Goal: Transaction & Acquisition: Purchase product/service

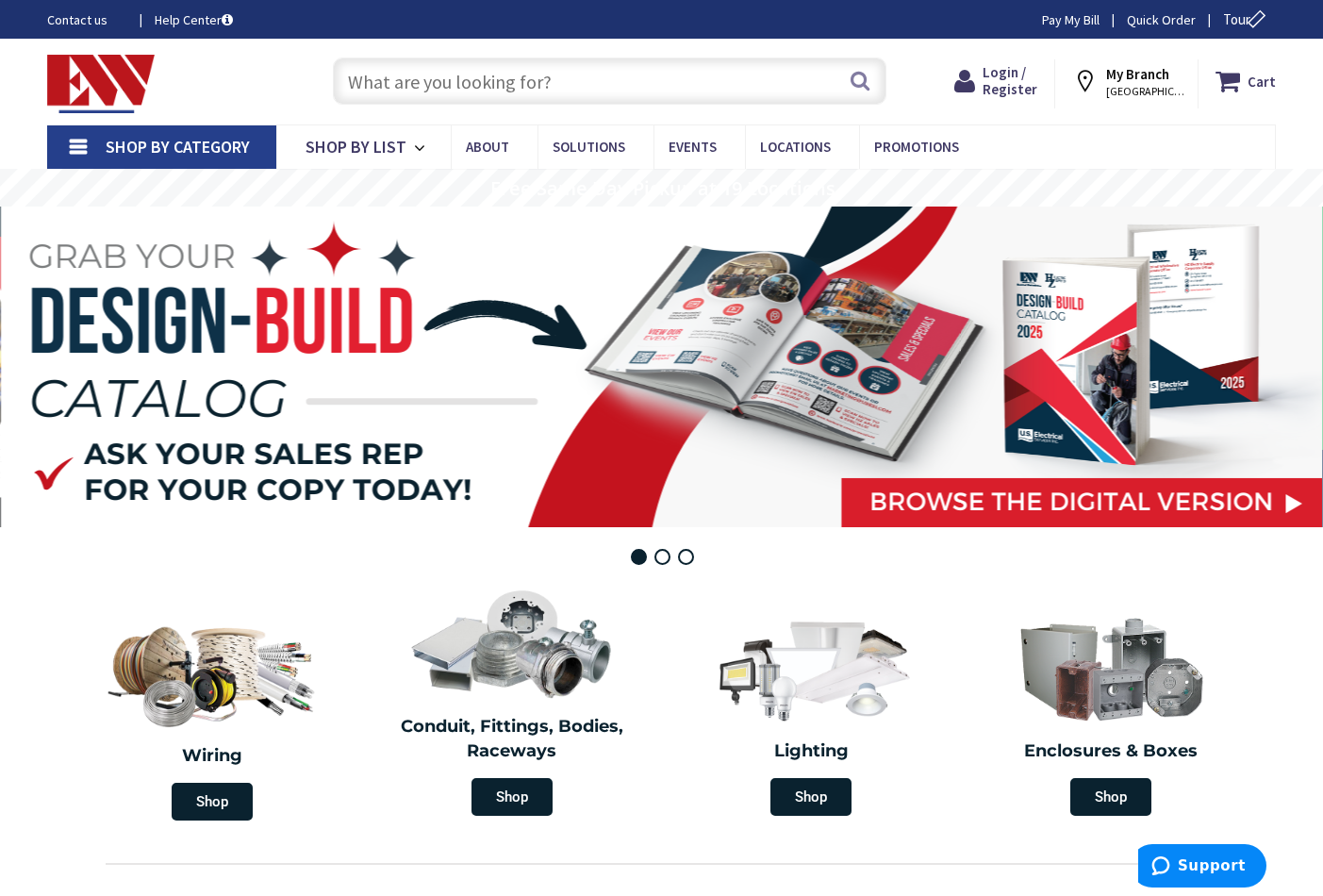
click at [559, 82] on input "text" at bounding box center [610, 81] width 554 height 47
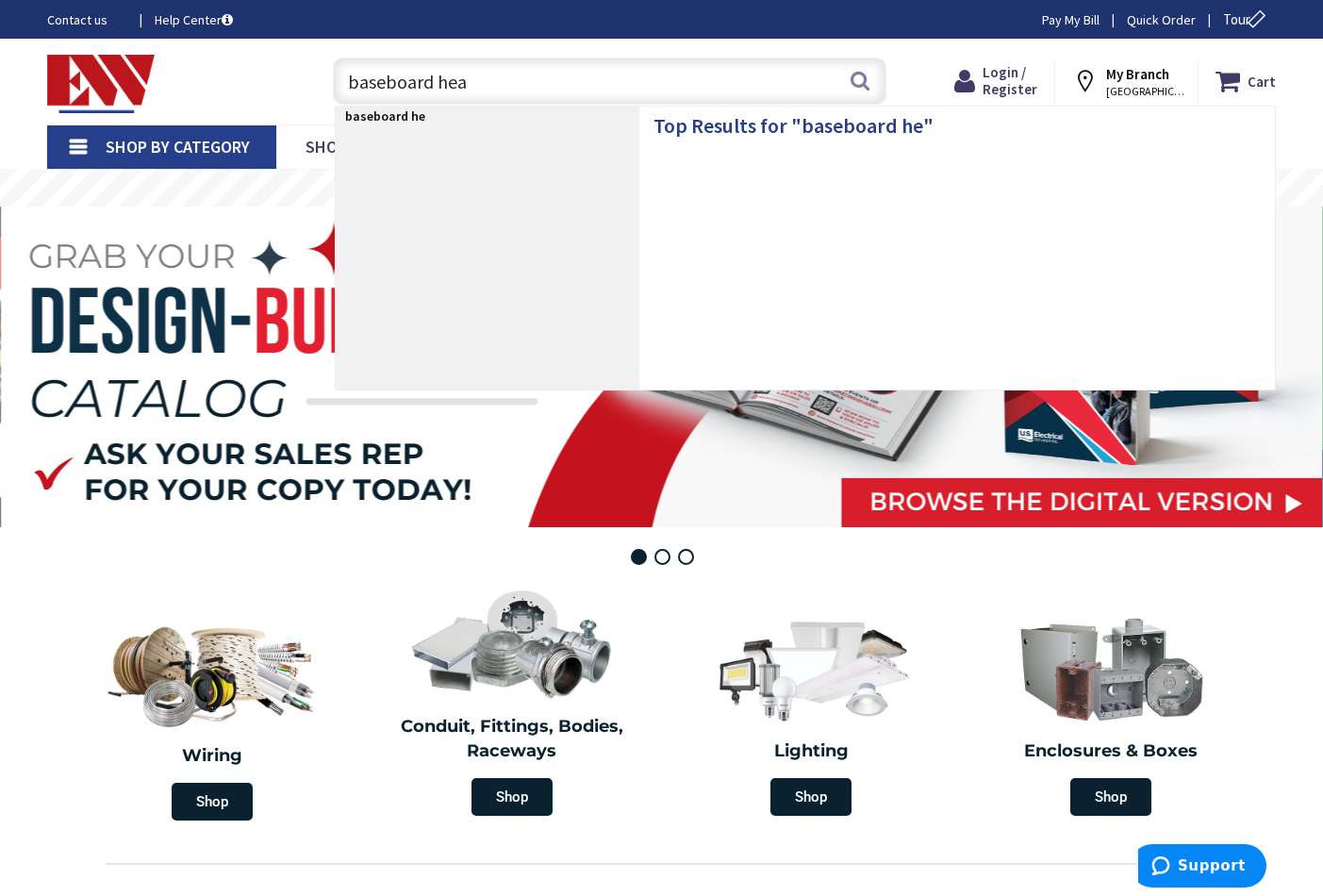
type input "baseboard heat"
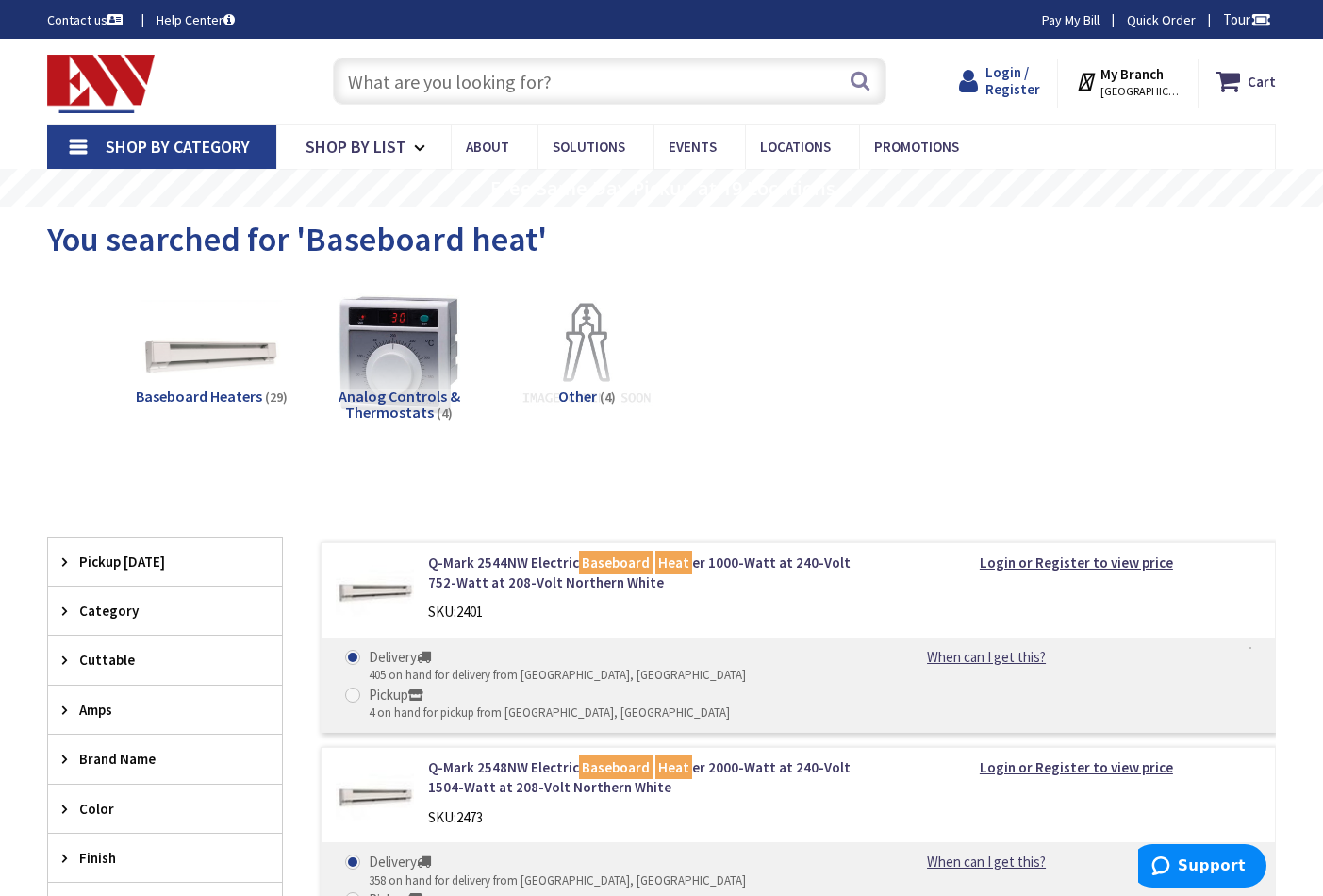
click at [1032, 81] on span "Login / Register" at bounding box center [1013, 81] width 55 height 35
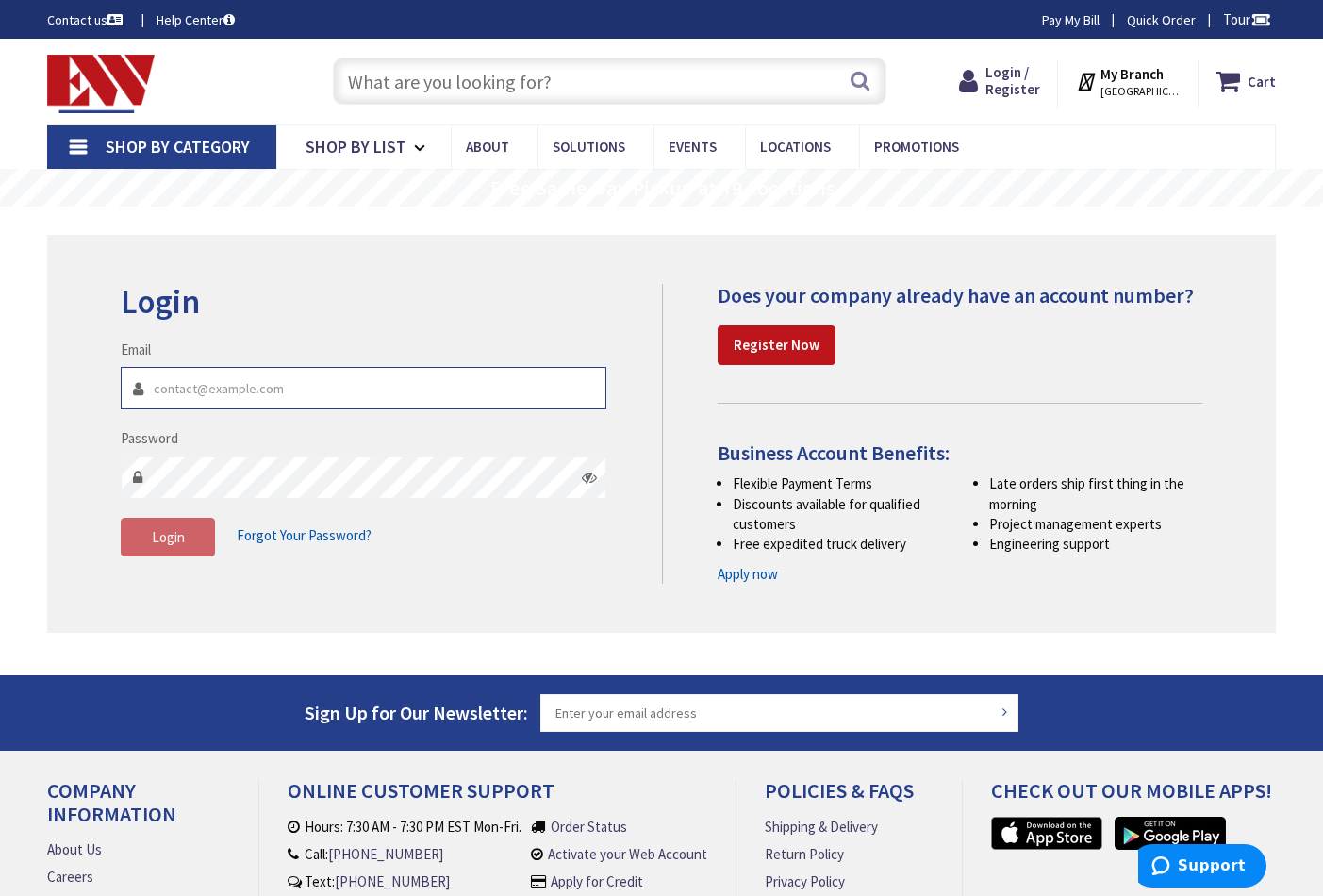
type input "marcheseelectric@gmail.com"
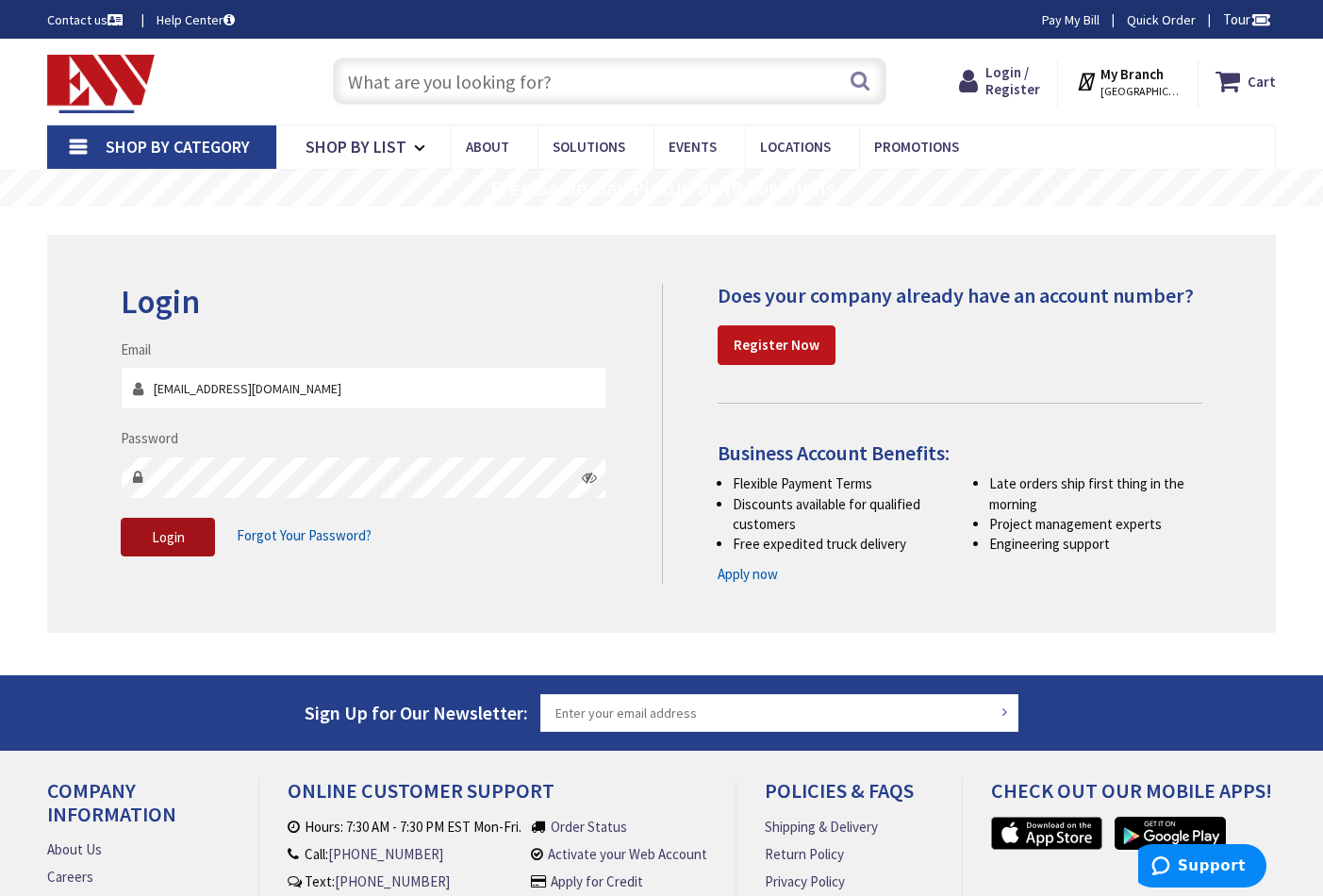
click at [165, 529] on span "Login" at bounding box center [169, 537] width 33 height 18
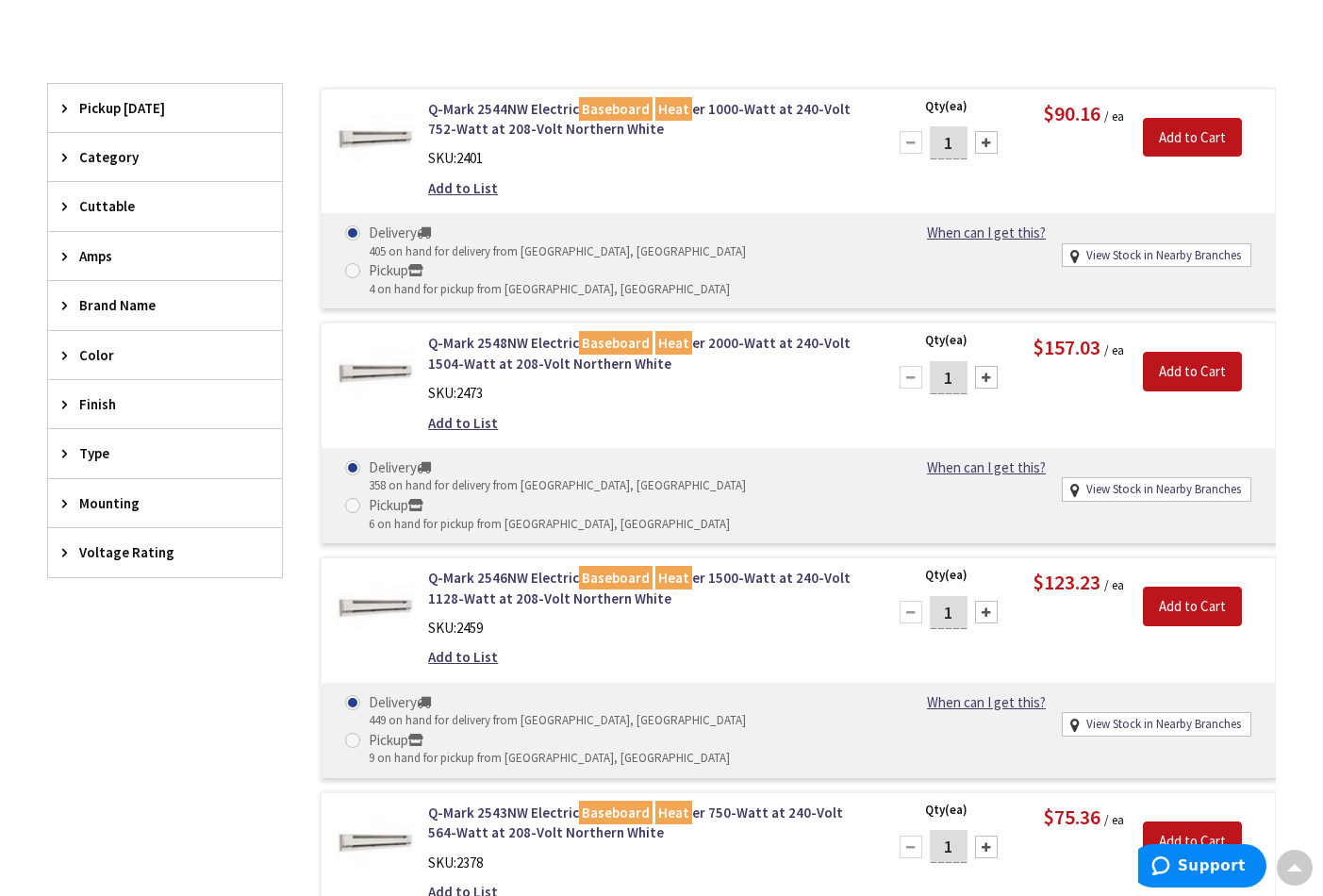
scroll to position [509, 0]
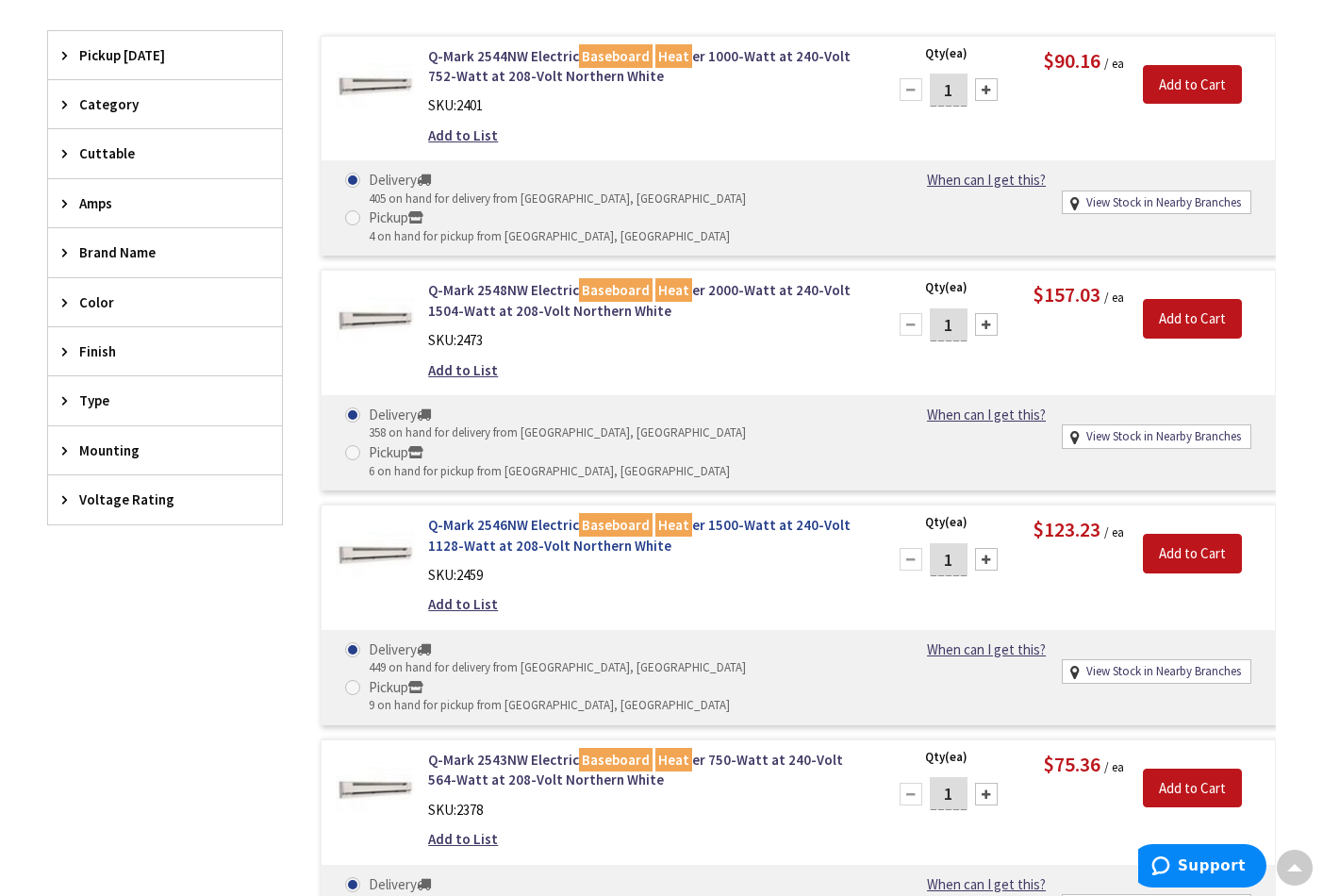
click at [539, 515] on link "Q-Mark 2546NW Electric Baseboard Heat er 1500-Watt at 240-Volt 1128-Watt at 208…" at bounding box center [645, 535] width 435 height 41
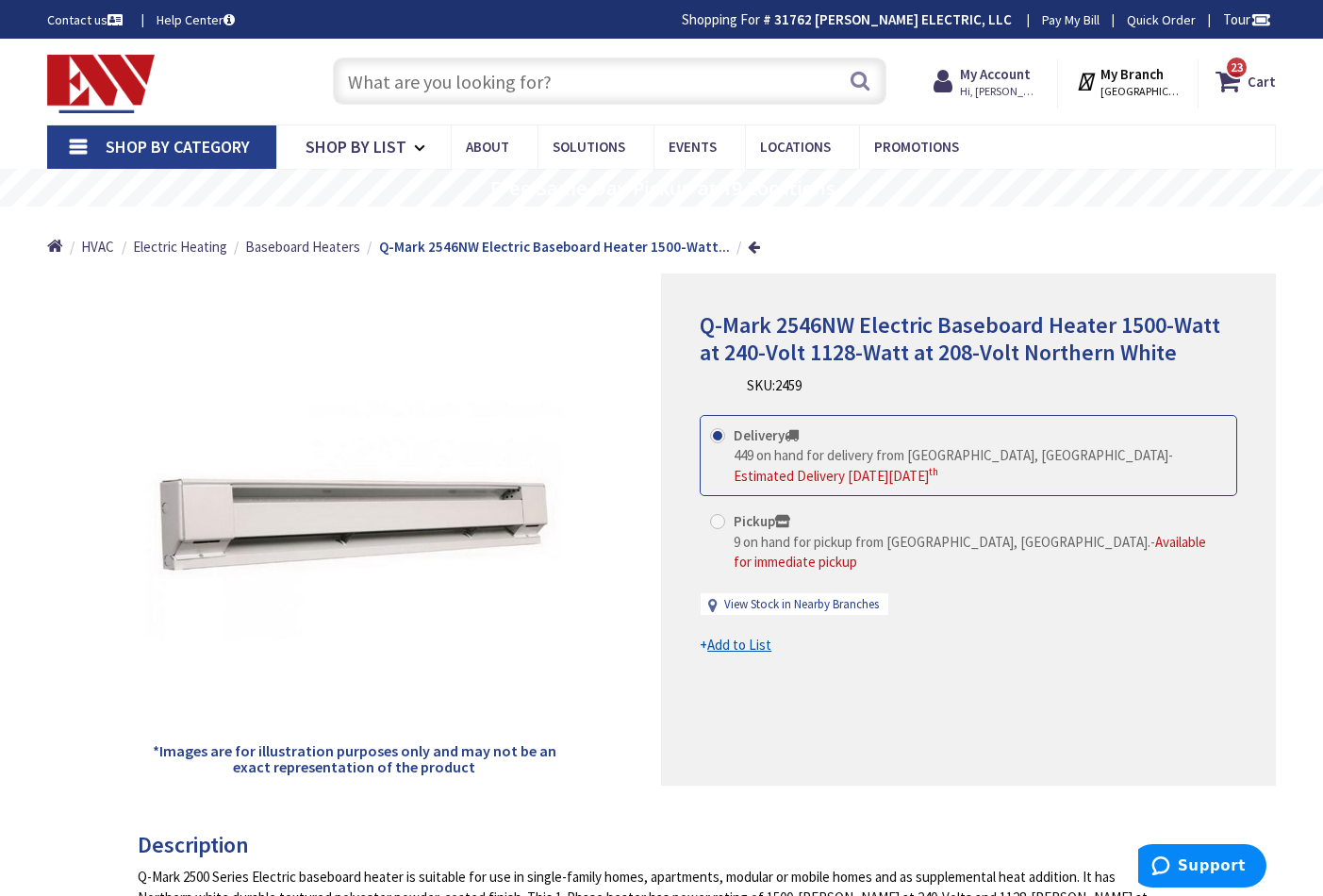
click at [718, 517] on span at bounding box center [718, 521] width 15 height 15
click at [718, 517] on input "Pickup 9 on hand for pickup from Norwalk, CT. - Available for immediate pickup" at bounding box center [720, 521] width 13 height 13
radio input "true"
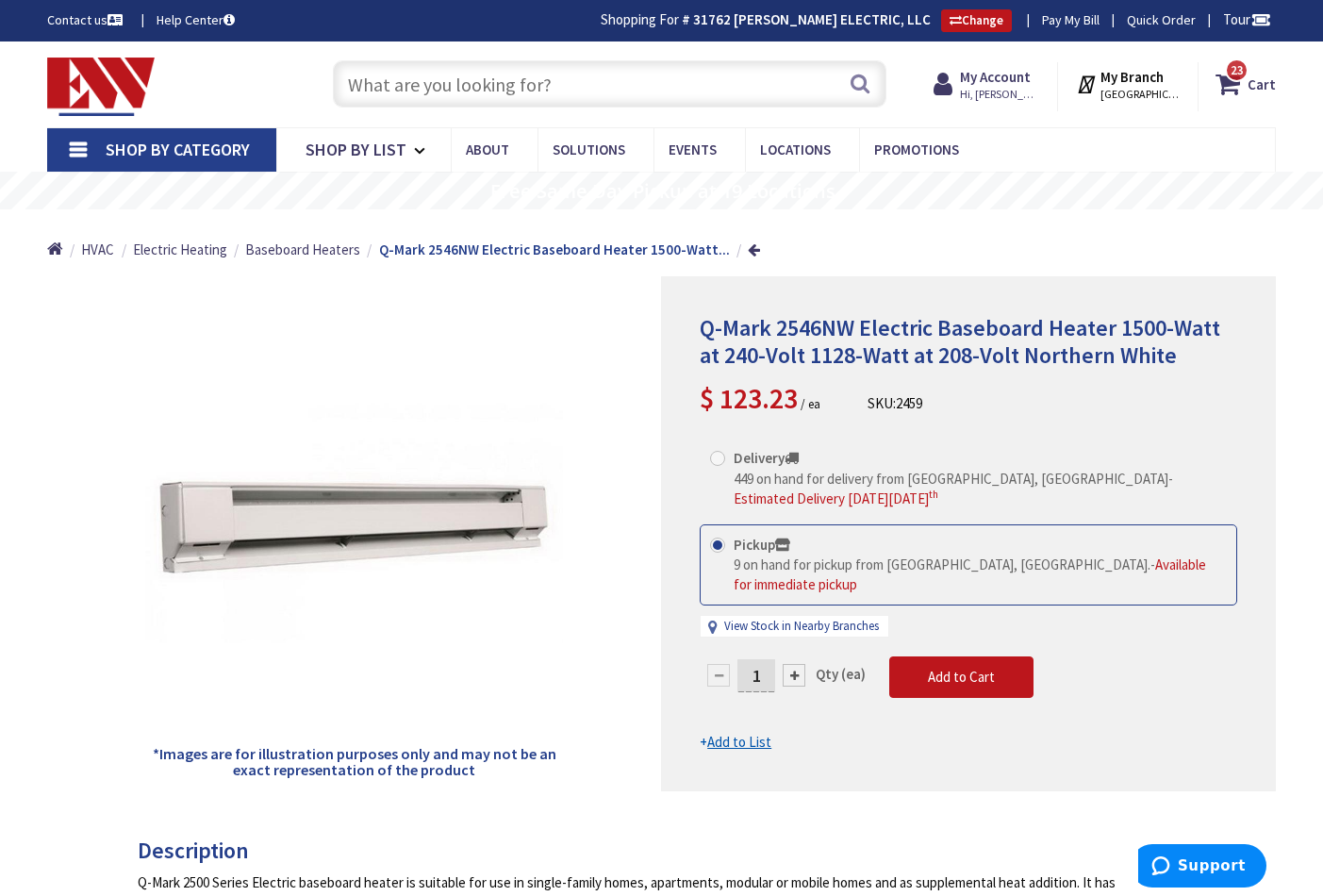
drag, startPoint x: 760, startPoint y: 644, endPoint x: 758, endPoint y: 665, distance: 21.1
click at [760, 659] on input "1" at bounding box center [757, 676] width 38 height 33
type input "2"
click at [996, 656] on form "This product is Discontinued Delivery 449 on hand for delivery from Middletown,…" at bounding box center [968, 595] width 537 height 315
click at [994, 656] on button "Add to Cart" at bounding box center [961, 677] width 144 height 42
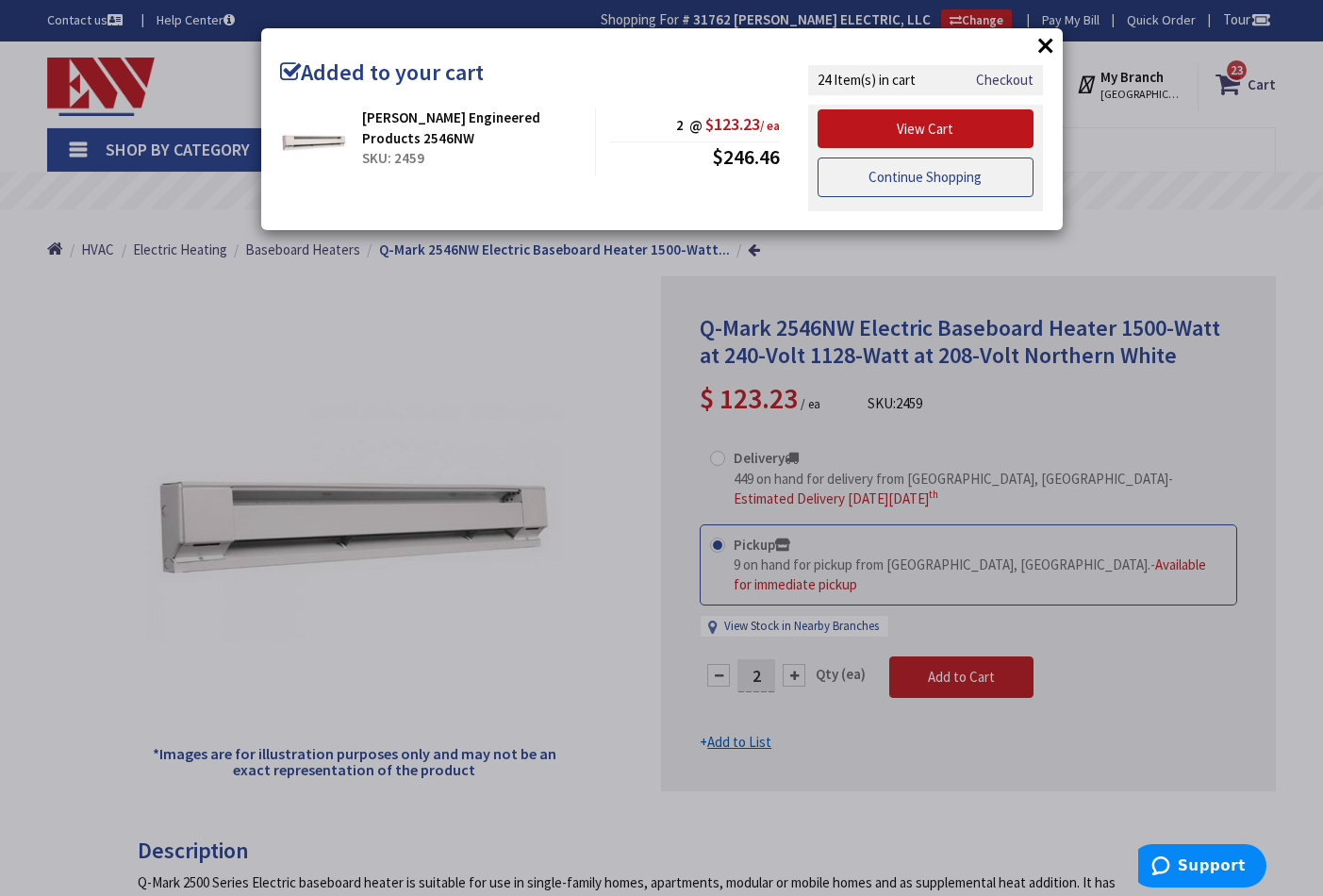
click at [908, 177] on link "Continue Shopping" at bounding box center [926, 177] width 217 height 40
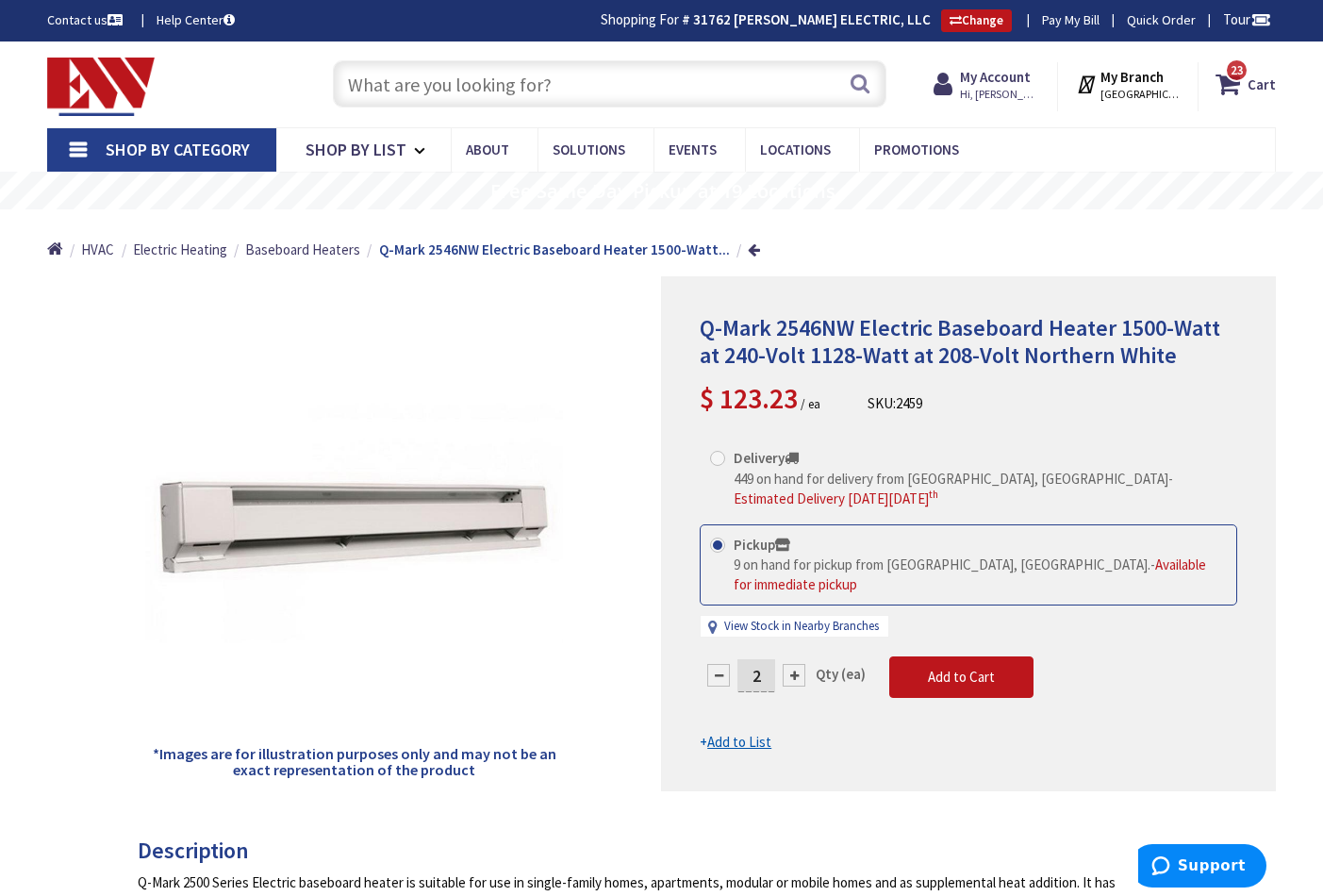
click at [493, 84] on input "text" at bounding box center [610, 84] width 554 height 47
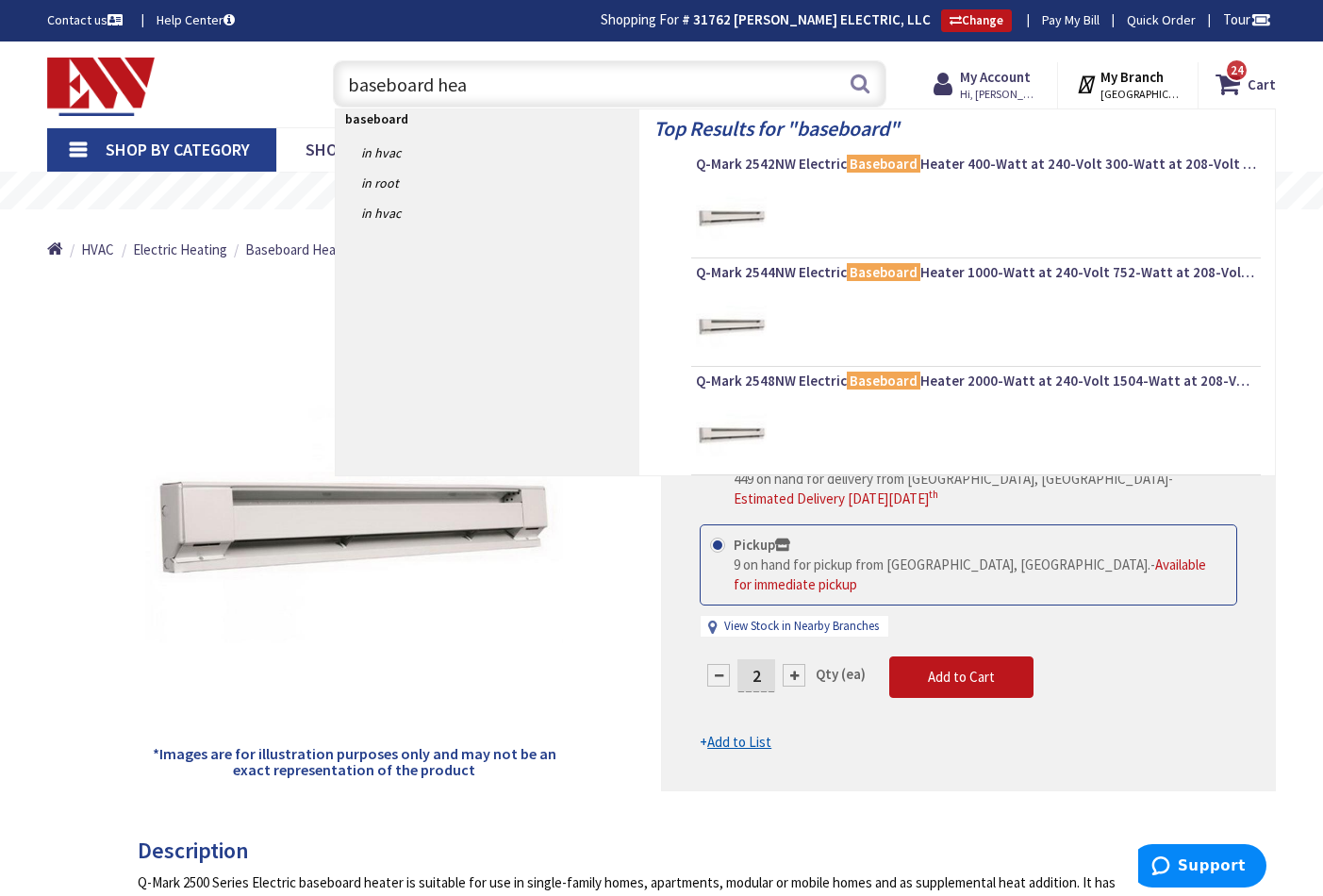
type input "baseboard heat"
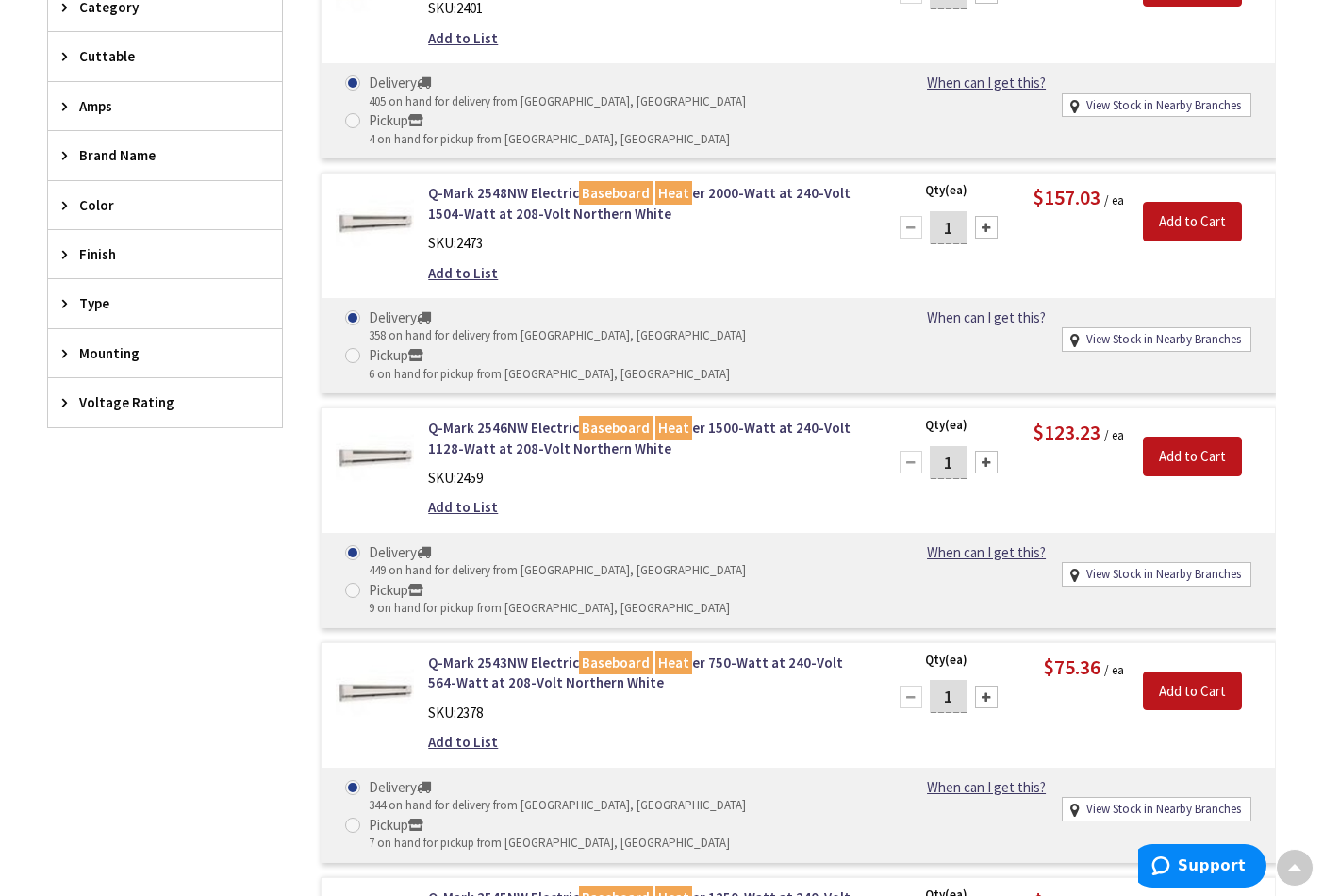
scroll to position [196, 0]
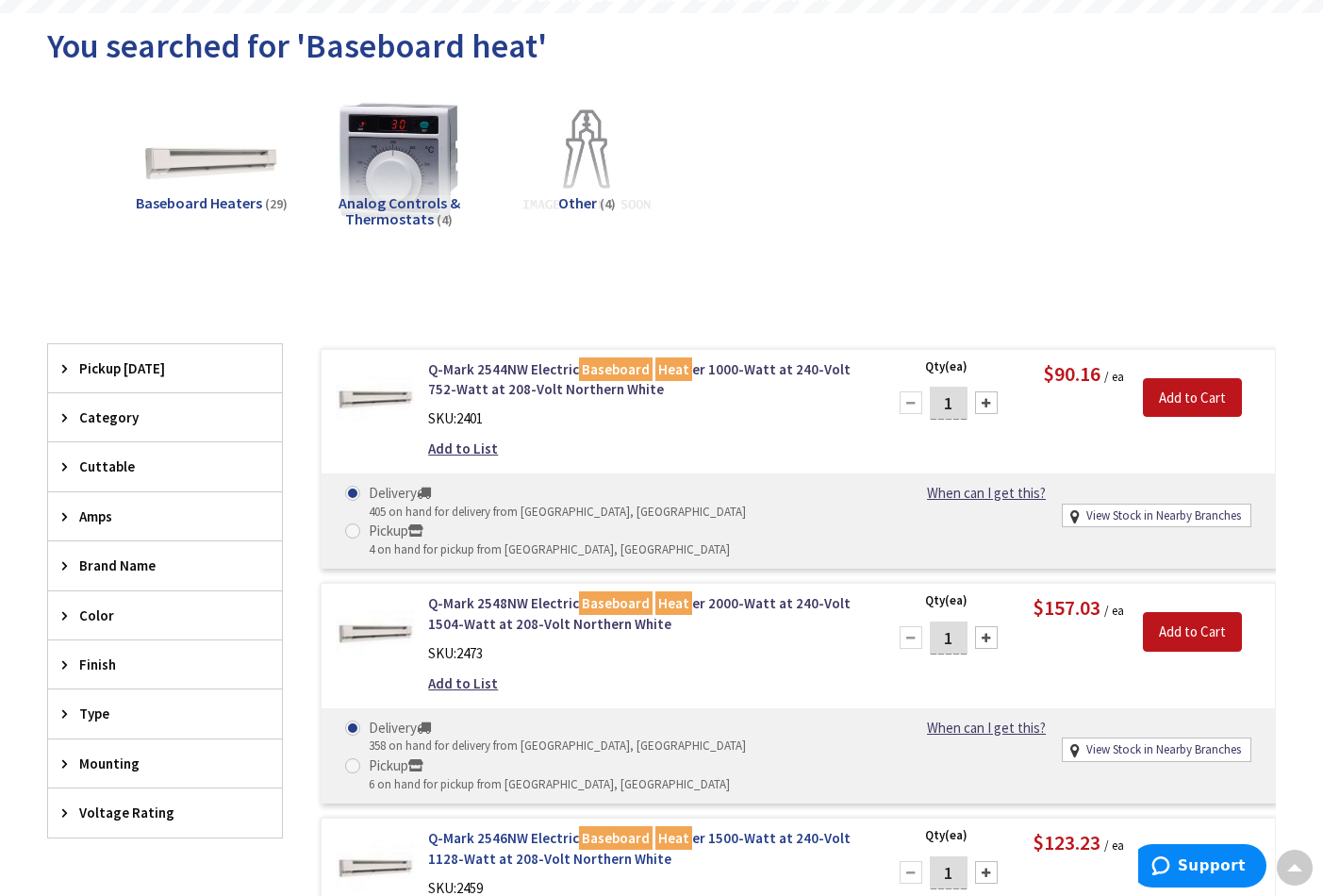
click at [496, 828] on link "Q-Mark 2546NW Electric Baseboard Heat er 1500-Watt at 240-Volt 1128-Watt at 208…" at bounding box center [645, 848] width 435 height 41
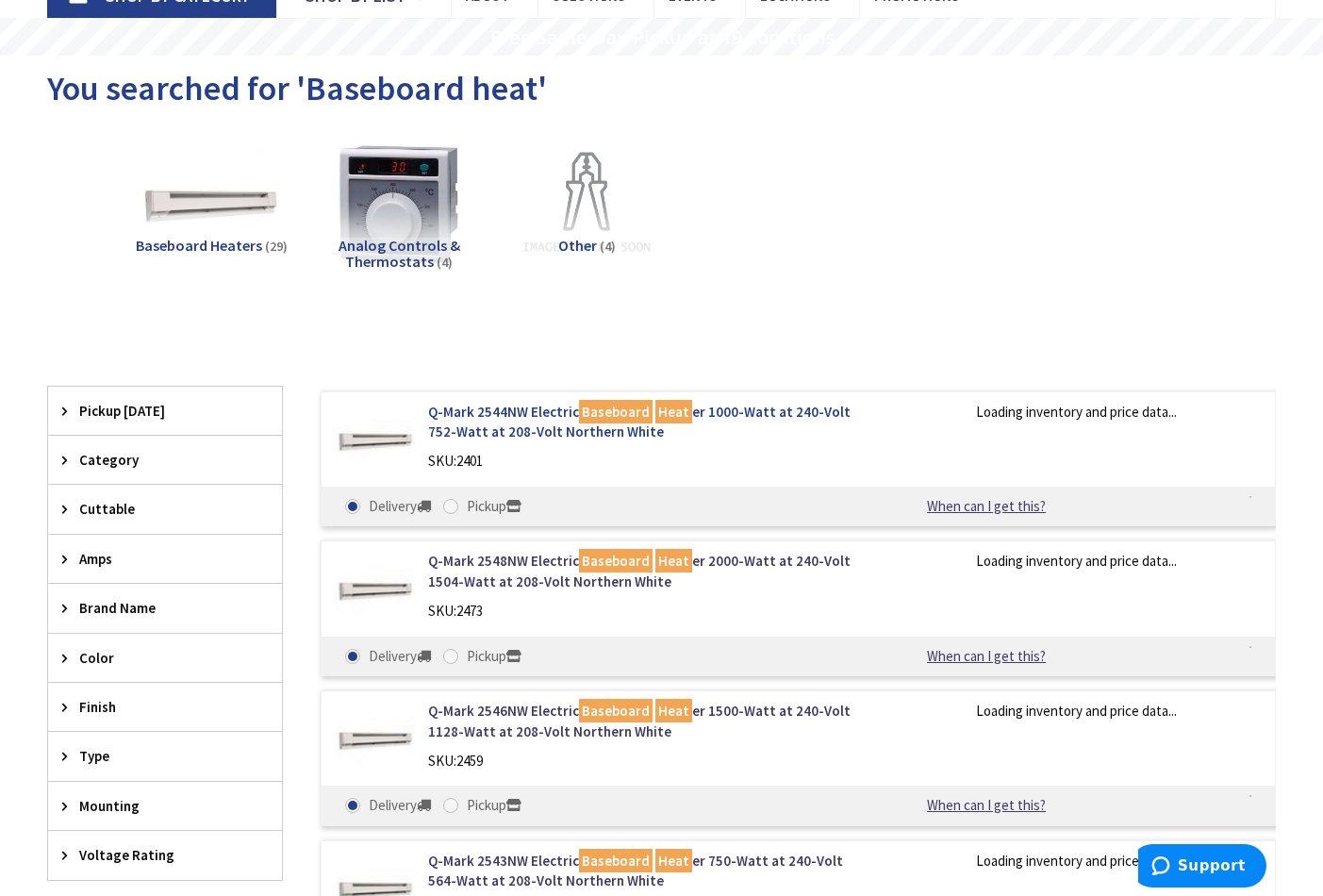
click at [526, 410] on link "Q-Mark 2544NW Electric Baseboard Heat er 1000-Watt at 240-Volt 752-Watt at 208-…" at bounding box center [645, 422] width 435 height 41
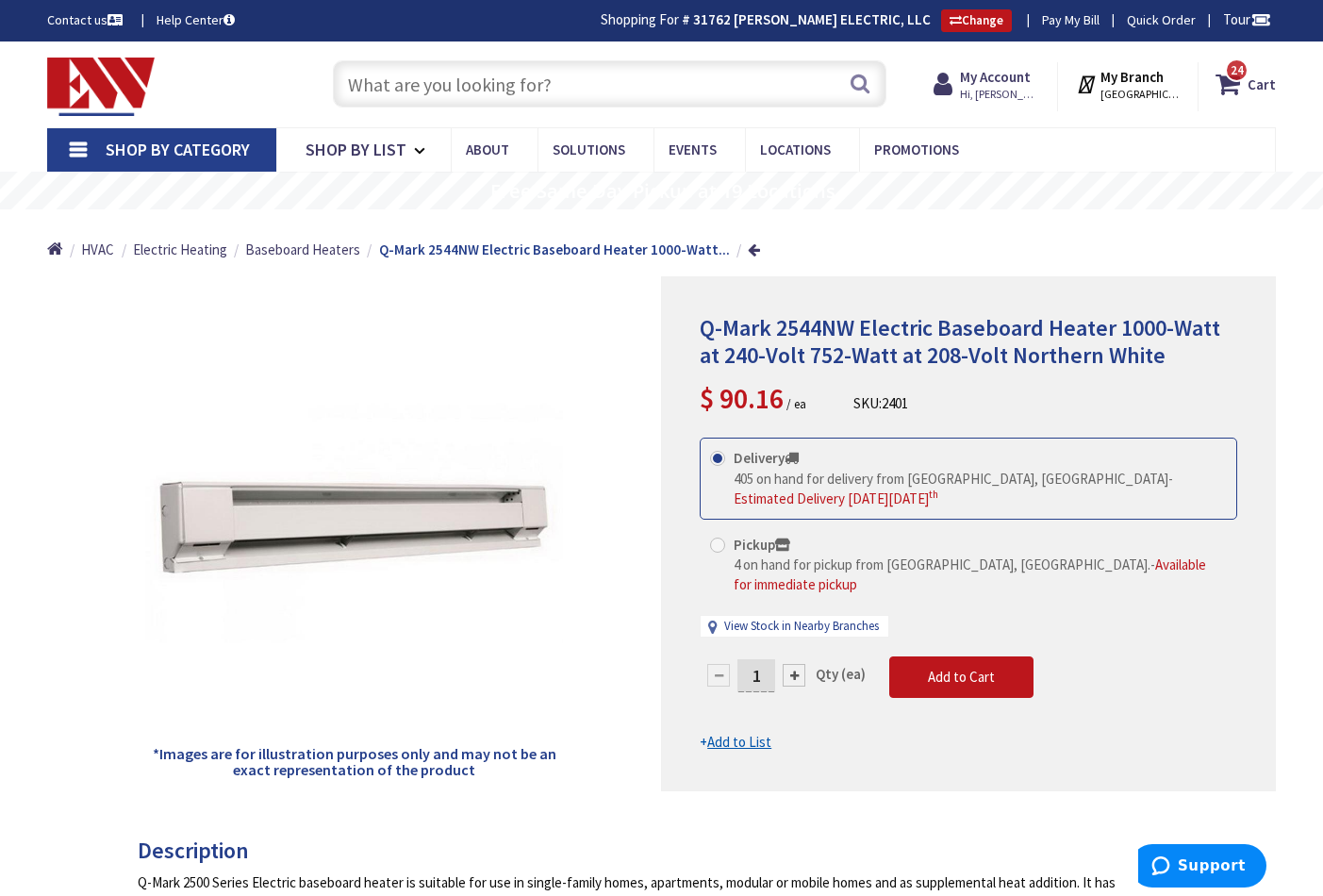
drag, startPoint x: 768, startPoint y: 637, endPoint x: 765, endPoint y: 659, distance: 22.2
click at [768, 659] on input "1" at bounding box center [757, 676] width 38 height 33
type input "2"
click at [727, 541] on div "Delivery 405 on hand for delivery from Middletown, CT - Estimated Delivery on W…" at bounding box center [968, 547] width 537 height 218
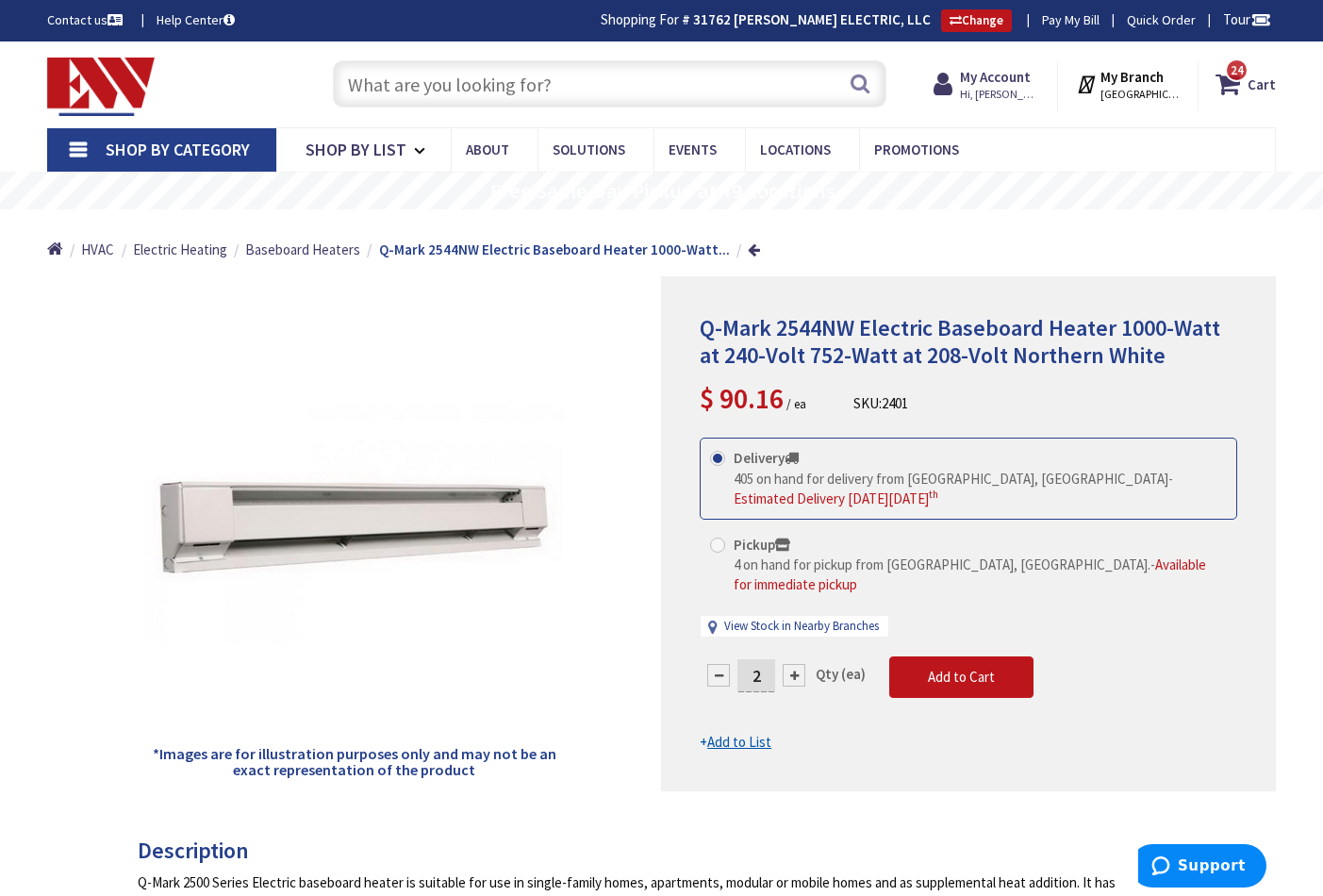
click at [718, 540] on span at bounding box center [718, 544] width 15 height 15
click at [718, 540] on input "Pickup 4 on hand for pickup from Norwalk, CT. - Available for immediate pickup" at bounding box center [720, 544] width 13 height 13
radio input "true"
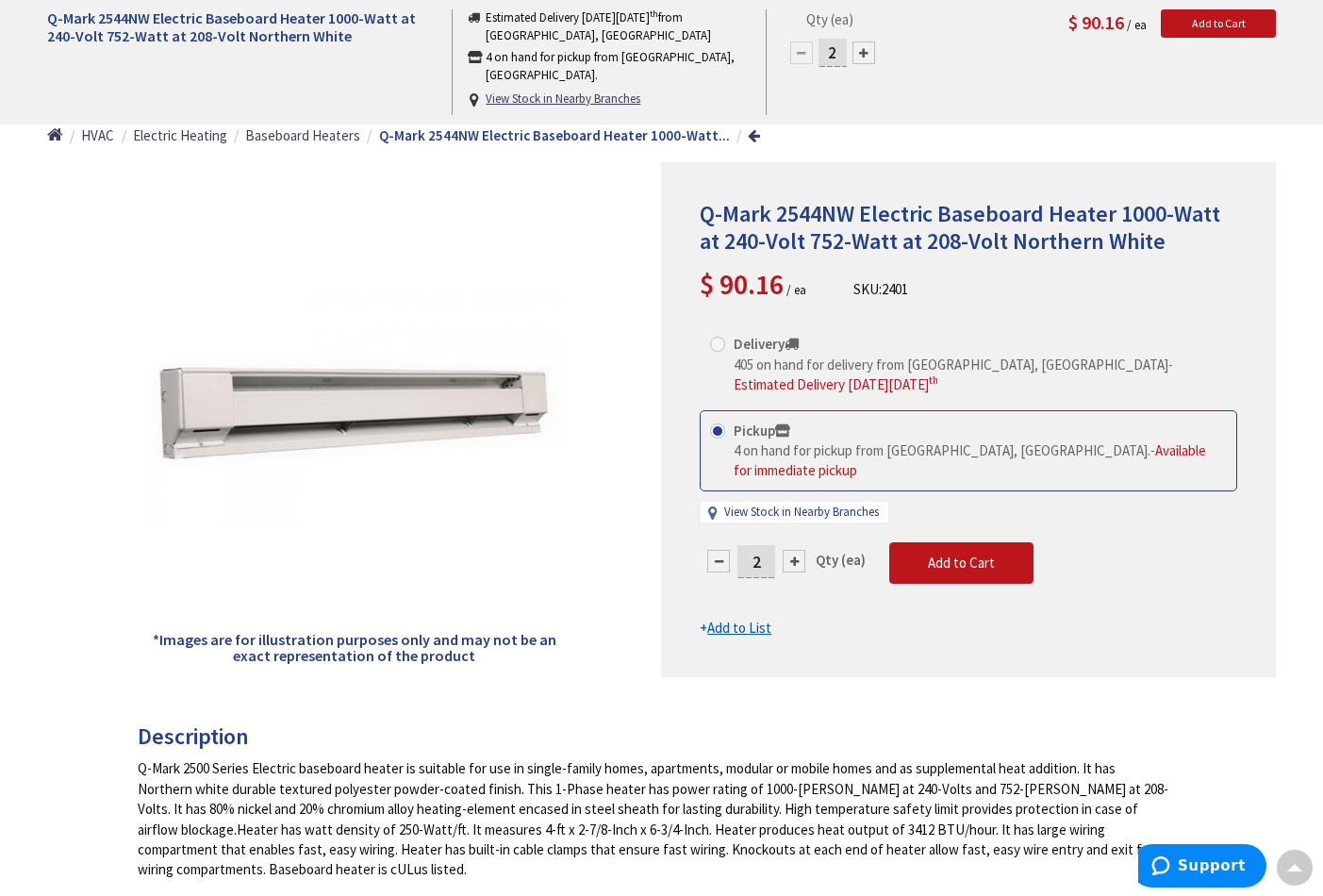
scroll to position [11, 0]
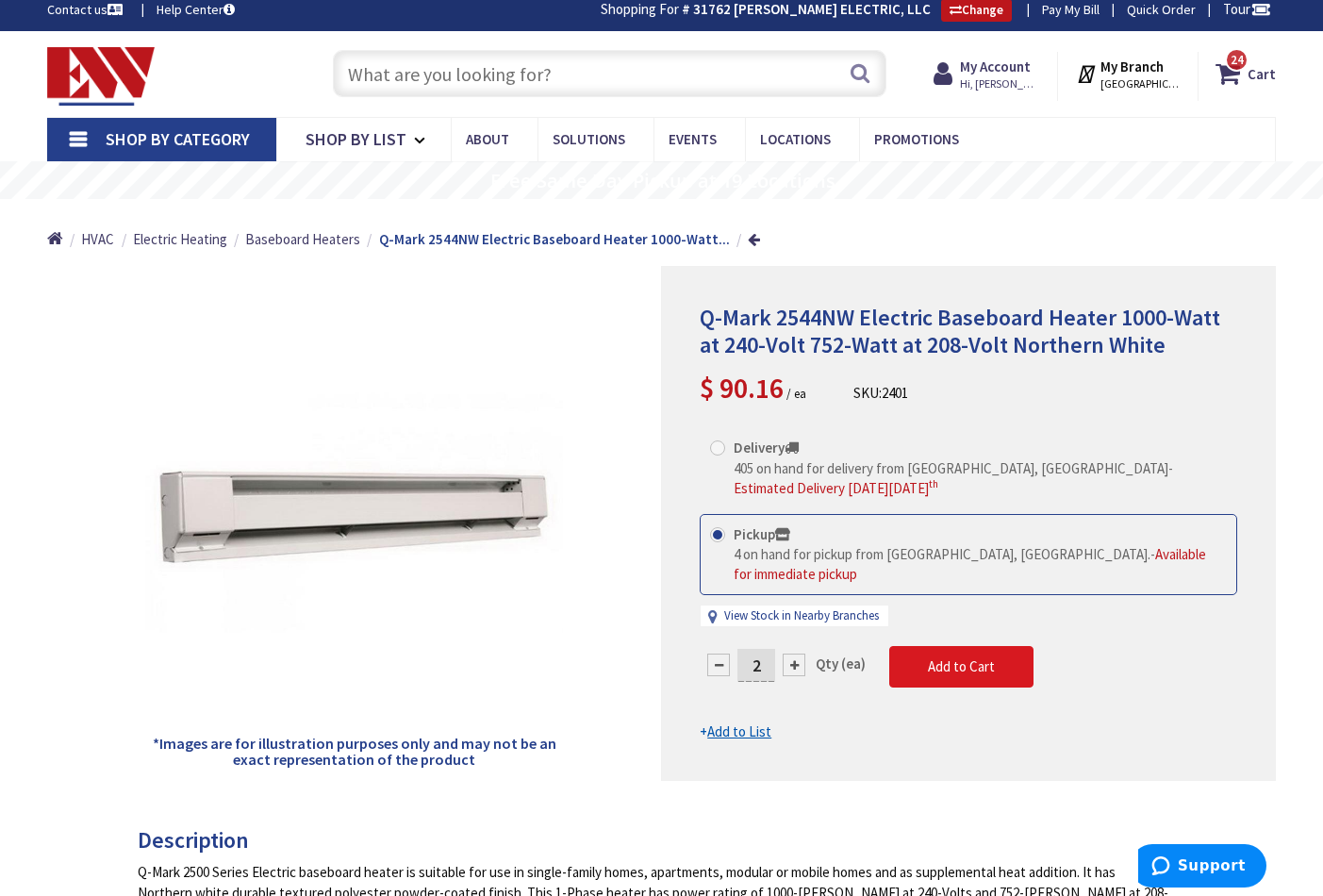
click at [984, 657] on span "Add to Cart" at bounding box center [961, 666] width 67 height 18
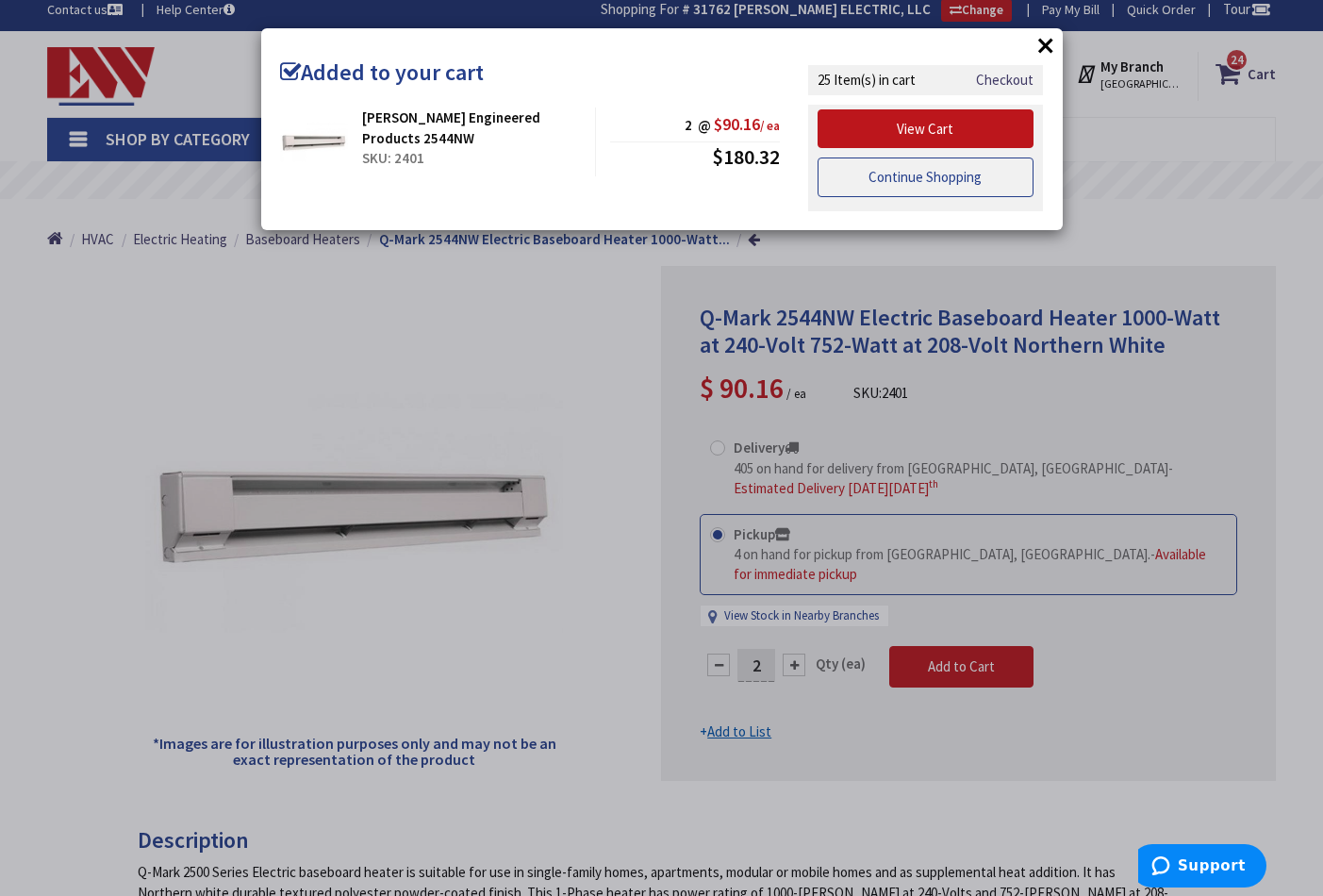
click at [861, 178] on link "Continue Shopping" at bounding box center [926, 177] width 217 height 40
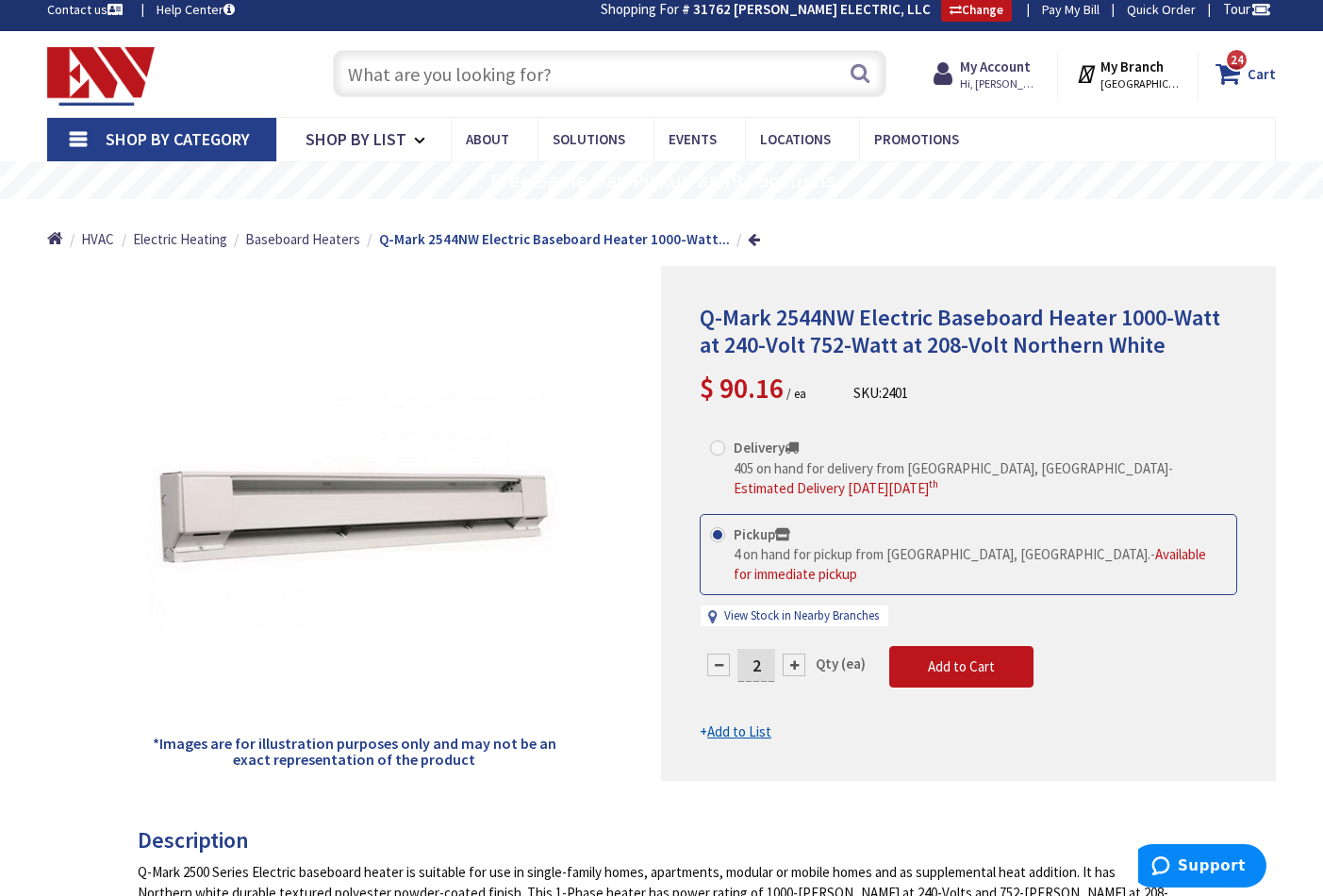
click at [1260, 74] on strong "Cart" at bounding box center [1262, 73] width 28 height 34
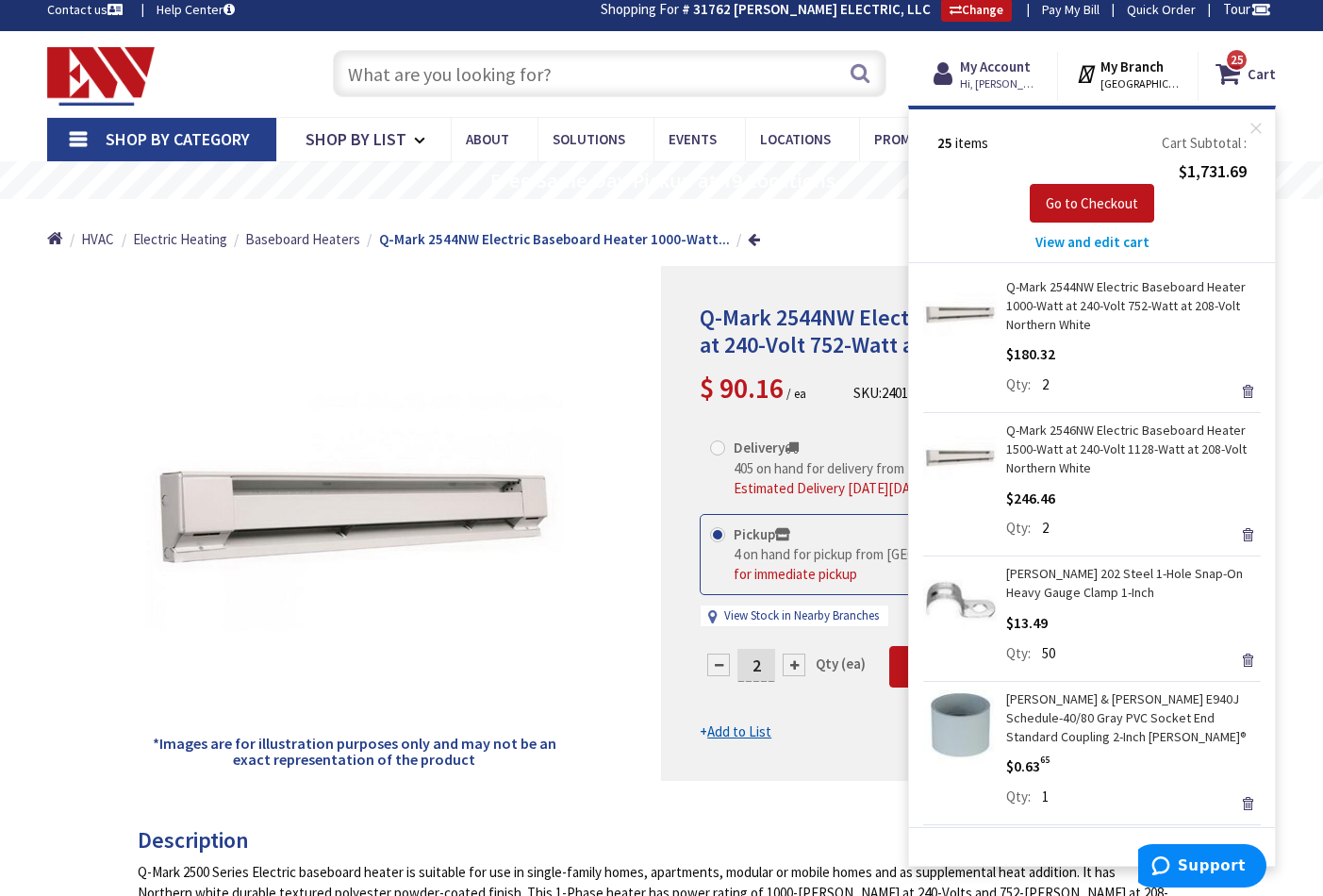
click at [1067, 241] on span "View and edit cart" at bounding box center [1092, 242] width 114 height 18
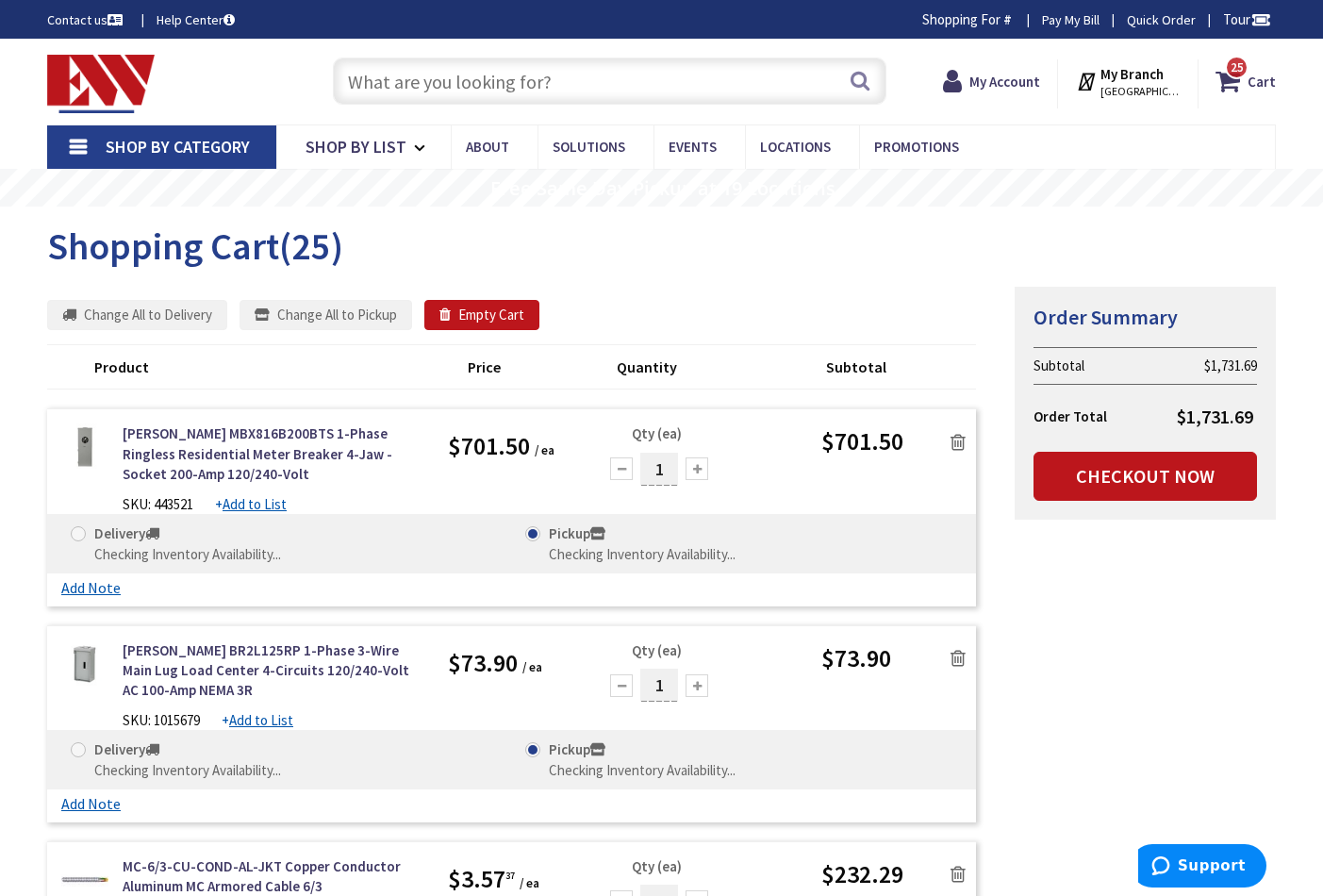
click at [956, 442] on icon at bounding box center [957, 442] width 15 height 19
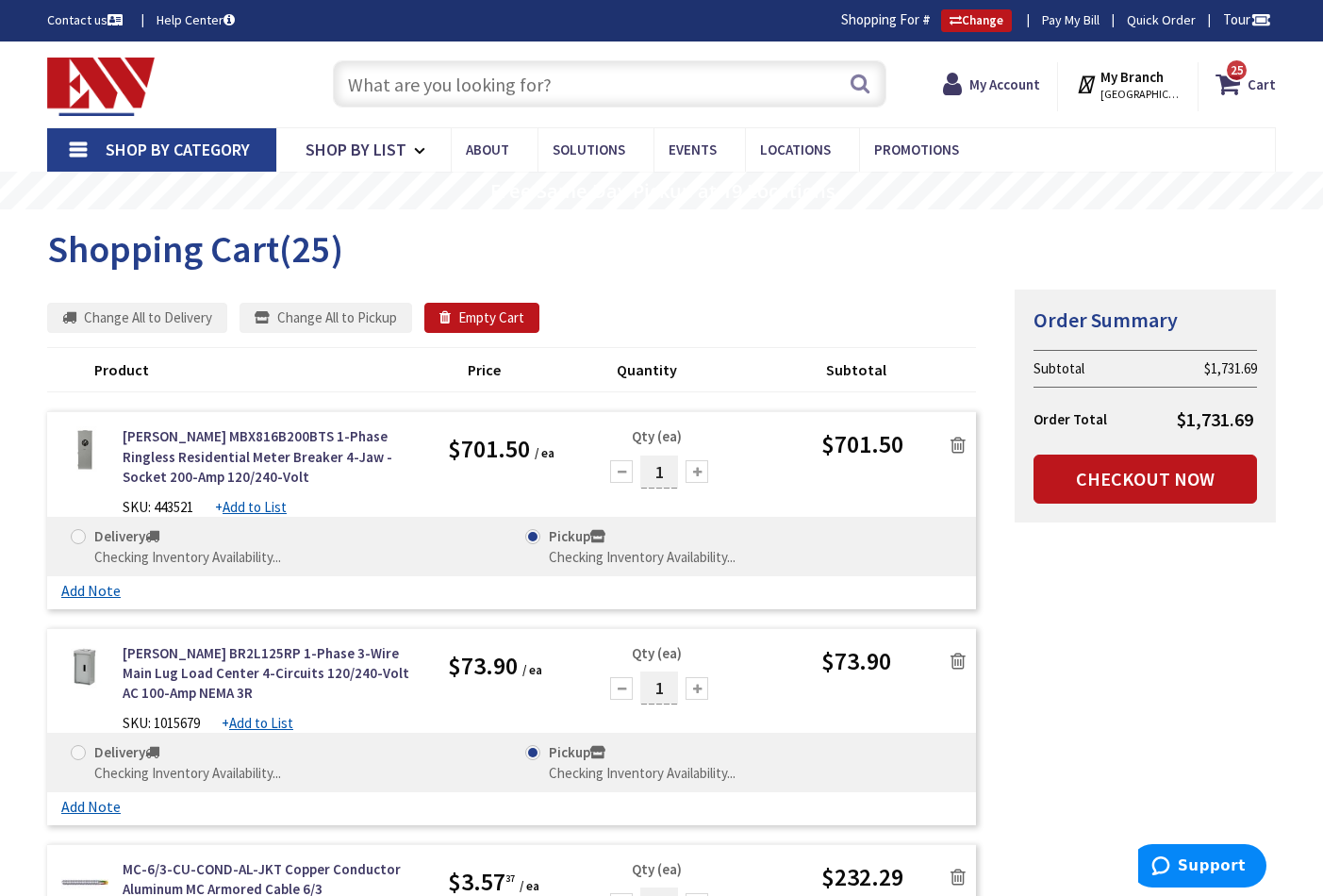
click at [958, 441] on icon at bounding box center [957, 445] width 15 height 19
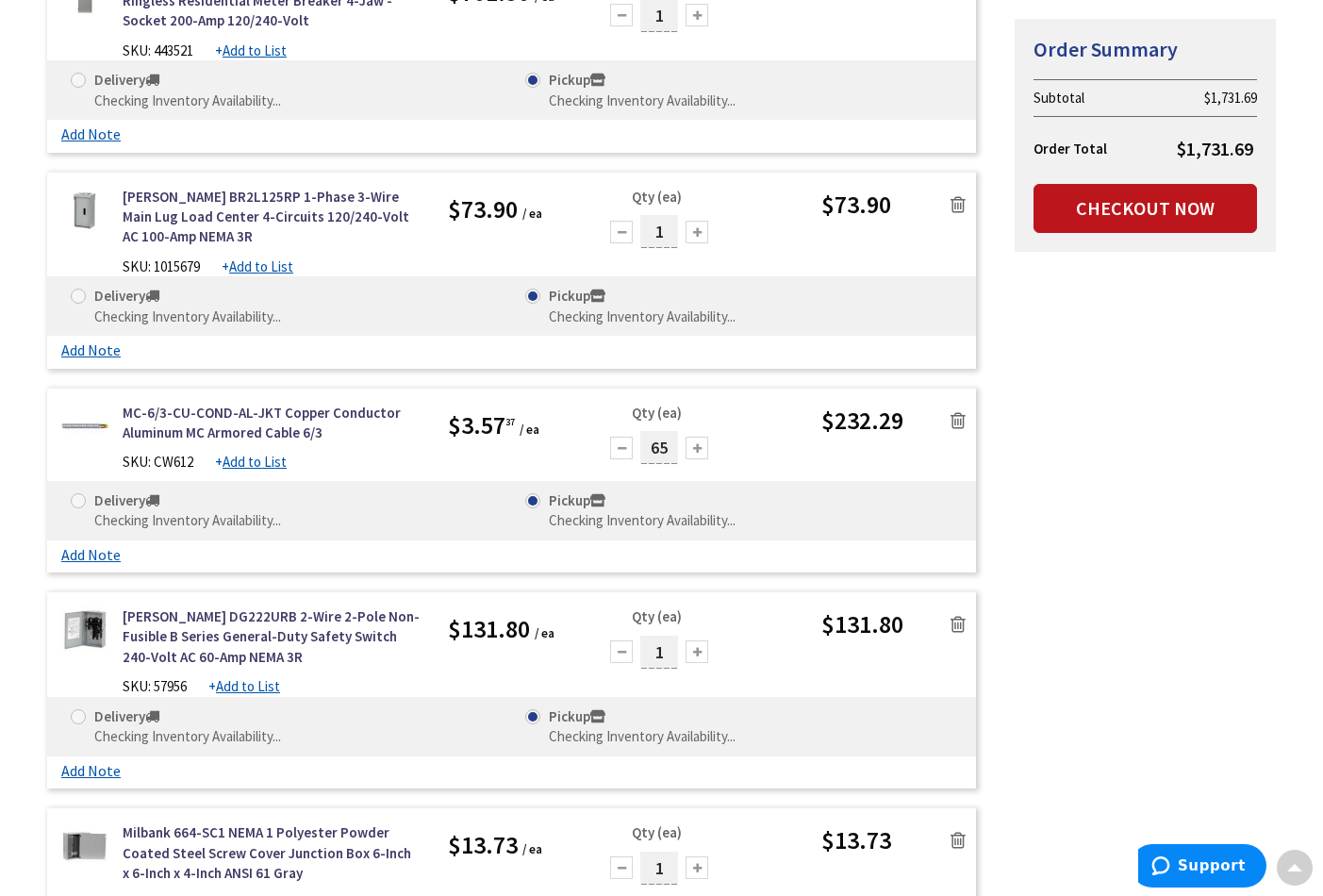
scroll to position [485, 0]
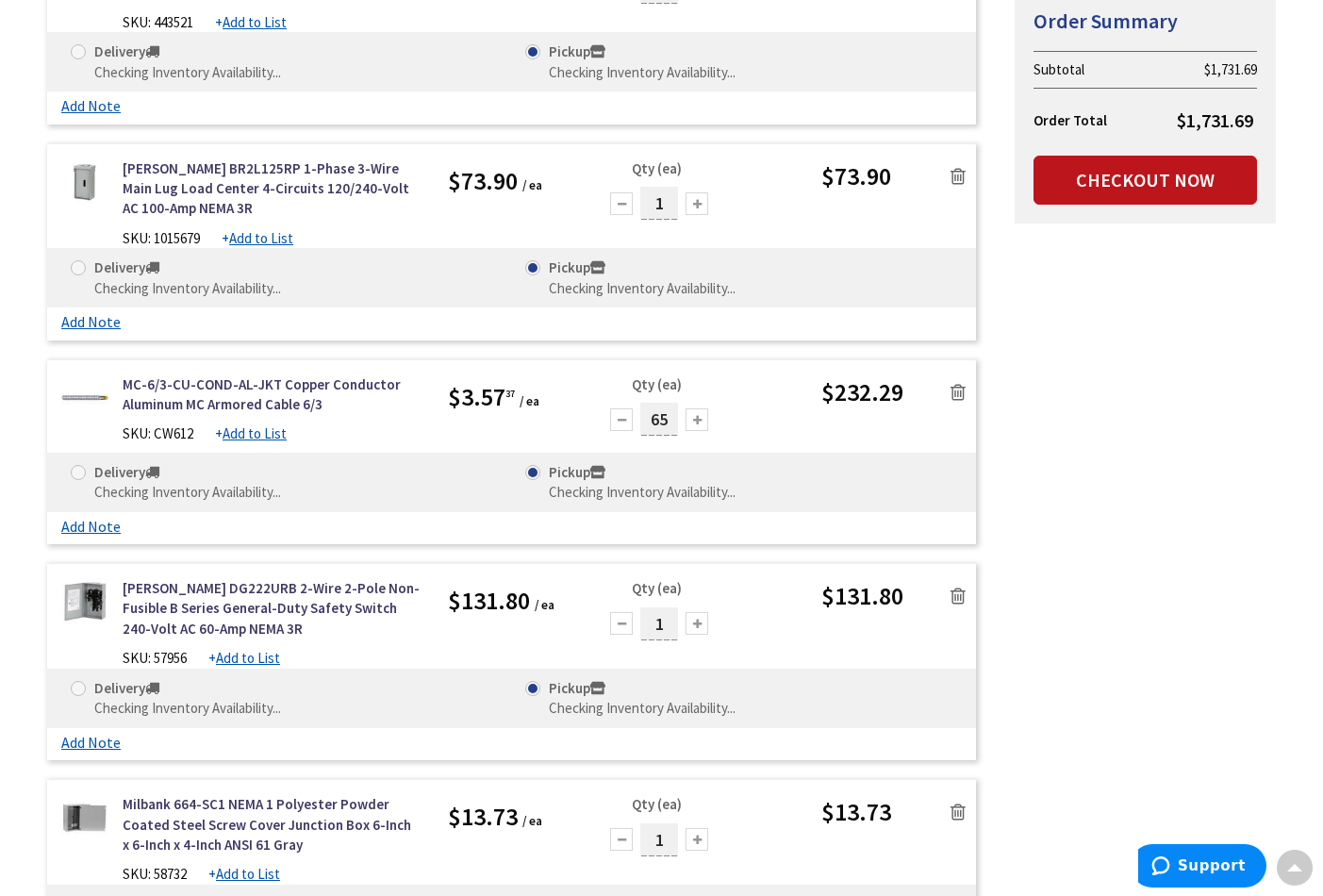
click at [960, 587] on icon at bounding box center [957, 596] width 15 height 19
click at [959, 587] on icon at bounding box center [957, 596] width 15 height 19
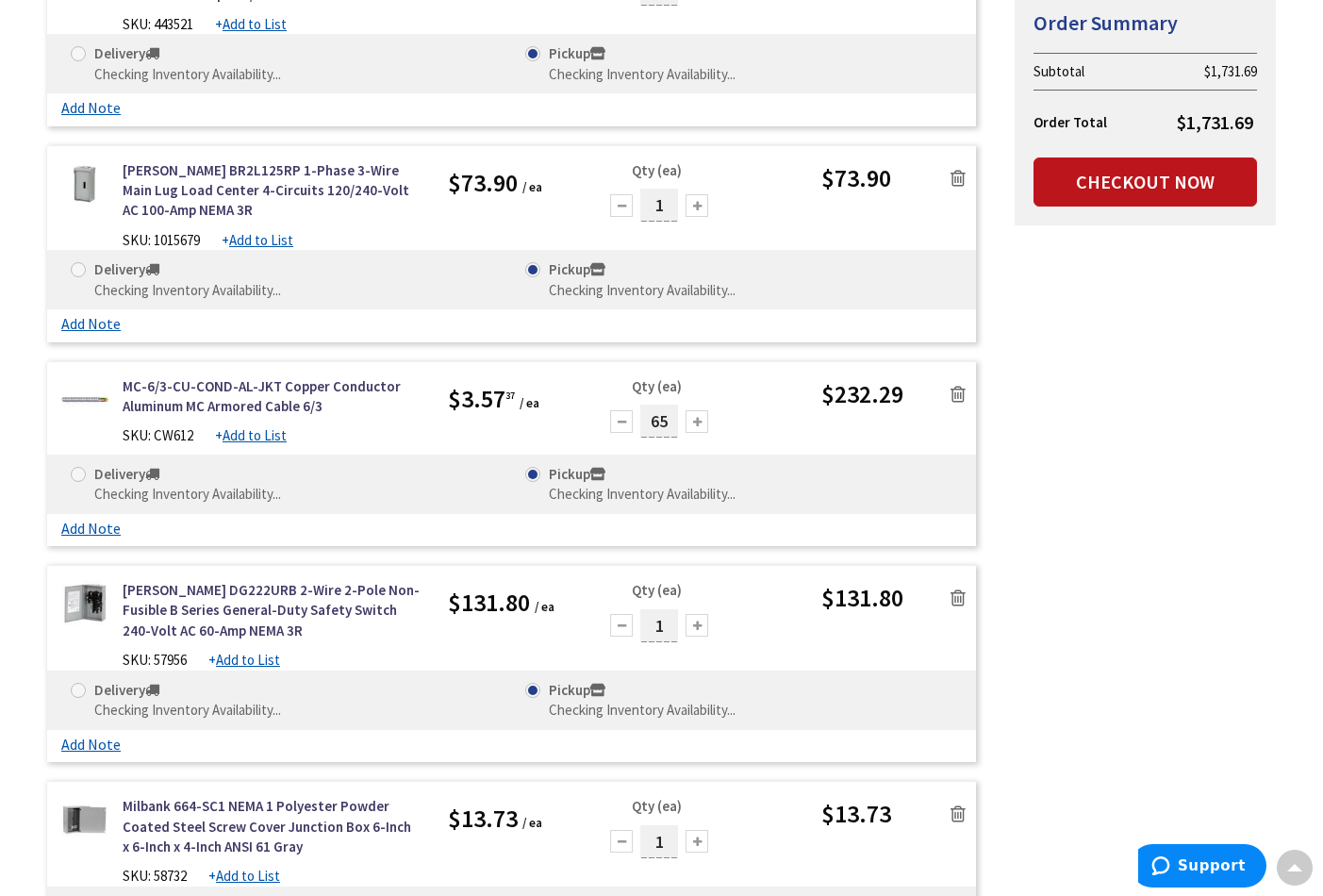
click at [959, 589] on icon at bounding box center [957, 598] width 15 height 19
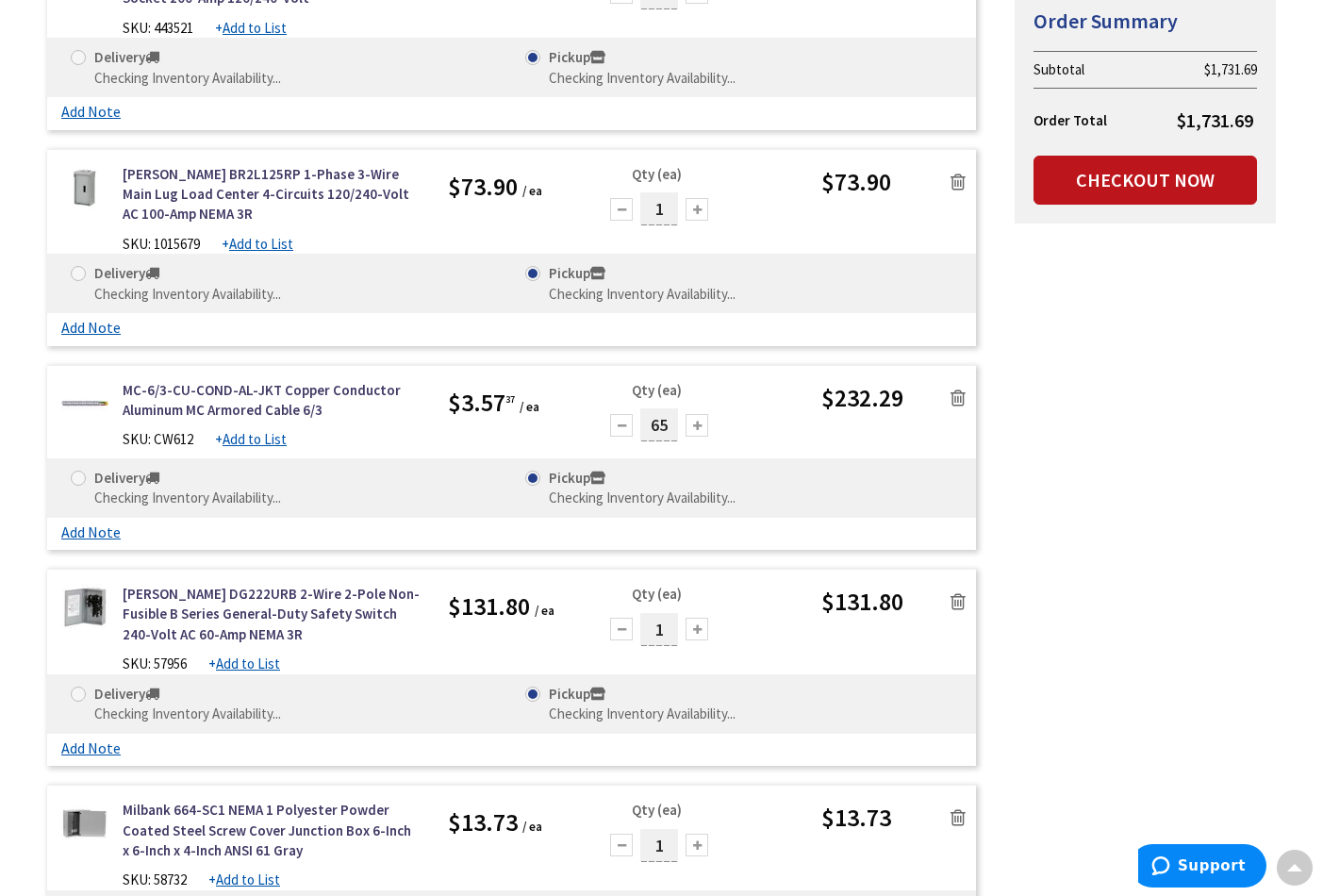
scroll to position [479, 0]
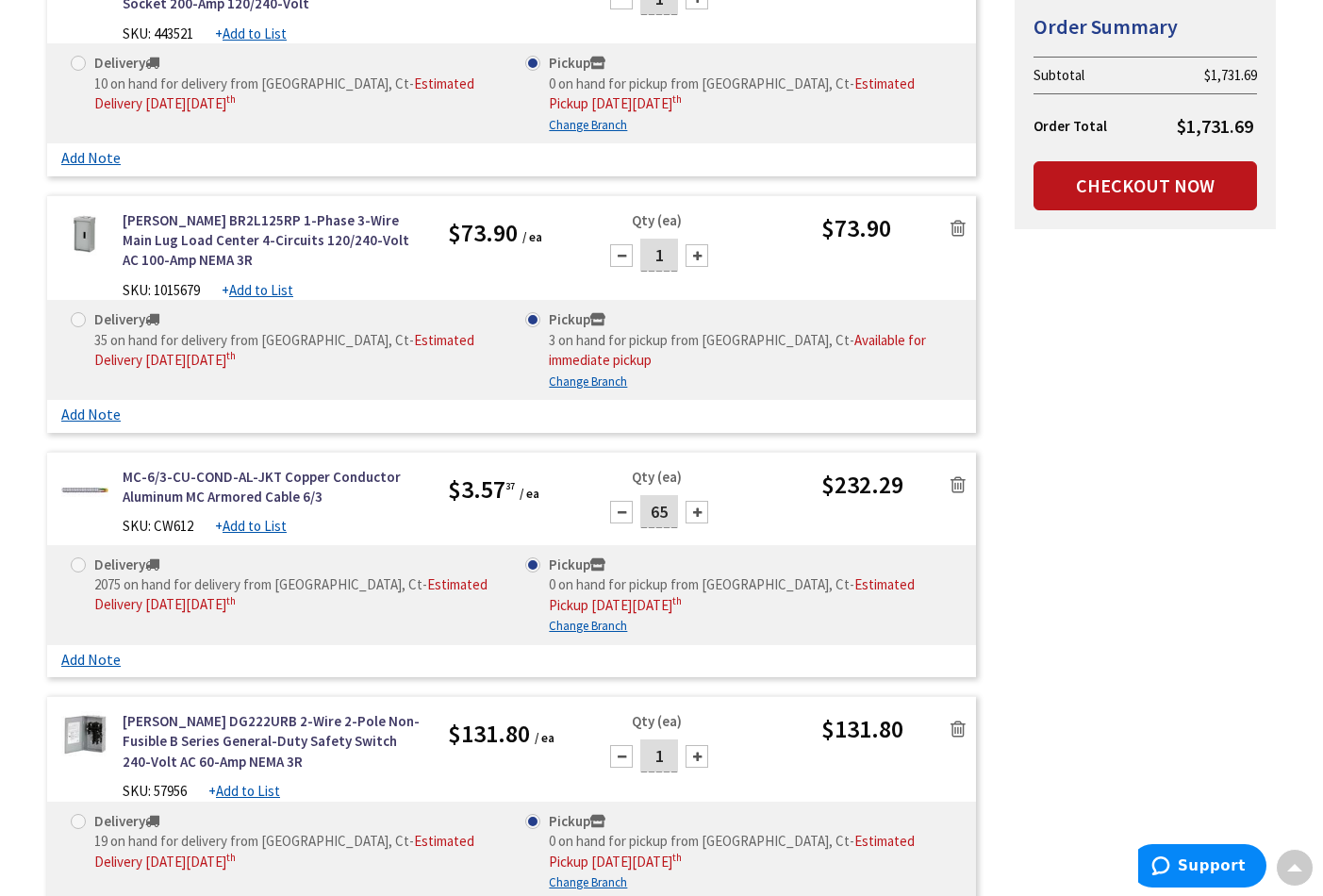
click at [959, 476] on icon at bounding box center [957, 485] width 15 height 19
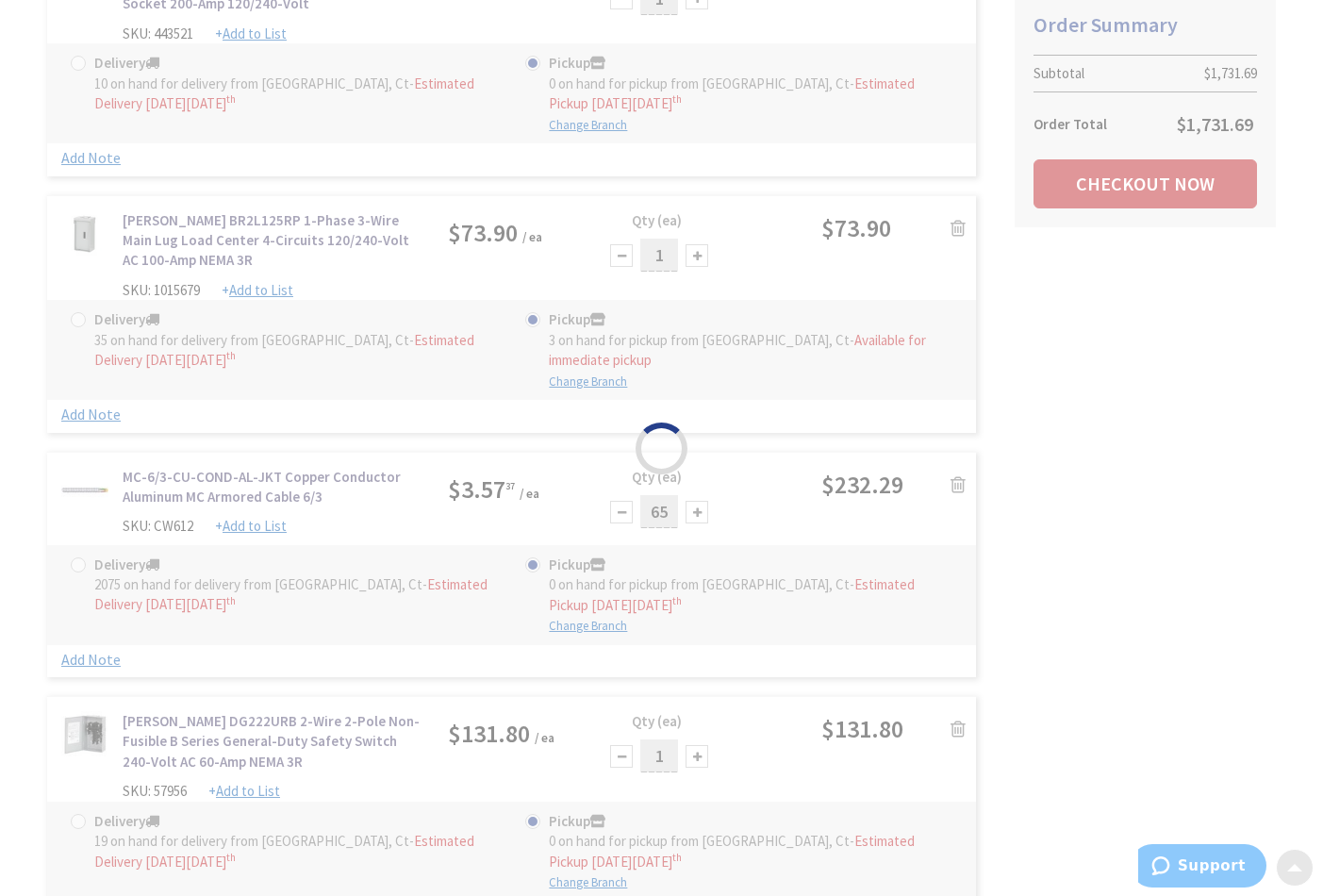
scroll to position [482, 0]
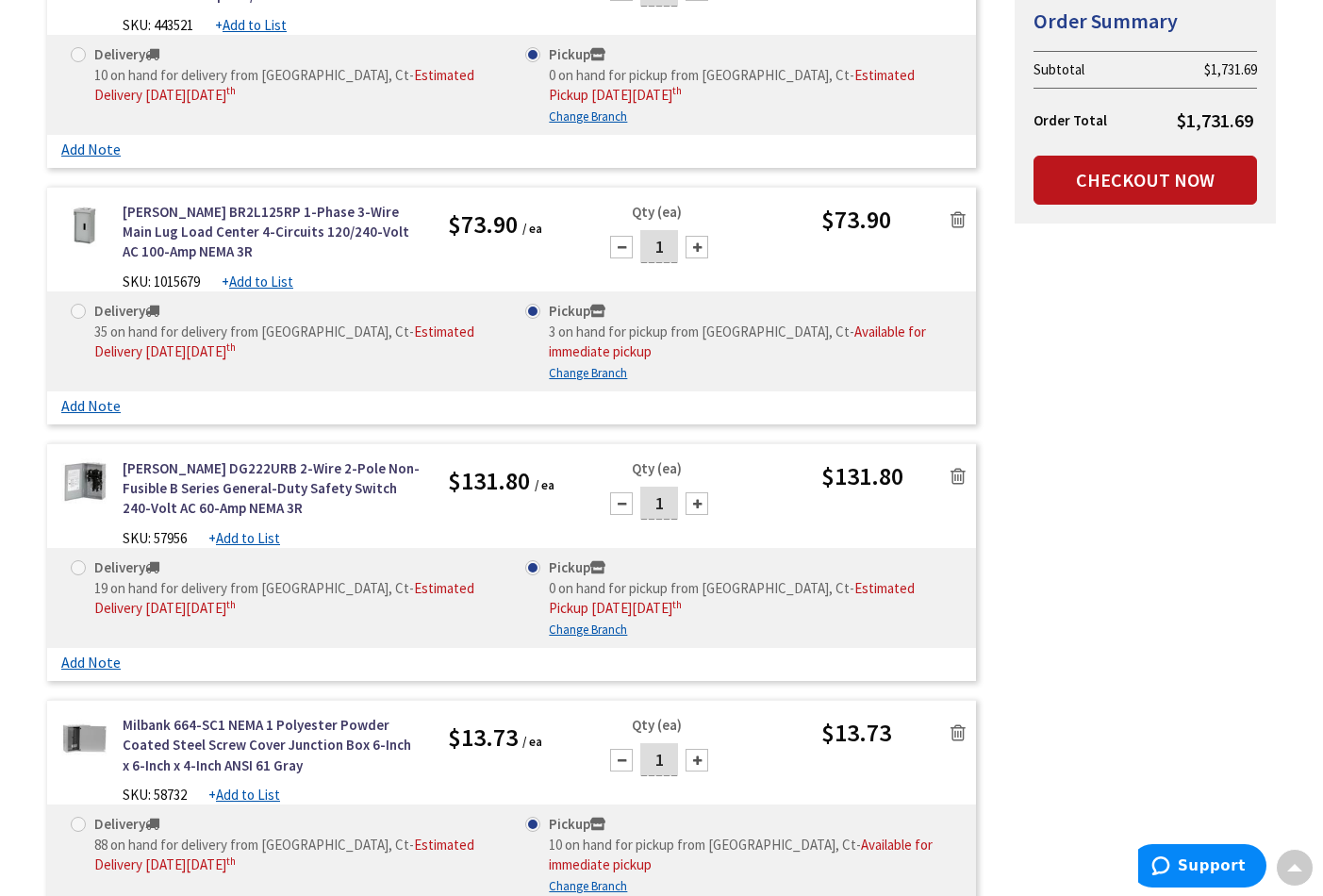
click at [952, 467] on icon at bounding box center [957, 476] width 15 height 19
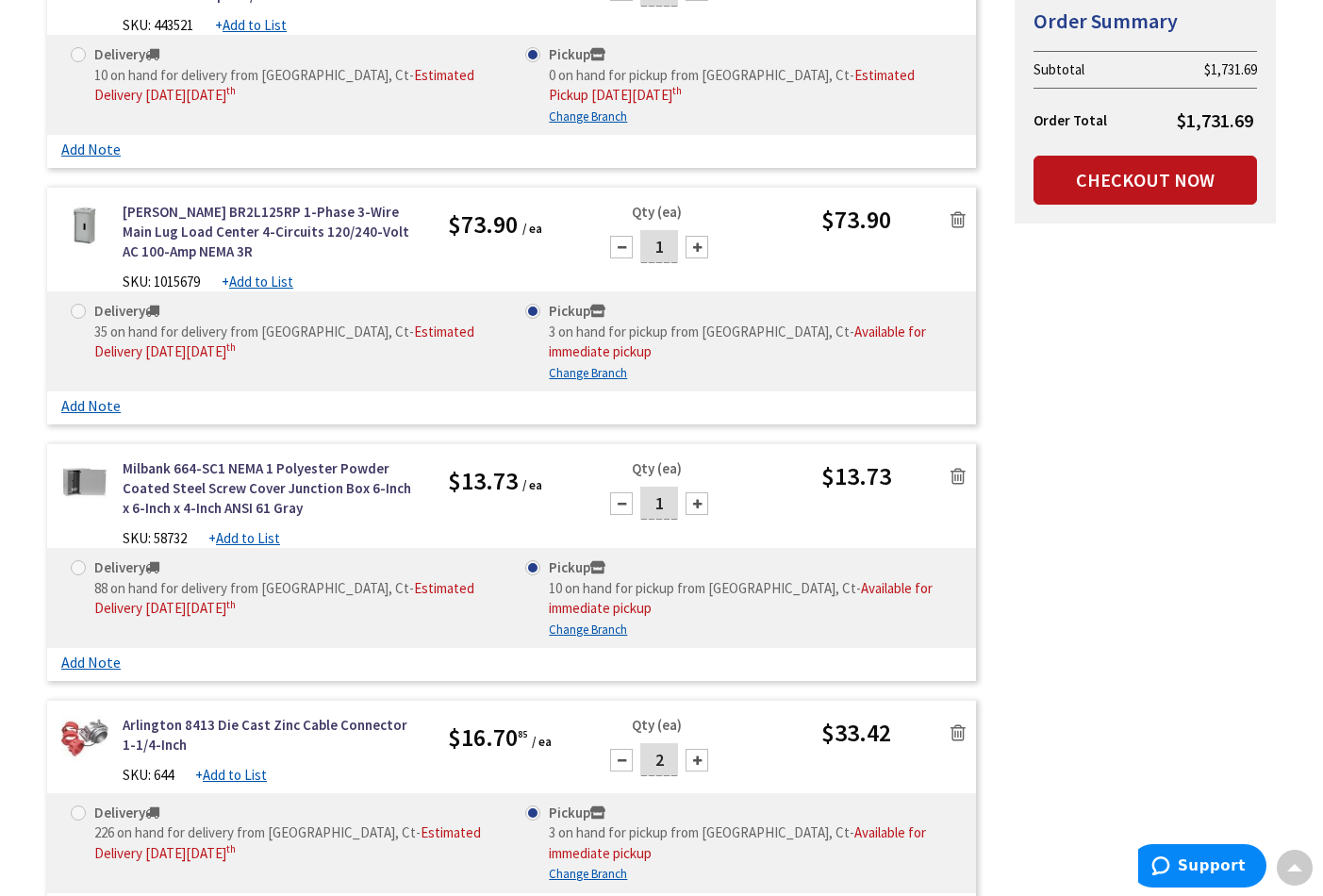
click at [955, 467] on icon at bounding box center [957, 476] width 15 height 19
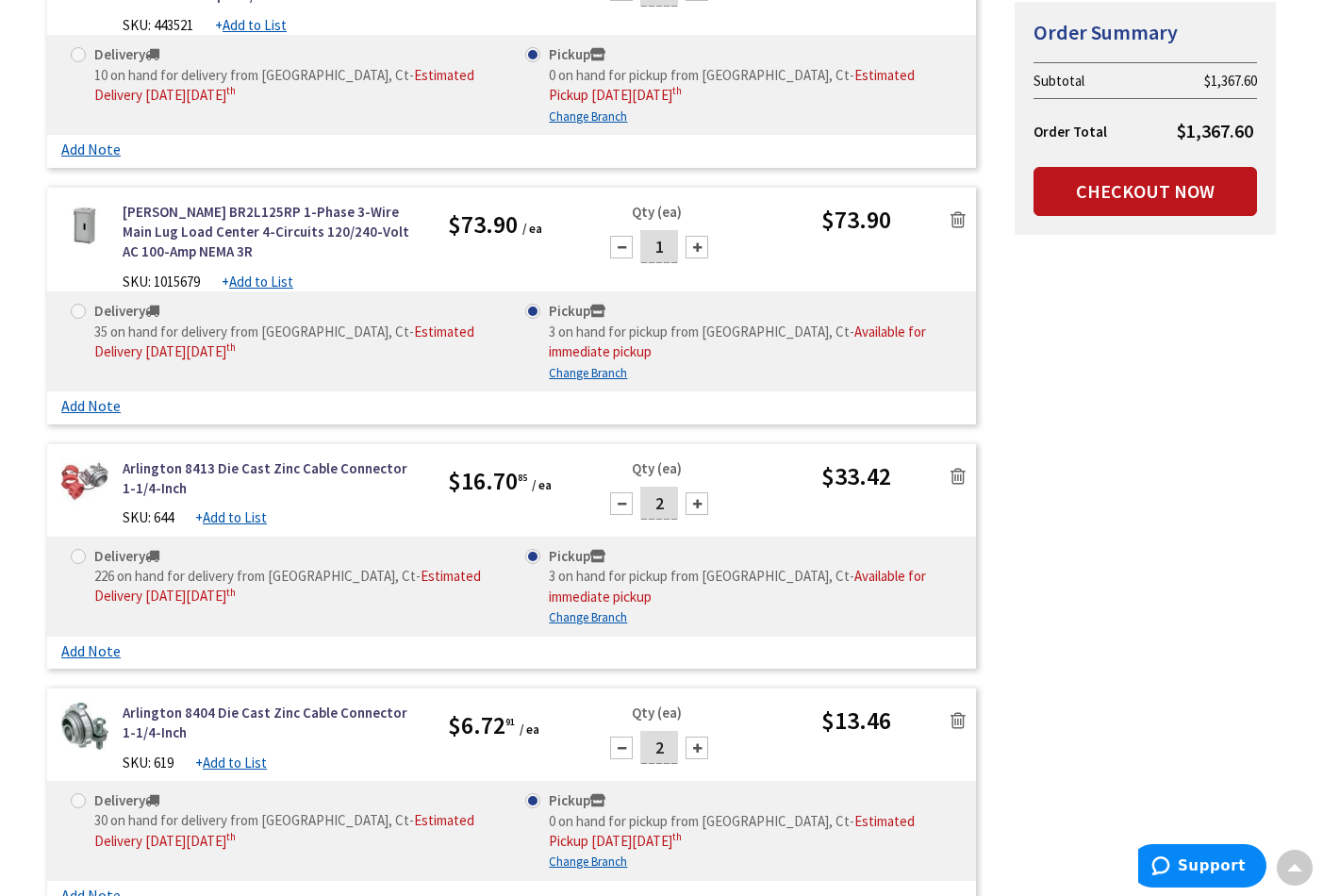
click at [954, 467] on icon at bounding box center [957, 476] width 15 height 19
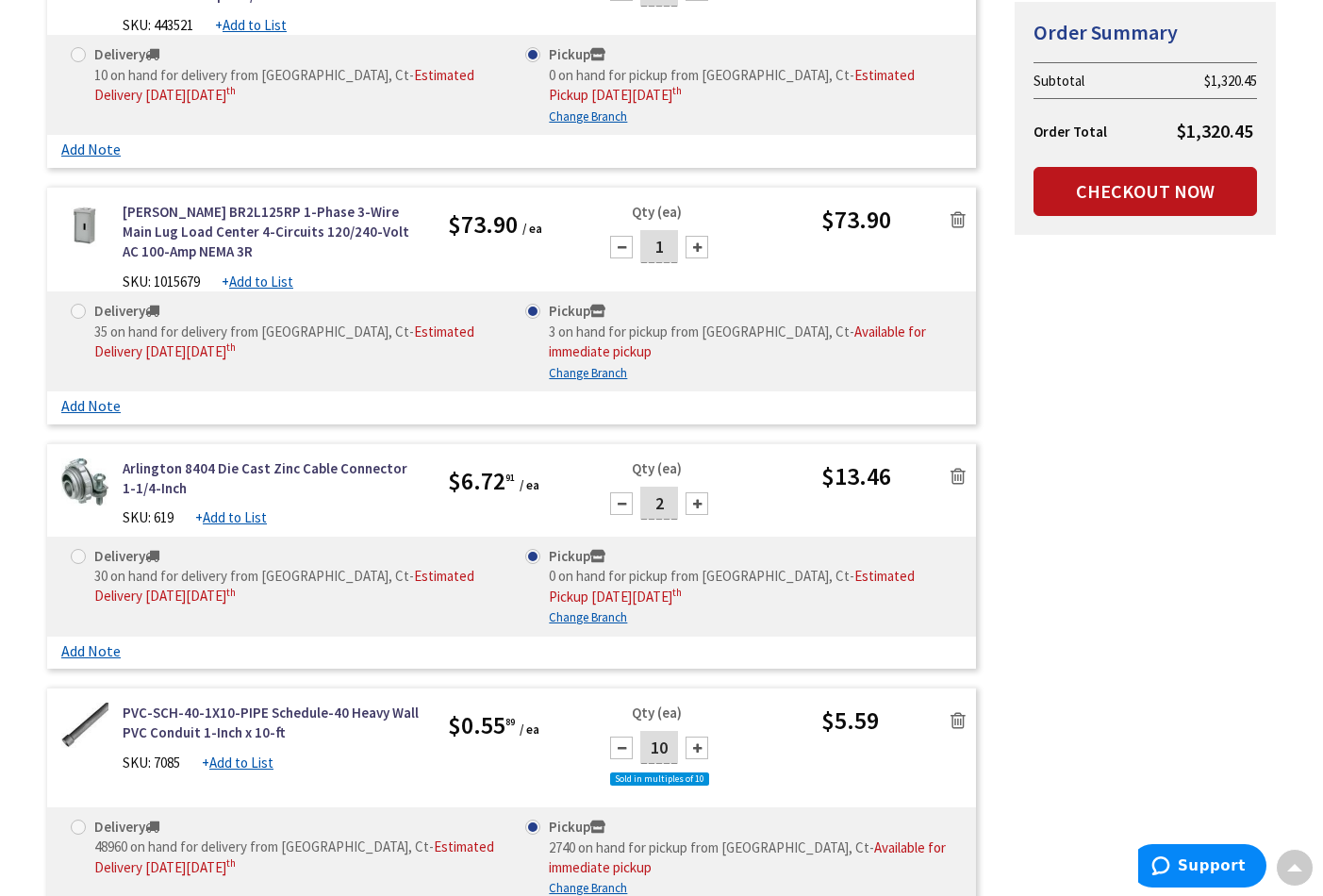
click at [959, 467] on icon at bounding box center [957, 476] width 15 height 19
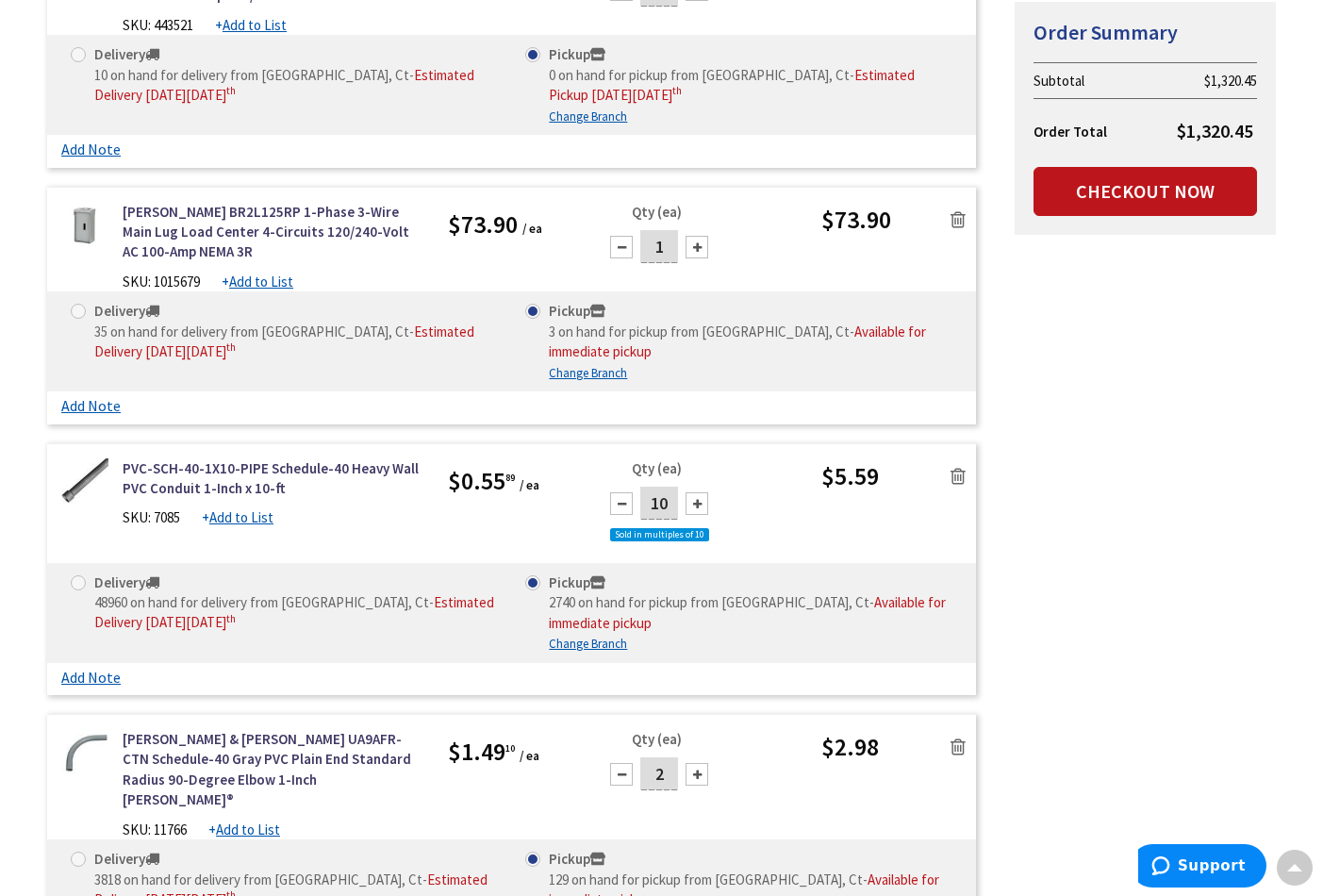
click at [957, 467] on icon at bounding box center [957, 476] width 15 height 19
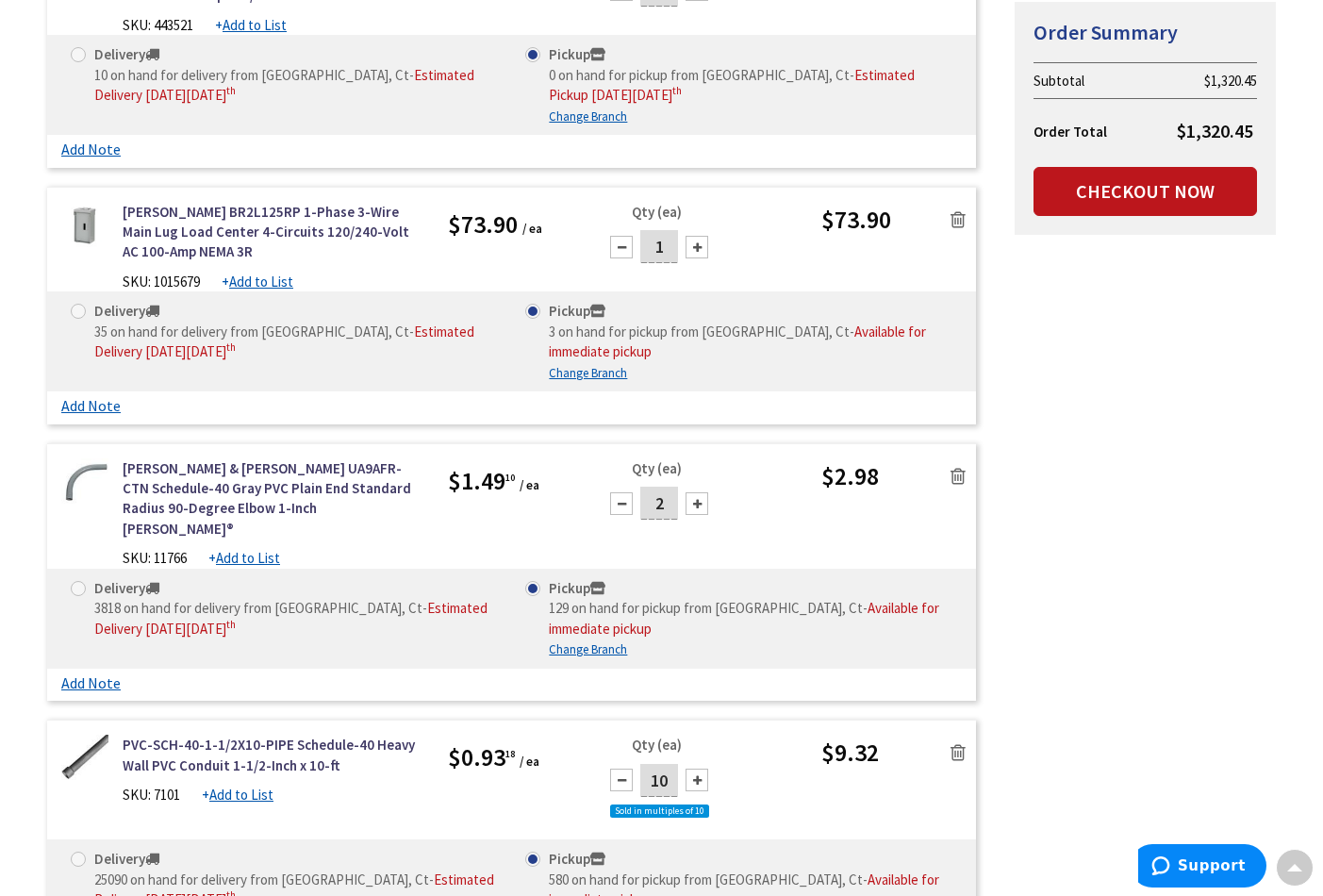
click at [961, 468] on icon at bounding box center [957, 476] width 15 height 19
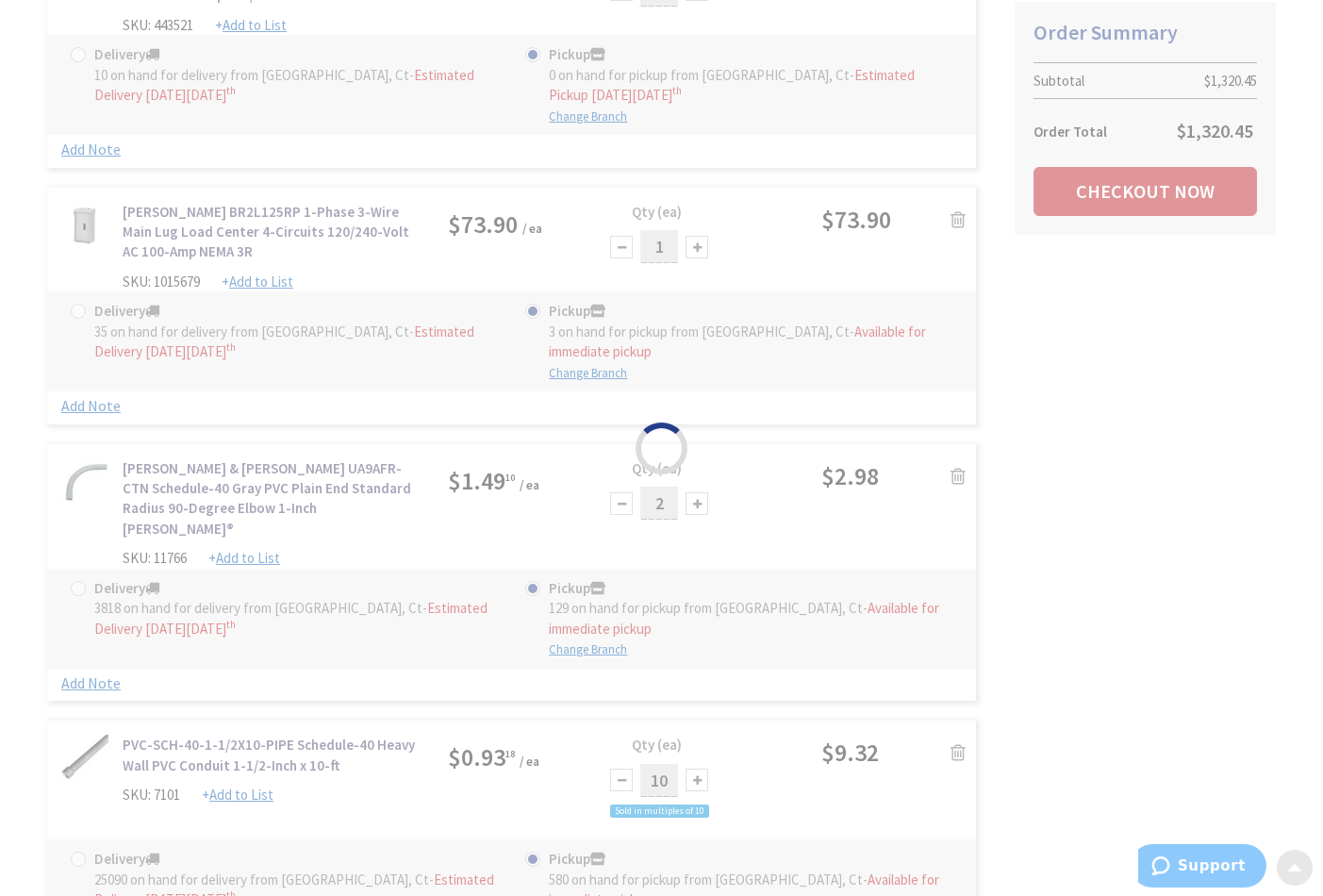
scroll to position [481, 0]
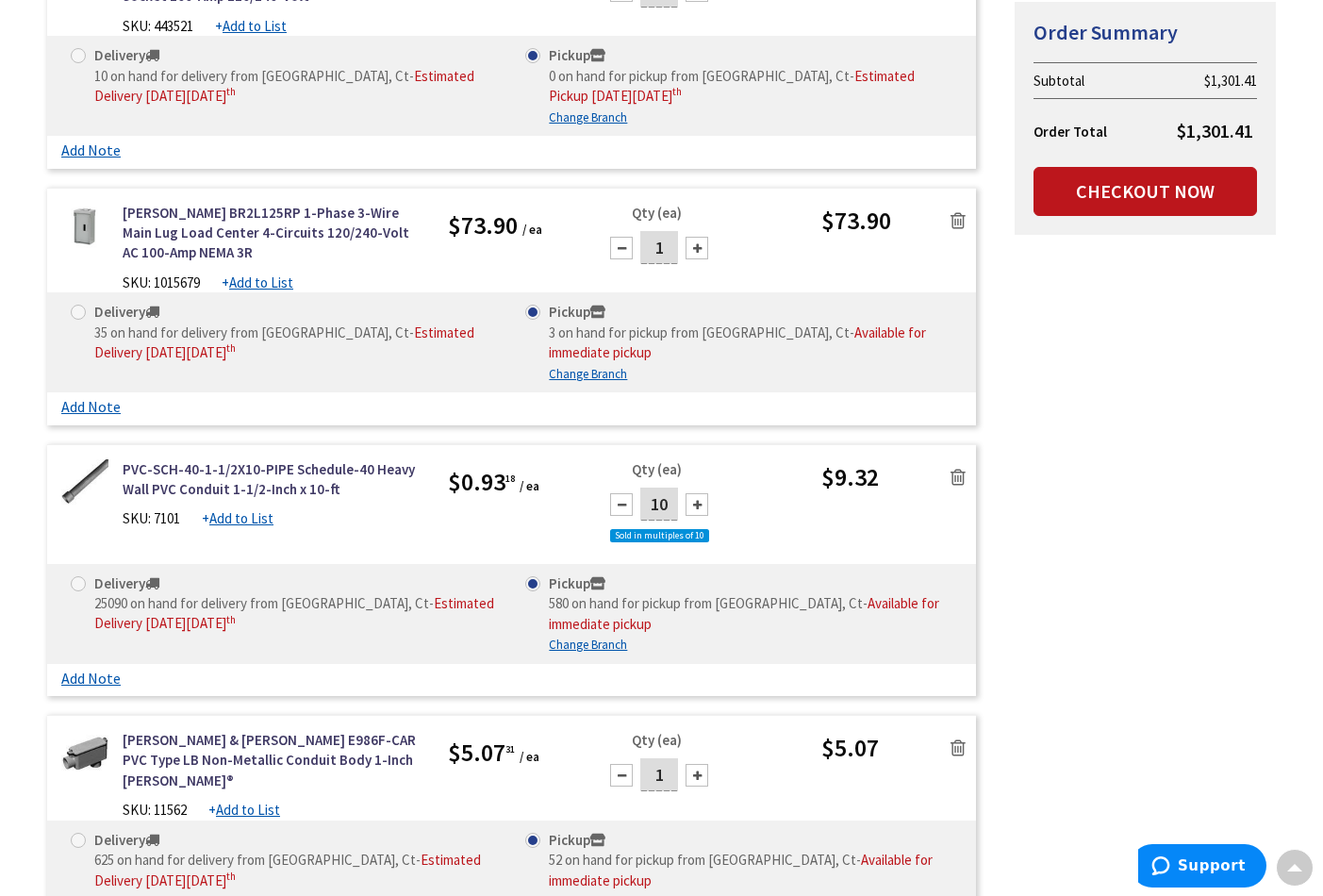
click at [962, 468] on icon at bounding box center [957, 477] width 15 height 19
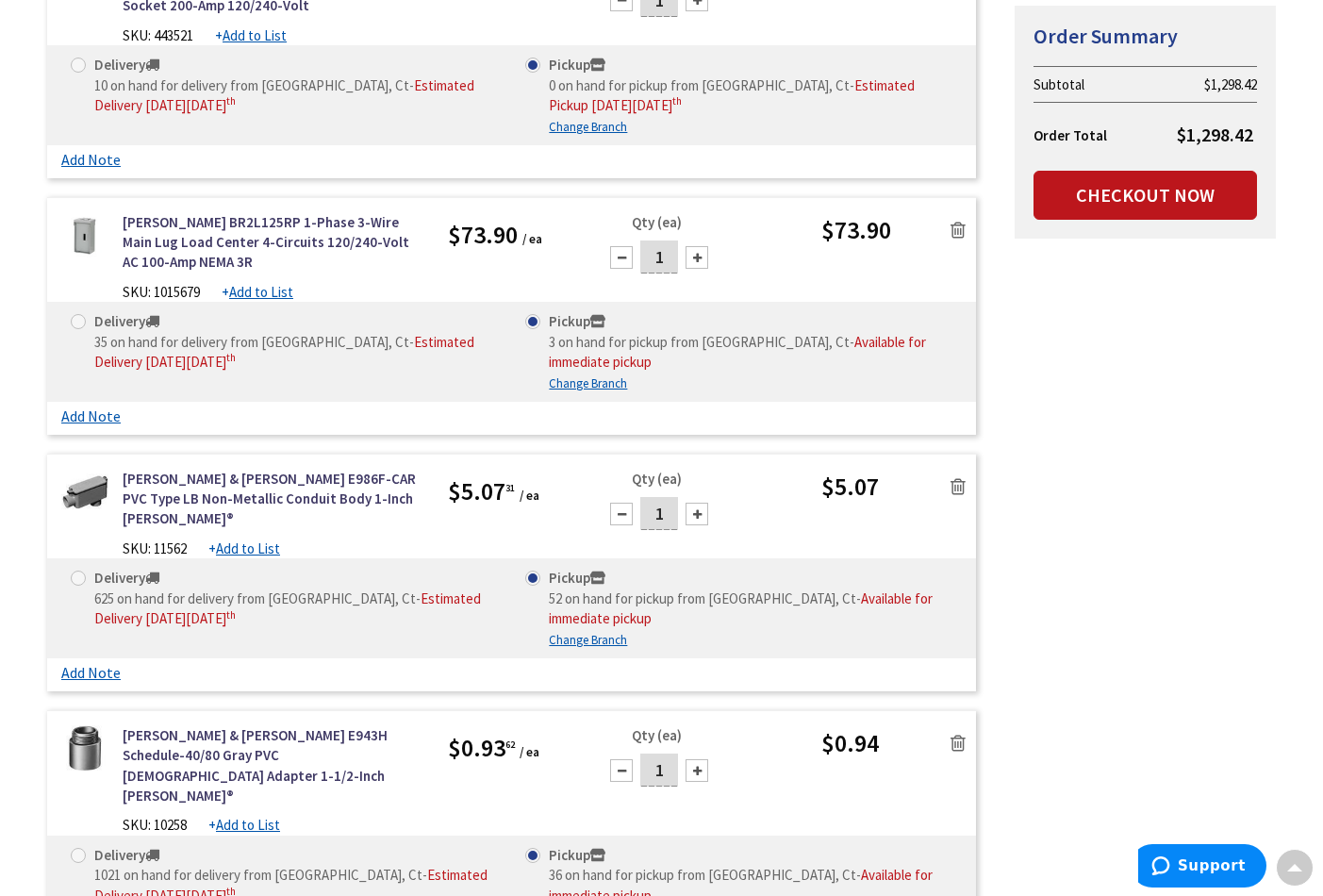
click at [956, 478] on icon at bounding box center [957, 487] width 15 height 19
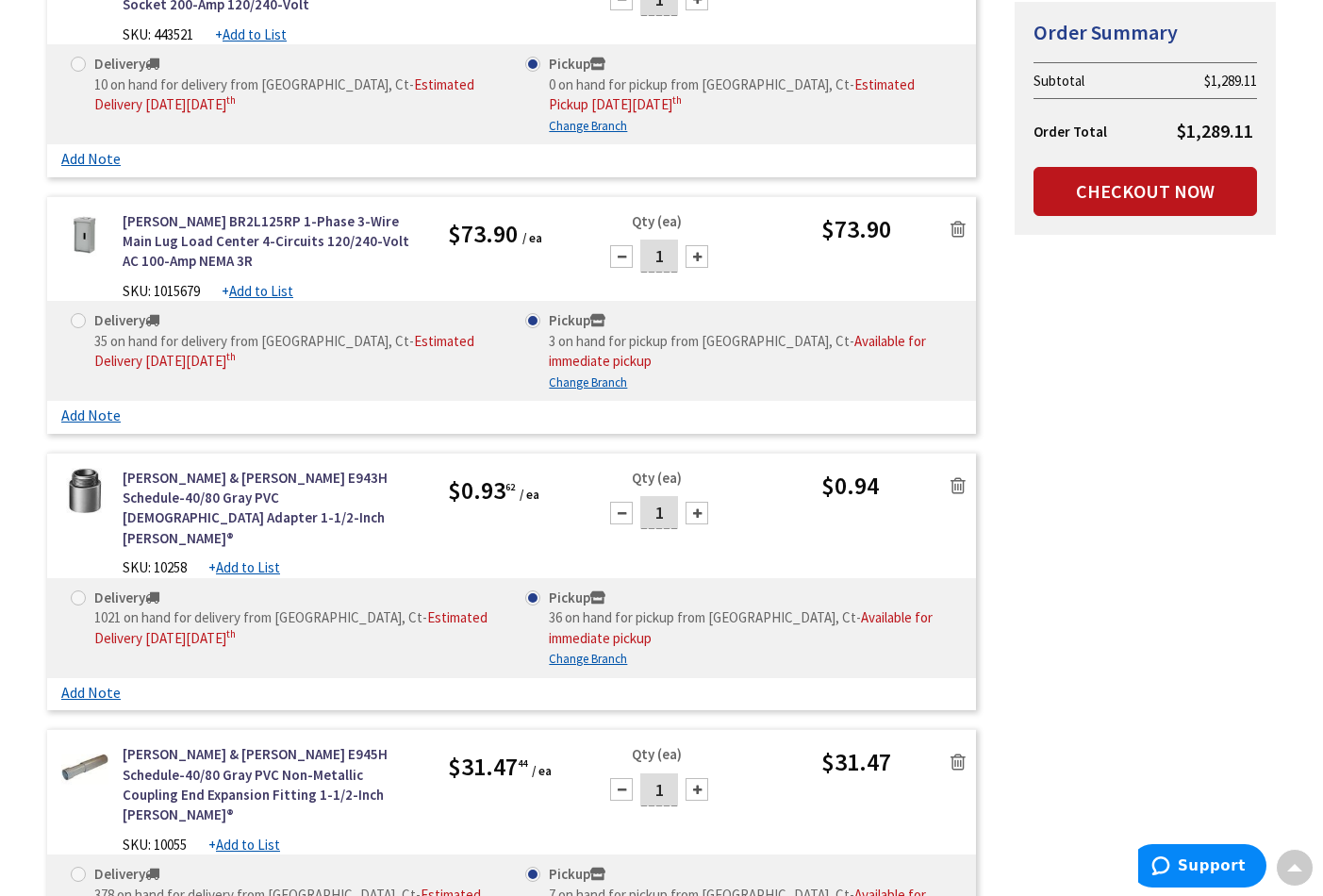
click at [964, 477] on icon at bounding box center [957, 486] width 15 height 19
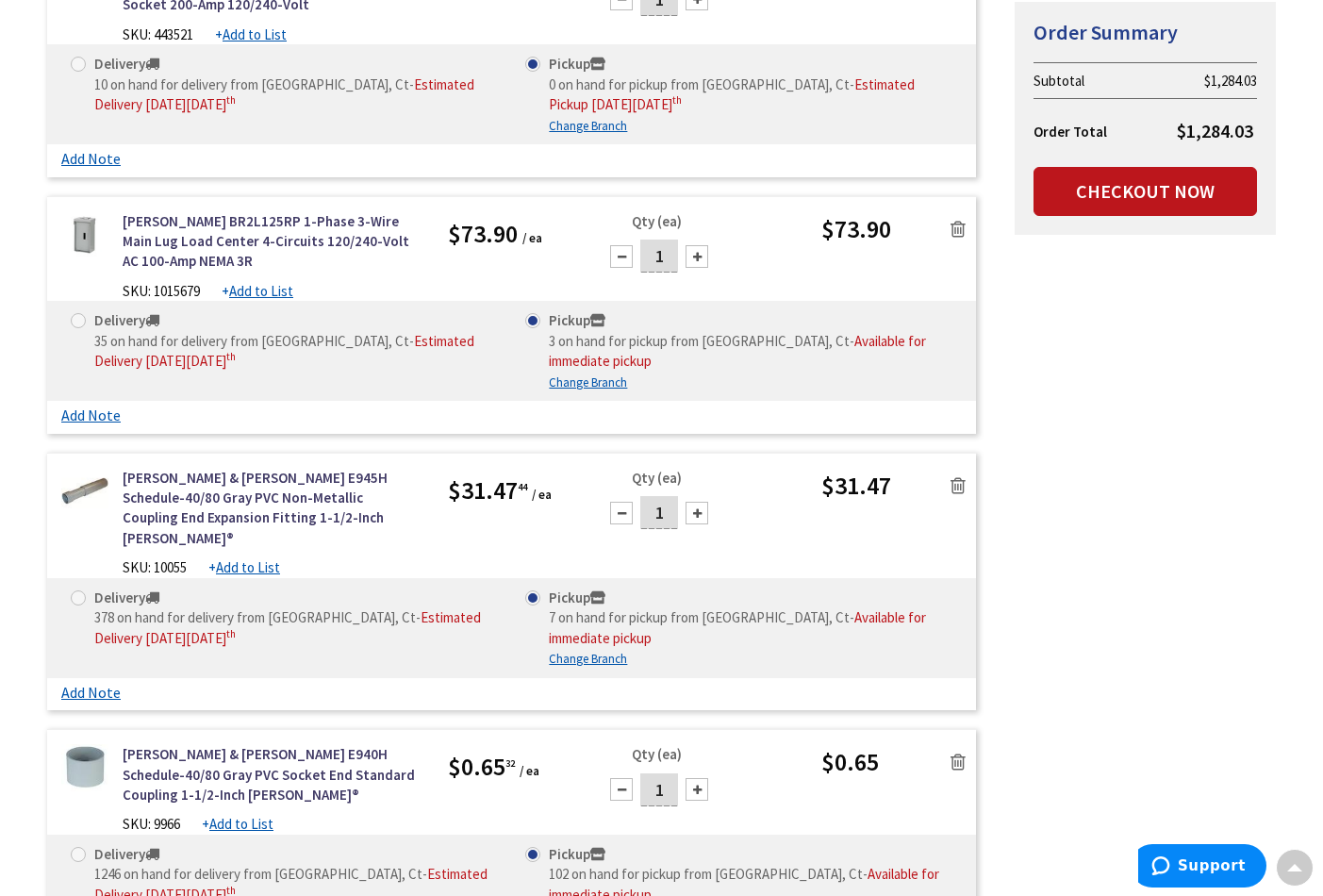
click at [955, 477] on icon at bounding box center [957, 486] width 15 height 19
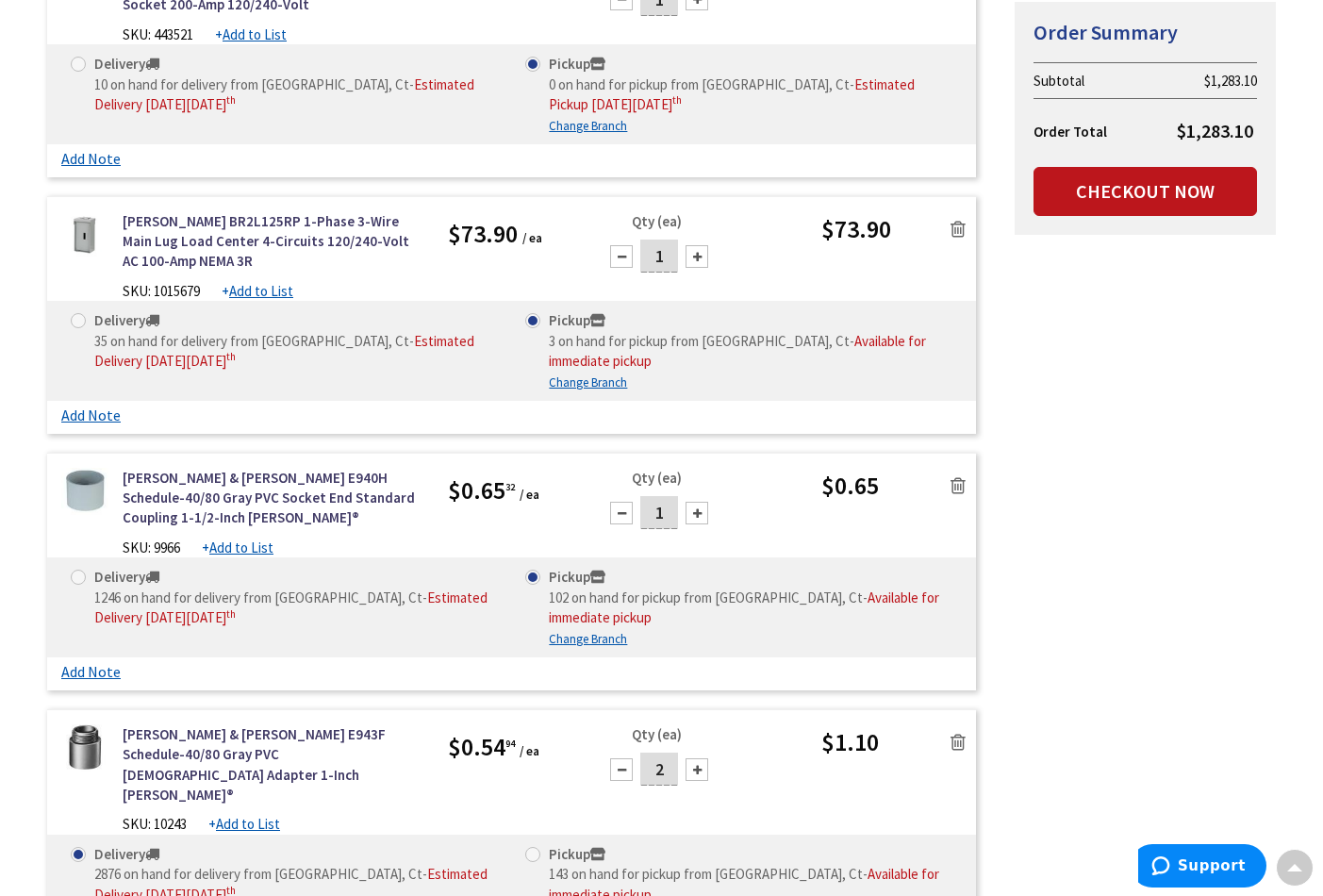
click at [950, 472] on link at bounding box center [958, 485] width 36 height 28
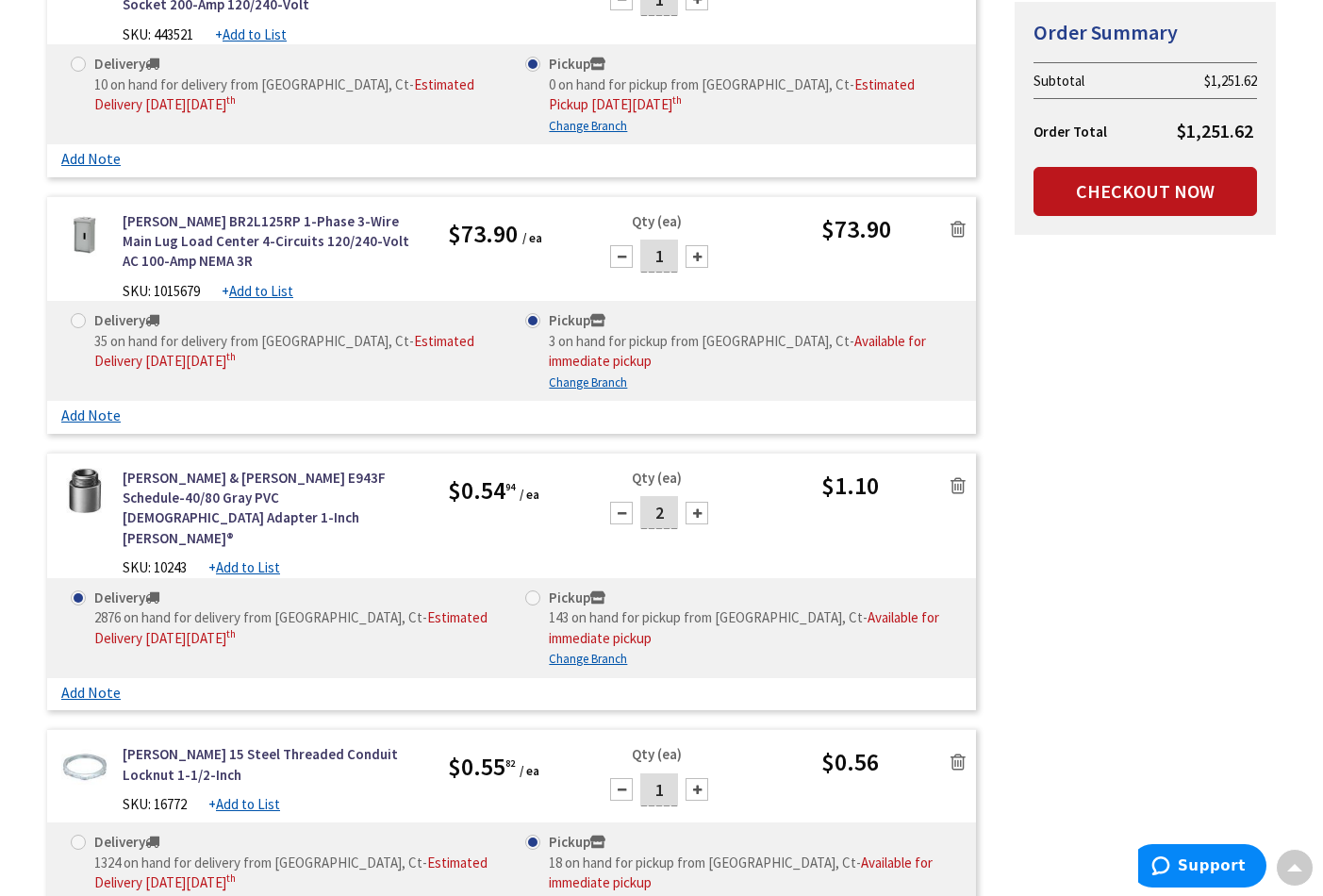
click at [957, 753] on icon at bounding box center [957, 761] width 15 height 19
click at [958, 225] on icon at bounding box center [957, 228] width 15 height 19
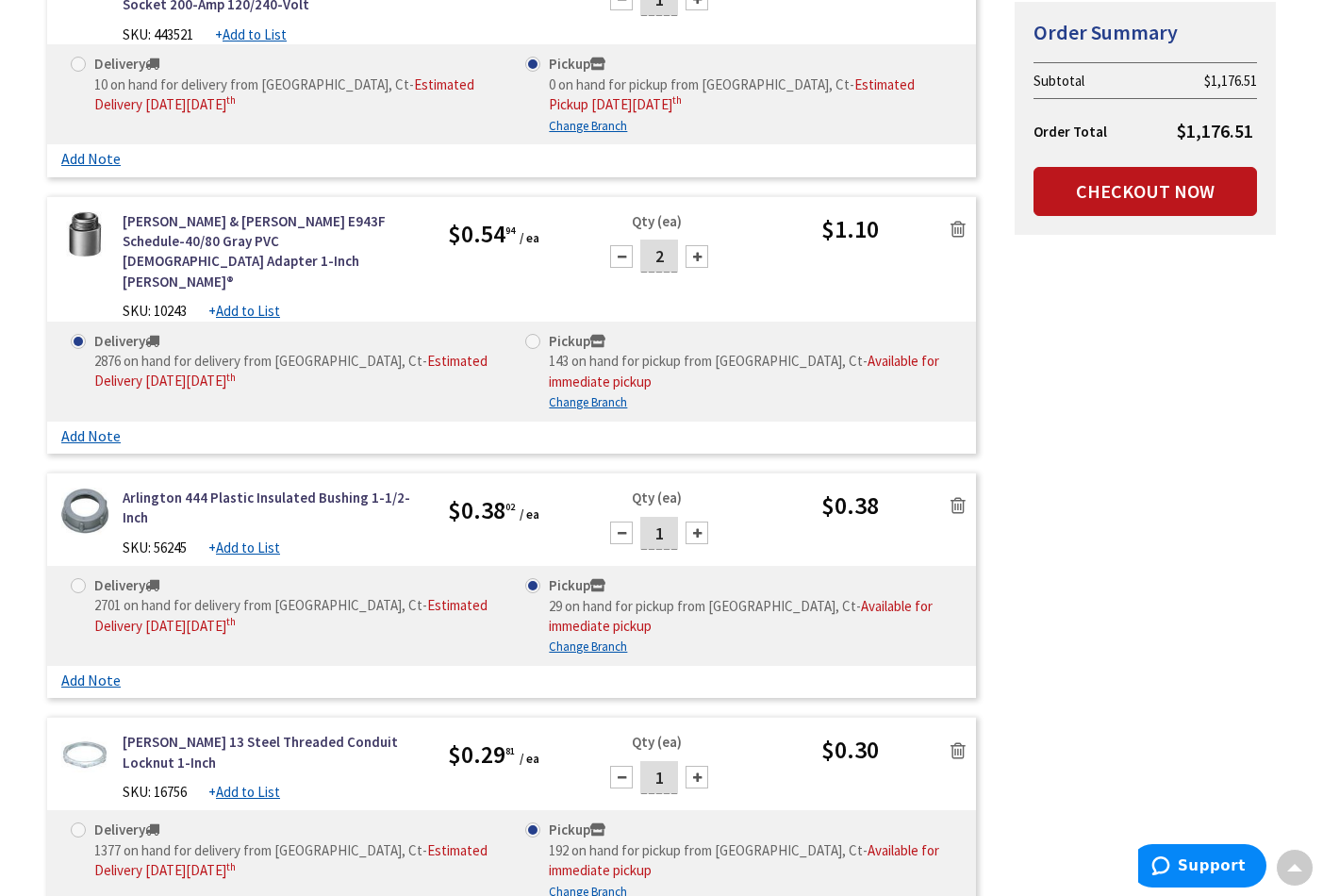
click at [956, 741] on icon at bounding box center [957, 750] width 15 height 19
click at [0, 0] on div "Please wait..." at bounding box center [0, 0] width 0 height 0
click at [961, 496] on icon at bounding box center [957, 505] width 15 height 19
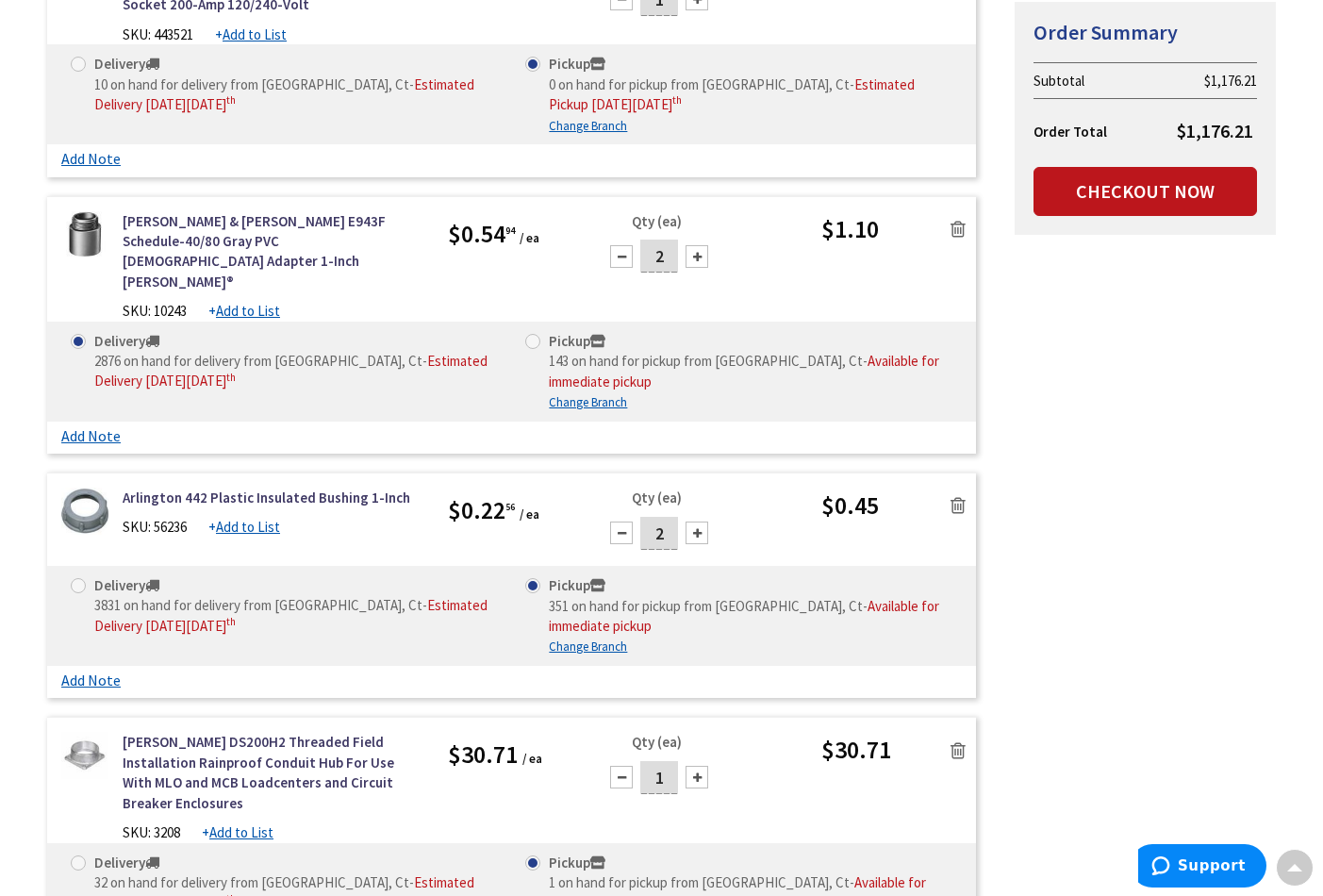
click at [961, 496] on icon at bounding box center [957, 505] width 15 height 19
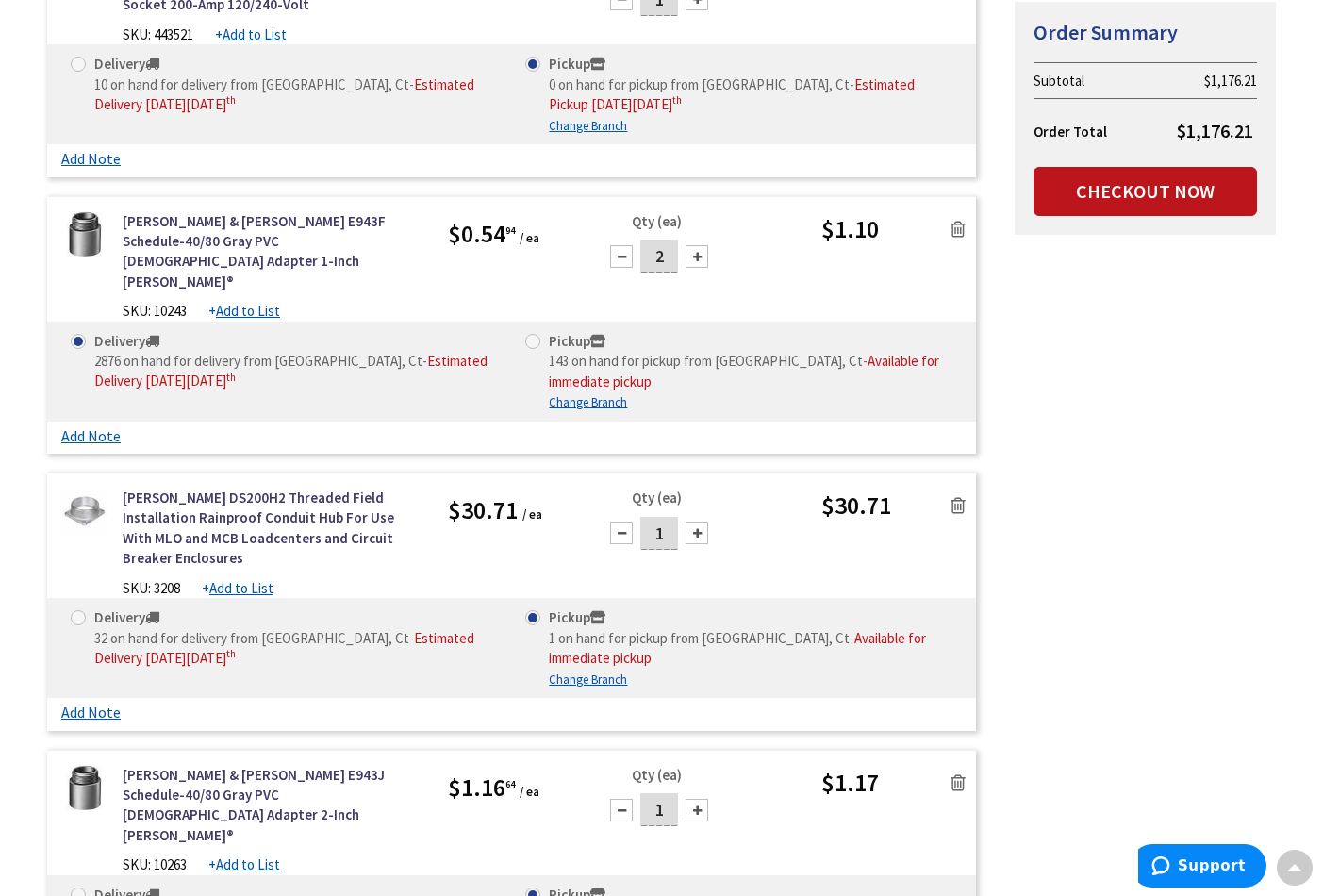
click at [959, 496] on icon at bounding box center [957, 505] width 15 height 19
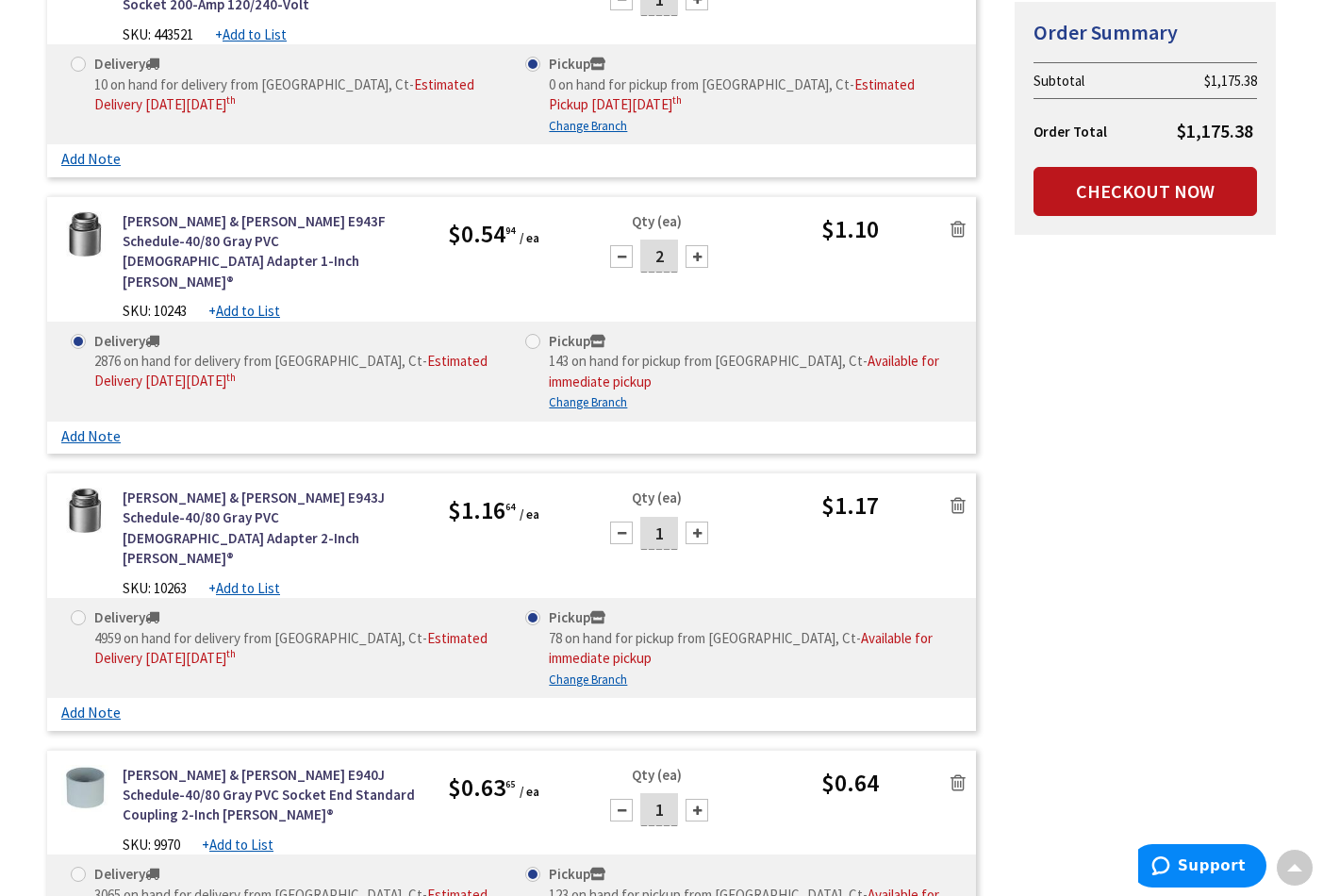
click at [958, 496] on icon at bounding box center [957, 505] width 15 height 19
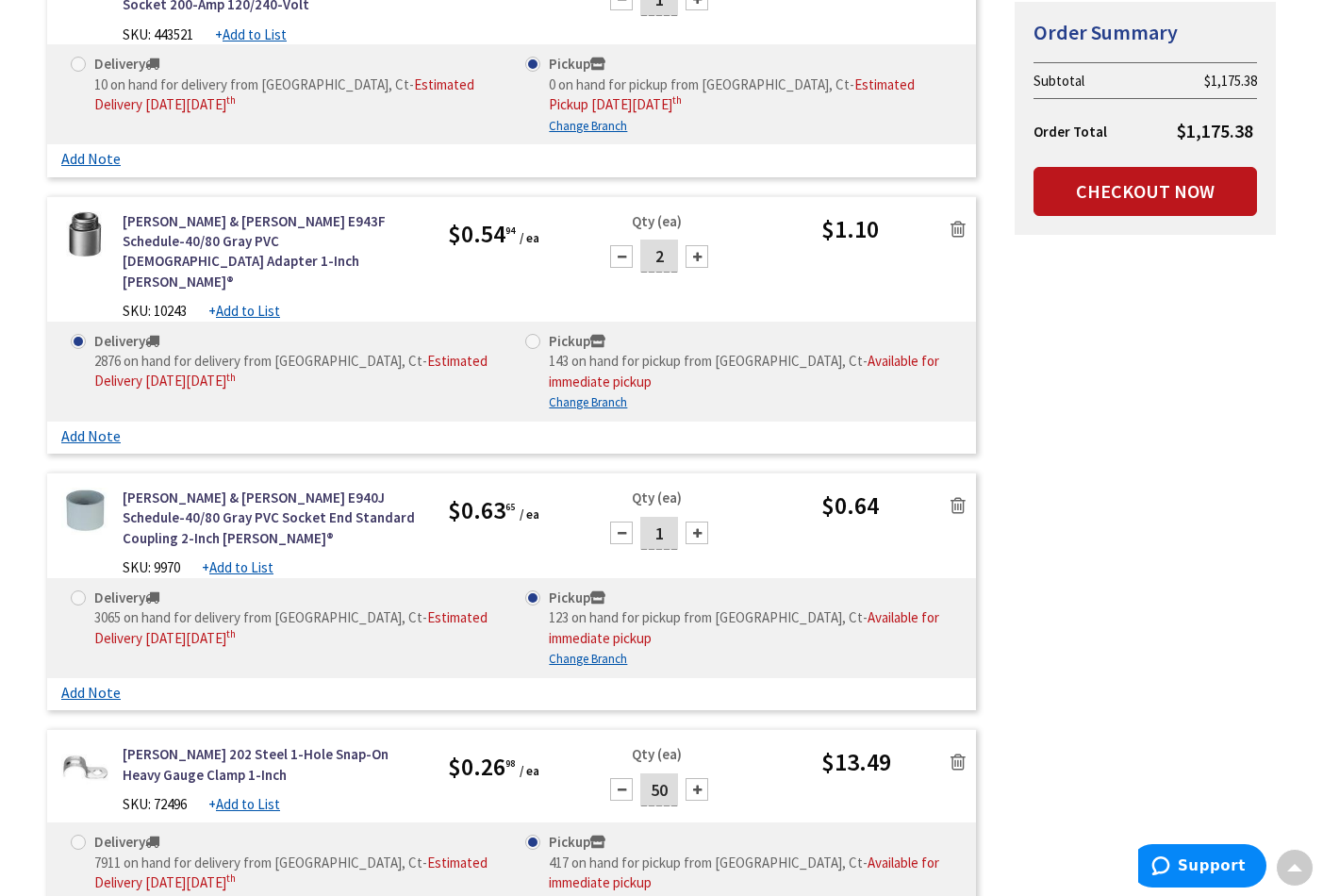
click at [959, 753] on icon at bounding box center [957, 761] width 15 height 19
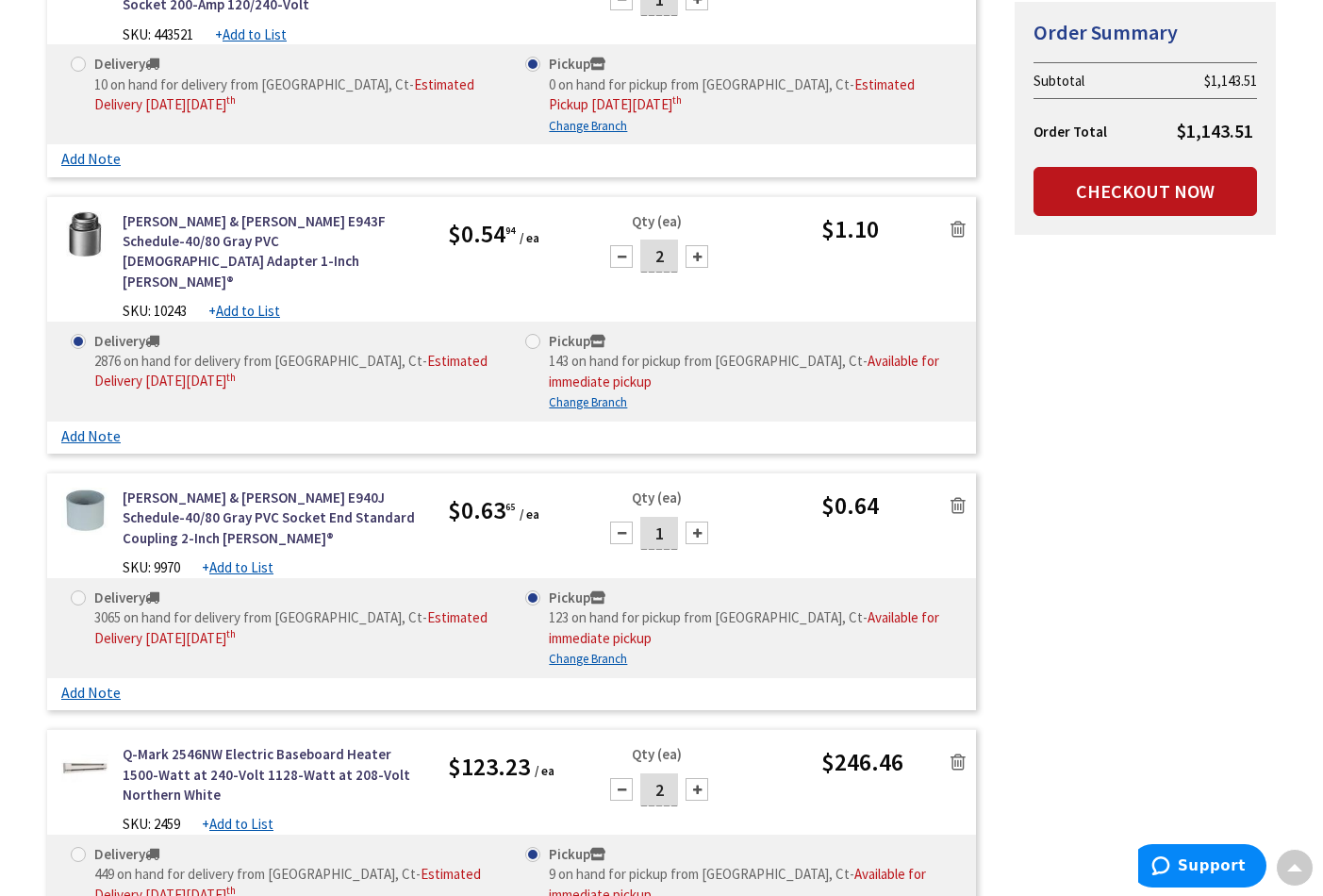
click at [958, 496] on icon at bounding box center [957, 505] width 15 height 19
click at [959, 219] on icon at bounding box center [957, 228] width 15 height 19
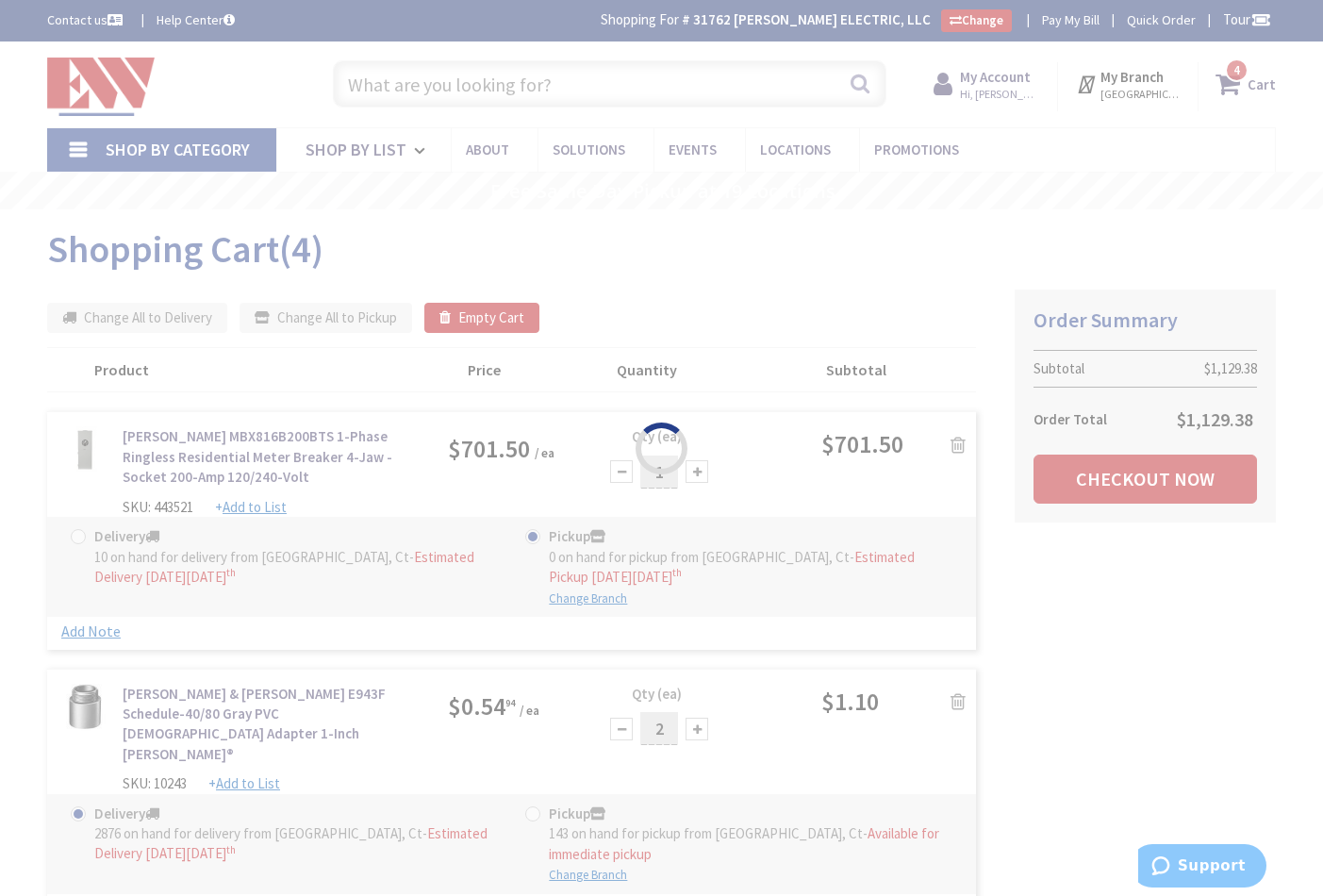
scroll to position [0, 0]
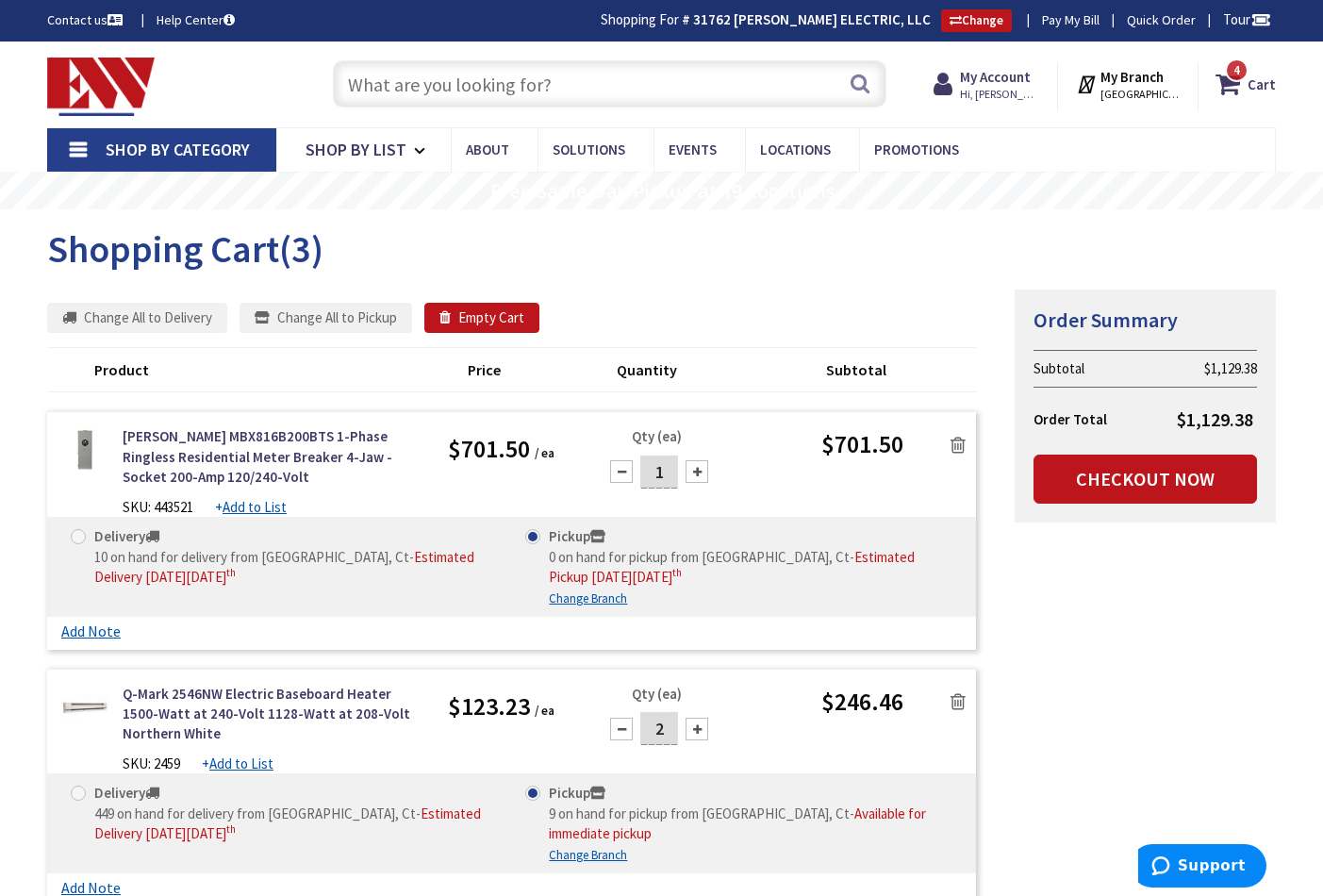
click at [957, 447] on icon at bounding box center [957, 445] width 15 height 19
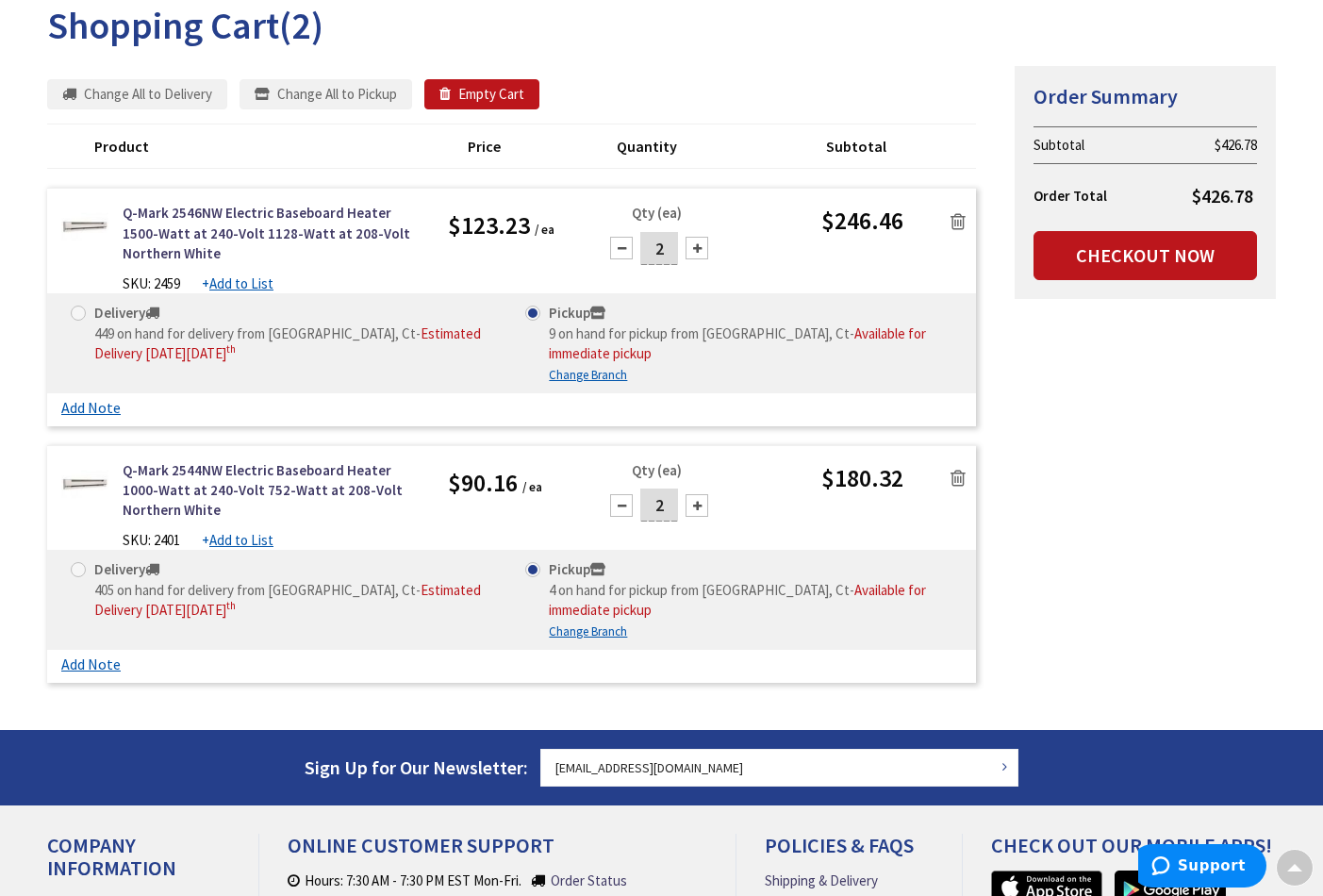
scroll to position [223, 0]
click at [963, 220] on icon at bounding box center [957, 221] width 15 height 19
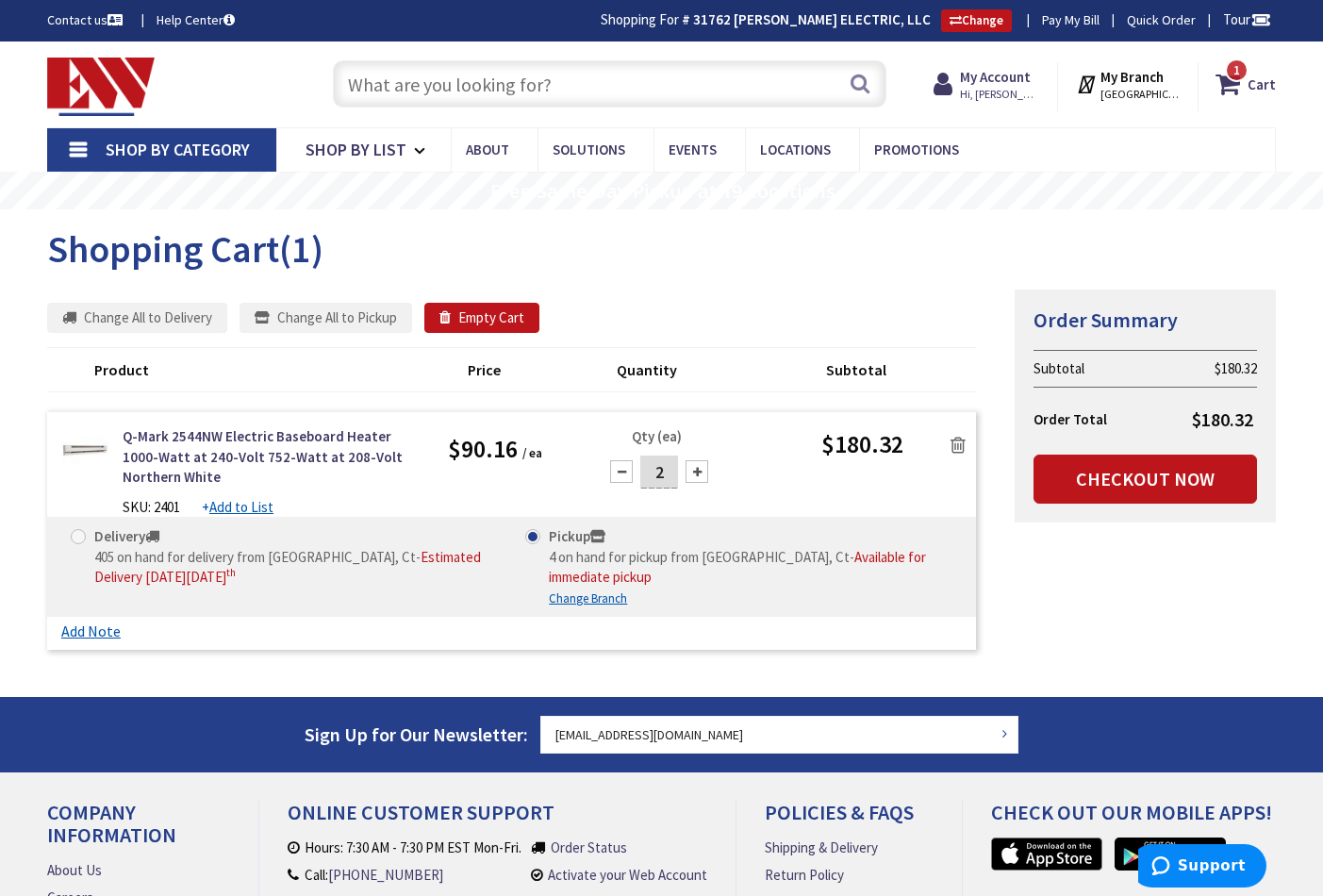
scroll to position [0, 0]
click at [387, 83] on input "text" at bounding box center [610, 84] width 554 height 47
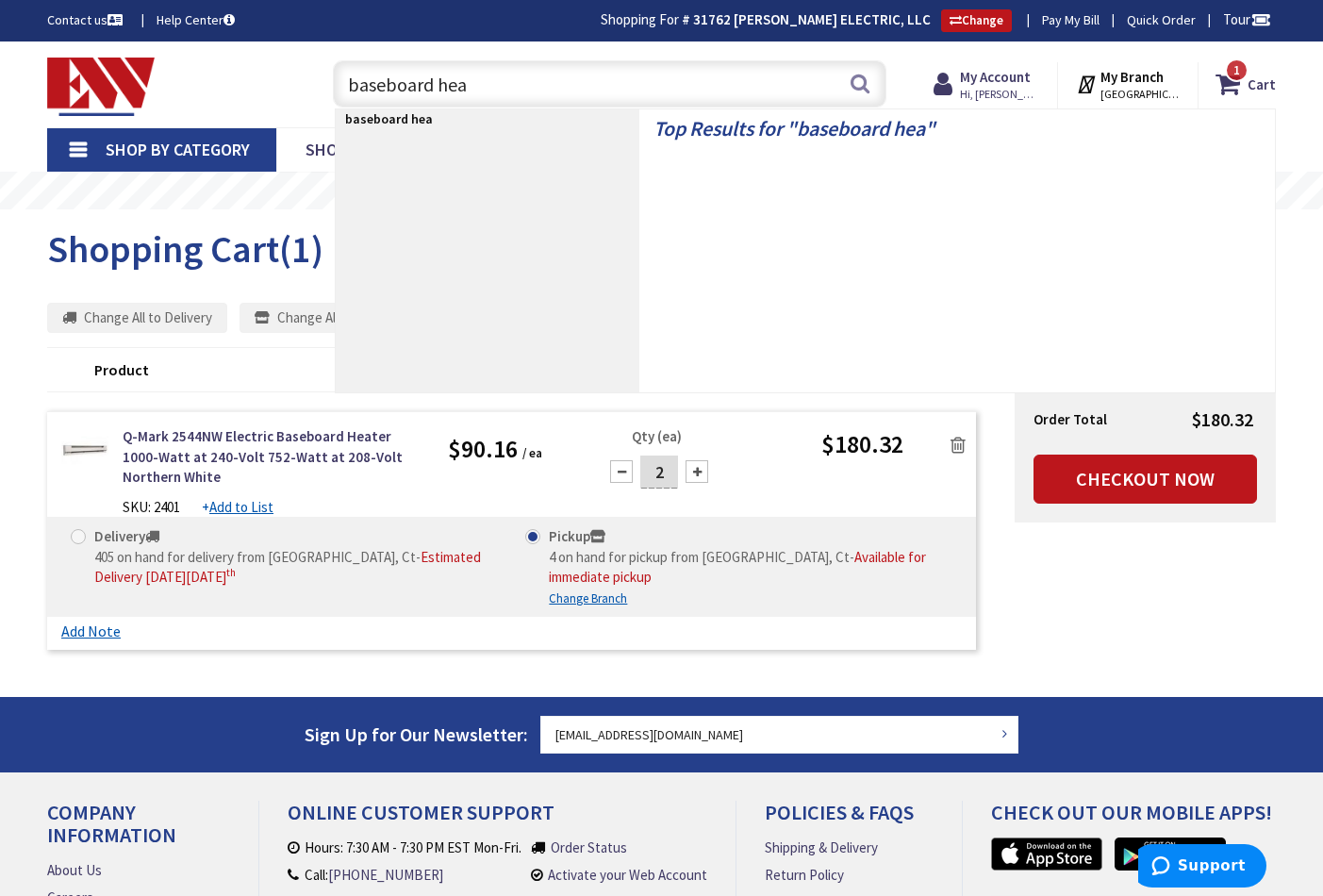
type input "baseboard heat"
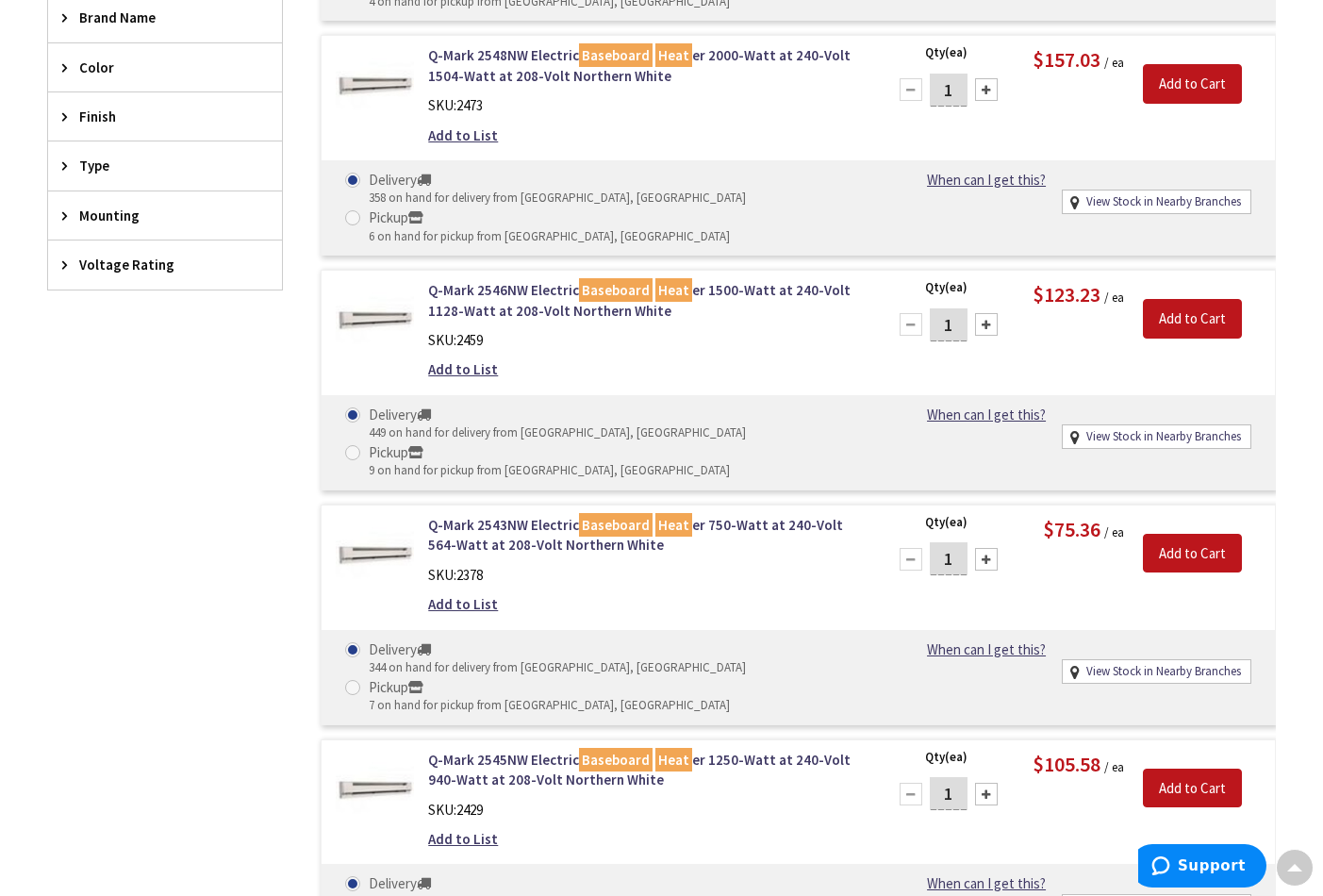
scroll to position [745, 0]
click at [519, 749] on link "Q-Mark 2545NW Electric Baseboard Heat er 1250-Watt at 240-Volt 940-Watt at 208-…" at bounding box center [645, 769] width 435 height 41
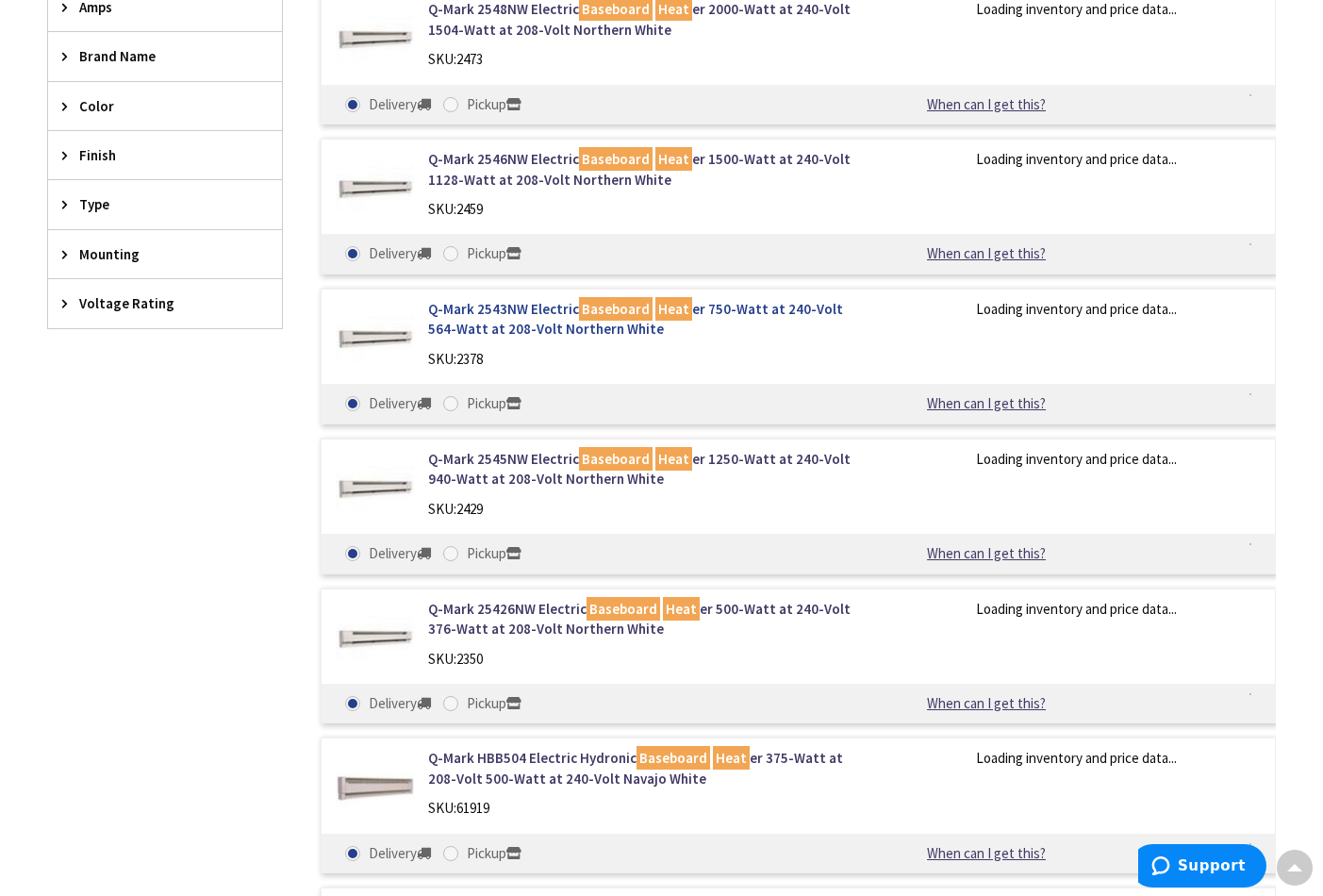
click at [549, 306] on link "Q-Mark 2543NW Electric Baseboard Heat er 750-Watt at 240-Volt 564-Watt at 208-V…" at bounding box center [645, 320] width 435 height 41
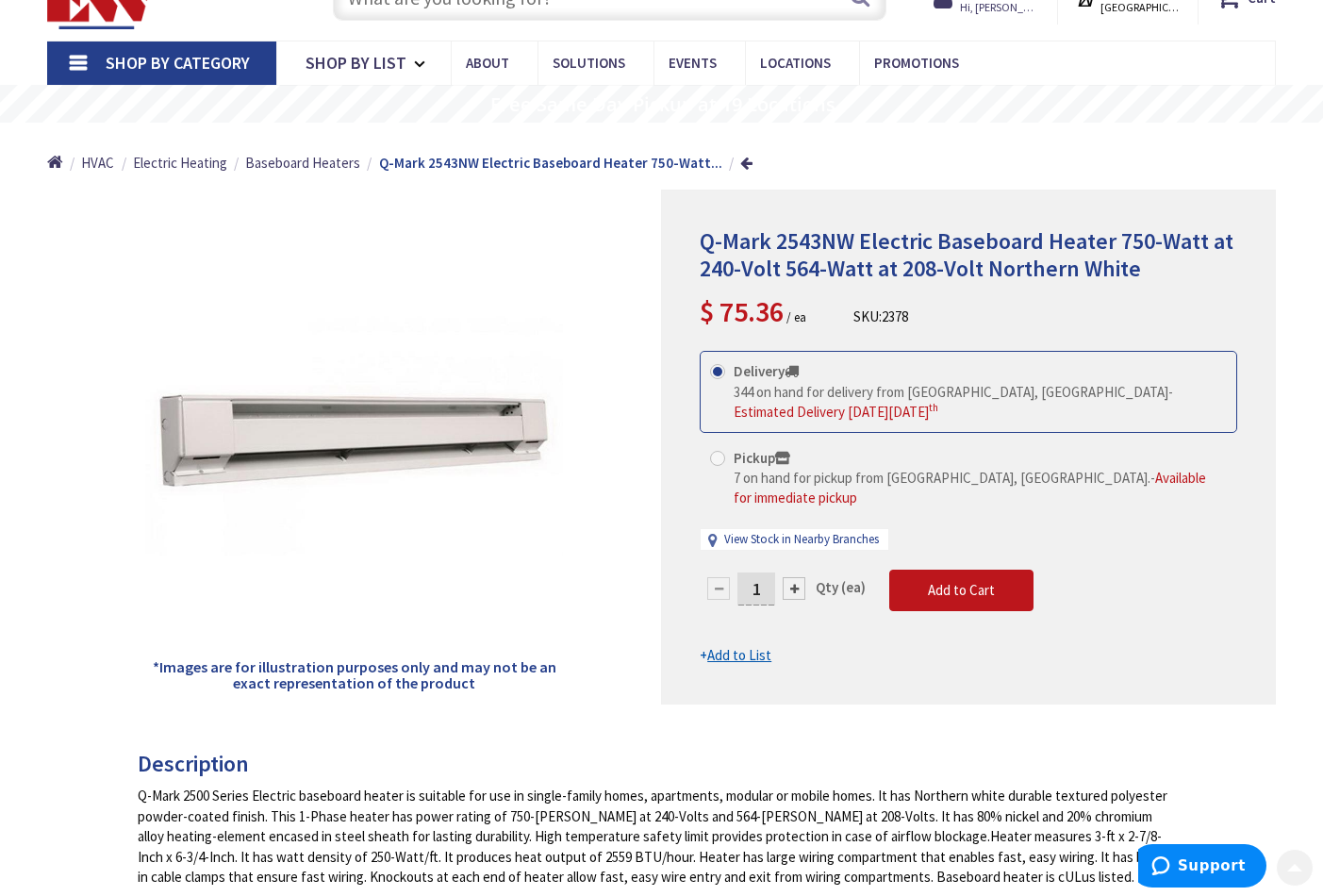
scroll to position [87, 0]
click at [764, 572] on input "1" at bounding box center [757, 589] width 38 height 33
drag, startPoint x: 718, startPoint y: 449, endPoint x: 729, endPoint y: 466, distance: 20.2
click at [718, 449] on div "Delivery 344 on hand for delivery from [GEOGRAPHIC_DATA], [GEOGRAPHIC_DATA] - E…" at bounding box center [968, 461] width 537 height 218
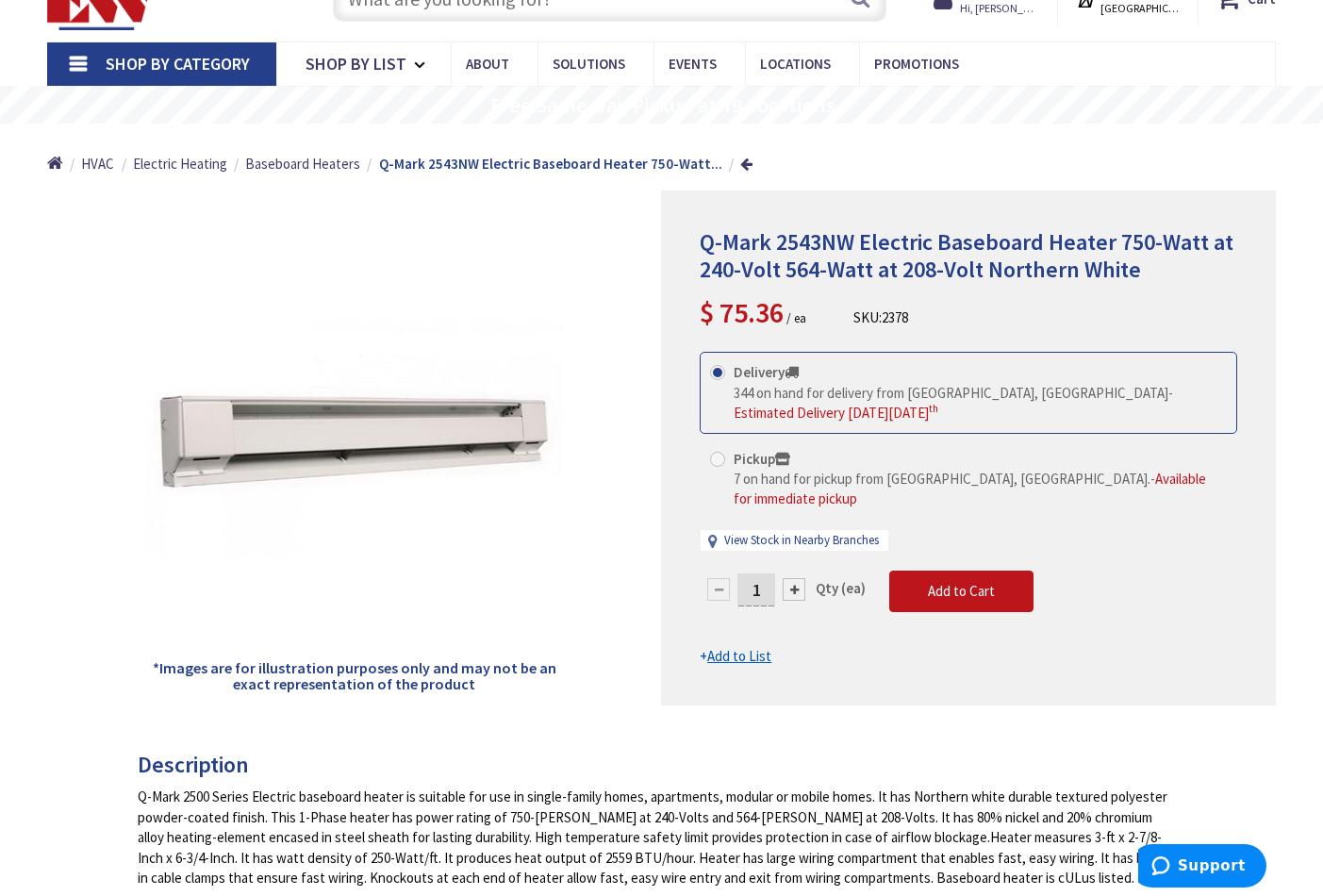
click at [715, 453] on span at bounding box center [718, 458] width 15 height 15
click at [715, 453] on input "Pickup 7 on hand for pickup from Norwalk, CT. - Available for immediate pickup" at bounding box center [720, 458] width 13 height 13
radio input "true"
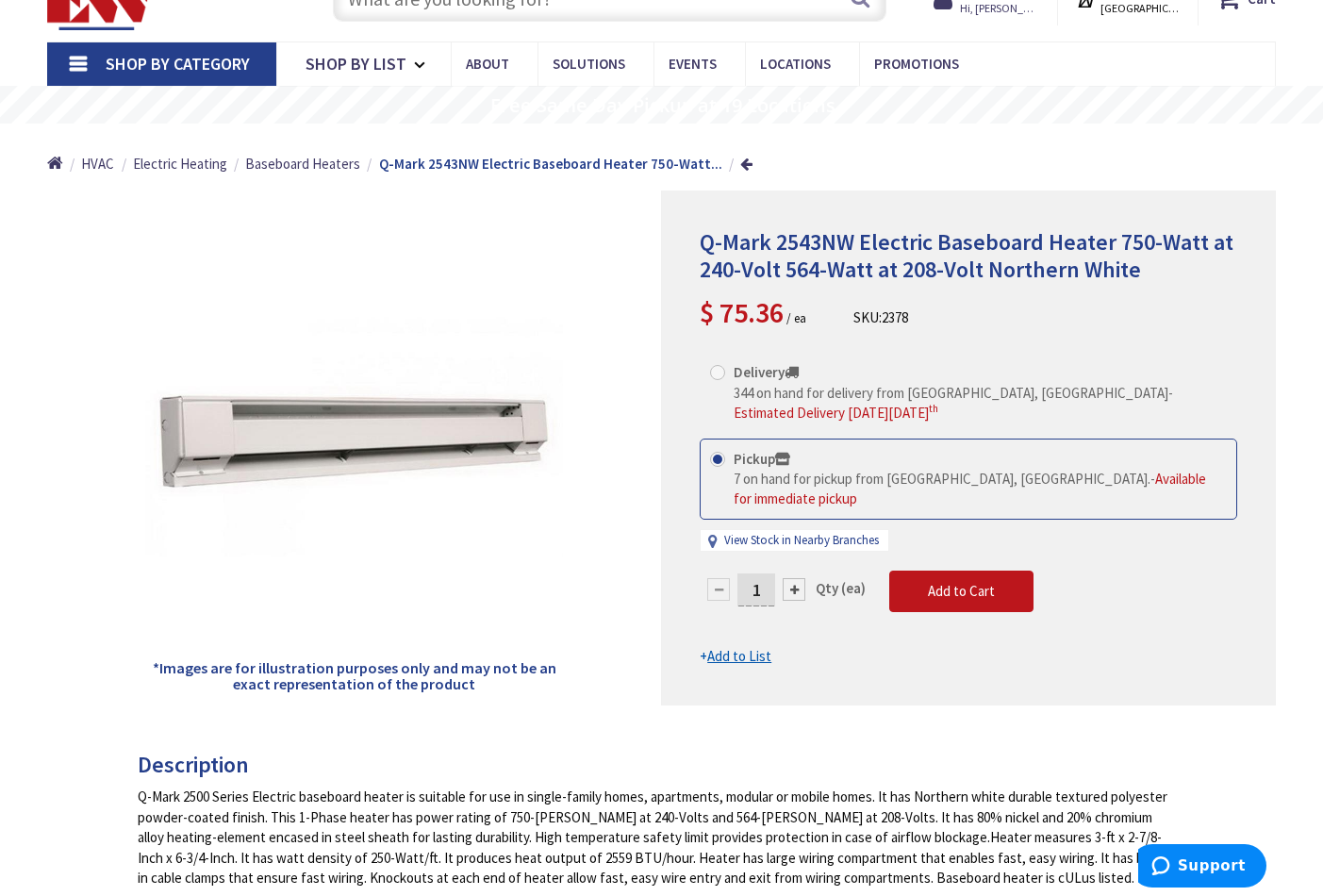
drag, startPoint x: 763, startPoint y: 561, endPoint x: 777, endPoint y: 608, distance: 49.0
click at [764, 573] on input "1" at bounding box center [757, 590] width 38 height 33
type input "2"
click at [965, 569] on form "This product is Discontinued Delivery 344 on hand for delivery from Middletown,…" at bounding box center [968, 509] width 537 height 315
click at [940, 574] on button "Add to Cart" at bounding box center [961, 591] width 144 height 42
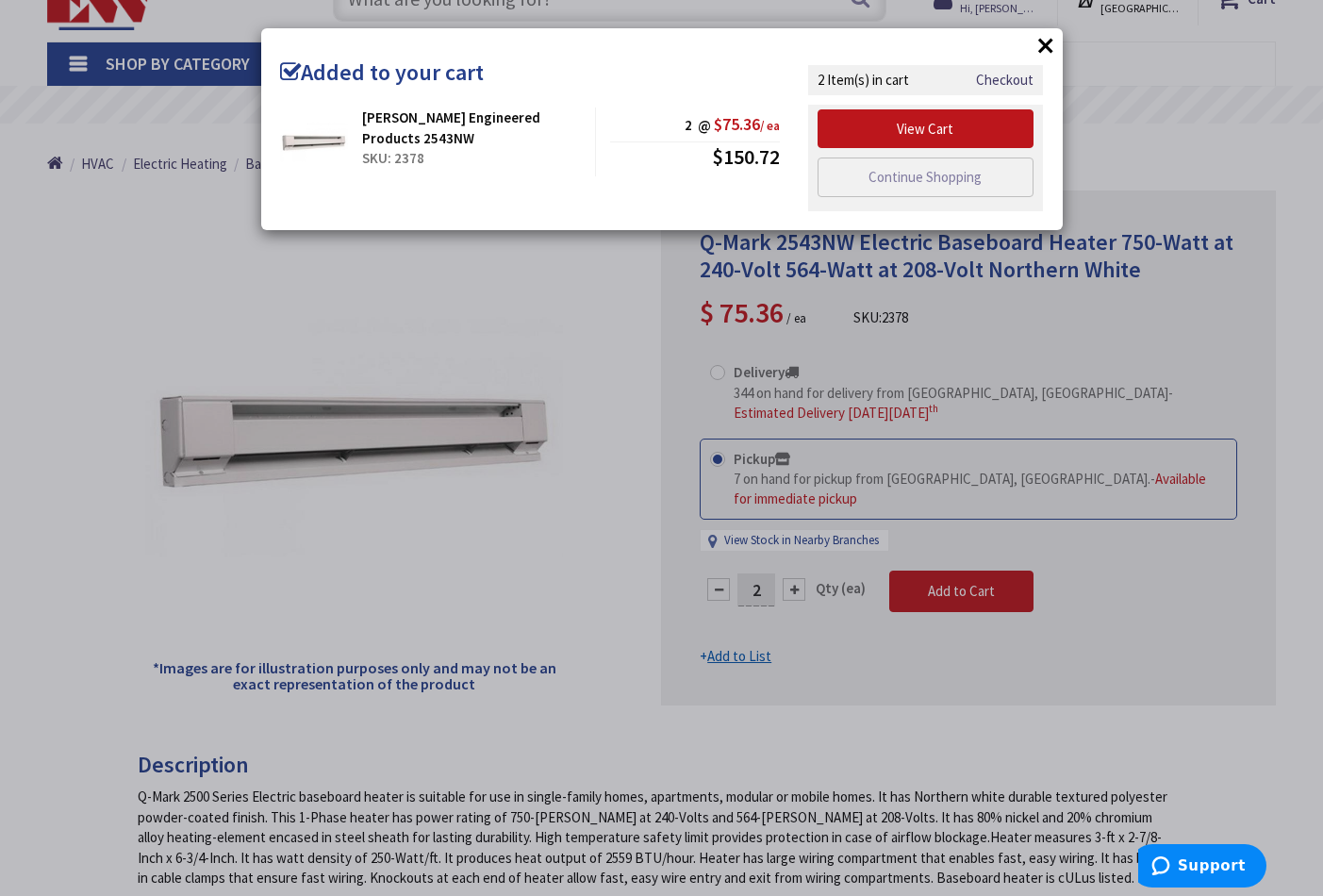
drag, startPoint x: 872, startPoint y: 173, endPoint x: 793, endPoint y: 155, distance: 81.0
click at [871, 173] on link "Continue Shopping" at bounding box center [926, 177] width 217 height 40
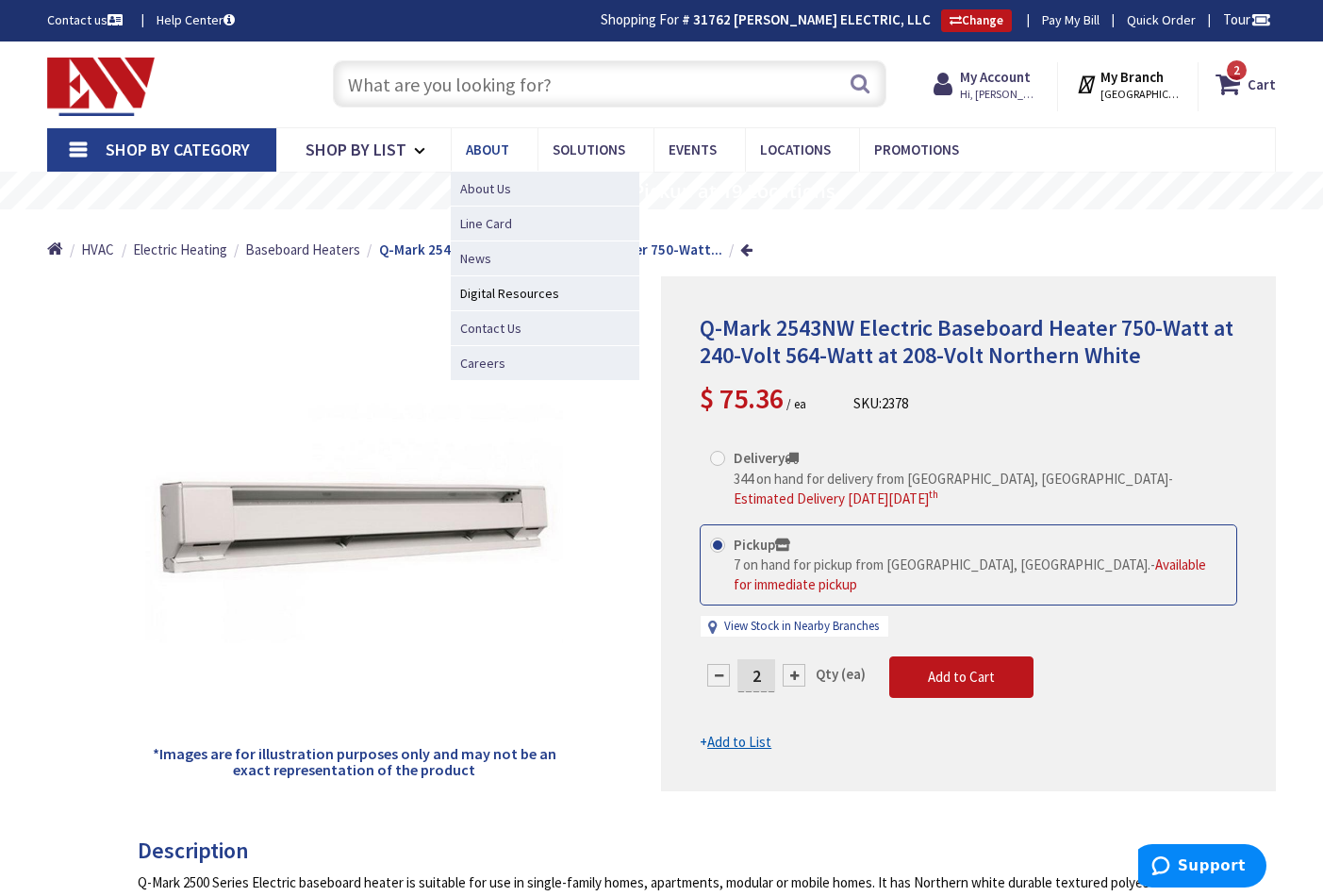
scroll to position [0, 0]
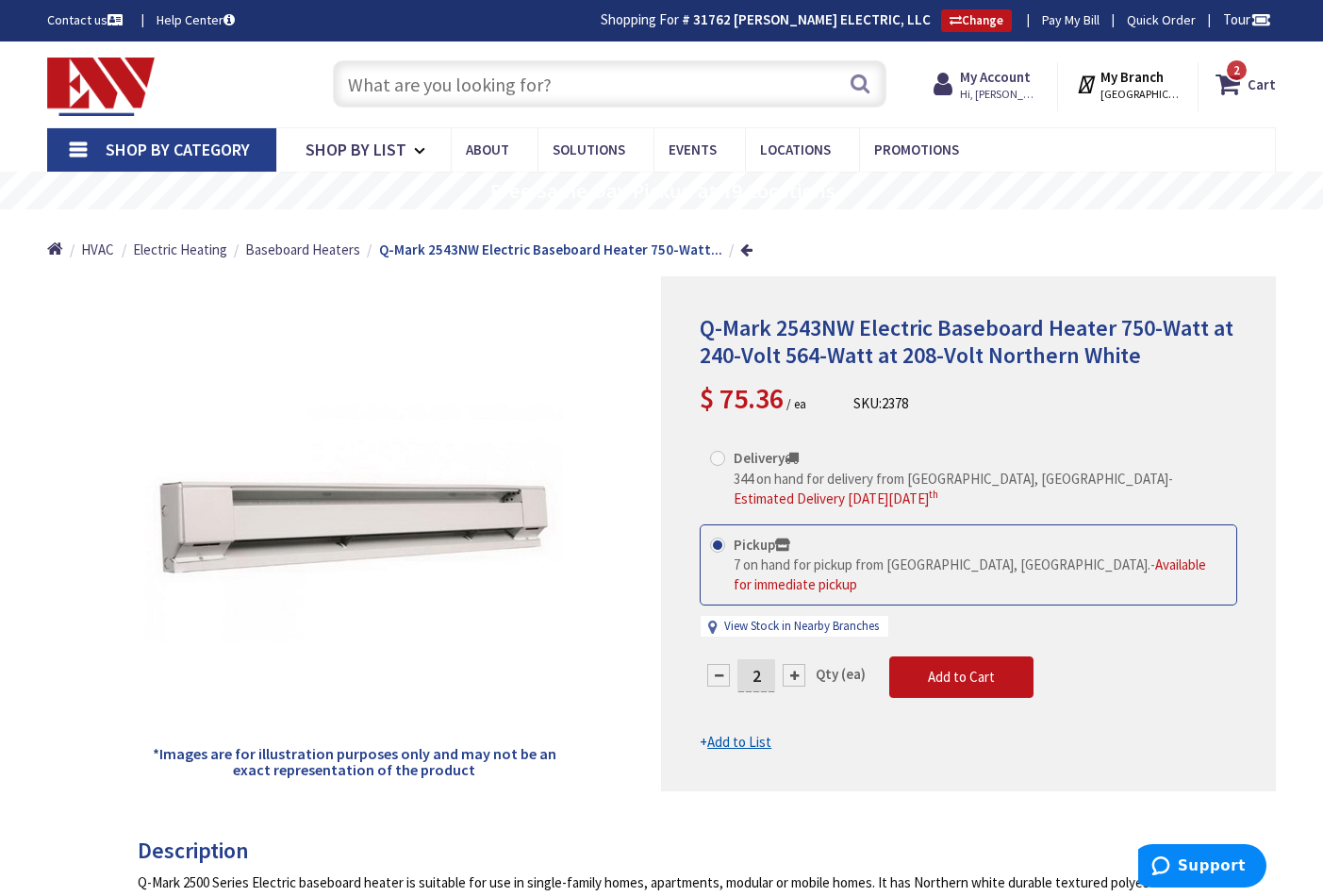
click at [438, 92] on input "text" at bounding box center [610, 84] width 554 height 47
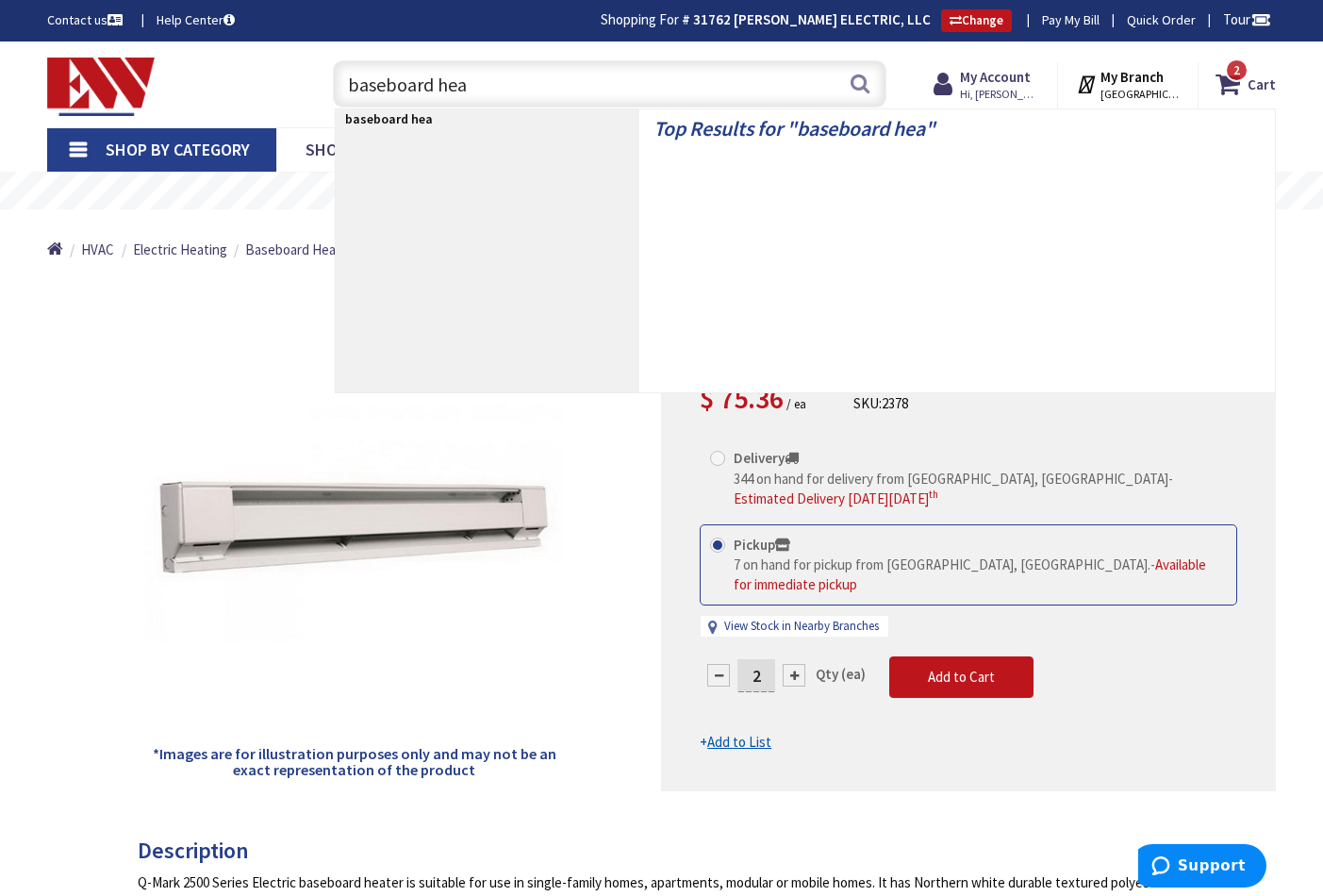
type input "baseboard heat"
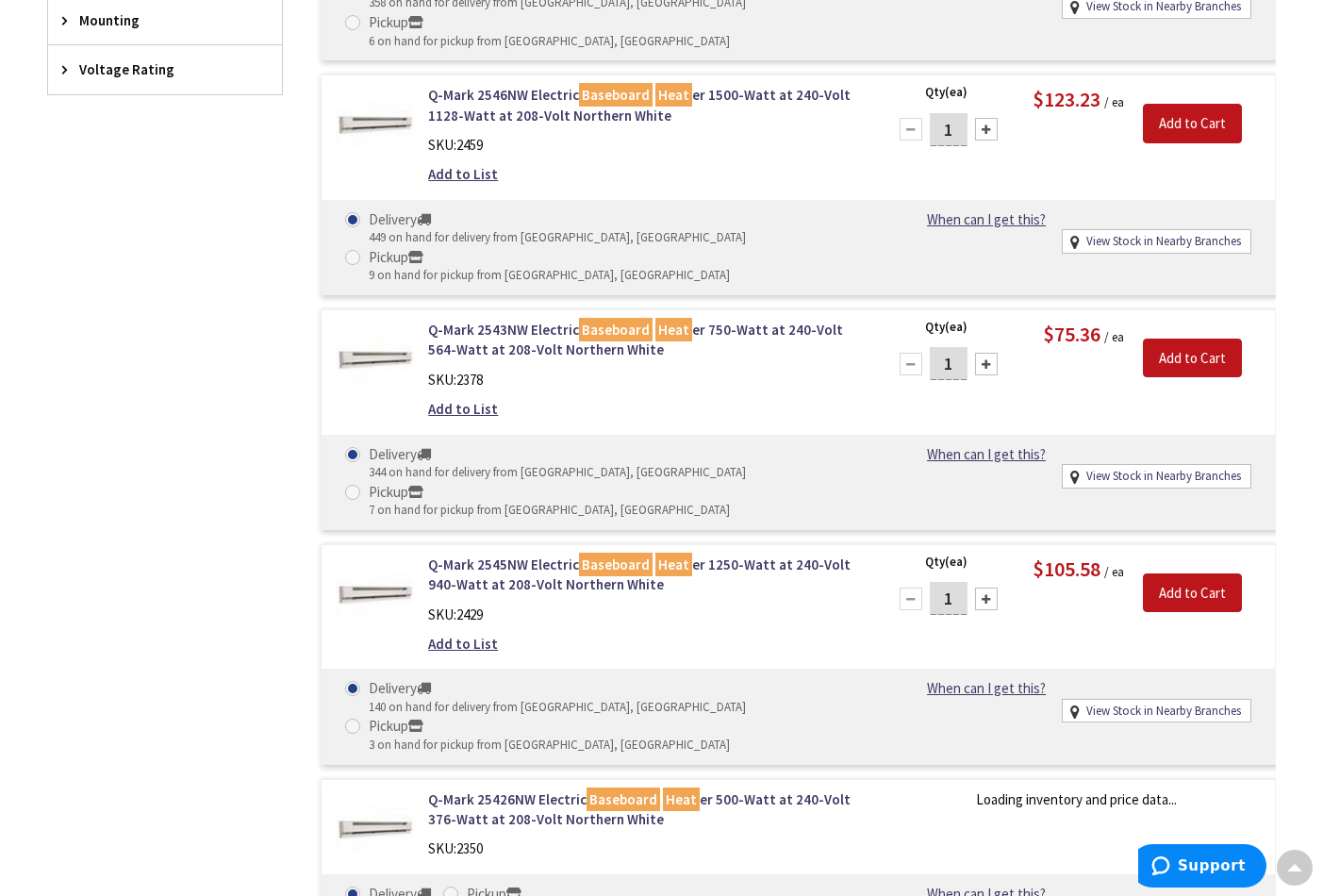
scroll to position [942, 0]
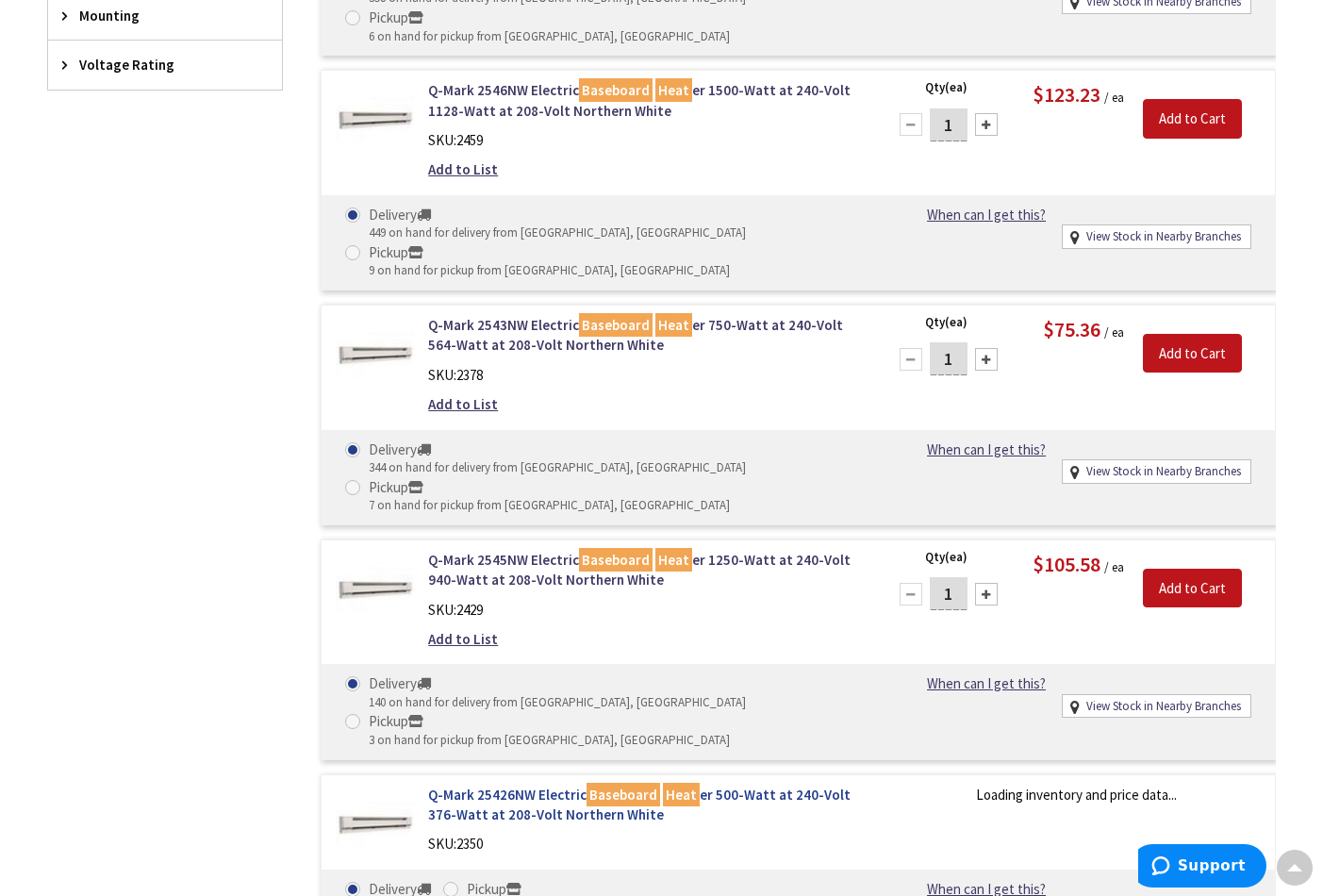
click at [530, 785] on link "Q-Mark 25426NW Electric Baseboard Heat er 500-Watt at 240-Volt 376-Watt at 208-…" at bounding box center [645, 805] width 435 height 41
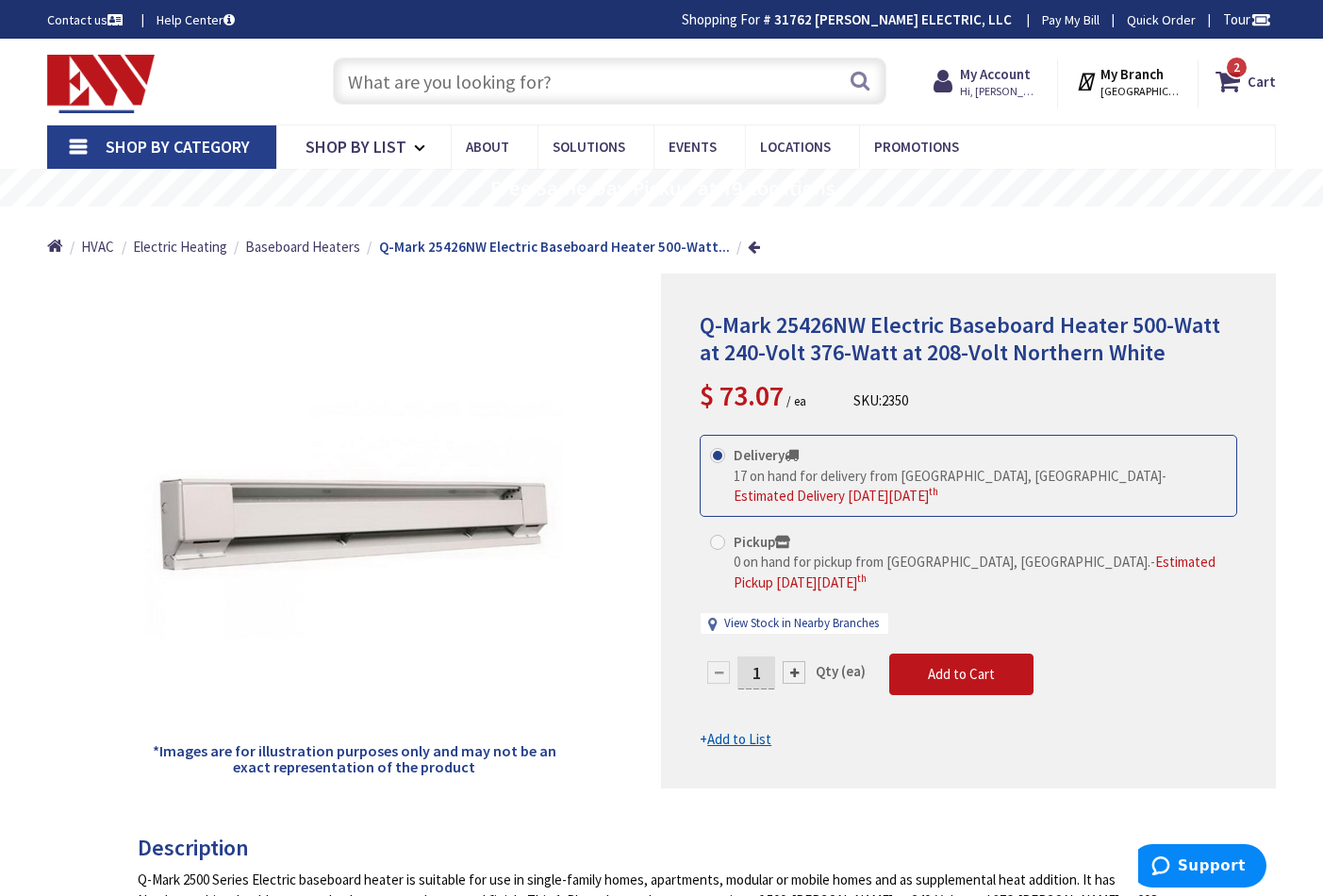
click at [721, 535] on span at bounding box center [718, 542] width 15 height 15
click at [721, 536] on input "Pickup 0 on hand for pickup from [GEOGRAPHIC_DATA], [GEOGRAPHIC_DATA]. - Estima…" at bounding box center [720, 542] width 13 height 13
radio input "true"
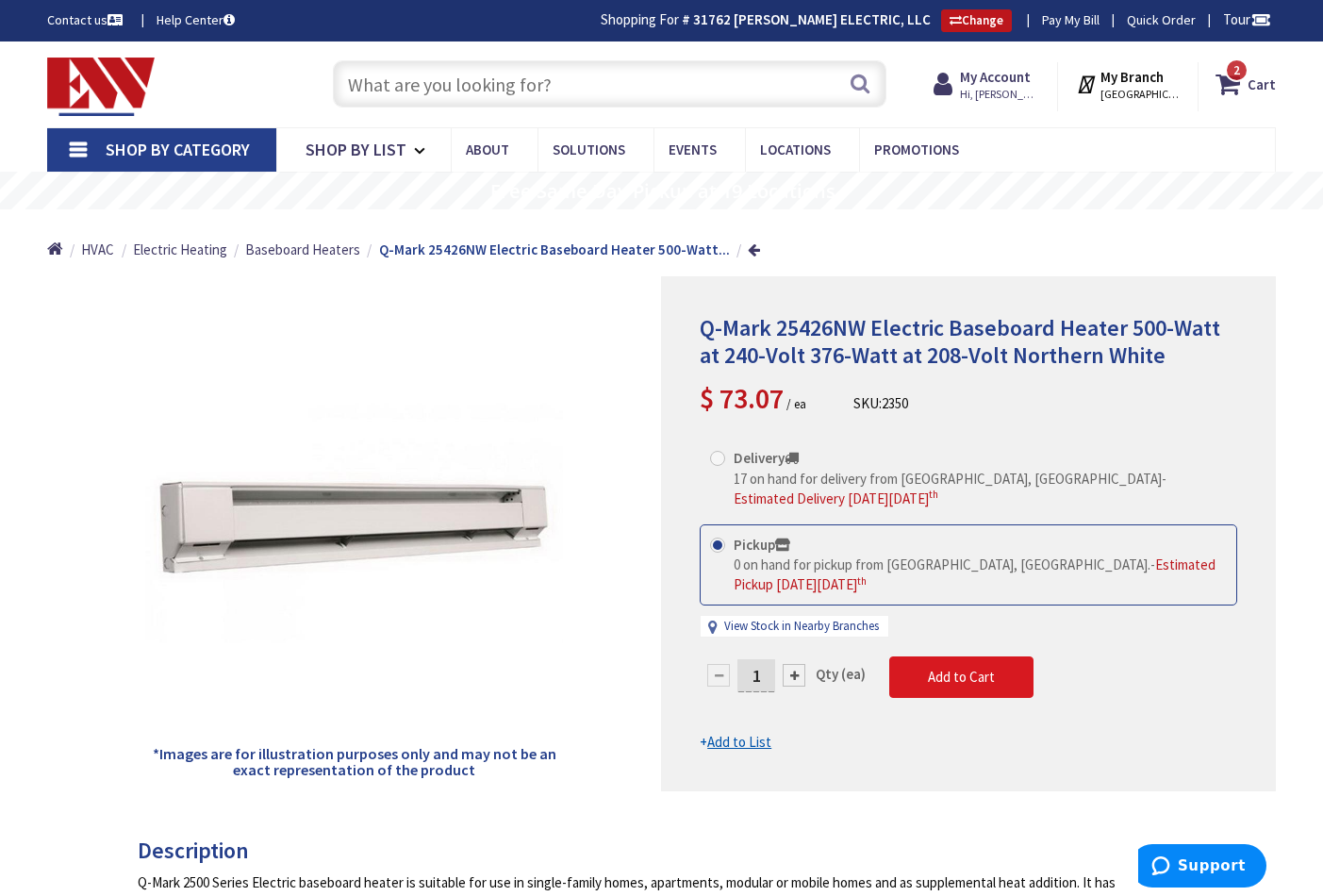
click at [985, 672] on span "Add to Cart" at bounding box center [961, 677] width 67 height 18
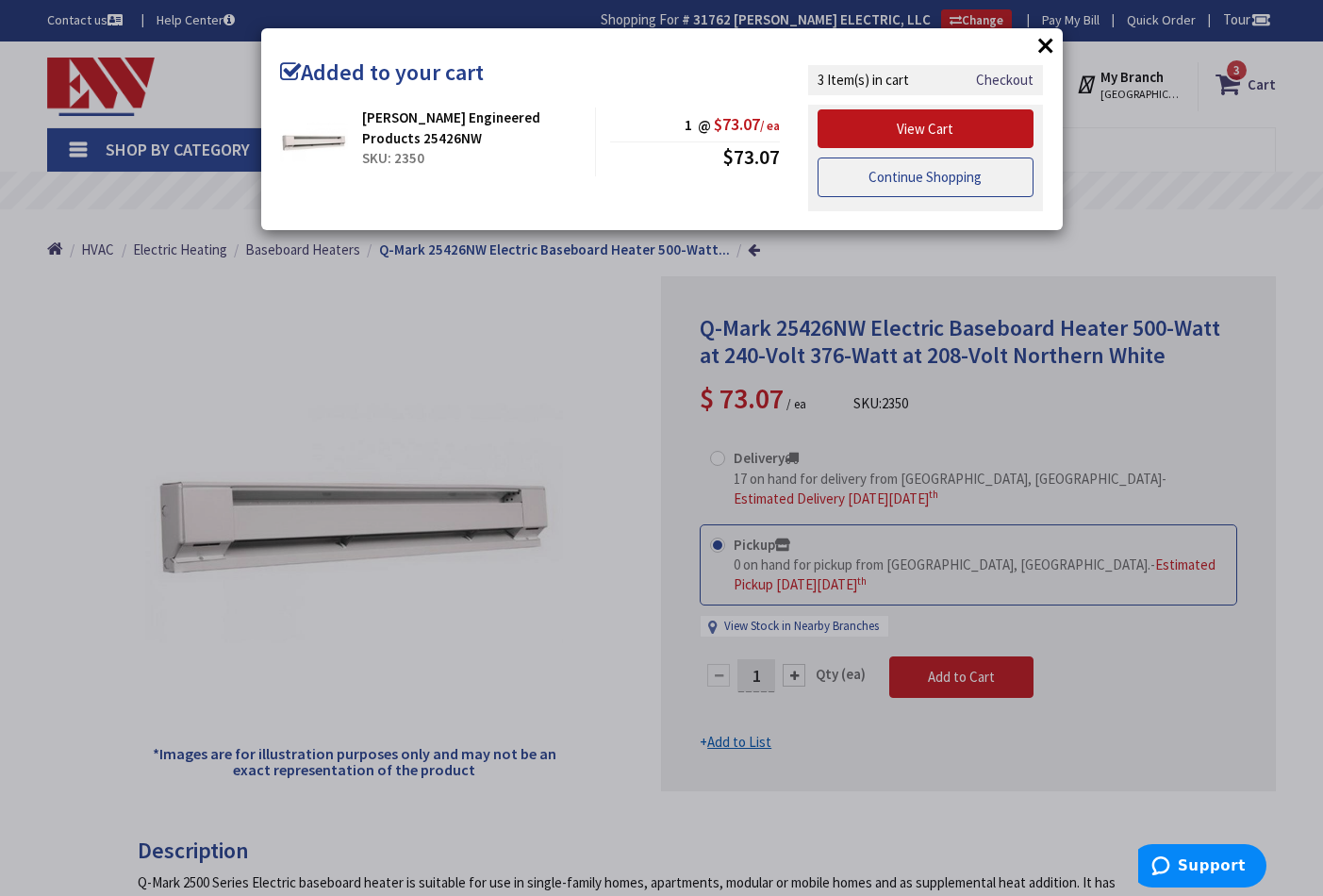
click at [870, 178] on link "Continue Shopping" at bounding box center [926, 177] width 217 height 40
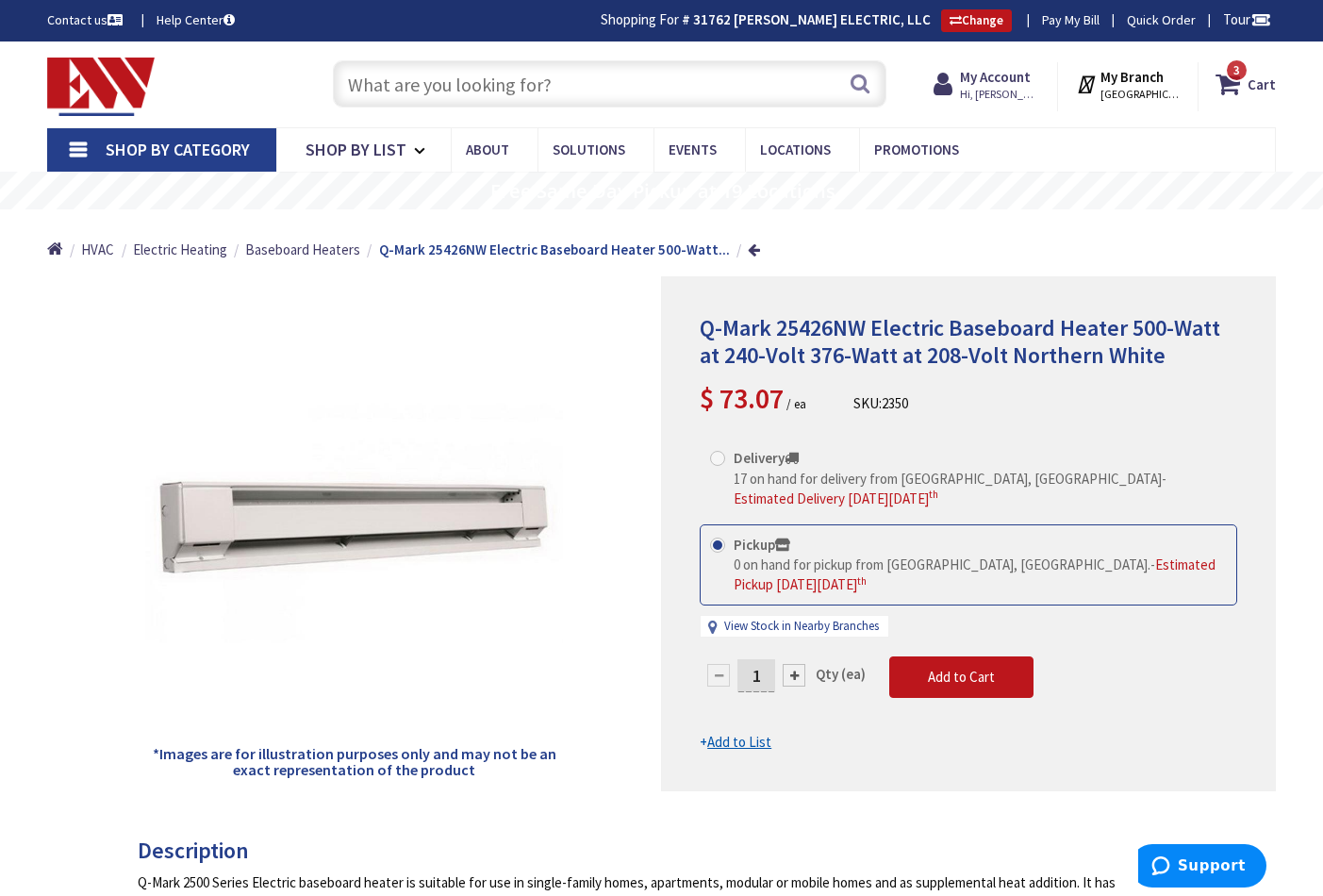
click at [640, 79] on input "text" at bounding box center [610, 84] width 554 height 47
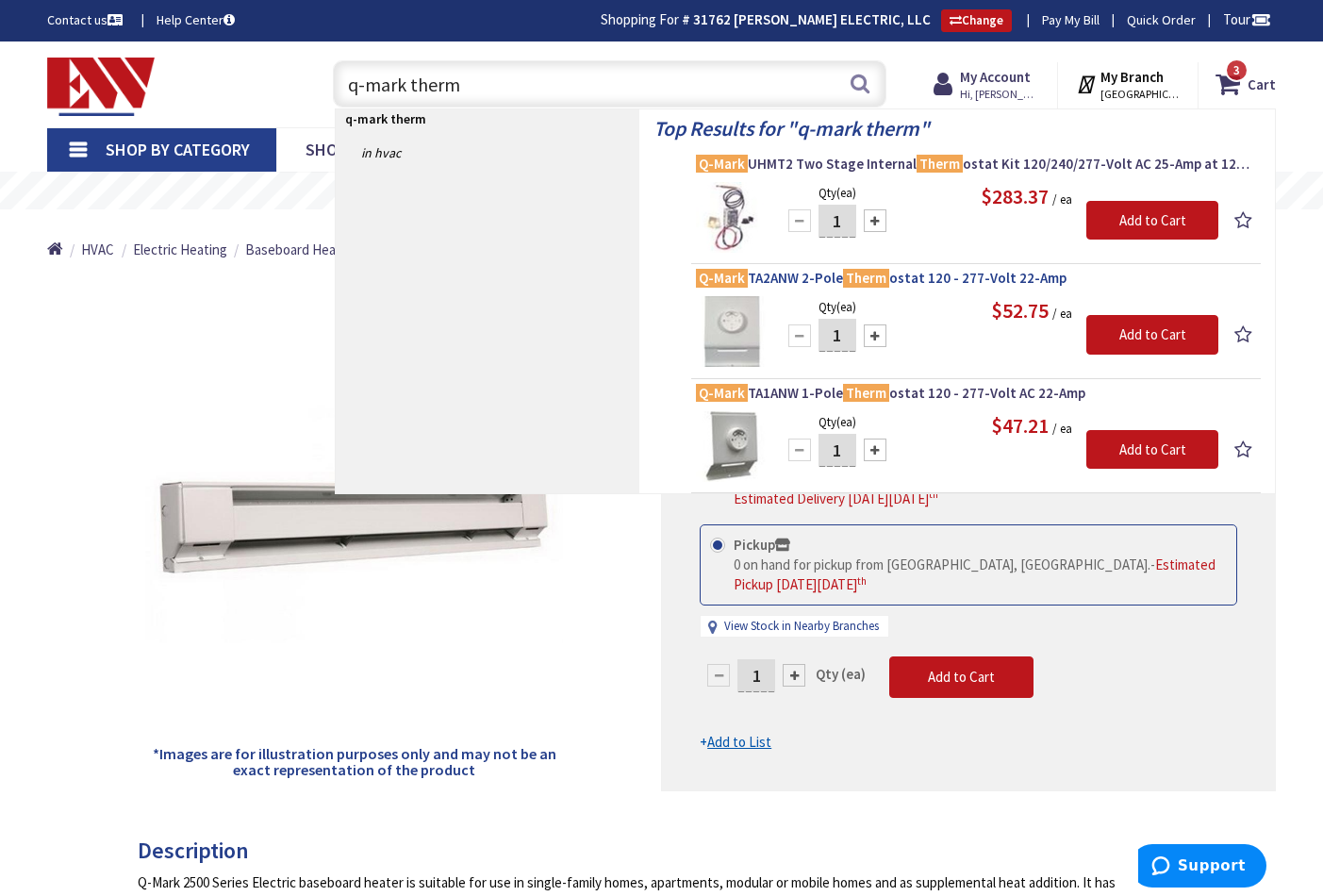
type input "q-mark therm"
click at [780, 276] on span "Q-Mark TA2ANW 2-Pole Therm ostat 120 - 277-Volt 22-Amp" at bounding box center [976, 278] width 561 height 19
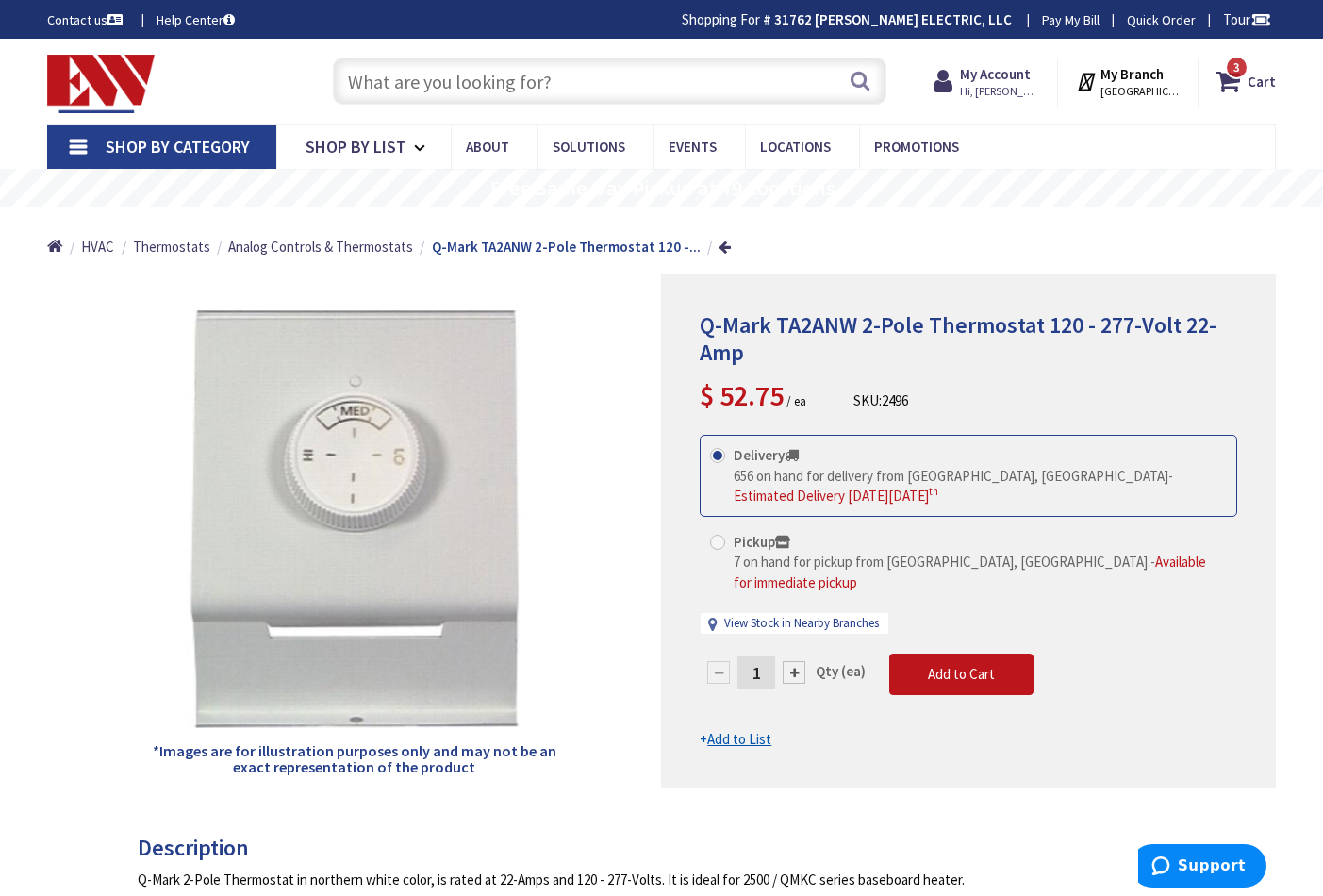
drag, startPoint x: 711, startPoint y: 535, endPoint x: 724, endPoint y: 552, distance: 21.4
click at [711, 535] on span at bounding box center [718, 542] width 15 height 15
click at [715, 536] on input "Pickup 7 on hand for pickup from Norwalk, CT. - Available for immediate pickup" at bounding box center [720, 542] width 13 height 13
radio input "true"
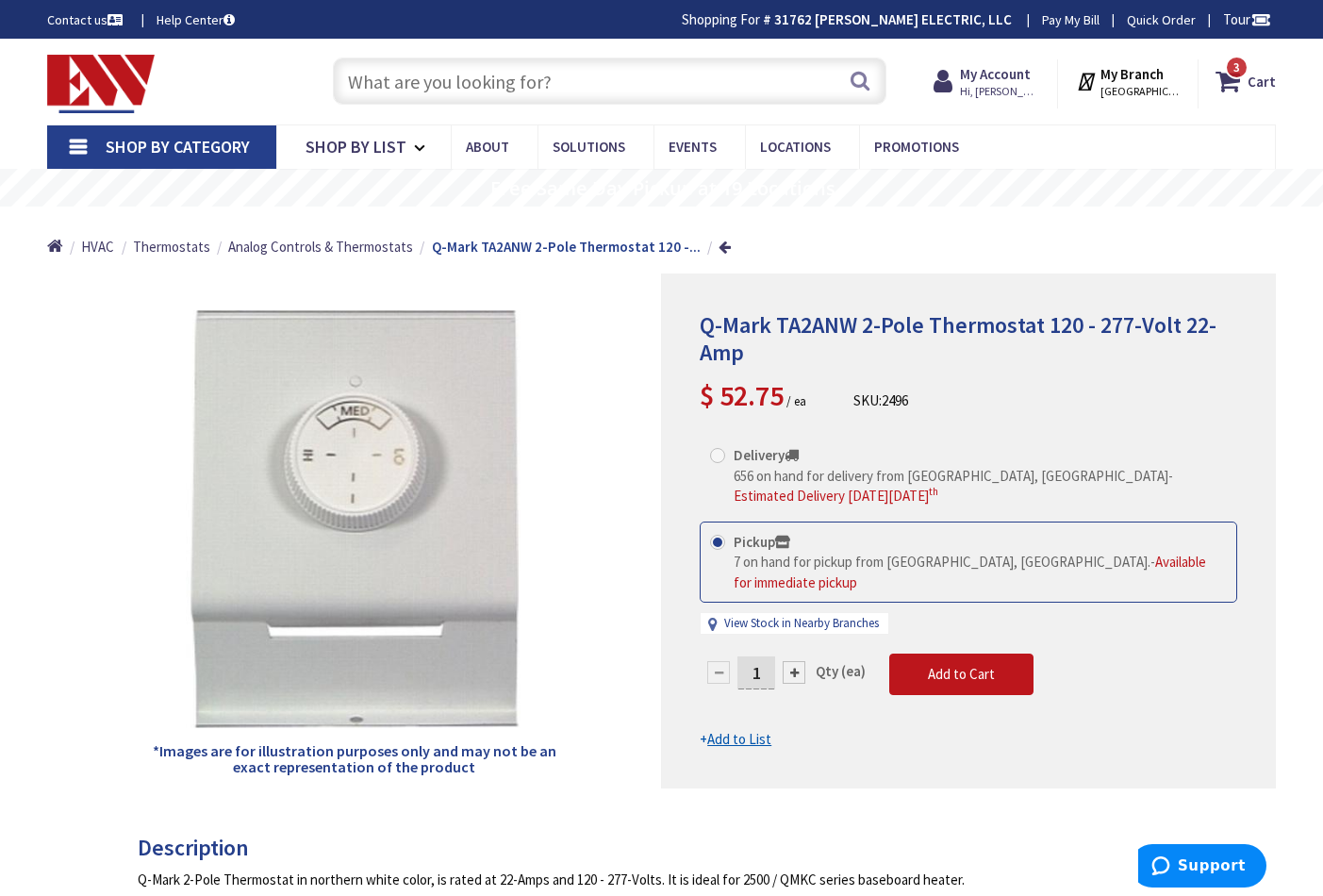
click at [763, 656] on input "1" at bounding box center [757, 673] width 38 height 33
type input "2"
click at [1018, 641] on form "This product is Discontinued Delivery 656 on hand for delivery from Middletown,…" at bounding box center [968, 592] width 537 height 315
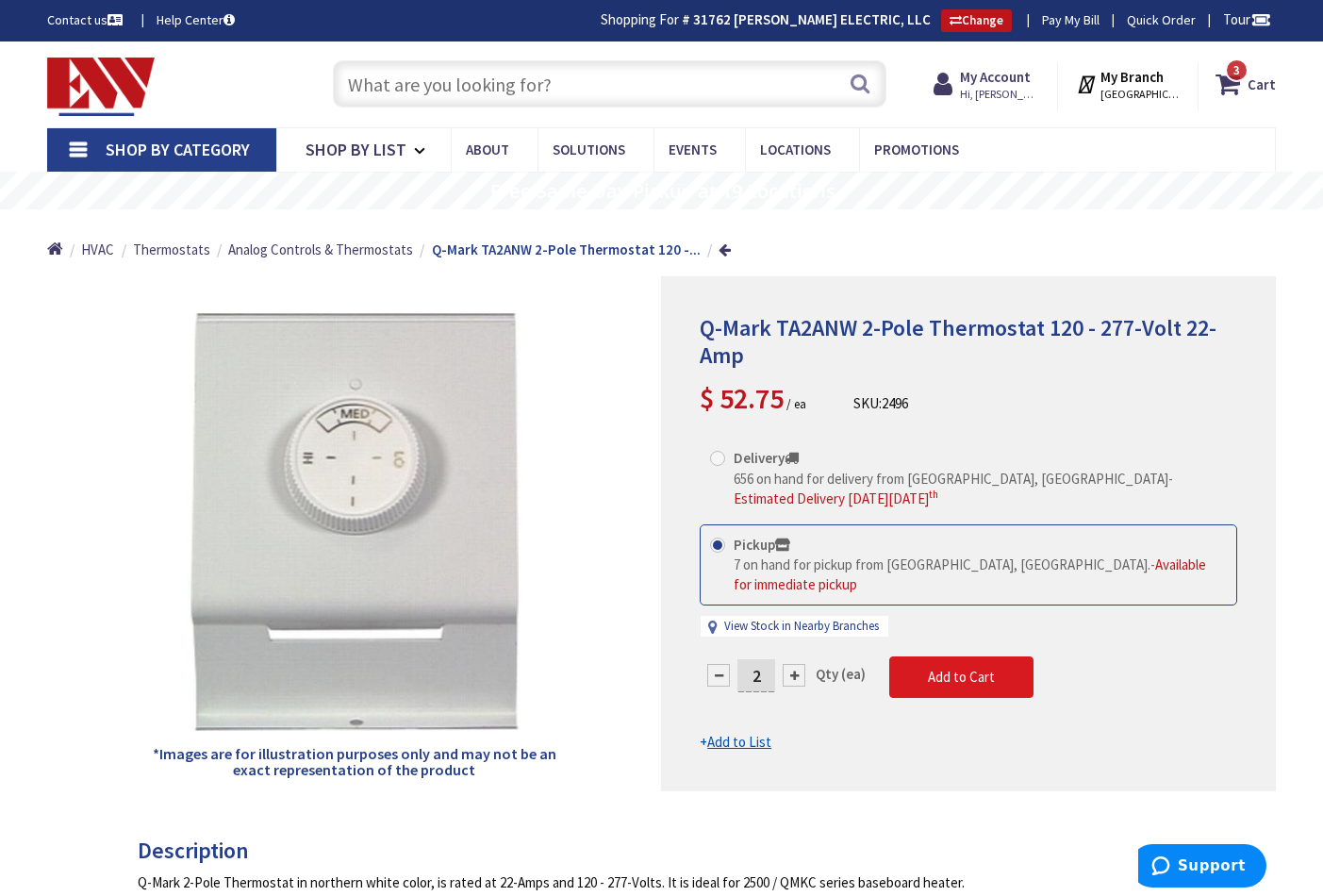
click at [982, 668] on span "Add to Cart" at bounding box center [961, 677] width 67 height 18
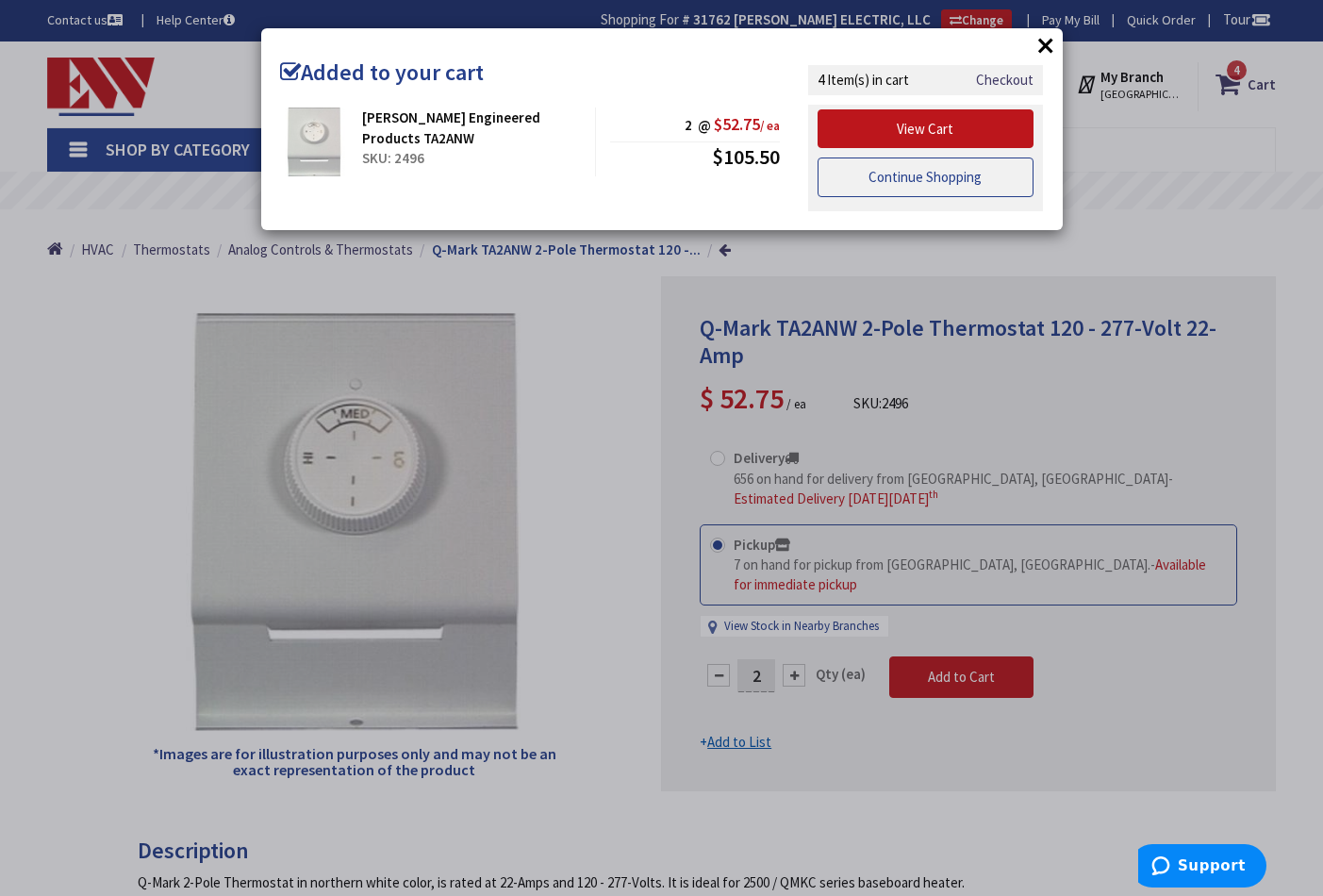
click at [903, 181] on link "Continue Shopping" at bounding box center [926, 177] width 217 height 40
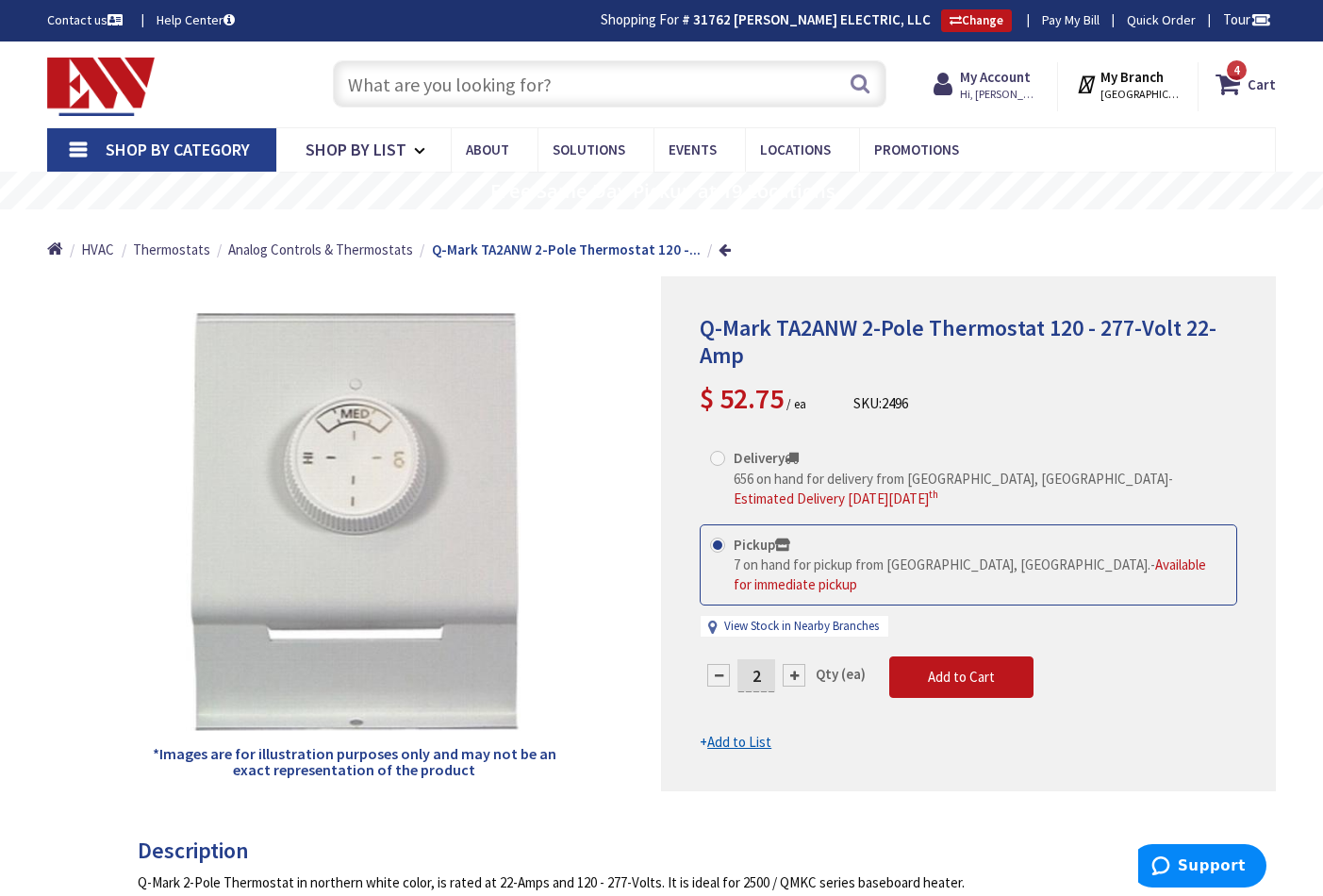
click at [502, 79] on input "text" at bounding box center [610, 84] width 554 height 47
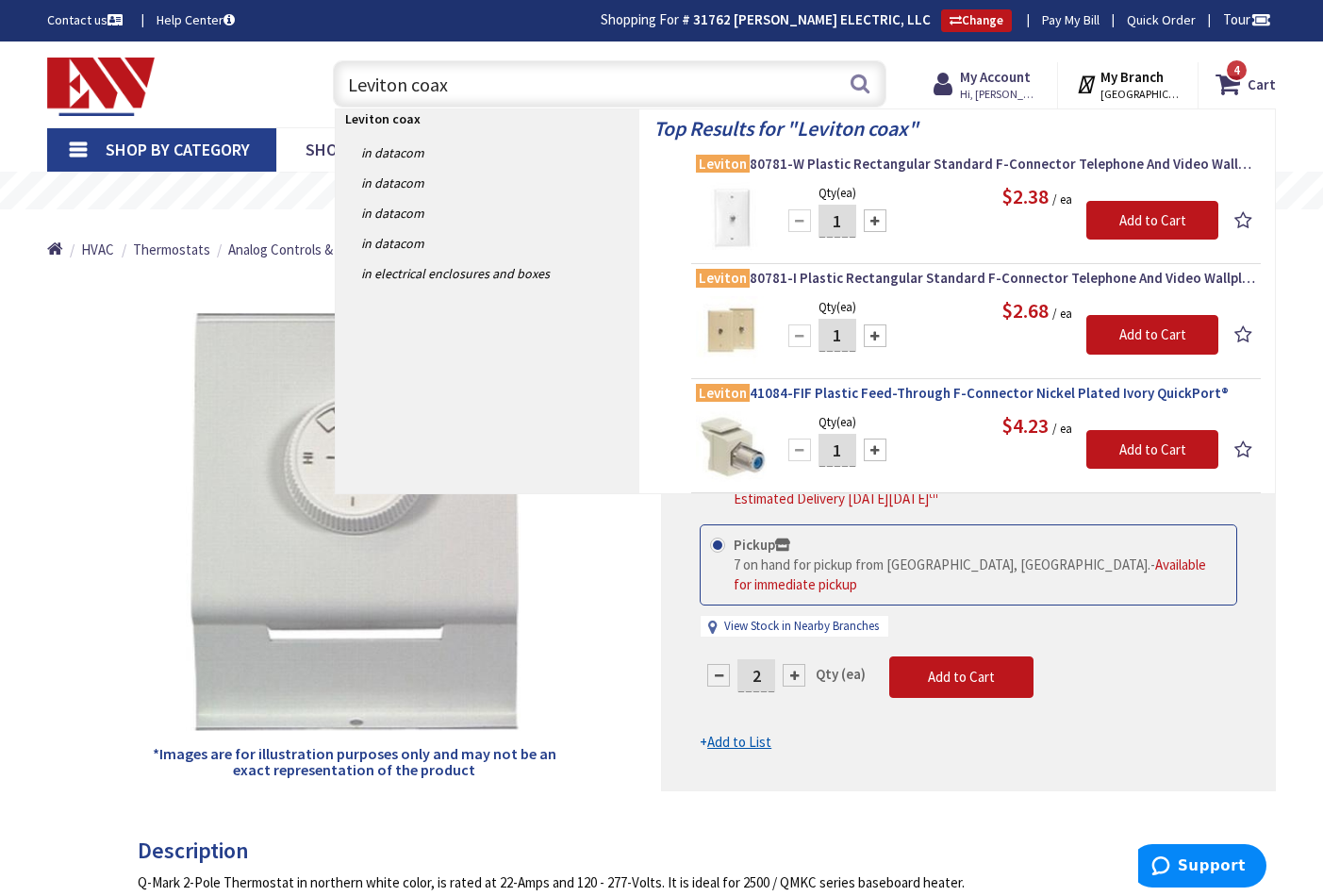
type input "Leviton coax"
click at [891, 394] on span "Leviton 41084-FIF Plastic Feed-Through F-Connector Nickel Plated Ivory QuickPor…" at bounding box center [976, 393] width 561 height 19
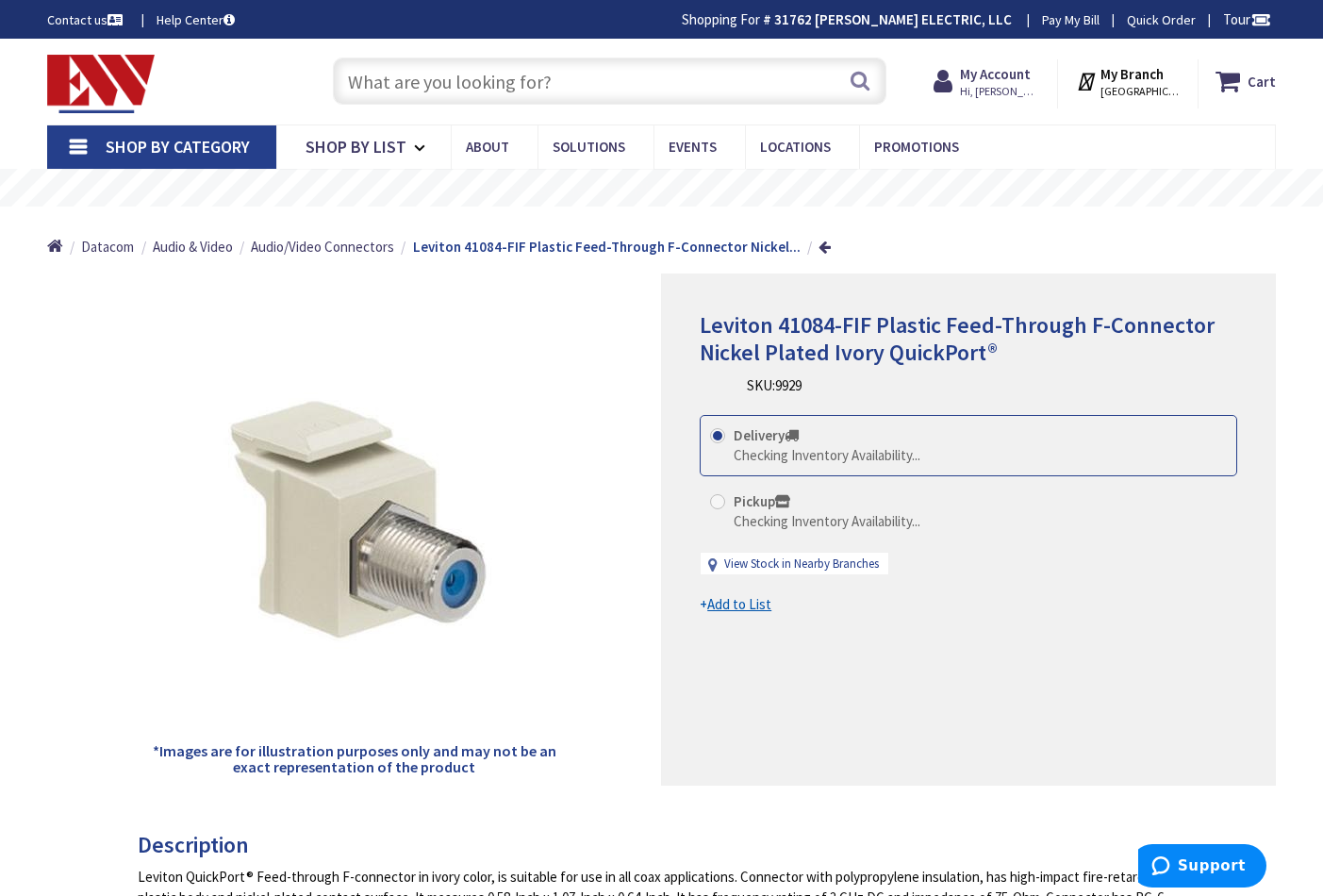
click at [717, 498] on div "Pickup Checking Inventory Availability..." at bounding box center [968, 511] width 537 height 61
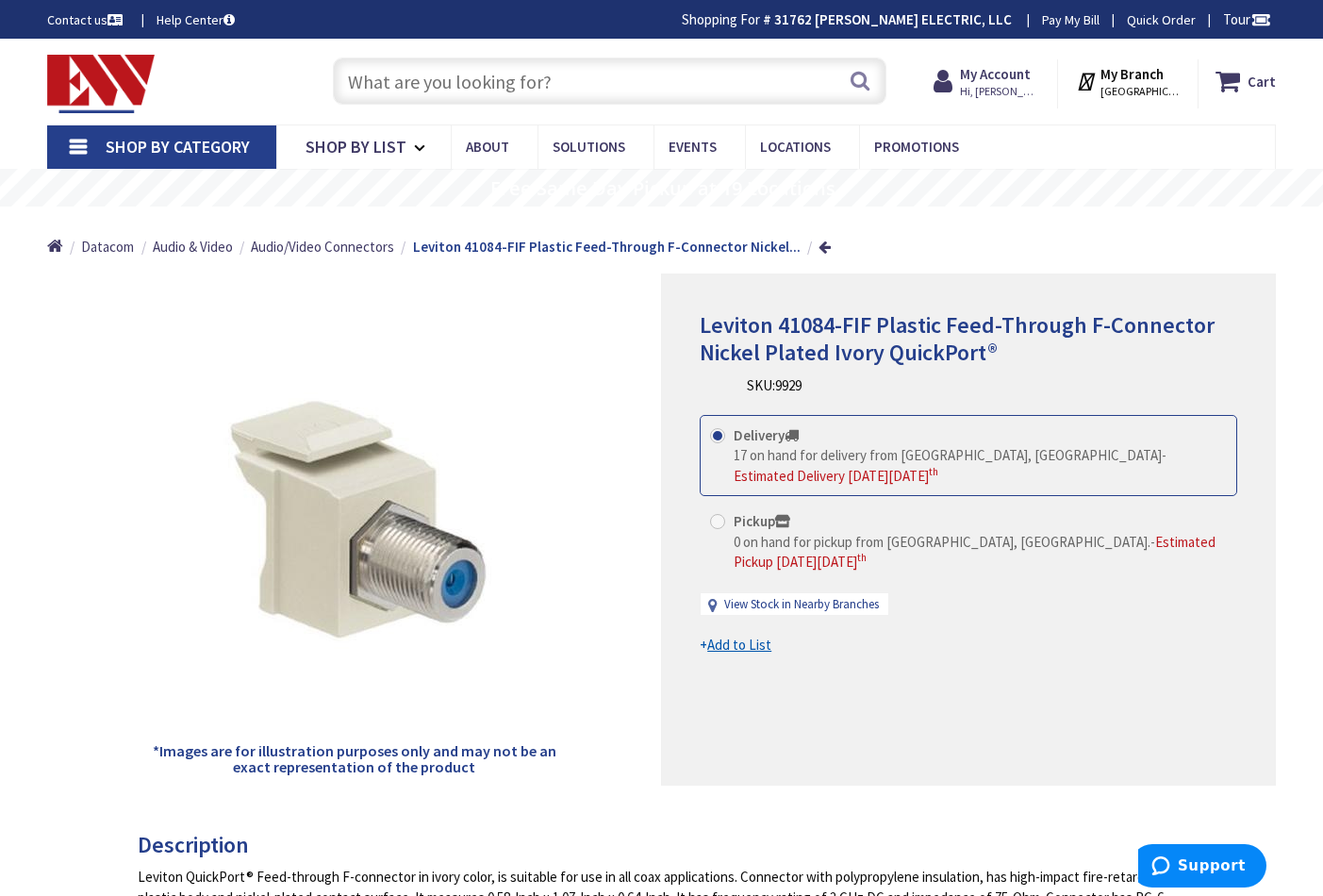
click at [714, 514] on span at bounding box center [718, 521] width 15 height 15
click at [715, 515] on input "Pickup 0 on hand for pickup from Norwalk, CT. - Estimated Pickup on Wednesday, …" at bounding box center [720, 521] width 13 height 13
radio input "true"
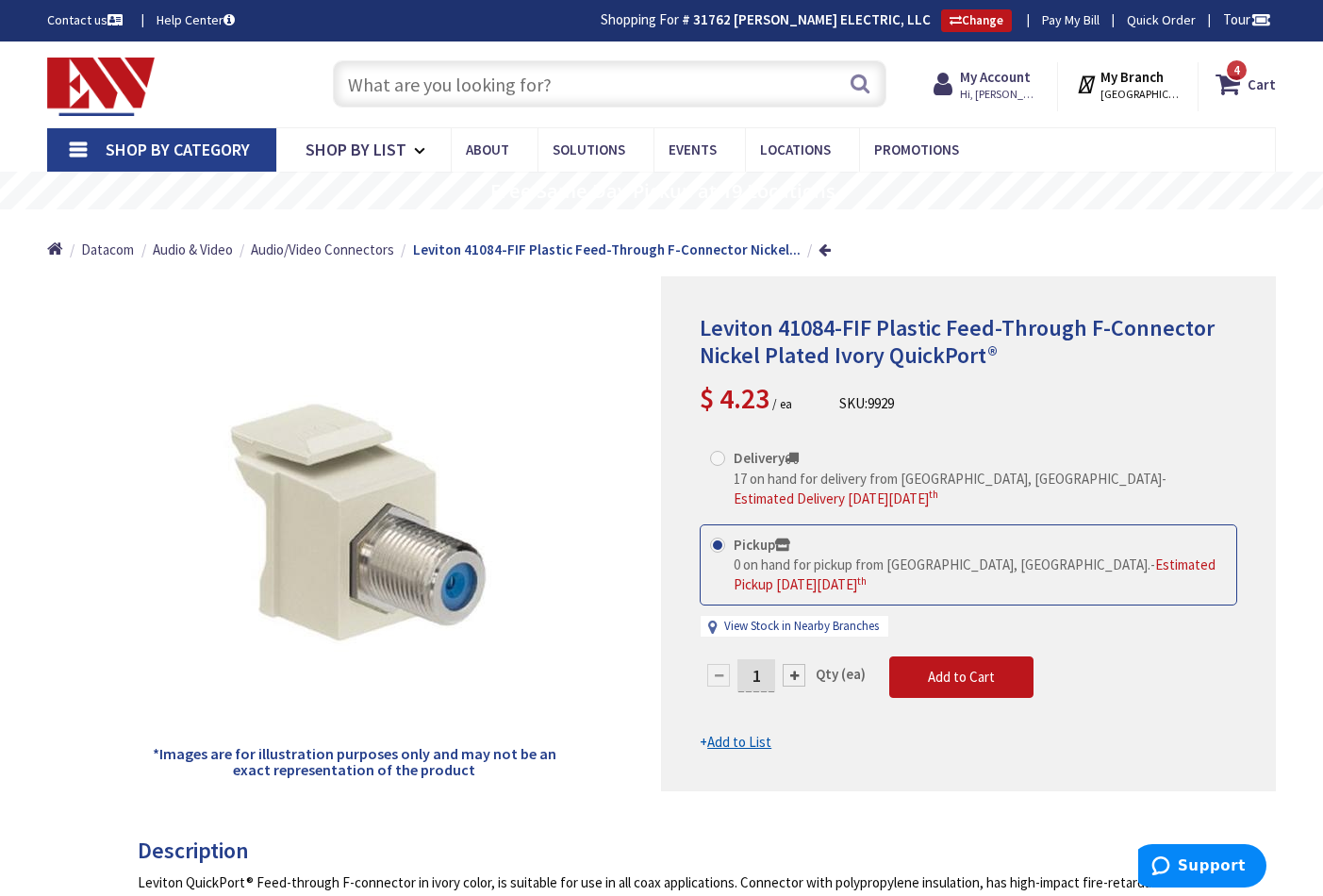
drag, startPoint x: 770, startPoint y: 664, endPoint x: 761, endPoint y: 673, distance: 12.7
click at [769, 664] on input "1" at bounding box center [757, 676] width 38 height 33
type input "2"
click at [938, 670] on form "This product is Discontinued Delivery 17 on hand for delivery from Middletown, …" at bounding box center [968, 595] width 537 height 315
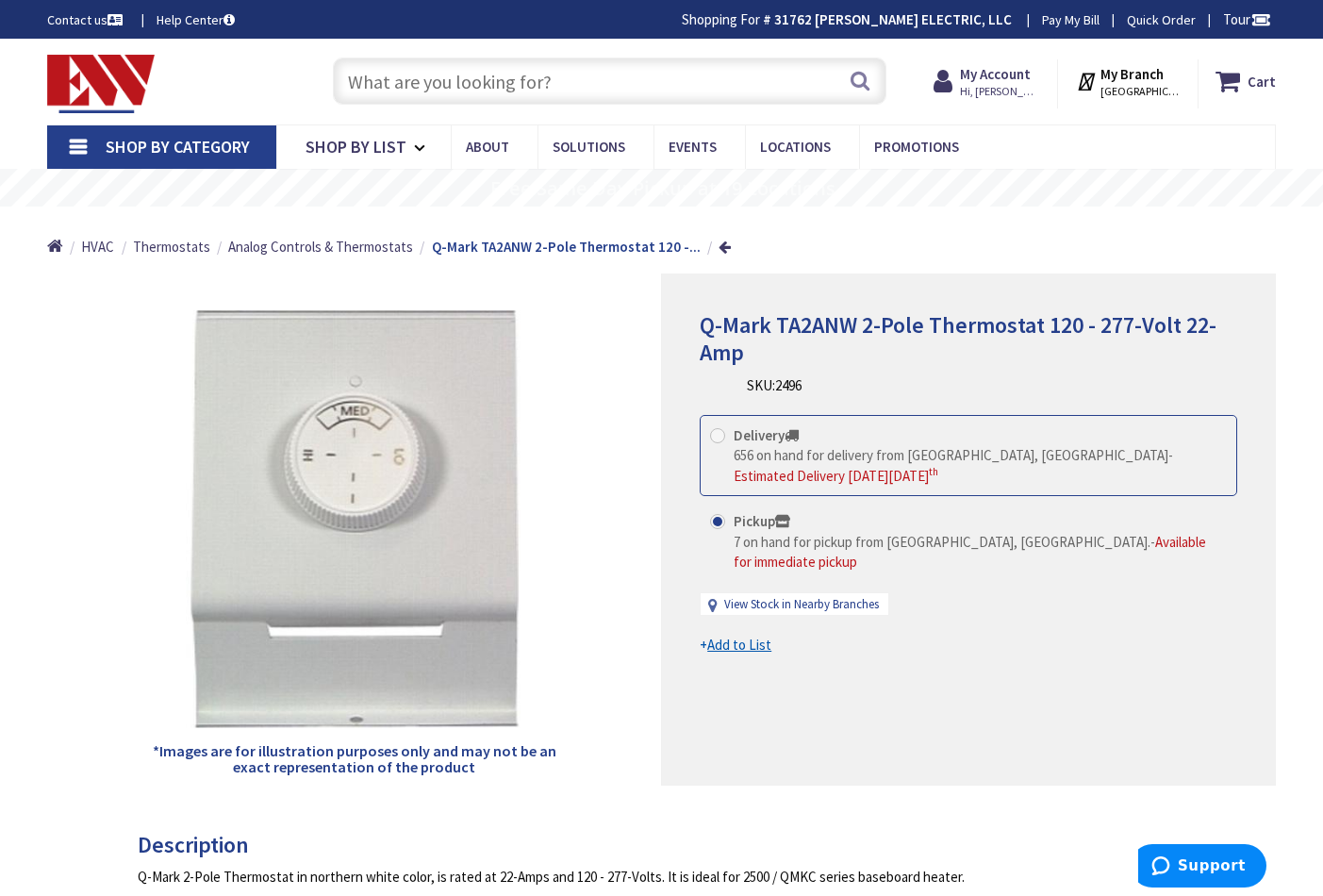
click at [480, 83] on input "text" at bounding box center [610, 81] width 554 height 47
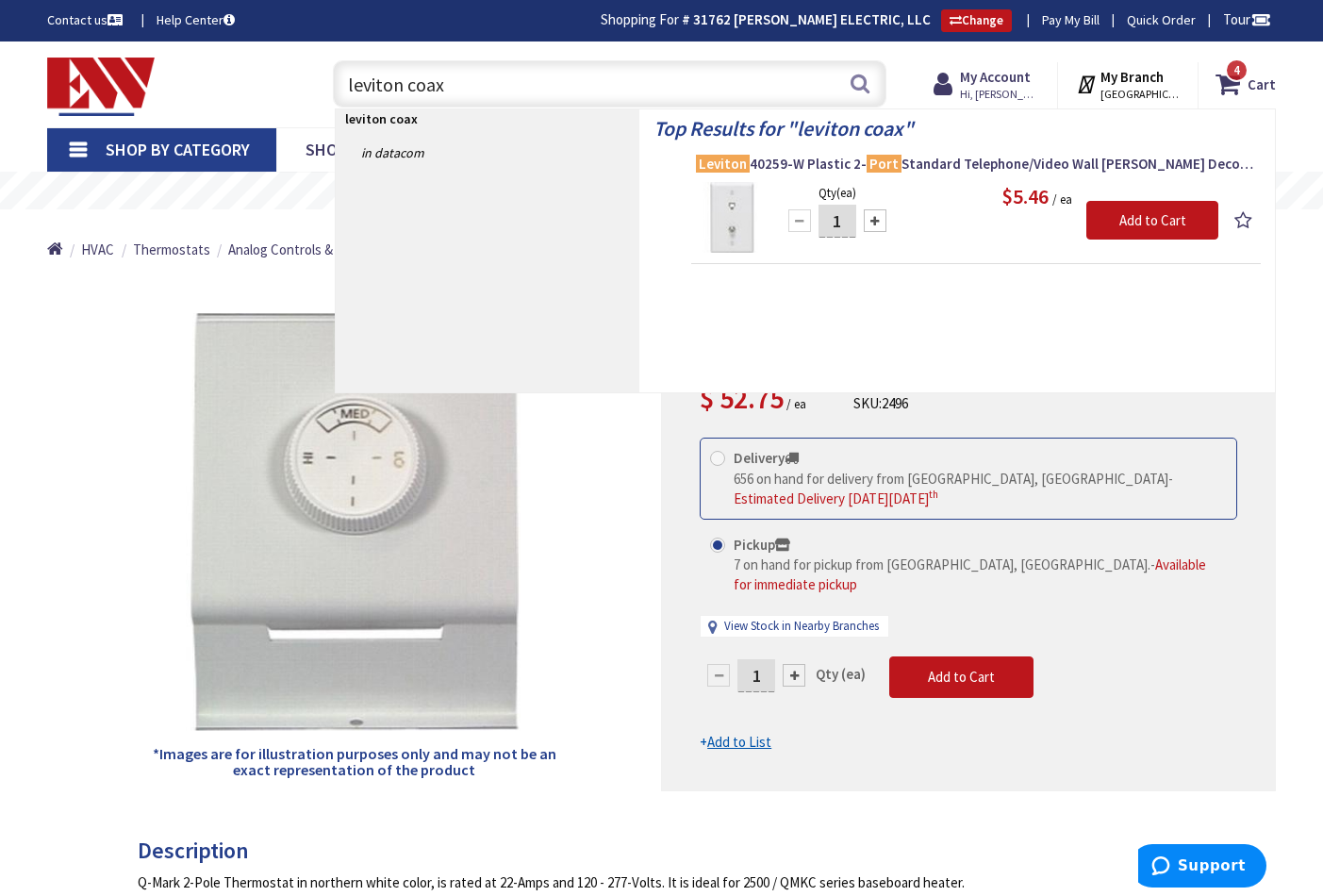
type input "leviton coax"
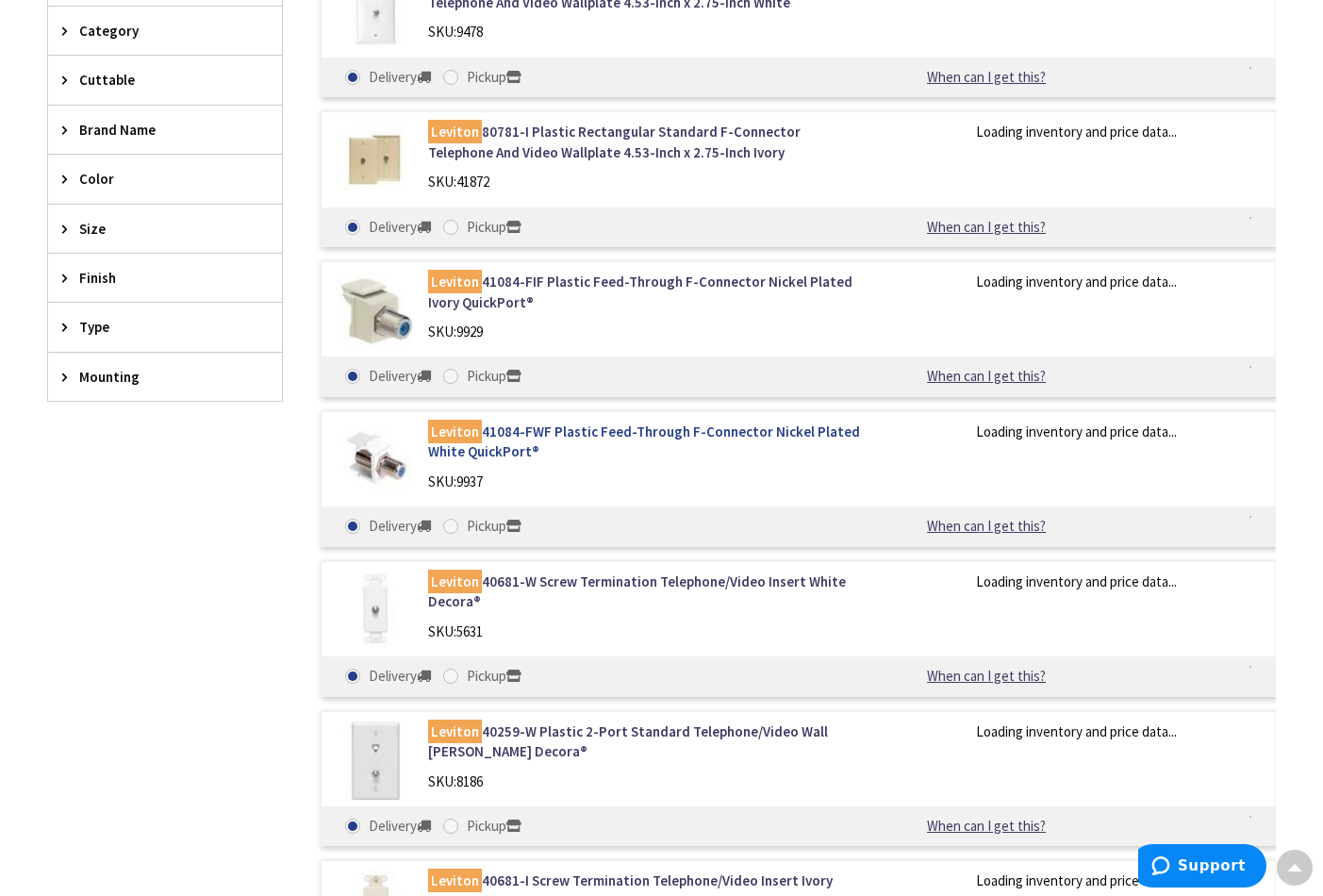
scroll to position [586, 0]
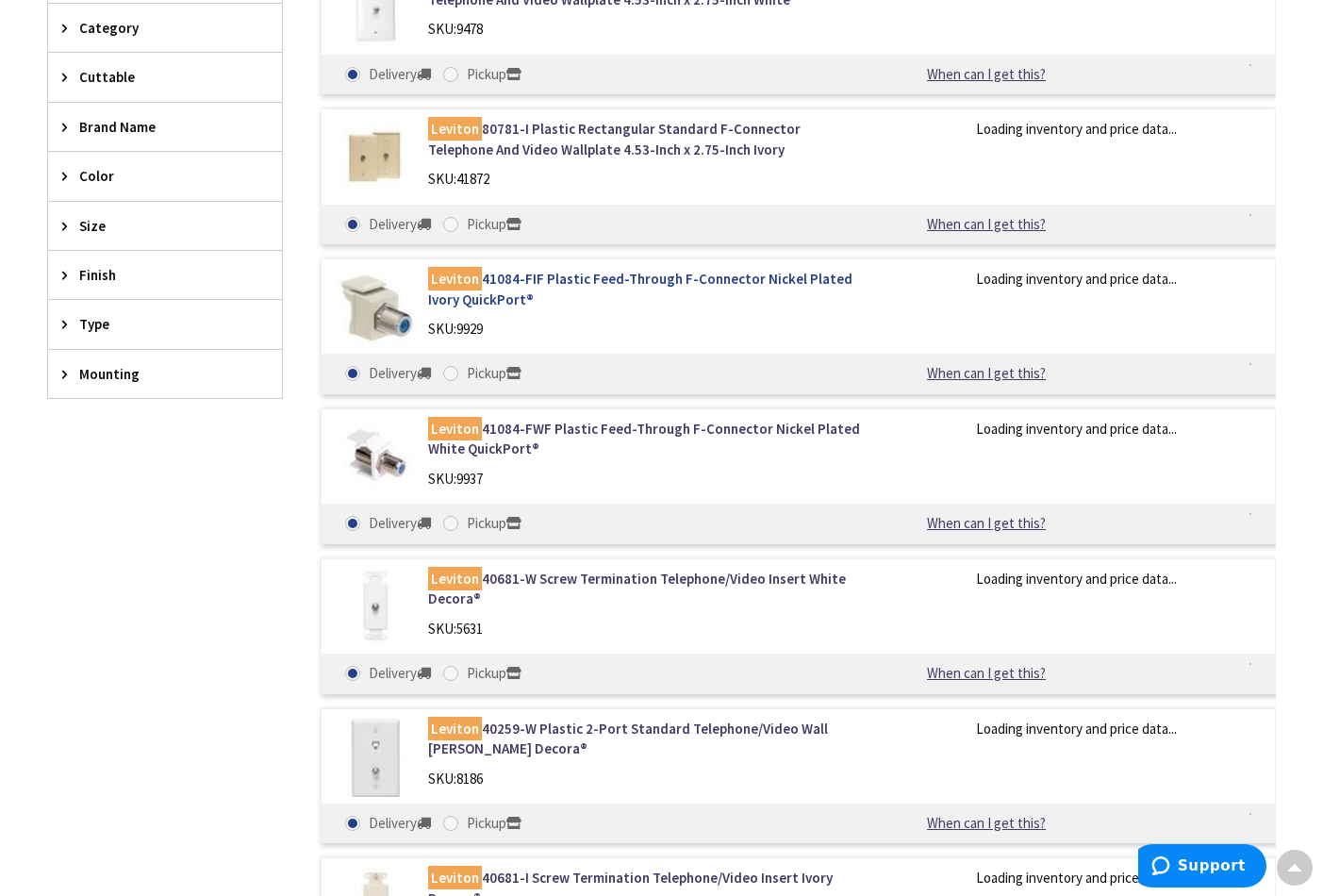
click at [575, 309] on link "Leviton 41084-FIF Plastic Feed-Through F-Connector Nickel Plated Ivory QuickPor…" at bounding box center [645, 290] width 435 height 41
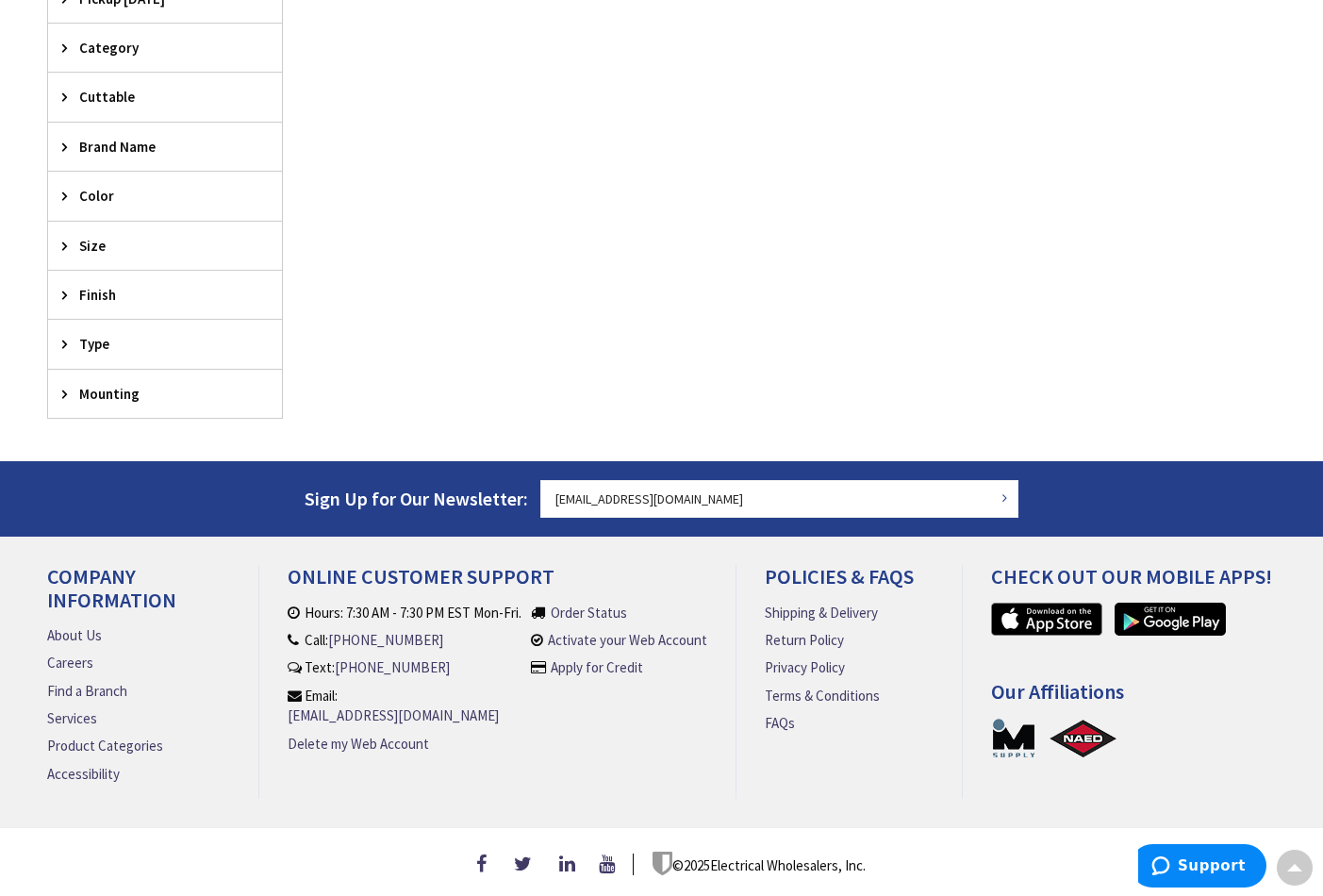
click at [526, 582] on h4 "Online Customer Support" at bounding box center [497, 584] width 420 height 37
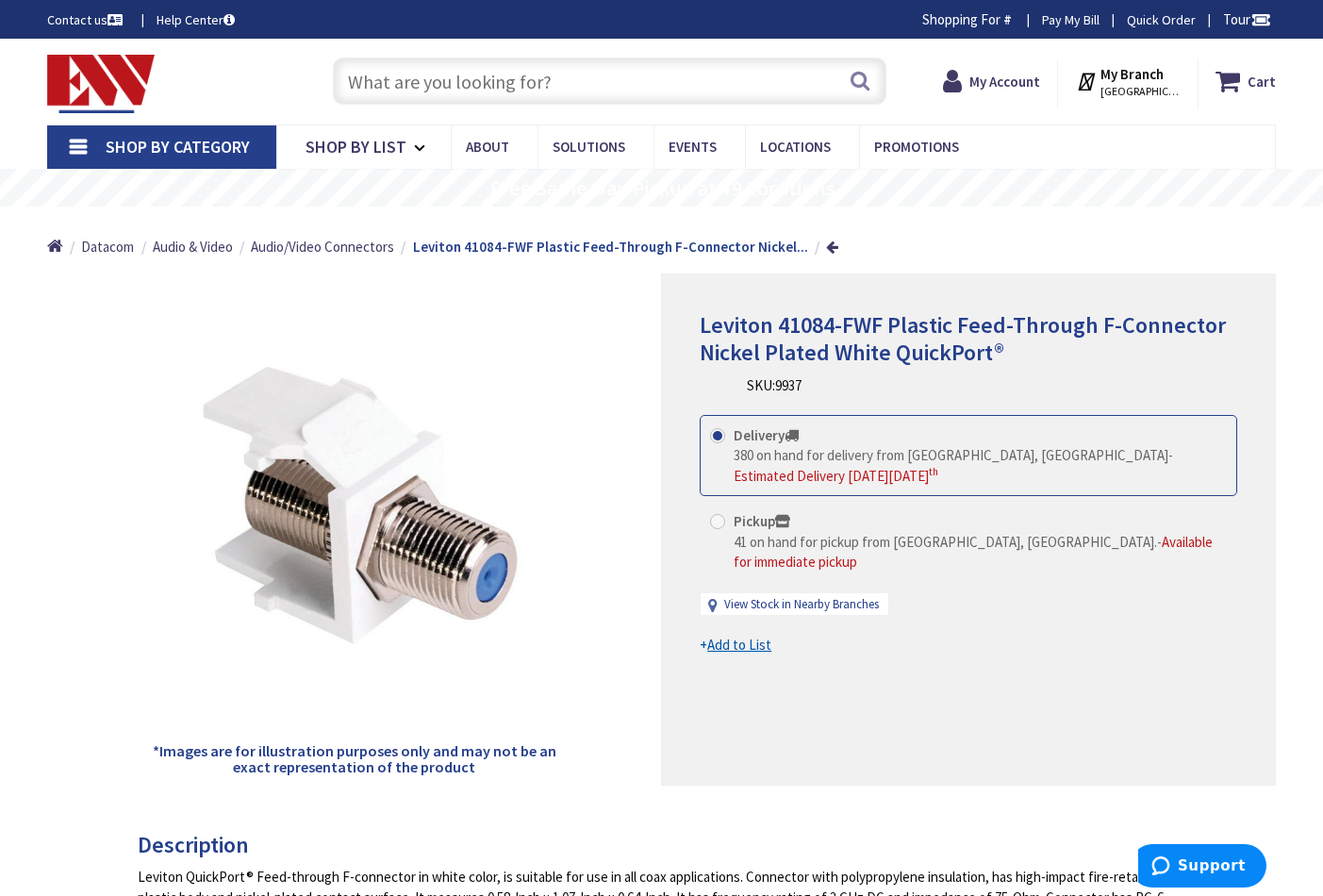
click at [720, 518] on span at bounding box center [718, 521] width 15 height 15
click at [720, 518] on input "Pickup 41 on hand for pickup from [GEOGRAPHIC_DATA], [GEOGRAPHIC_DATA]. - Avail…" at bounding box center [720, 521] width 13 height 13
radio input "true"
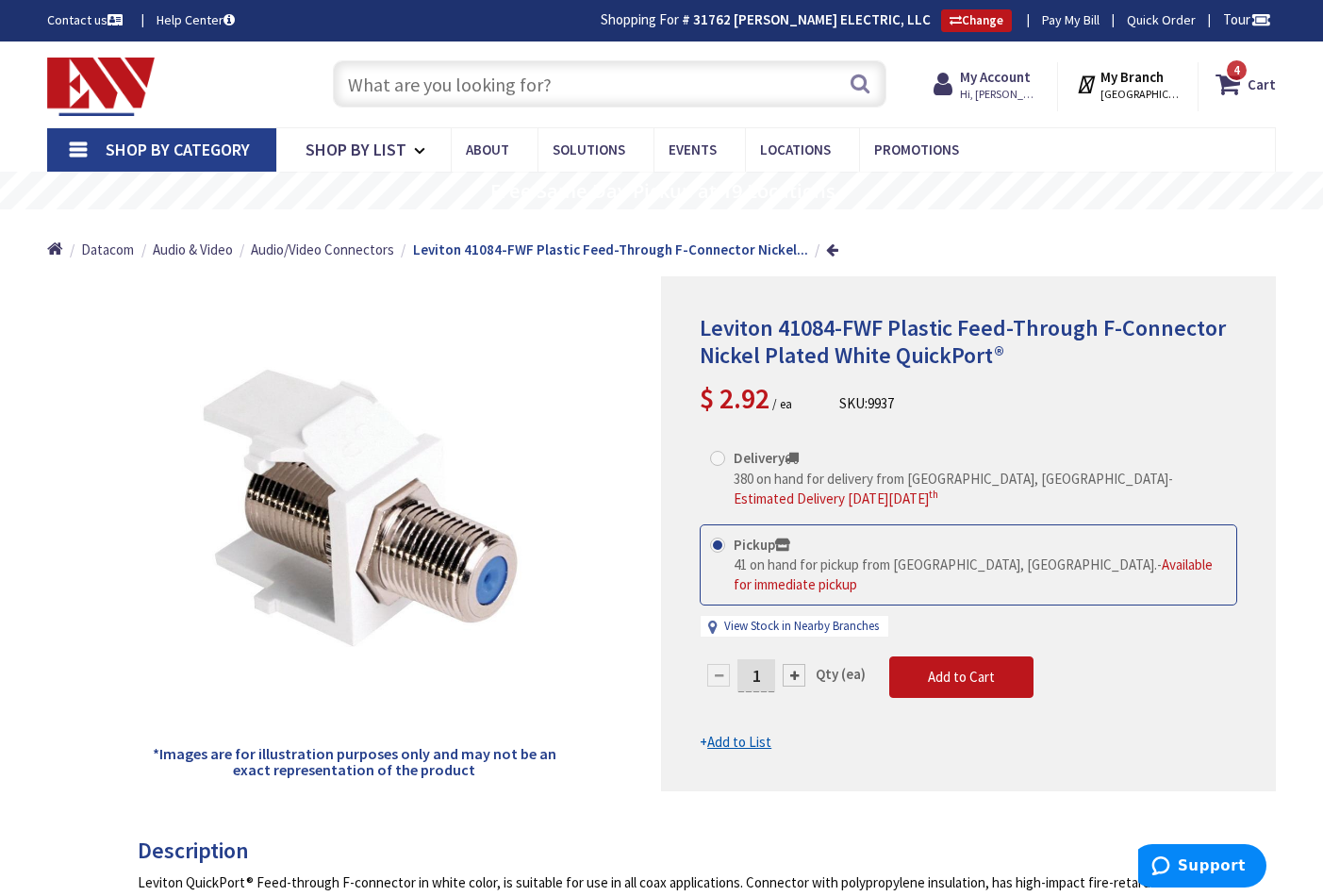
drag, startPoint x: 766, startPoint y: 649, endPoint x: 771, endPoint y: 666, distance: 17.7
click at [768, 659] on input "1" at bounding box center [757, 676] width 38 height 33
type input "2"
click at [959, 659] on form "This product is Discontinued Delivery 380 on hand for delivery from Middletown,…" at bounding box center [968, 595] width 537 height 315
click at [923, 656] on button "Add to Cart" at bounding box center [961, 677] width 144 height 42
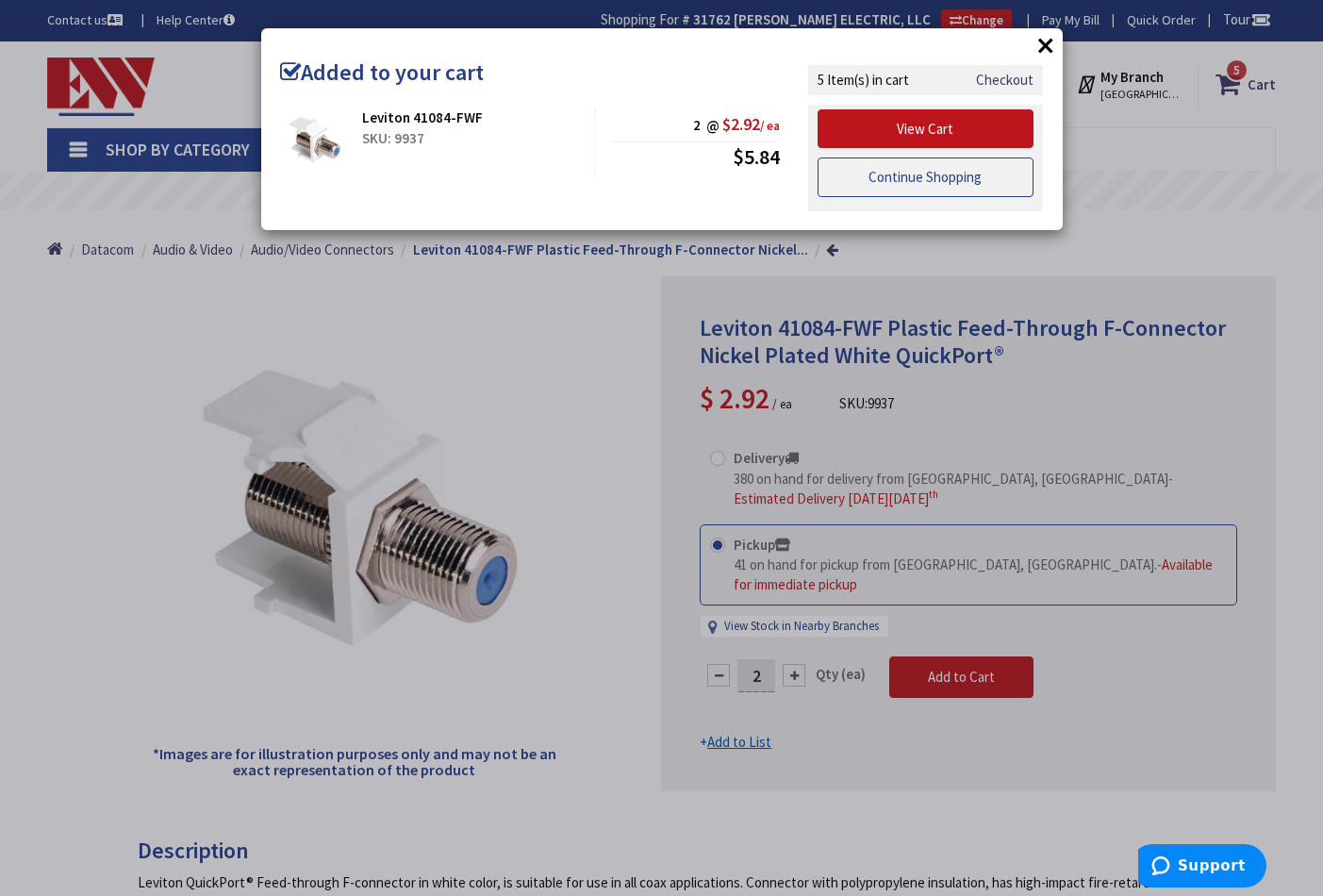
click at [881, 174] on link "Continue Shopping" at bounding box center [926, 177] width 217 height 40
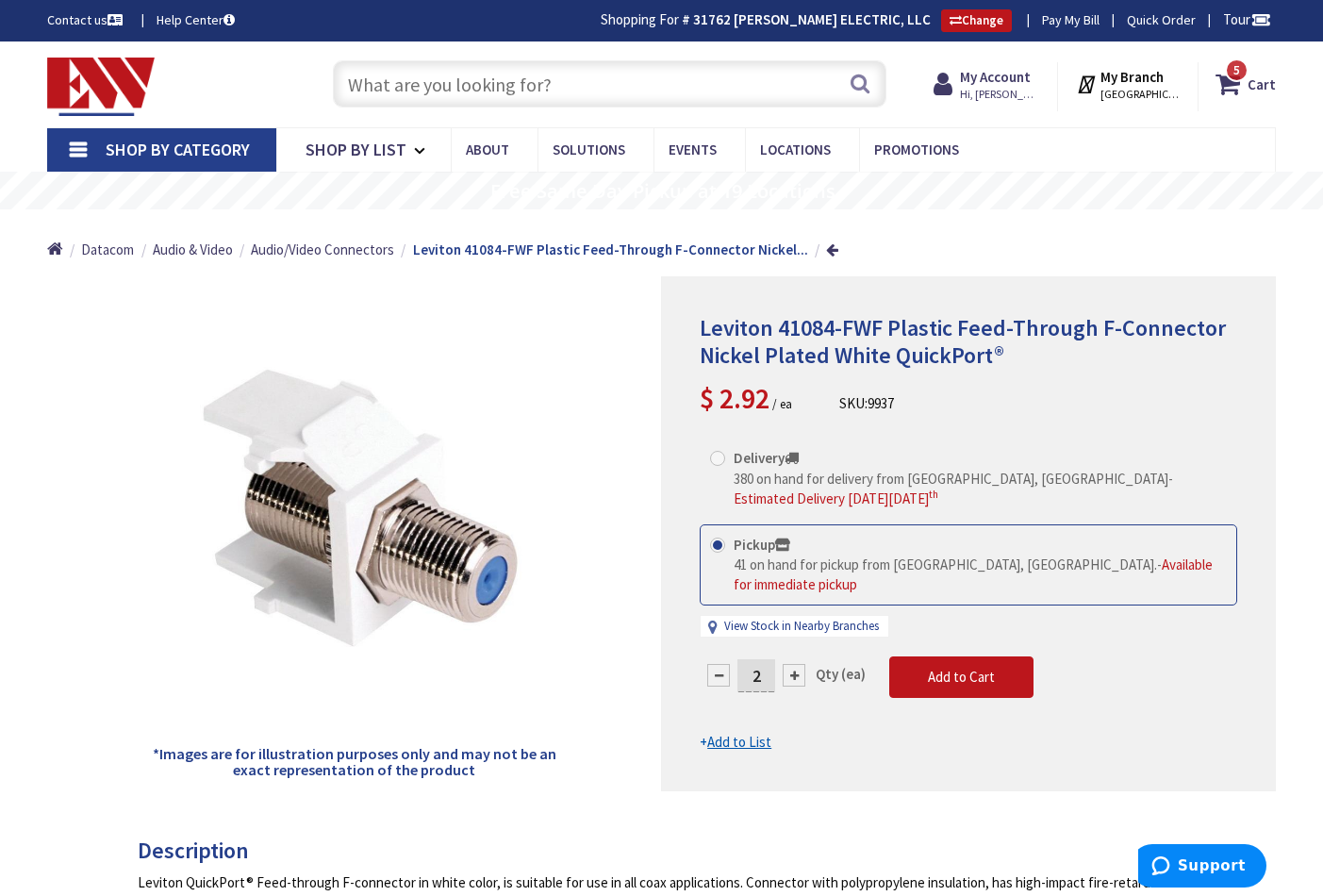
click at [495, 80] on input "text" at bounding box center [610, 84] width 554 height 47
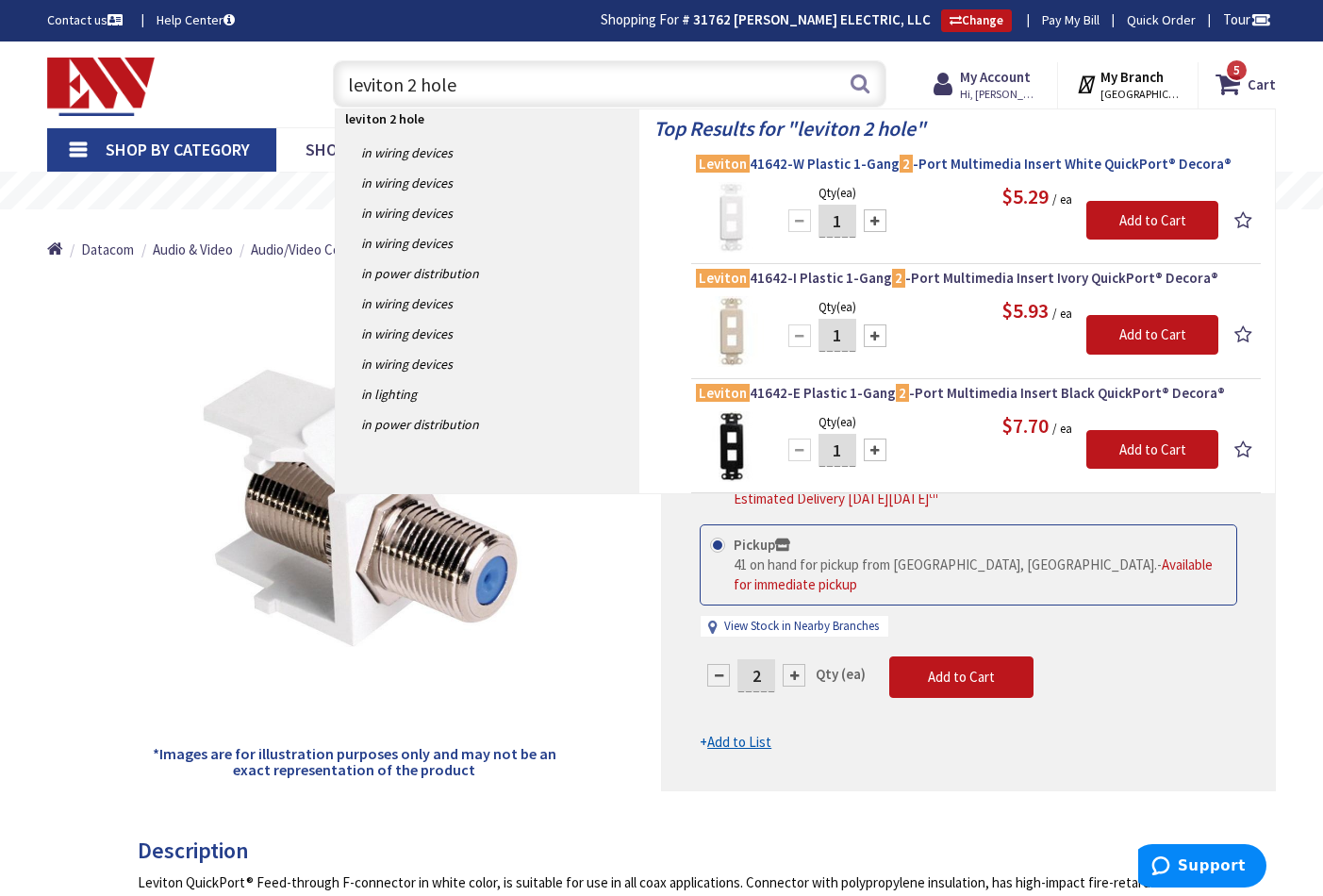
type input "leviton 2 hole"
click at [981, 160] on span "Leviton 41642-W Plastic 1-Gang 2 -Port Multimedia Insert White QuickPort® Decor…" at bounding box center [976, 164] width 561 height 19
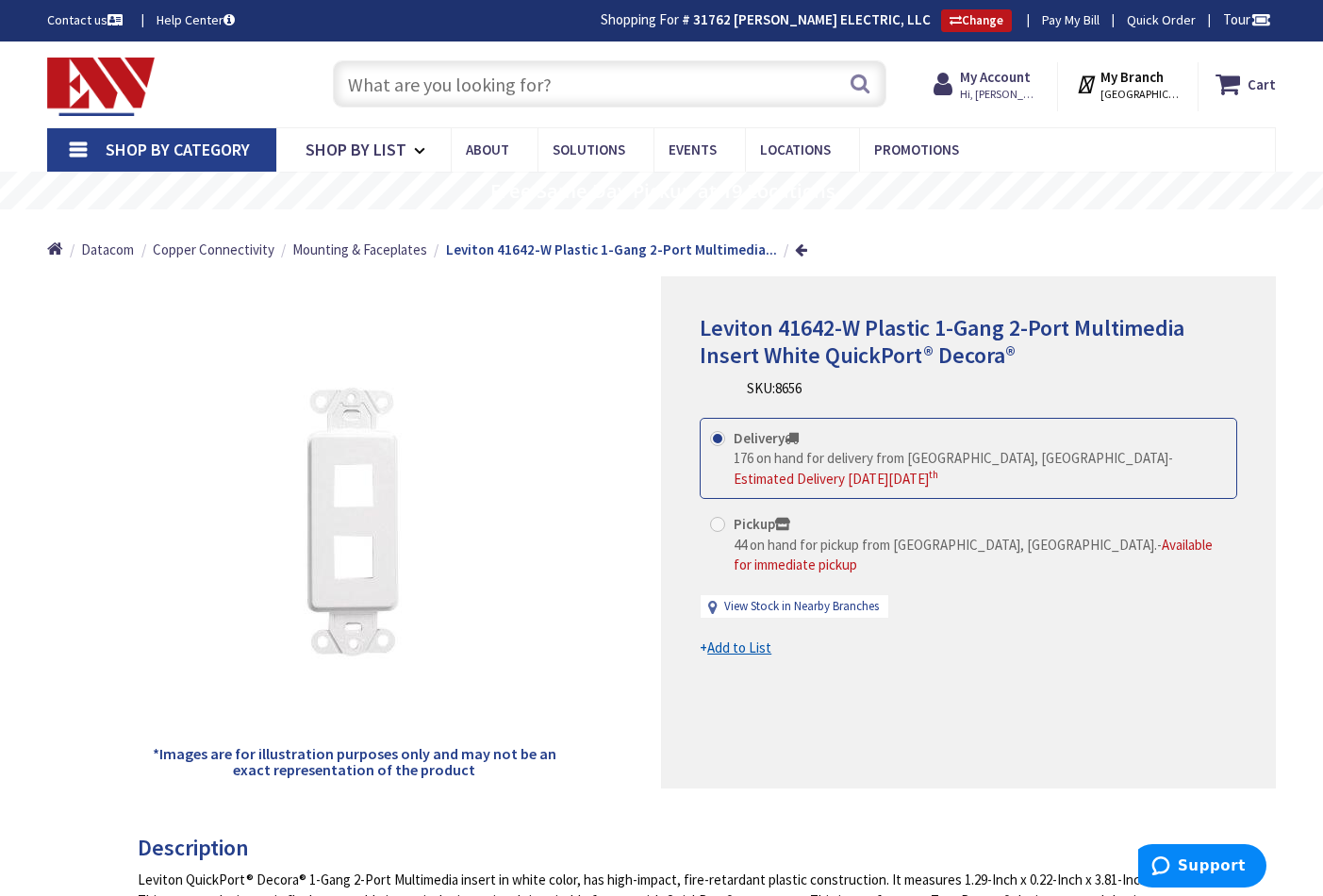
click at [719, 519] on span at bounding box center [718, 524] width 15 height 15
click at [719, 519] on input "Pickup 44 on hand for pickup from Norwalk, CT. - Available for immediate pickup" at bounding box center [720, 524] width 13 height 13
radio input "true"
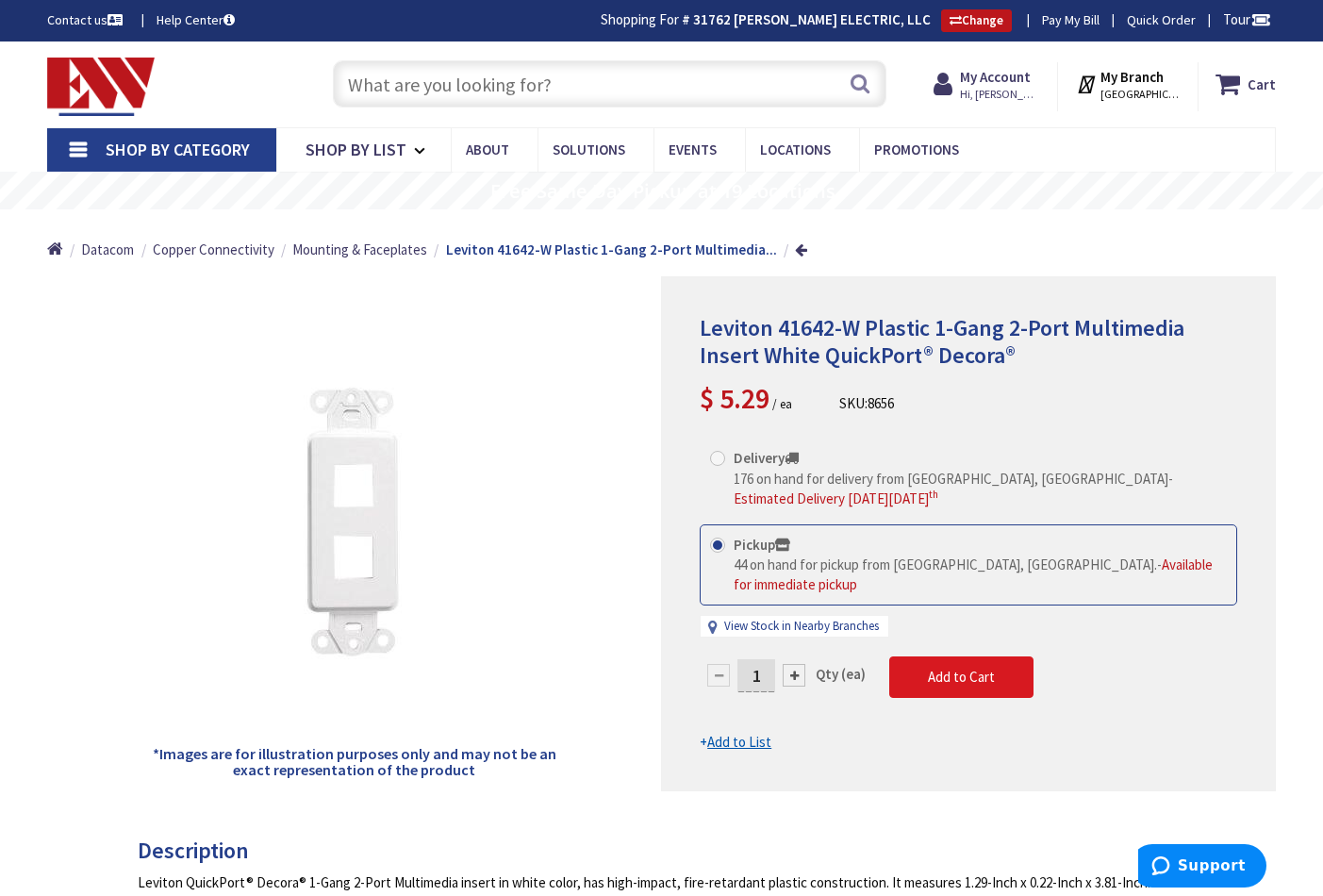
click at [914, 656] on button "Add to Cart" at bounding box center [961, 677] width 144 height 42
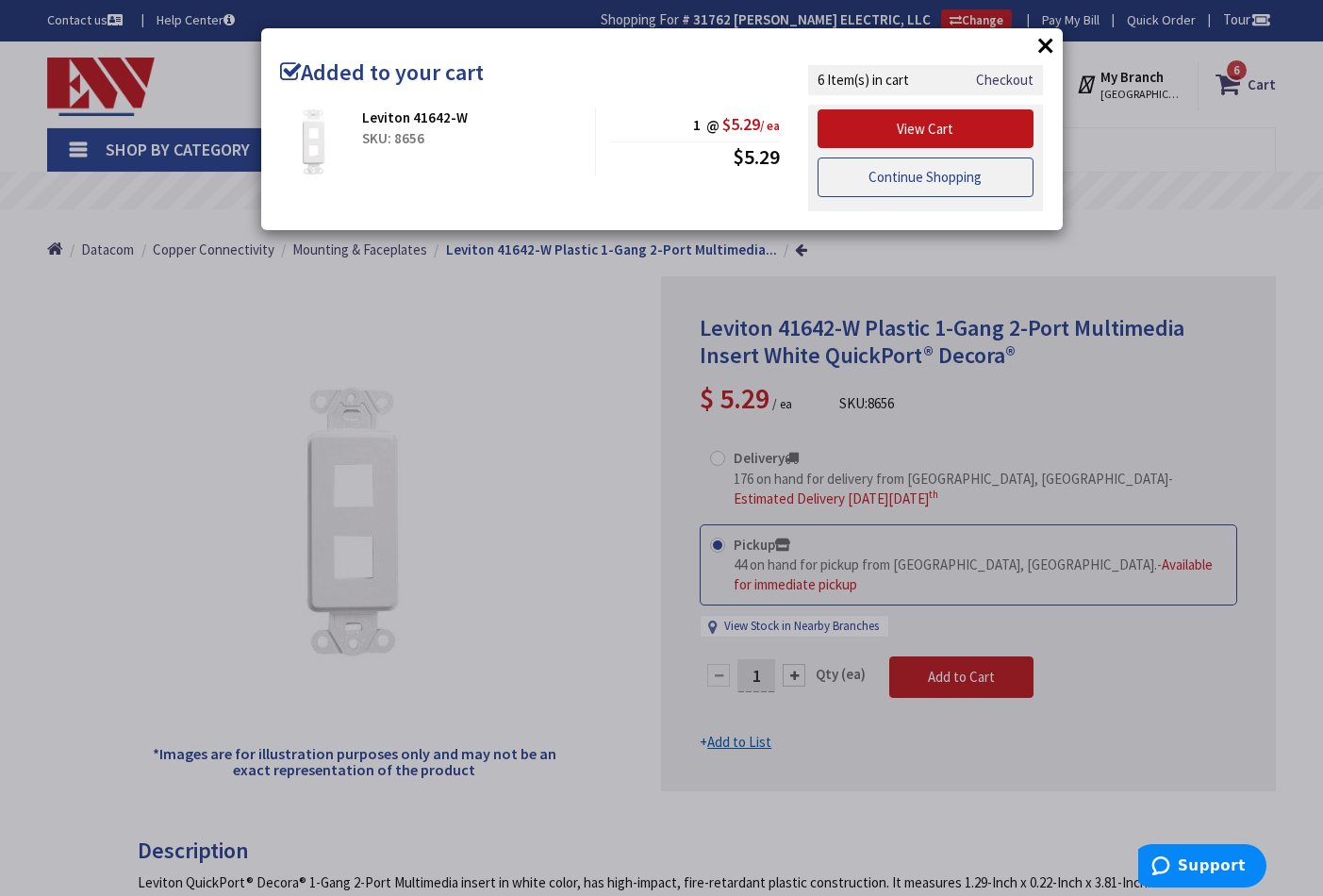
click at [843, 175] on link "Continue Shopping" at bounding box center [926, 177] width 217 height 40
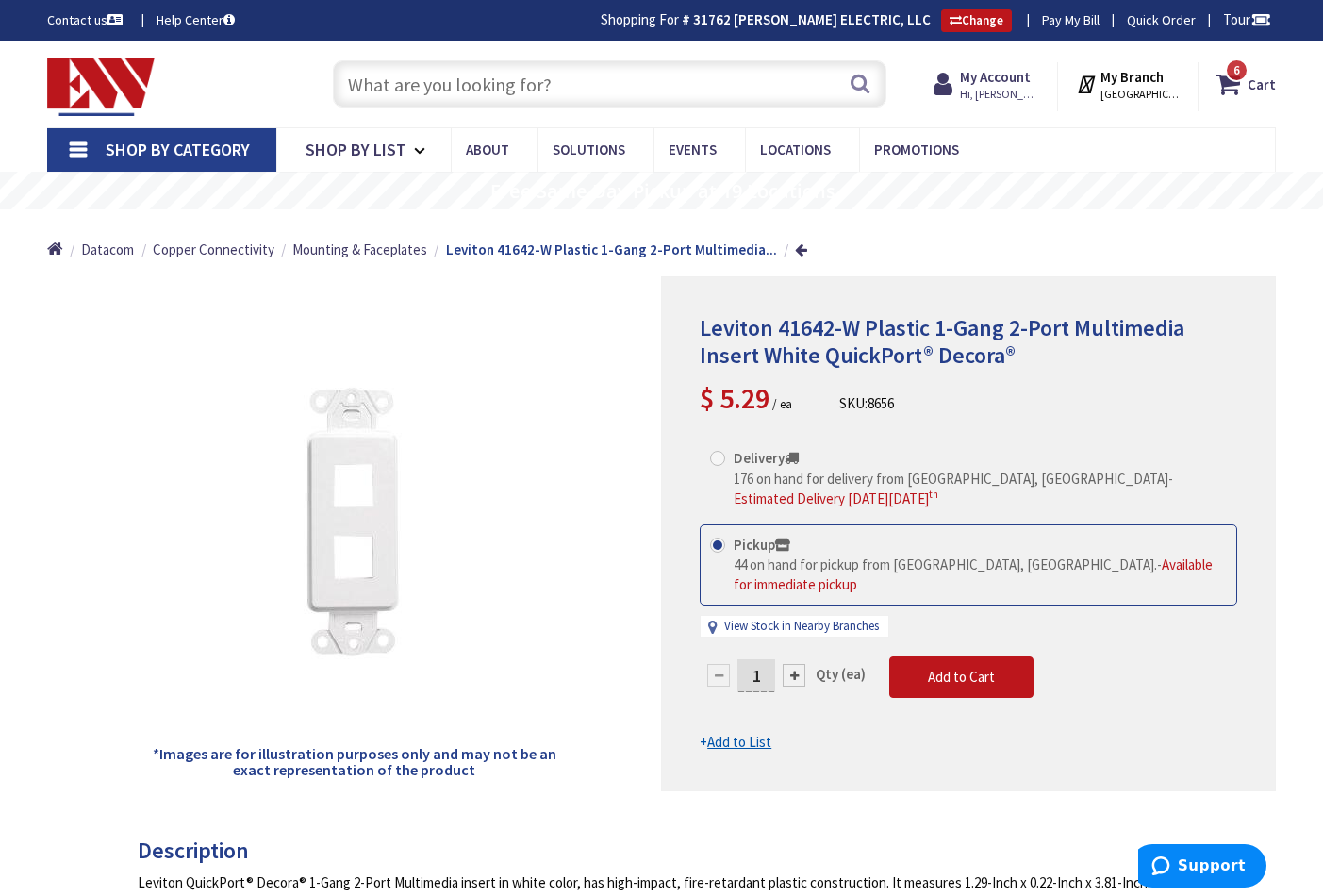
click at [554, 80] on input "text" at bounding box center [610, 84] width 554 height 47
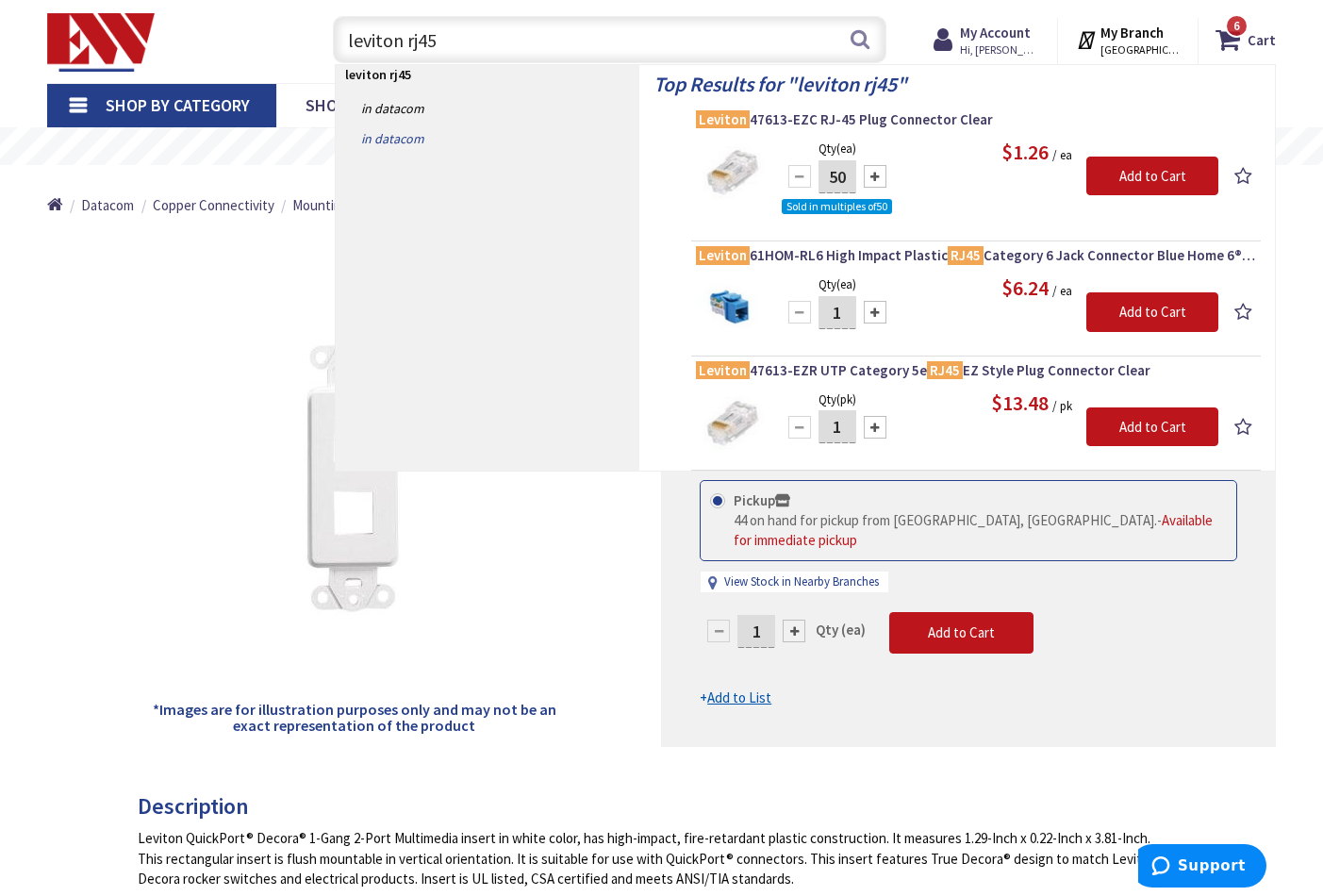
scroll to position [44, 0]
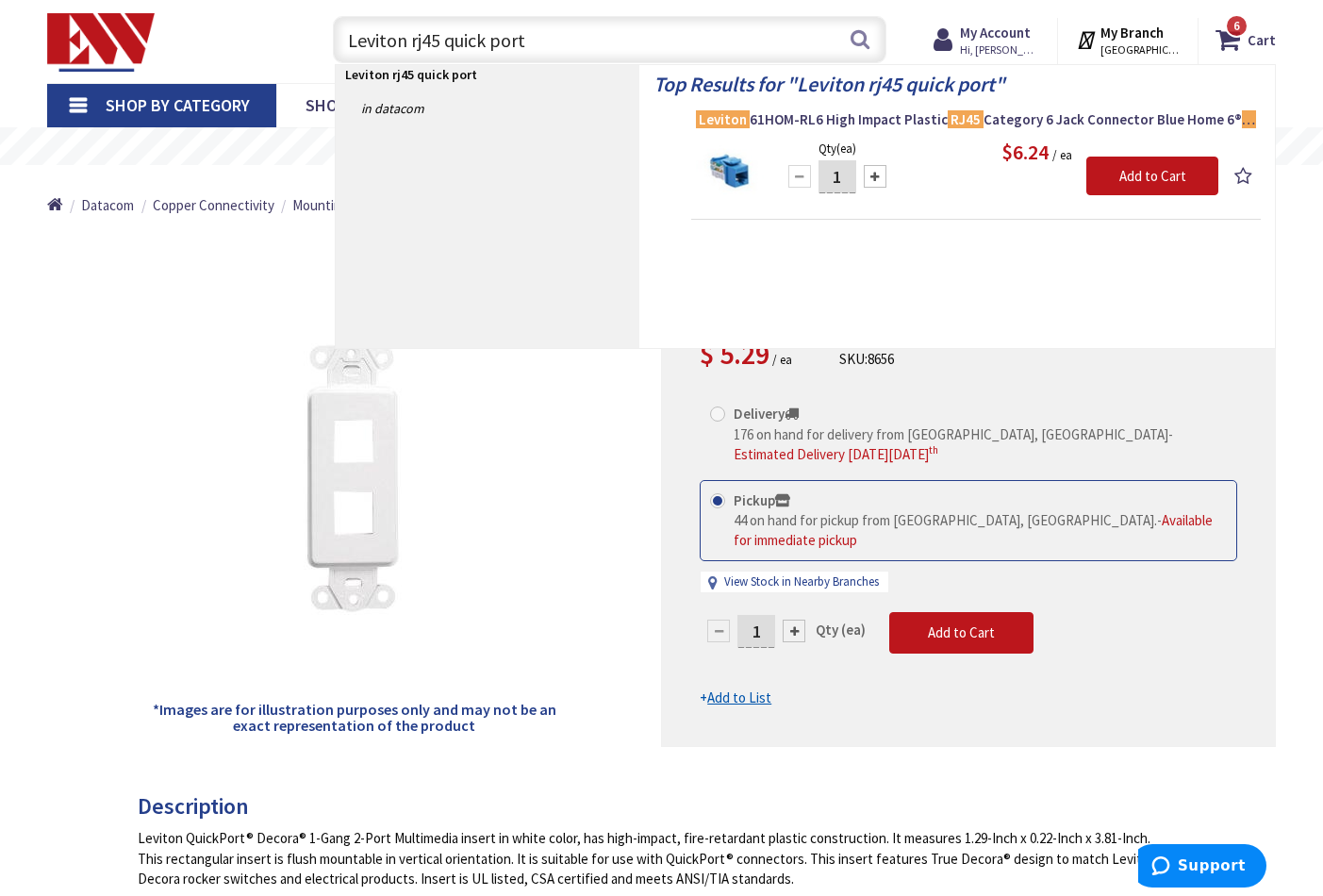
drag, startPoint x: 492, startPoint y: 42, endPoint x: 479, endPoint y: 46, distance: 13.6
click at [492, 42] on input "Leviton rj45 quick port" at bounding box center [610, 39] width 554 height 47
type input "Leviton rj45 quickport"
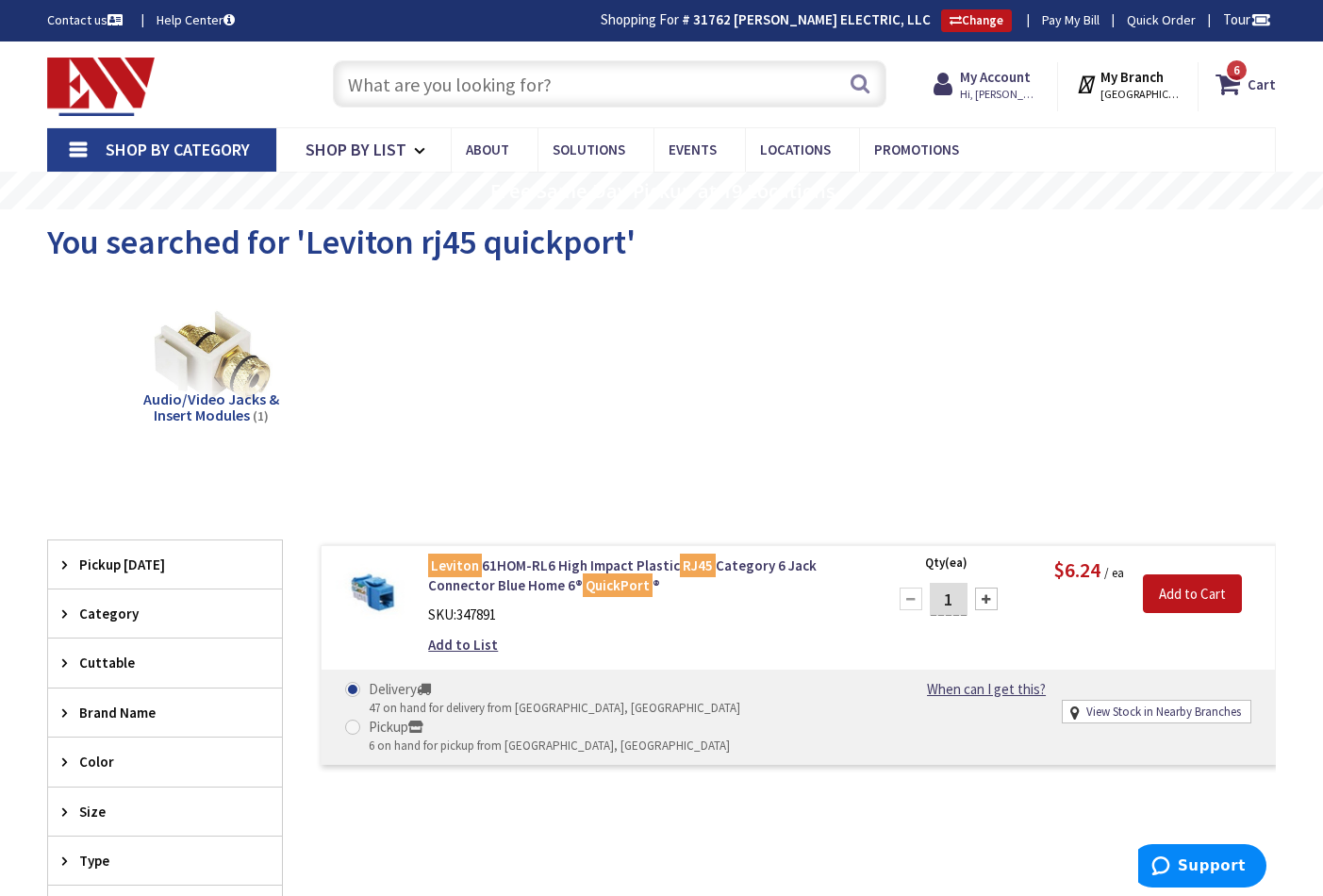
click at [438, 87] on input "text" at bounding box center [610, 84] width 554 height 47
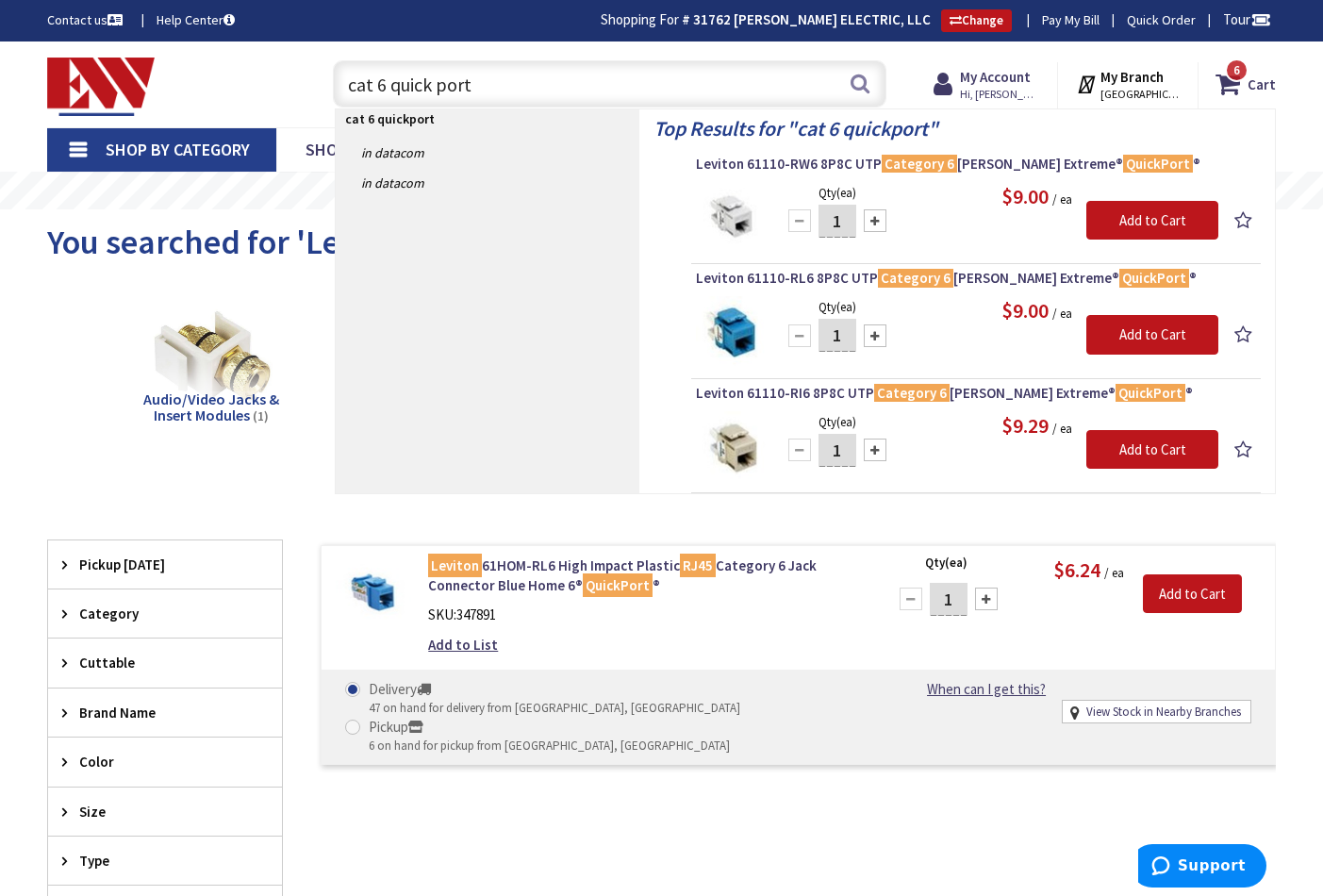
type input "cat 6 quick port"
drag, startPoint x: 438, startPoint y: 87, endPoint x: 969, endPoint y: 164, distance: 536.6
click at [969, 164] on span "Leviton 61110-RW6 8P8C UTP Category 6 Jack White Extreme® QuickPort ®" at bounding box center [976, 164] width 561 height 19
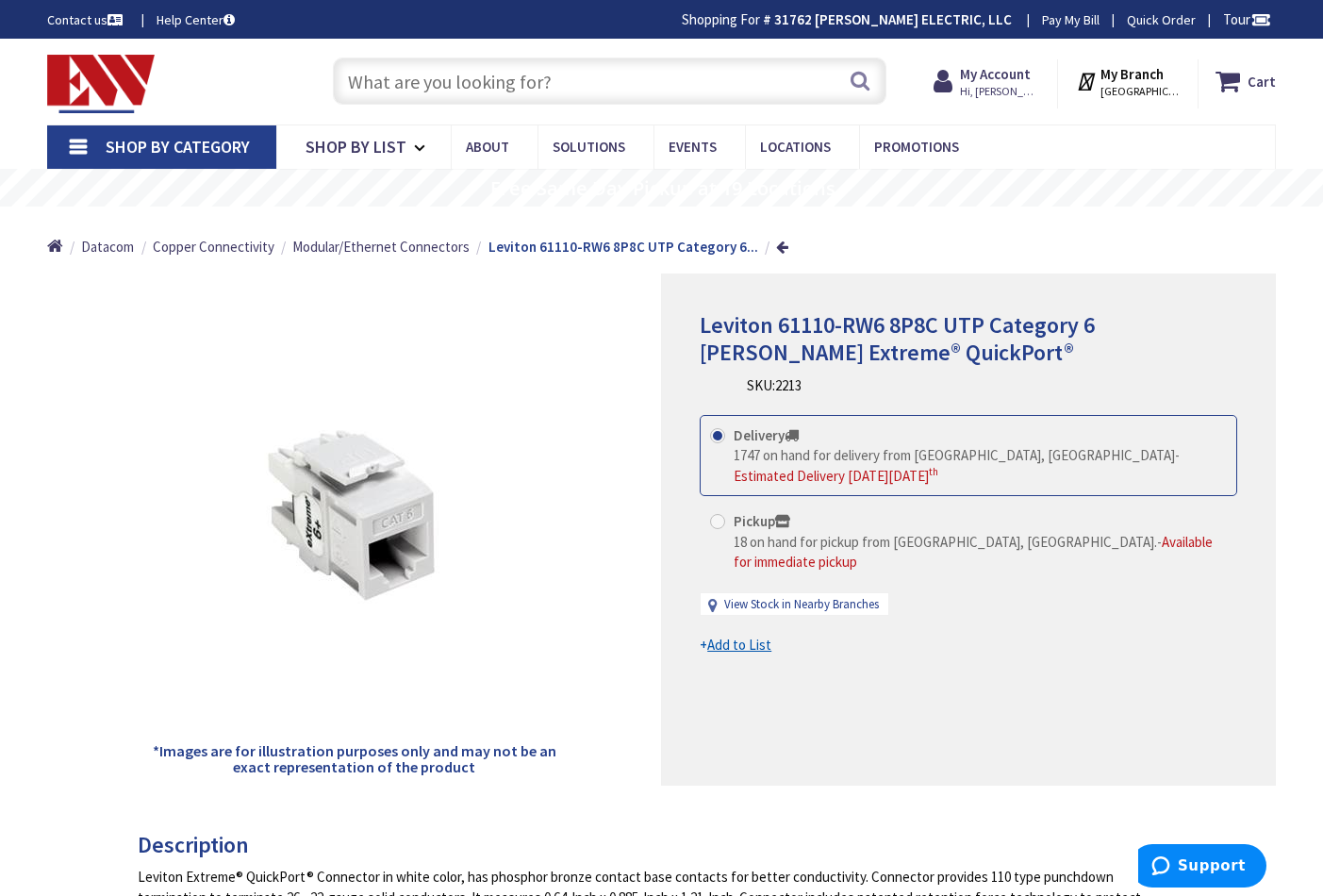
click at [716, 518] on span at bounding box center [718, 521] width 15 height 15
click at [716, 518] on input "Pickup 18 on hand for pickup from [GEOGRAPHIC_DATA], [GEOGRAPHIC_DATA]. - Avail…" at bounding box center [720, 521] width 13 height 13
radio input "true"
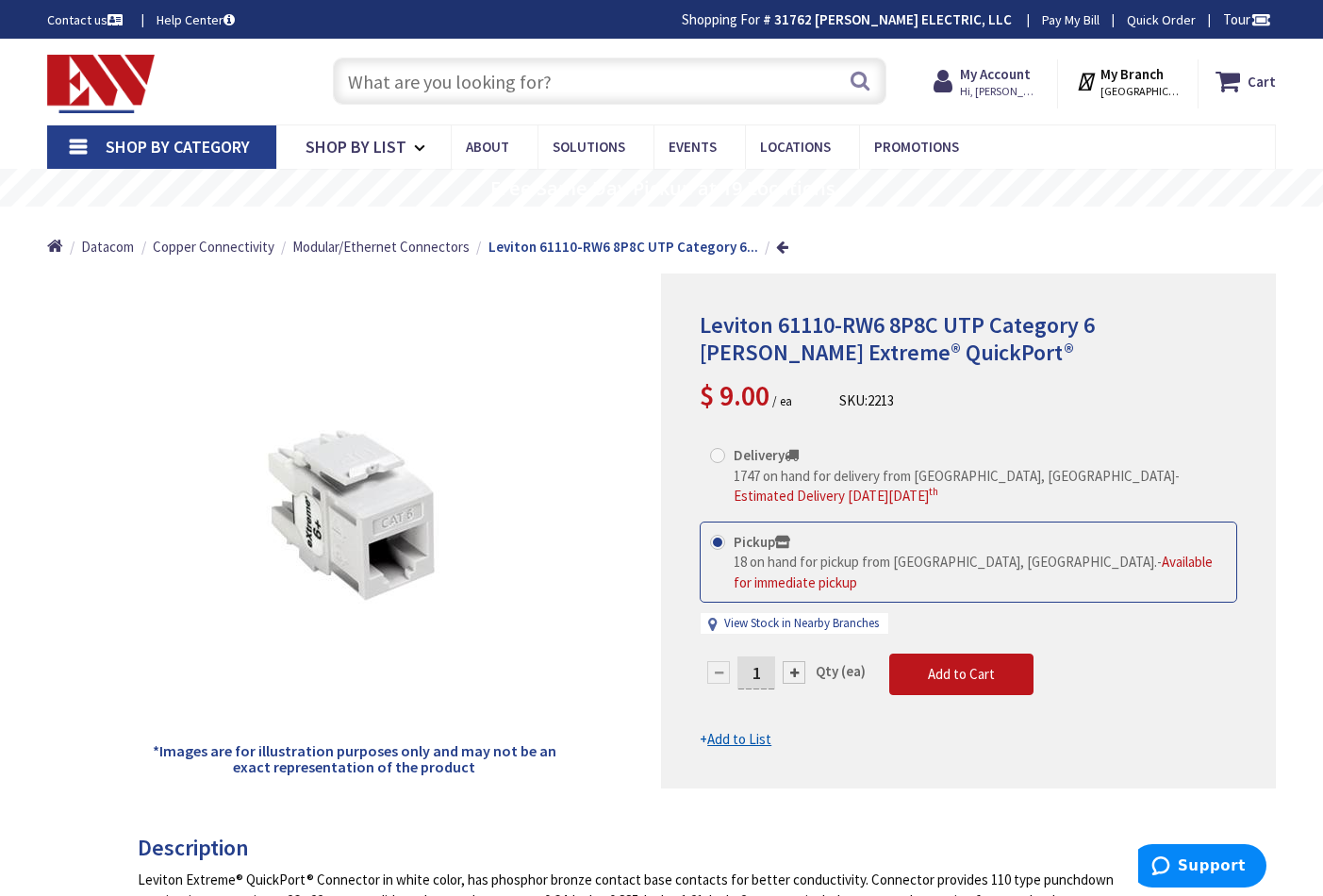
click at [770, 656] on input "1" at bounding box center [757, 673] width 38 height 33
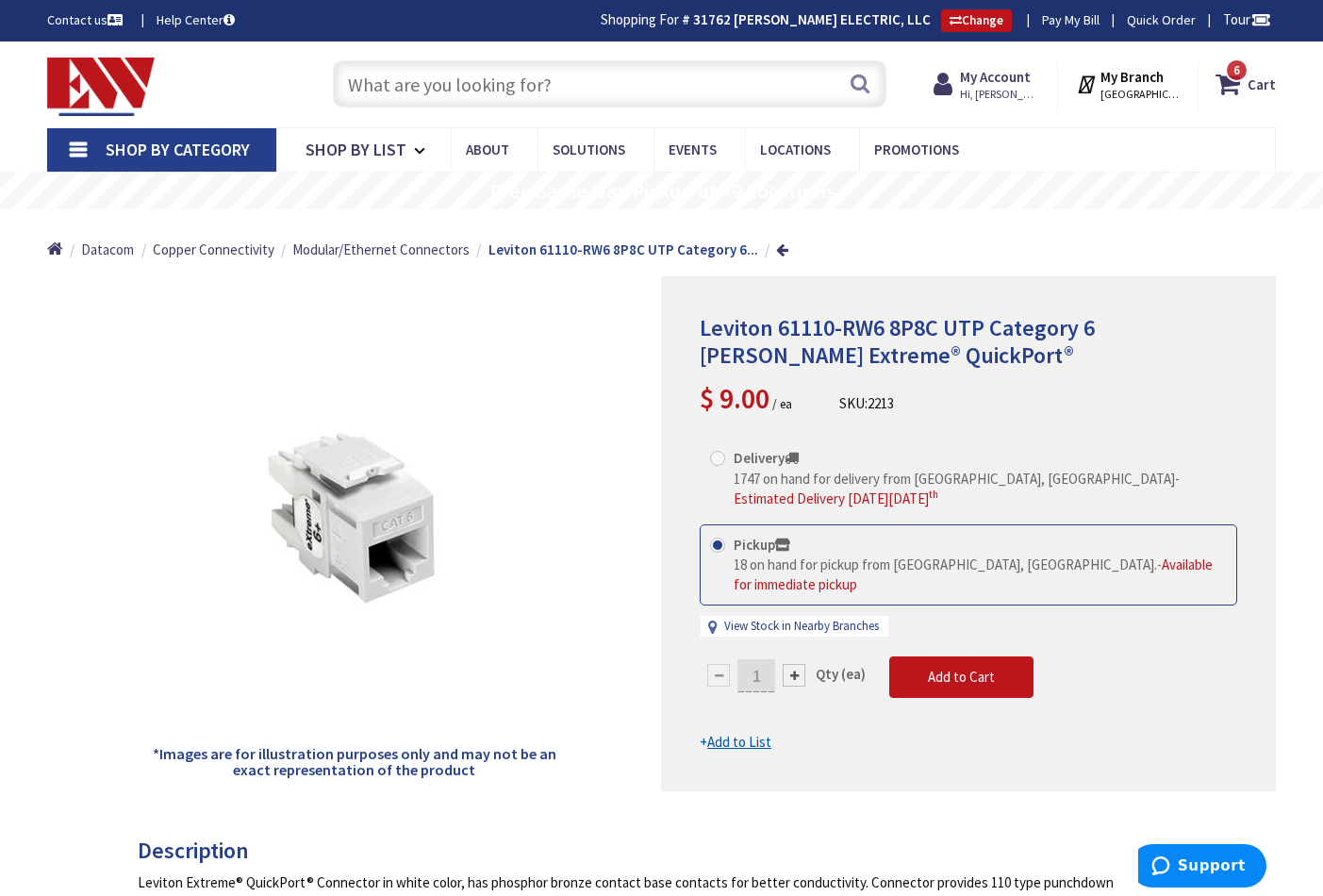
type input "2"
type input "3"
type input "4"
click at [929, 646] on form "This product is Discontinued Delivery 1747 on hand for delivery from [GEOGRAPHI…" at bounding box center [968, 595] width 537 height 315
click at [936, 668] on span "Add to Cart" at bounding box center [961, 677] width 67 height 18
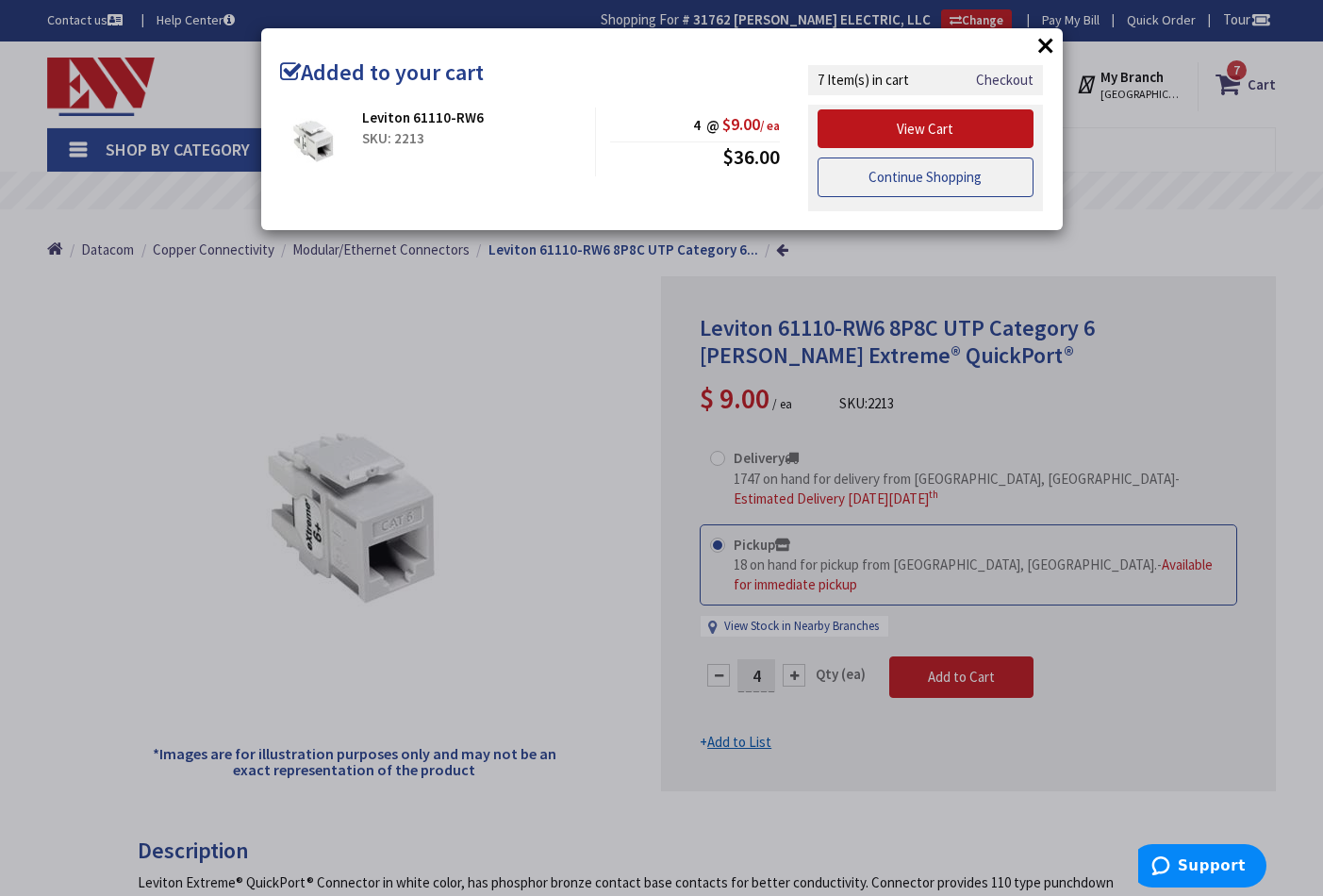
click at [955, 174] on link "Continue Shopping" at bounding box center [926, 177] width 217 height 40
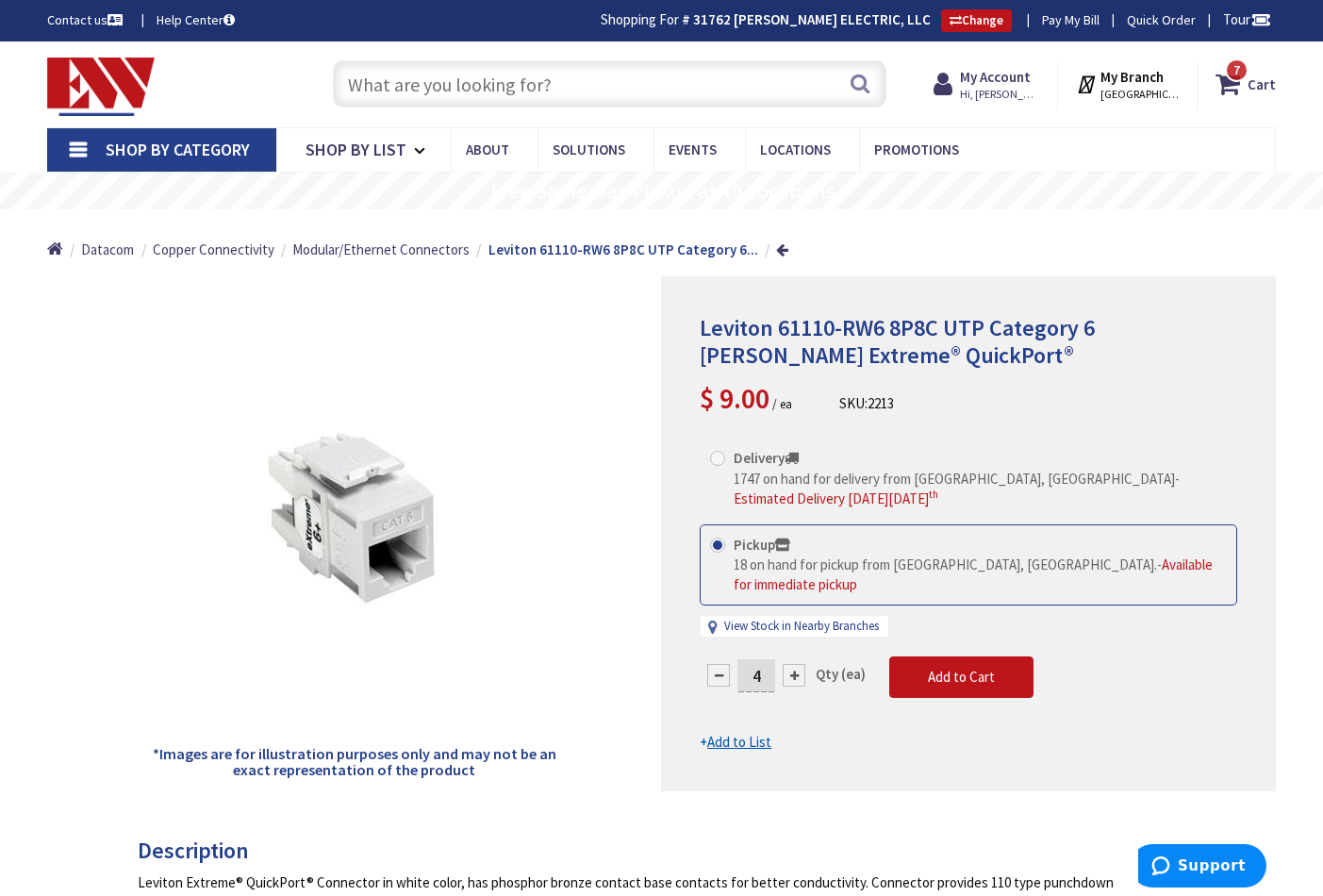
click at [541, 85] on input "text" at bounding box center [610, 84] width 554 height 47
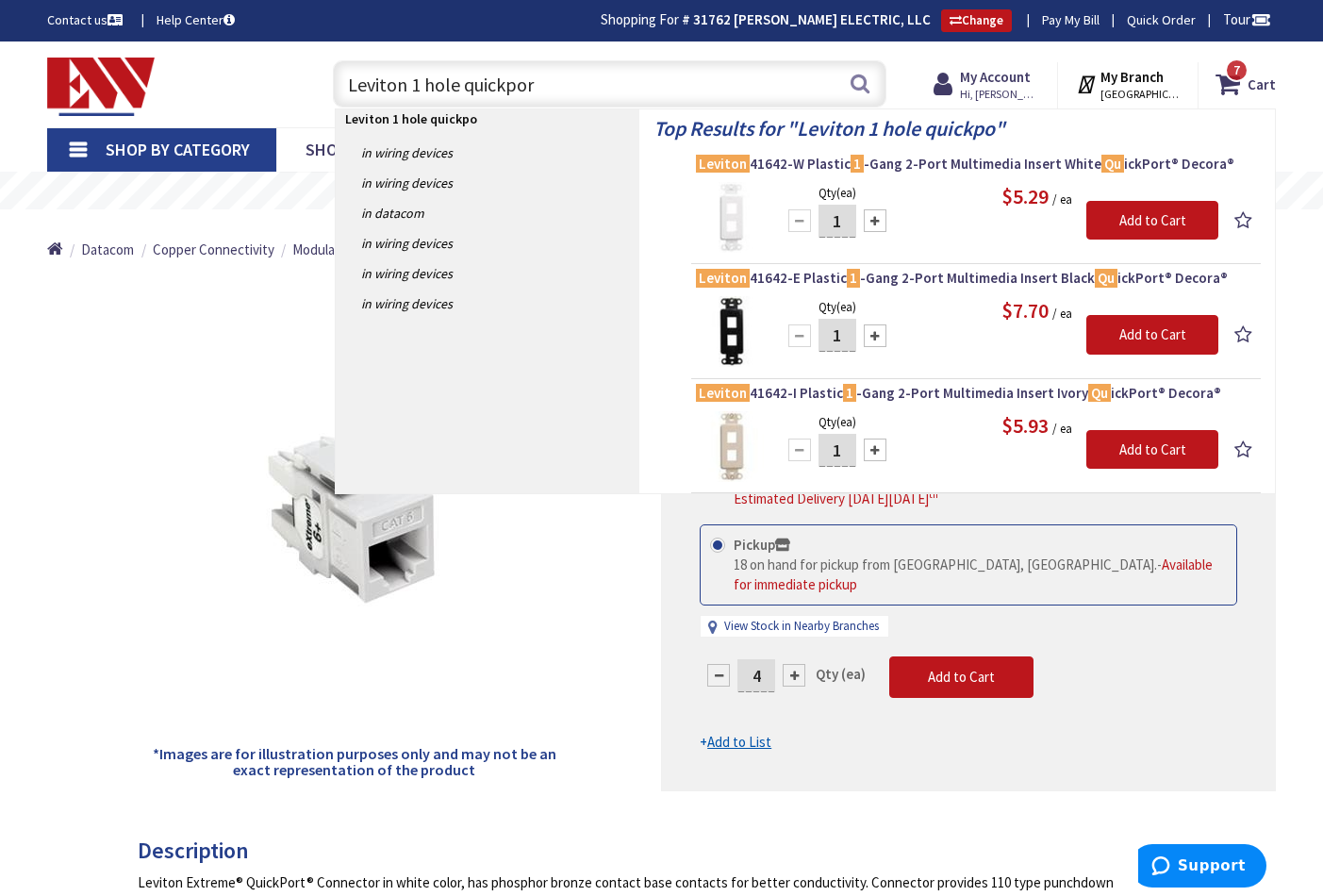
type input "Leviton 1 hole quickport"
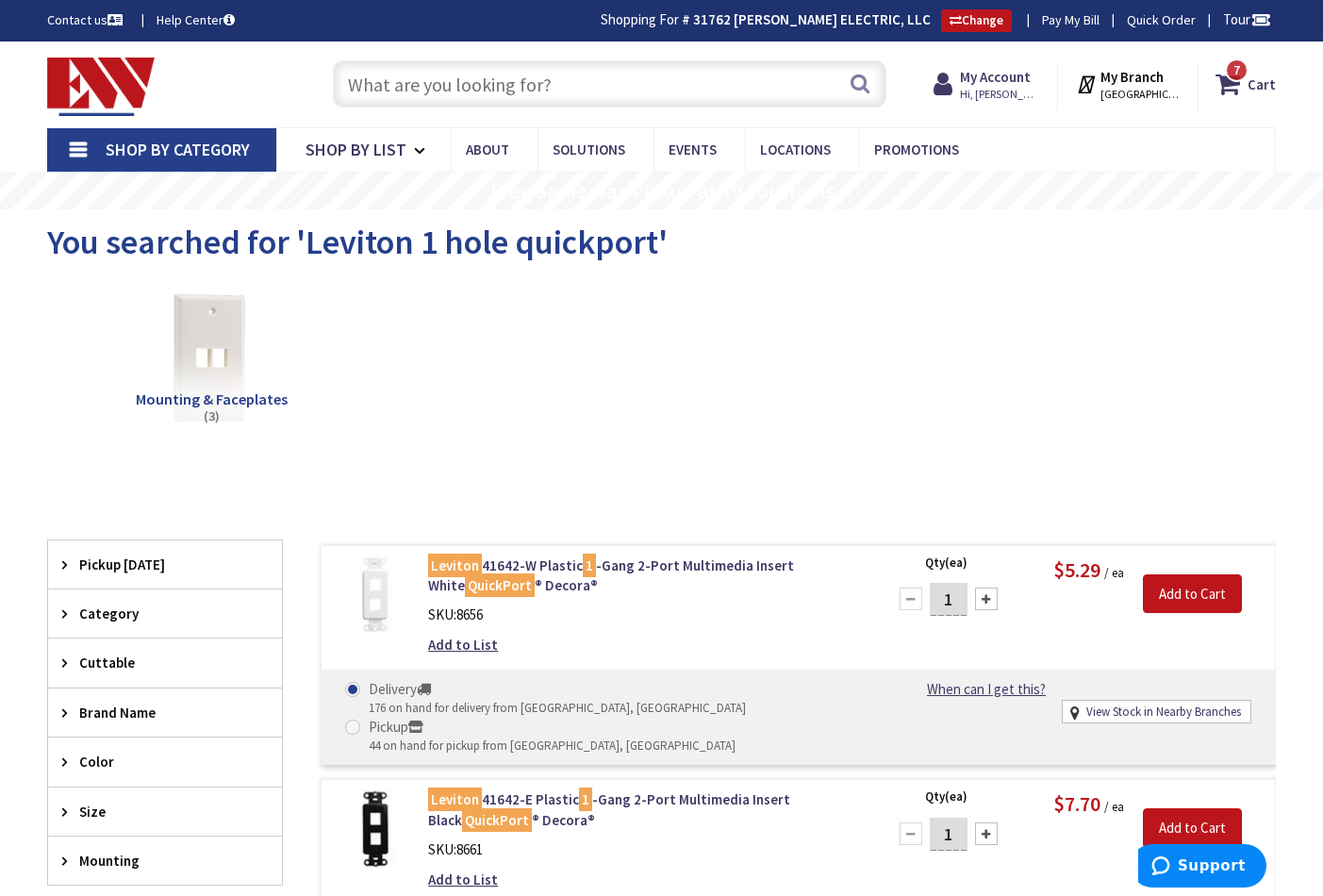
click at [427, 88] on input "text" at bounding box center [610, 84] width 554 height 47
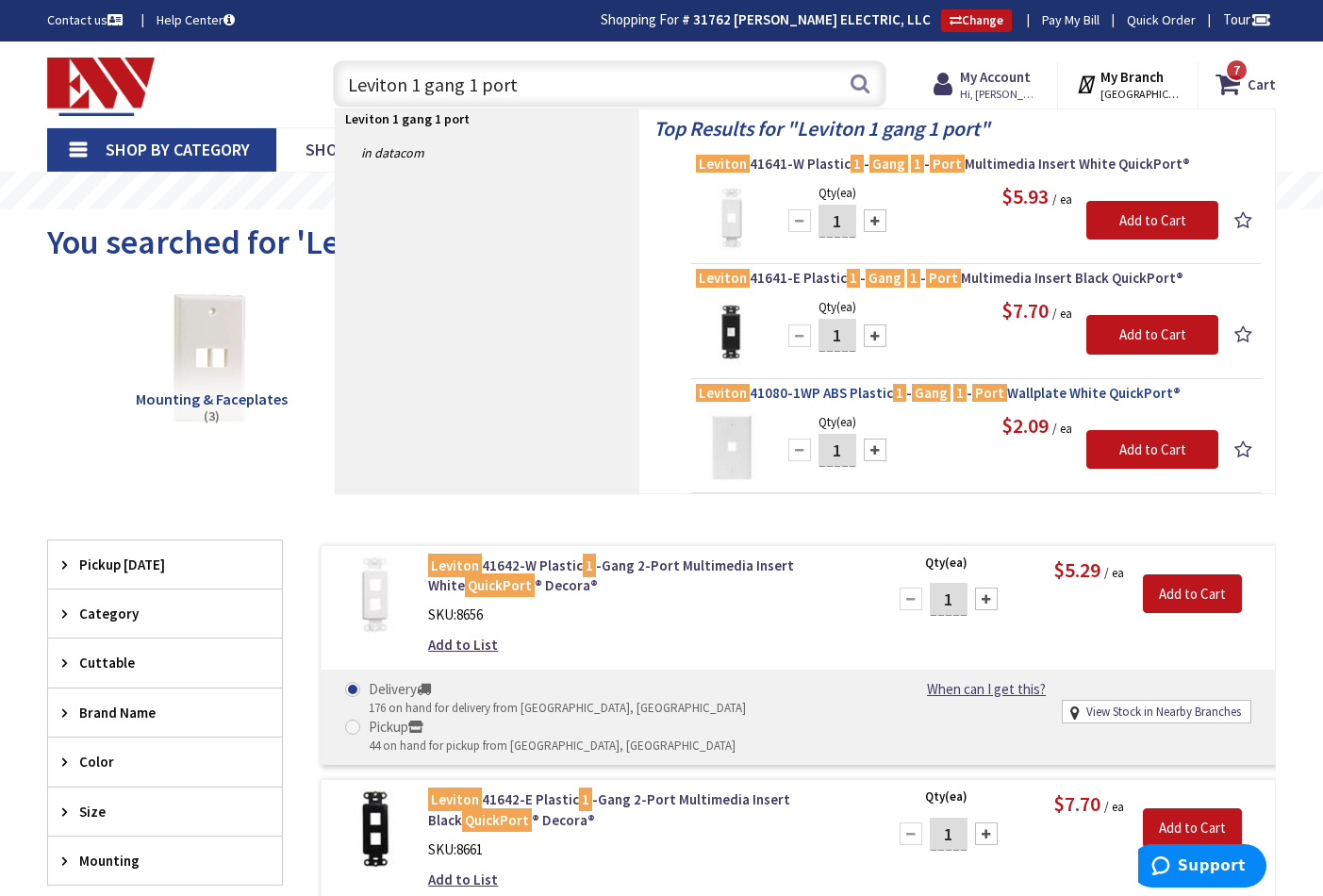
type input "Leviton 1 gang 1 port"
click at [798, 394] on span "Leviton 41080-1WP ABS Plastic 1 - Gang 1 - Port Wallplate White QuickPort®" at bounding box center [976, 393] width 561 height 19
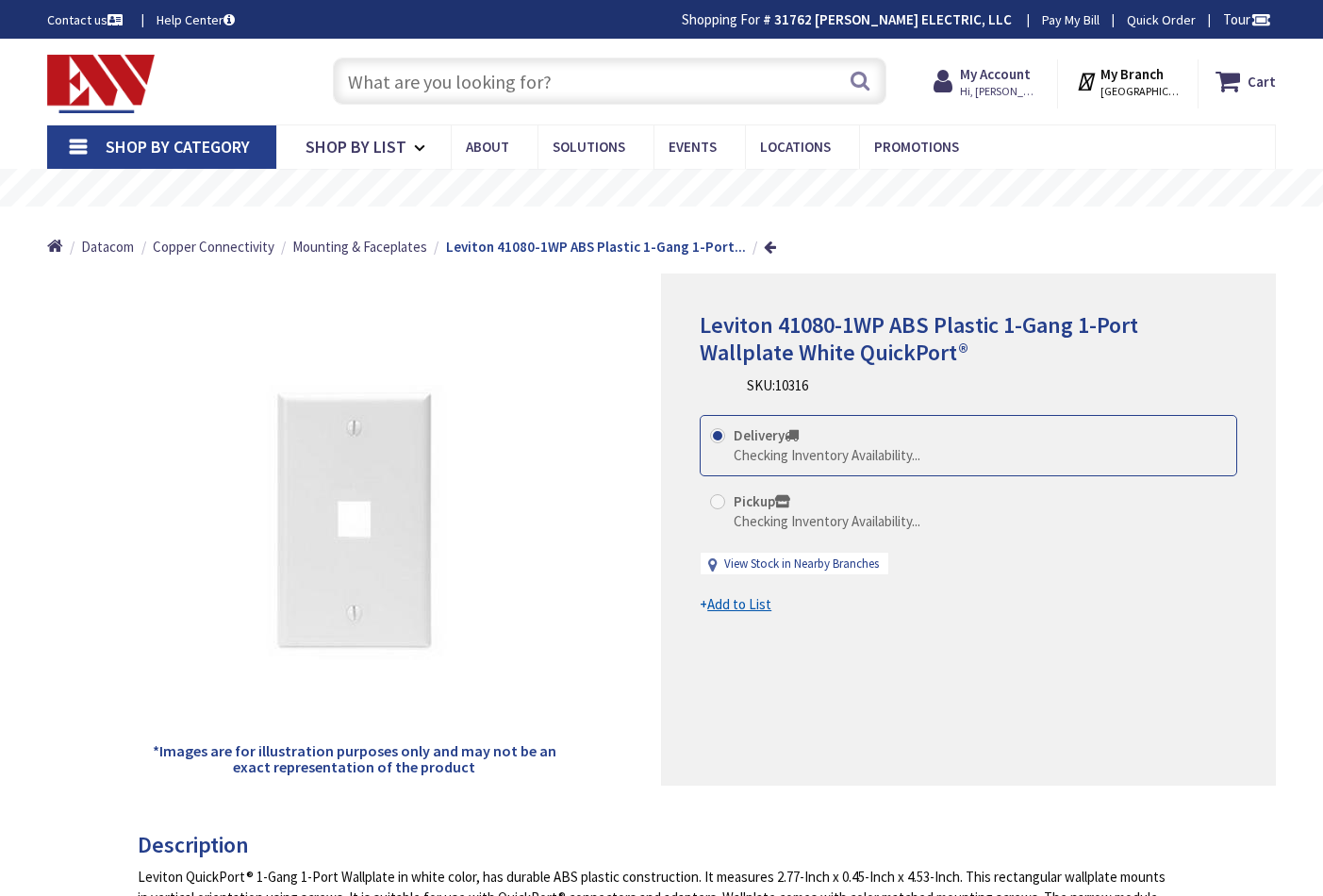
click at [719, 500] on span at bounding box center [718, 501] width 15 height 15
click at [719, 500] on input "Pickup Checking Inventory Availability..." at bounding box center [720, 501] width 13 height 13
radio input "true"
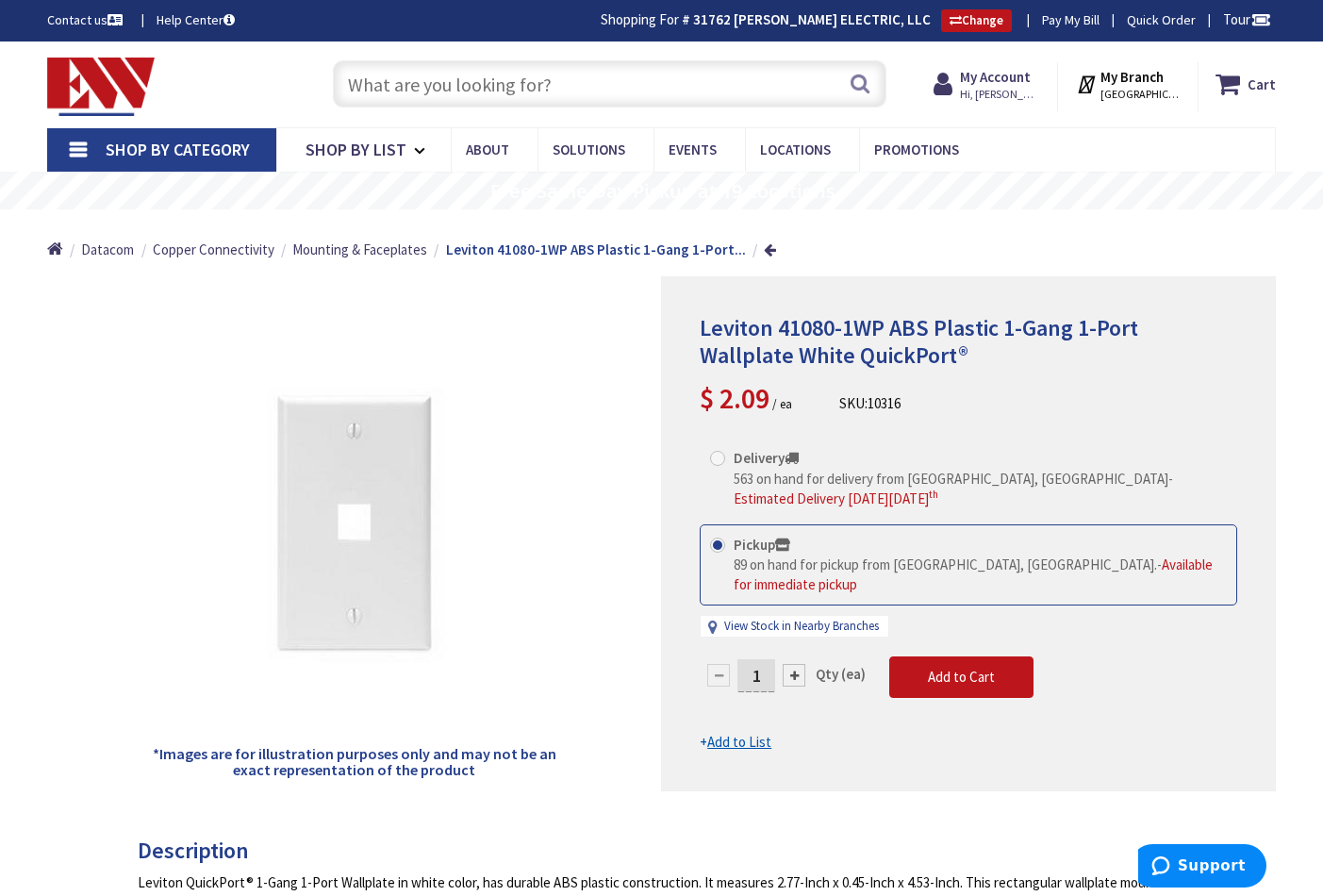
click at [765, 659] on input "1" at bounding box center [757, 676] width 38 height 33
type input "2"
click at [919, 664] on form "This product is Discontinued Delivery 563 on hand for delivery from Middletown,…" at bounding box center [968, 595] width 537 height 315
click at [928, 668] on span "Add to Cart" at bounding box center [961, 677] width 67 height 18
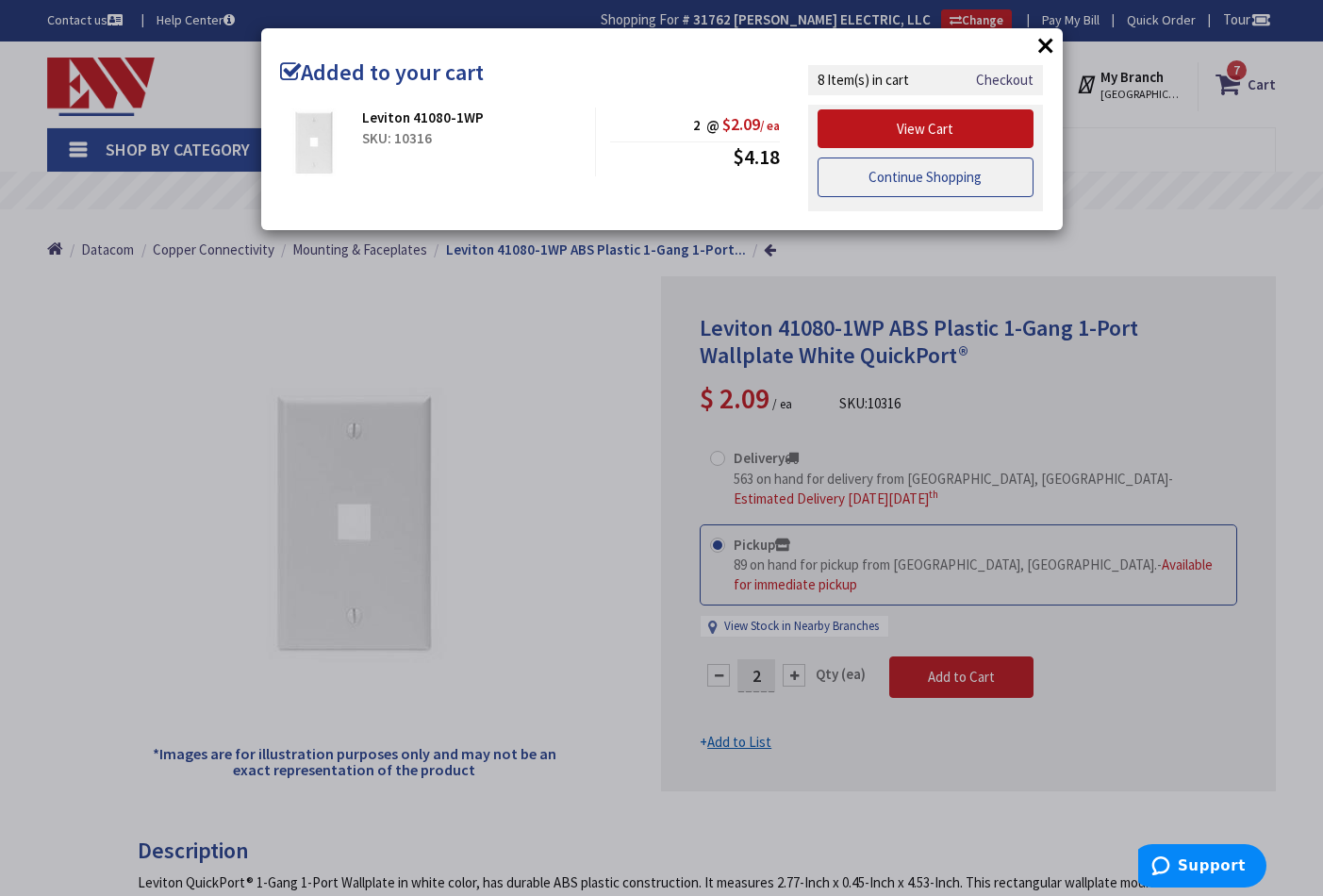
click at [863, 181] on link "Continue Shopping" at bounding box center [926, 177] width 217 height 40
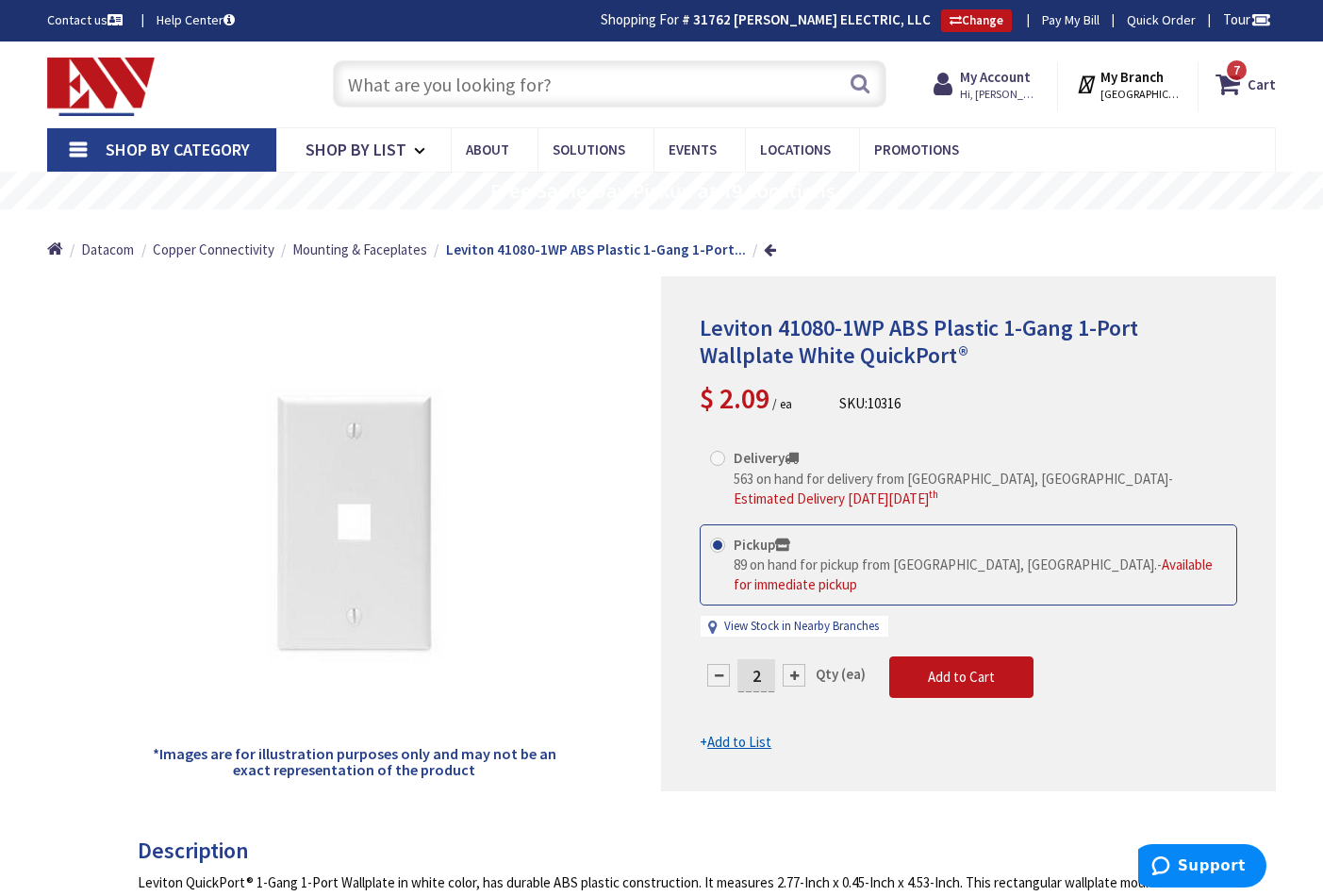
click at [550, 82] on input "text" at bounding box center [610, 84] width 554 height 47
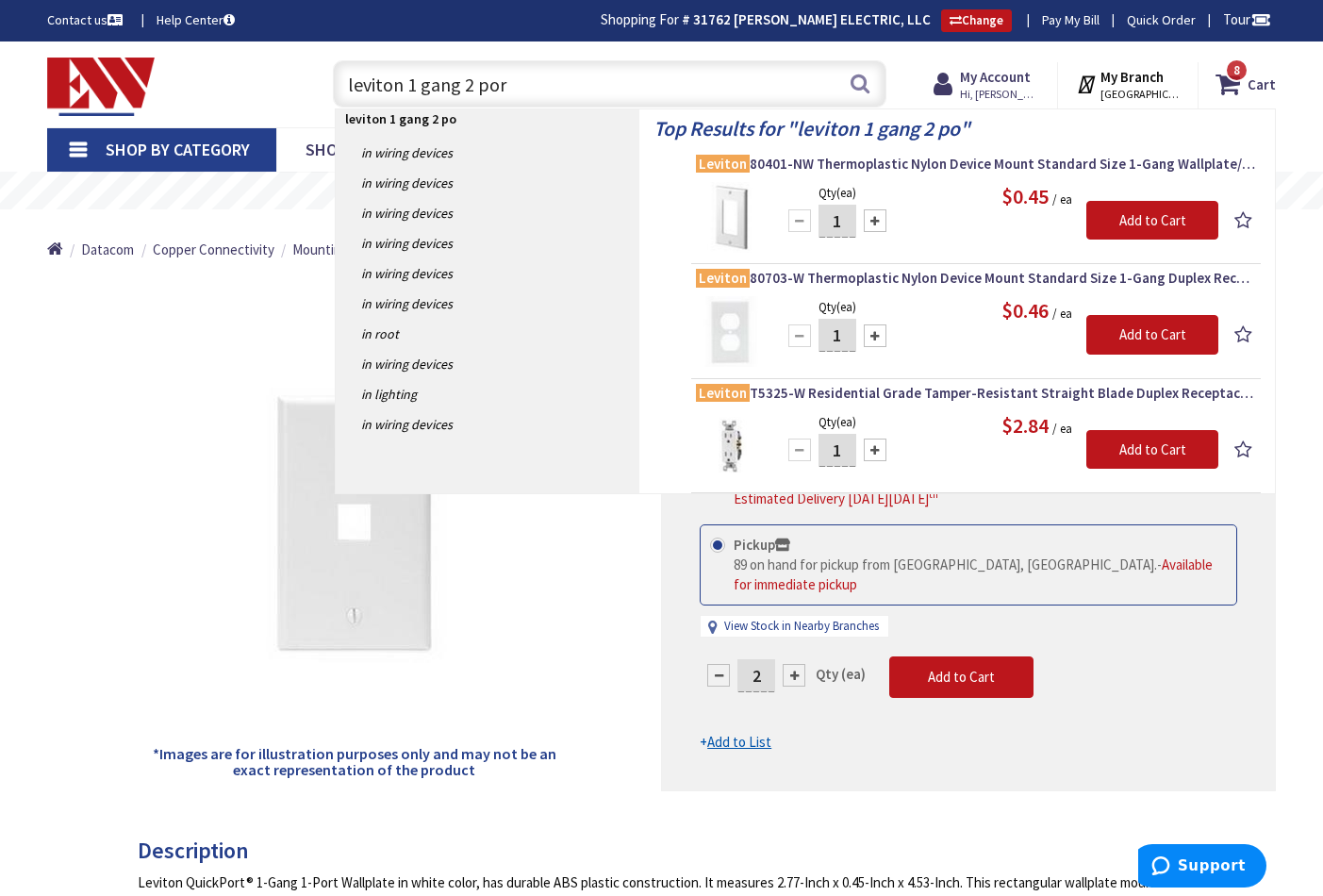
type input "leviton 1 gang 2 port"
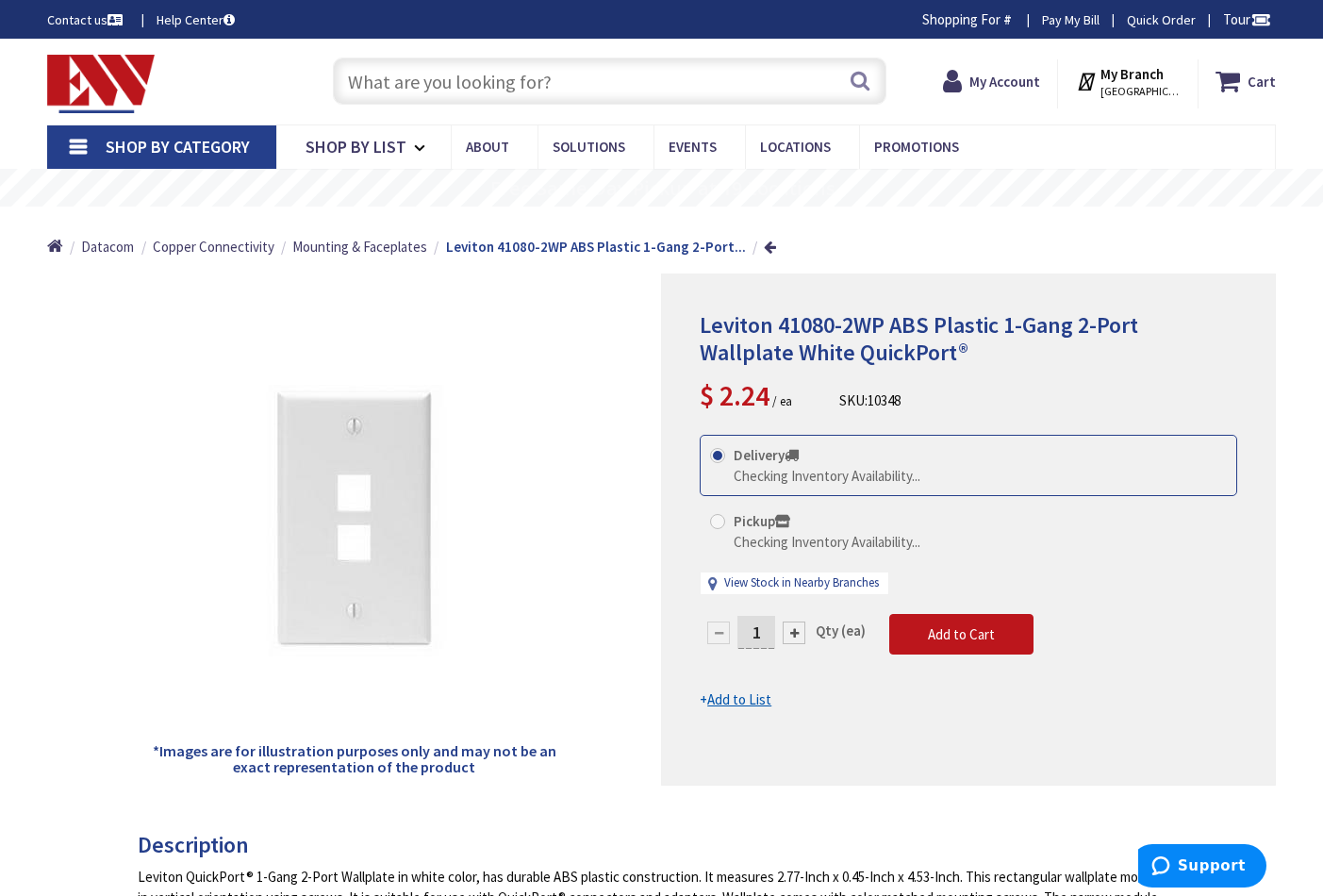
click at [724, 501] on div "Pickup Checking Inventory Availability..." at bounding box center [968, 531] width 537 height 61
click at [719, 523] on div "Pickup Checking Inventory Availability..." at bounding box center [968, 531] width 537 height 61
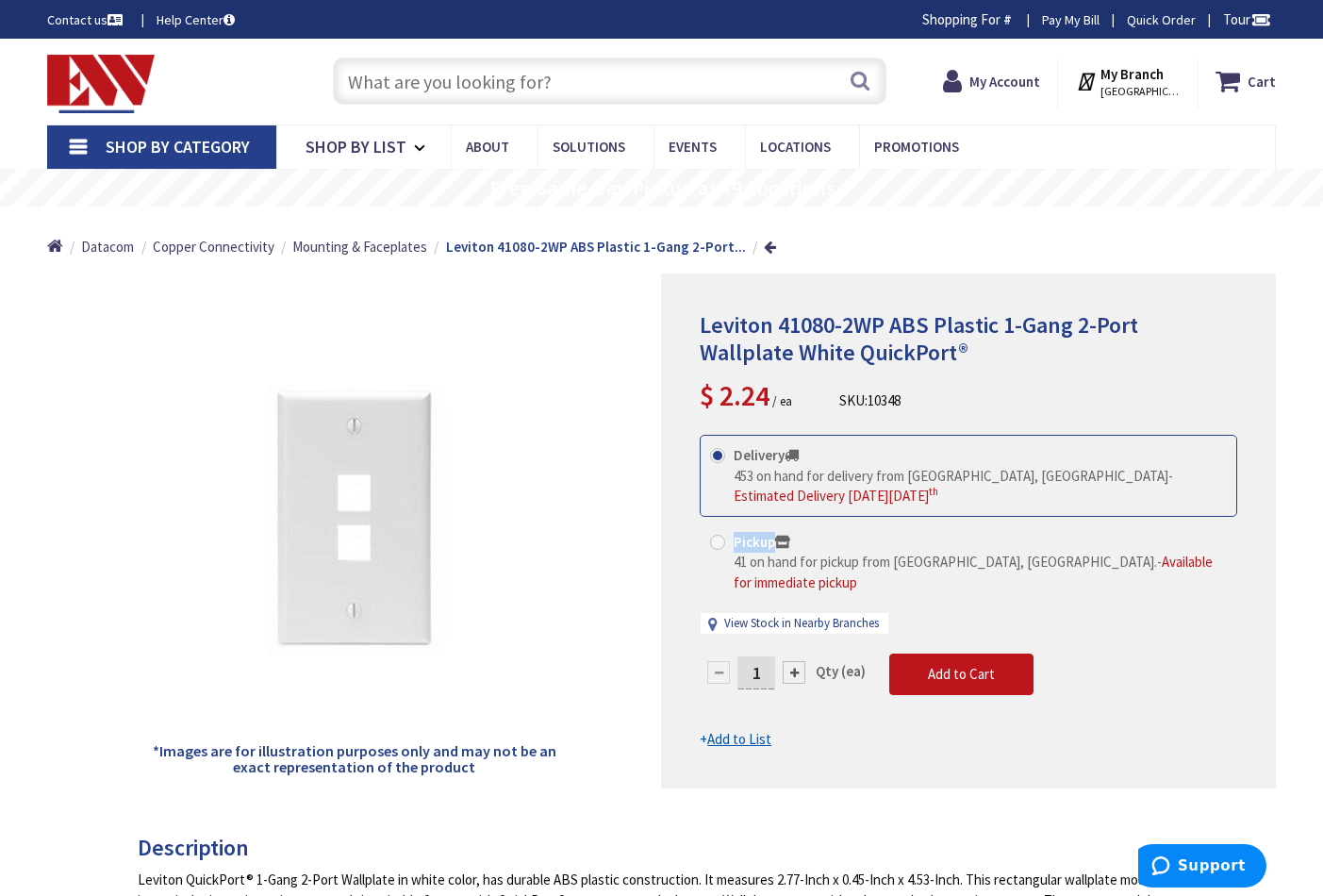
click at [711, 536] on span at bounding box center [718, 542] width 15 height 15
click at [715, 536] on input "Pickup 41 on hand for pickup from Norwalk, CT. - Available for immediate pickup" at bounding box center [720, 542] width 13 height 13
radio input "true"
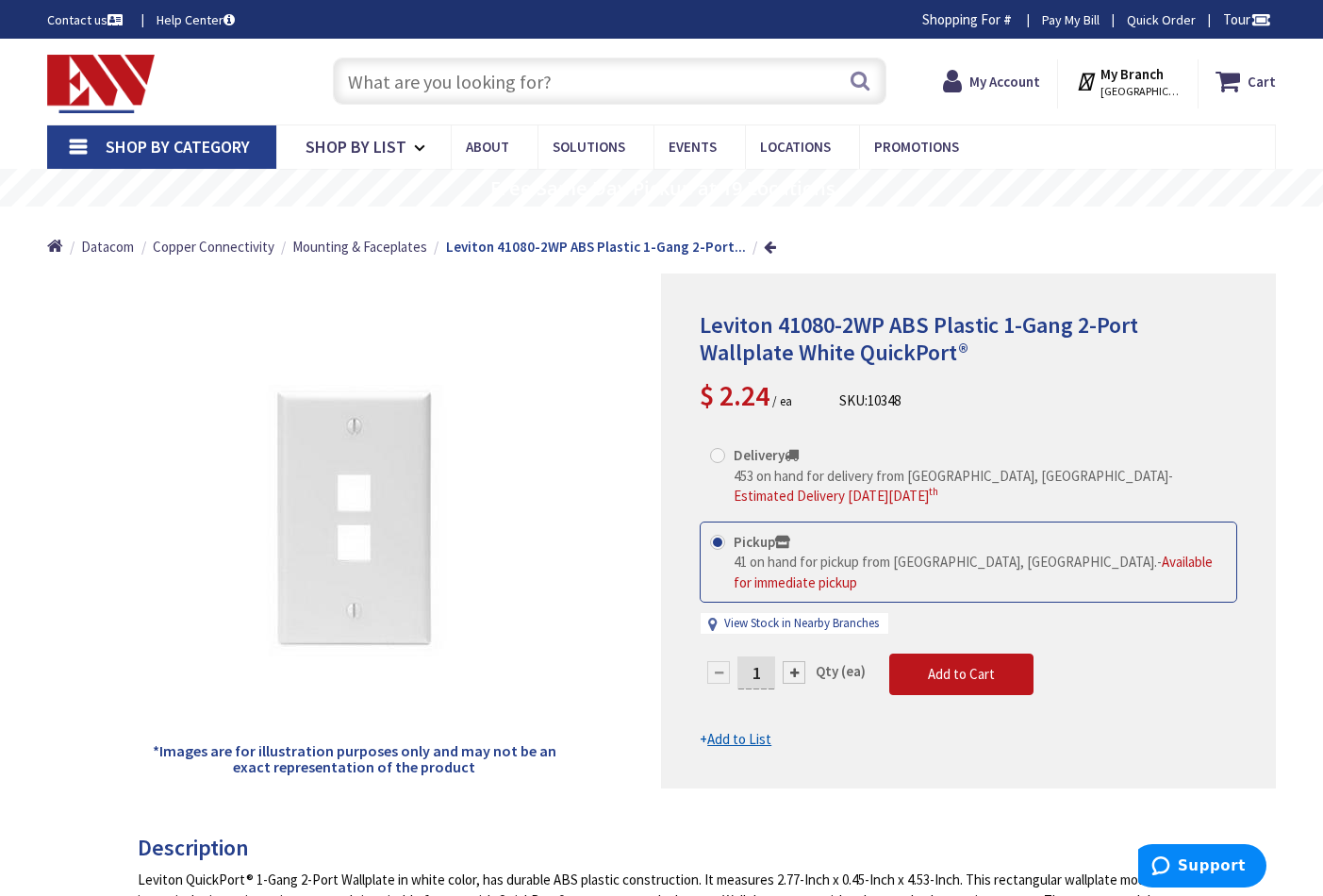
click at [767, 656] on input "1" at bounding box center [757, 673] width 38 height 33
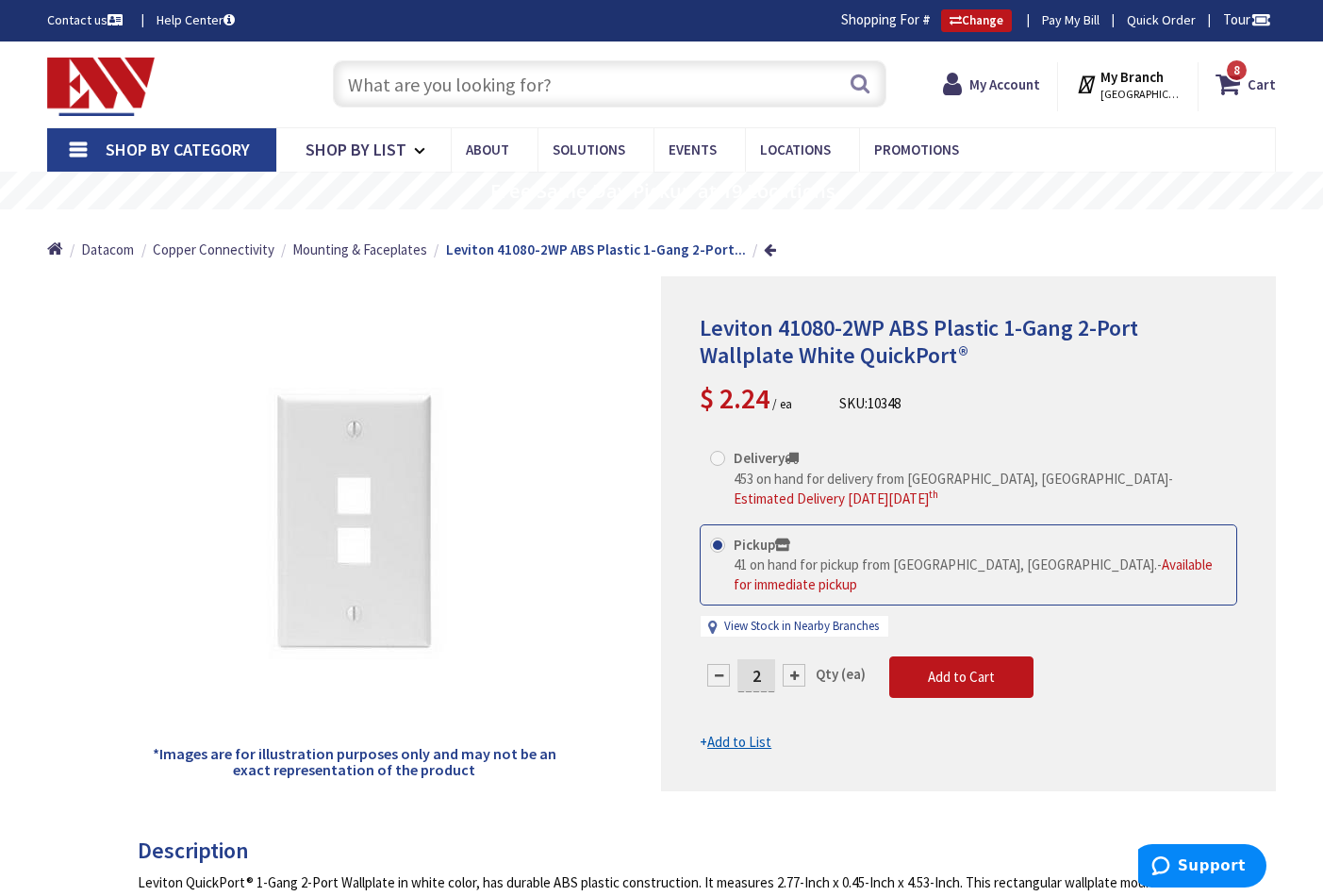
type input "2"
click at [960, 649] on form "This product is Discontinued Delivery 453 on hand for delivery from Middletown,…" at bounding box center [968, 595] width 537 height 315
click at [955, 668] on span "Add to Cart" at bounding box center [961, 677] width 67 height 18
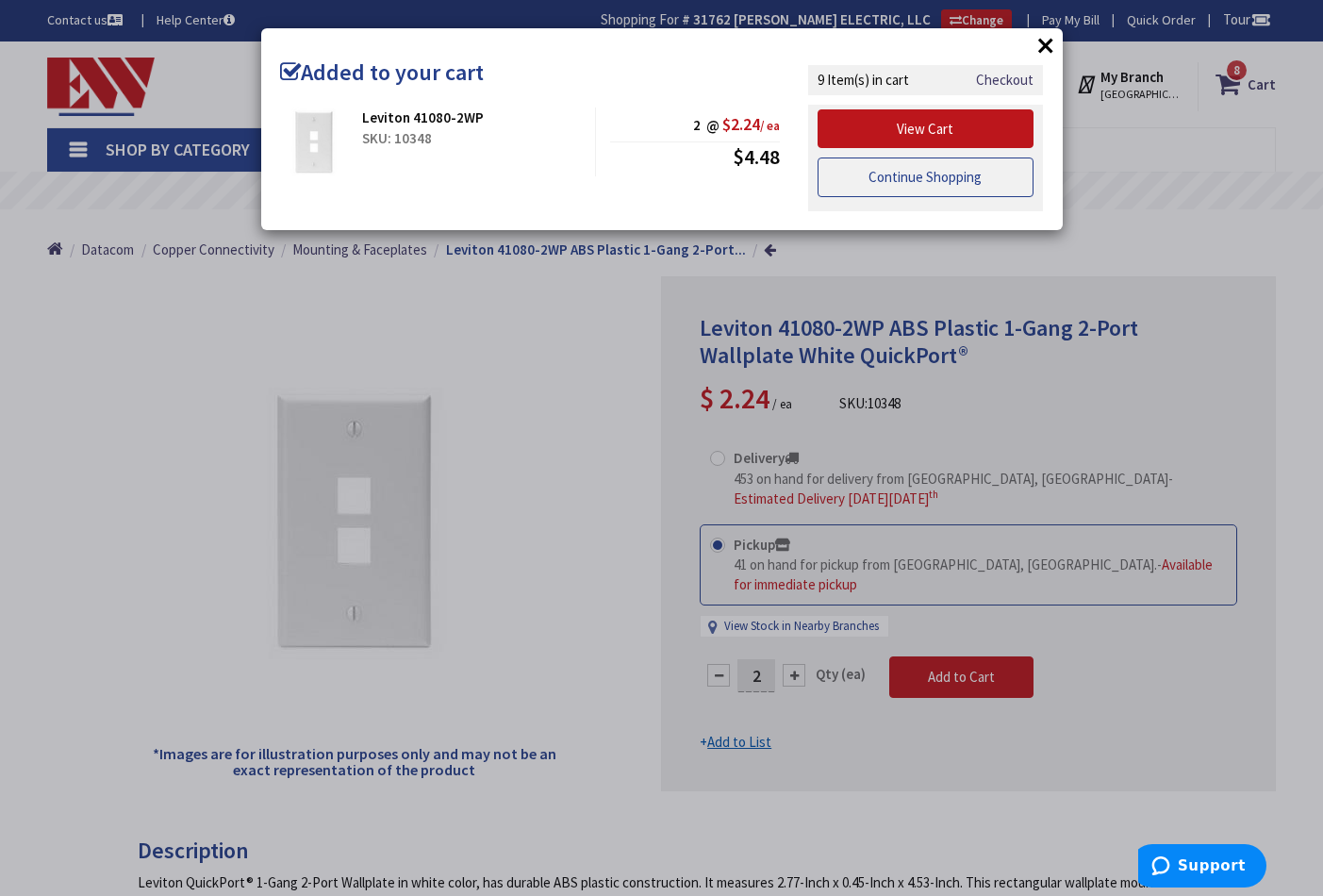
click at [865, 170] on link "Continue Shopping" at bounding box center [926, 177] width 217 height 40
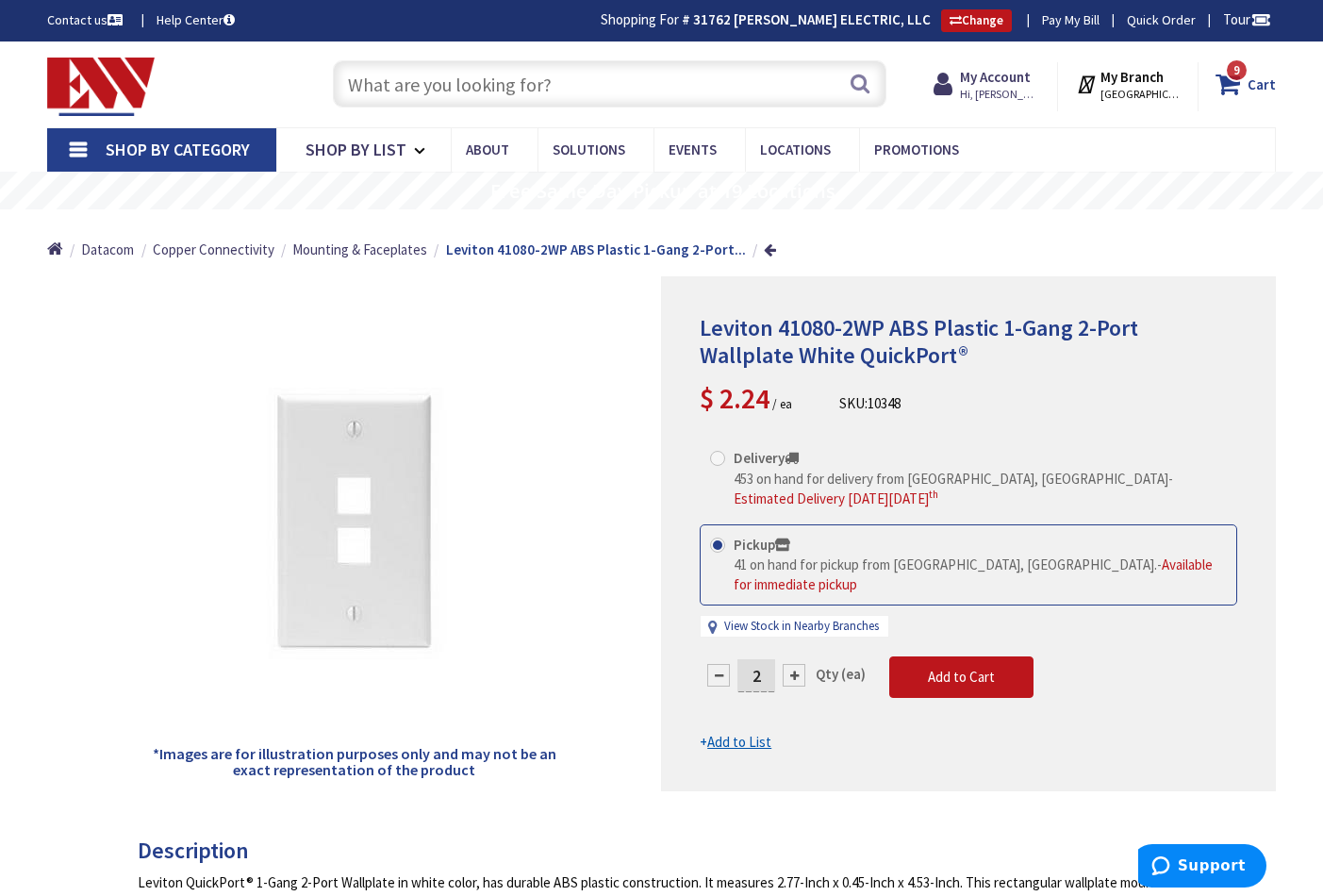
click at [1260, 87] on strong "Cart" at bounding box center [1262, 84] width 28 height 34
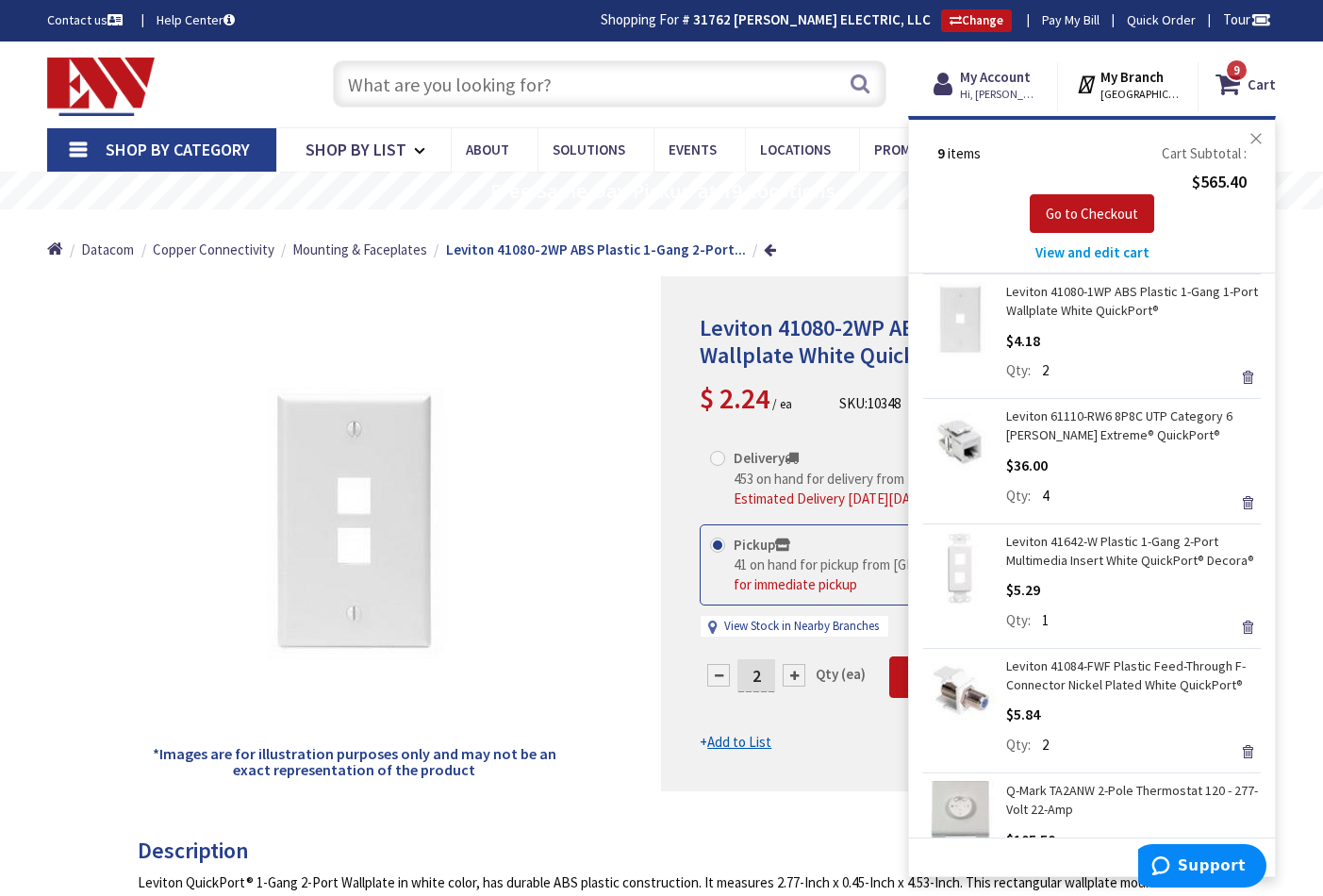
scroll to position [132, 0]
click at [1246, 615] on link "Remove" at bounding box center [1247, 625] width 26 height 26
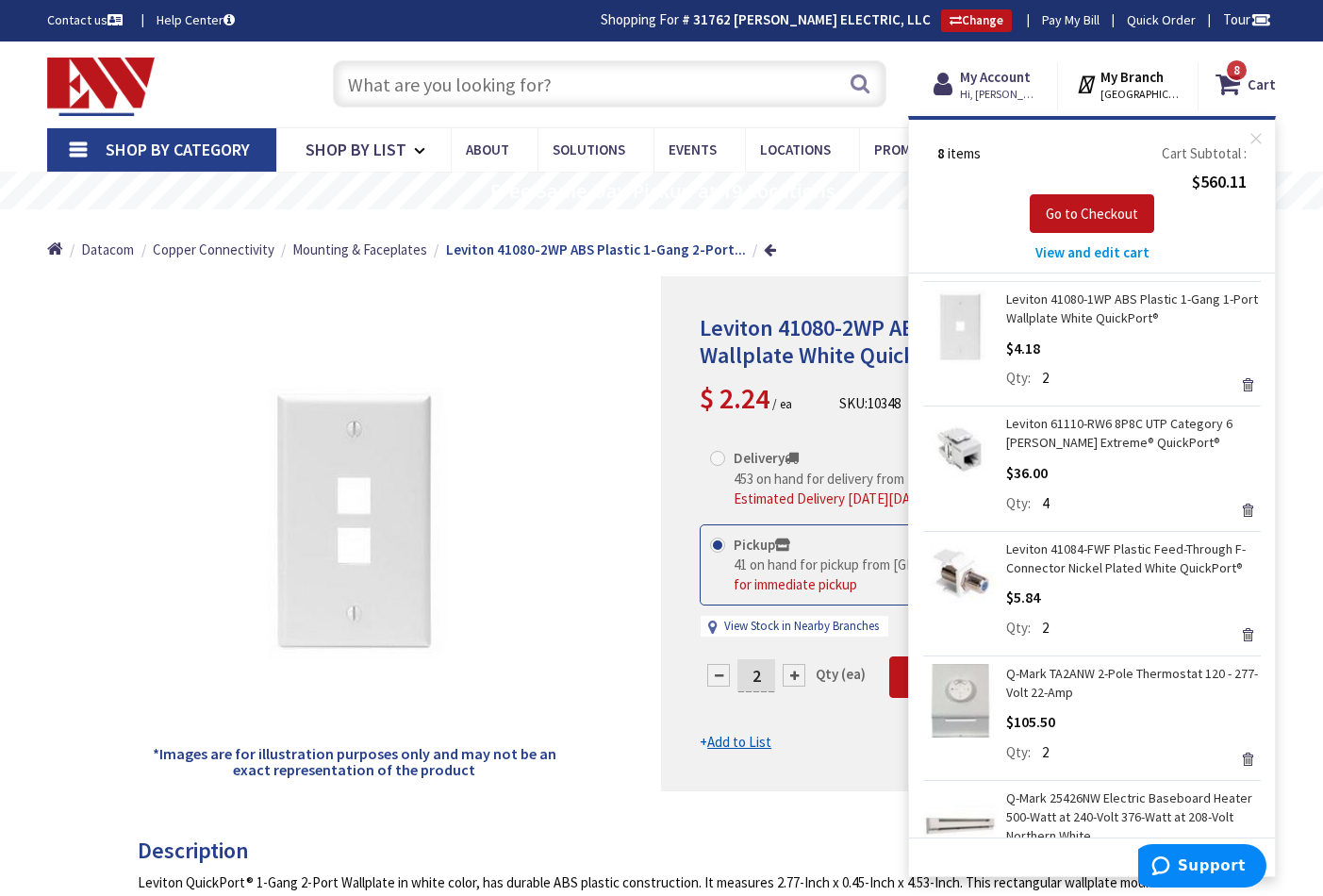
scroll to position [247, 0]
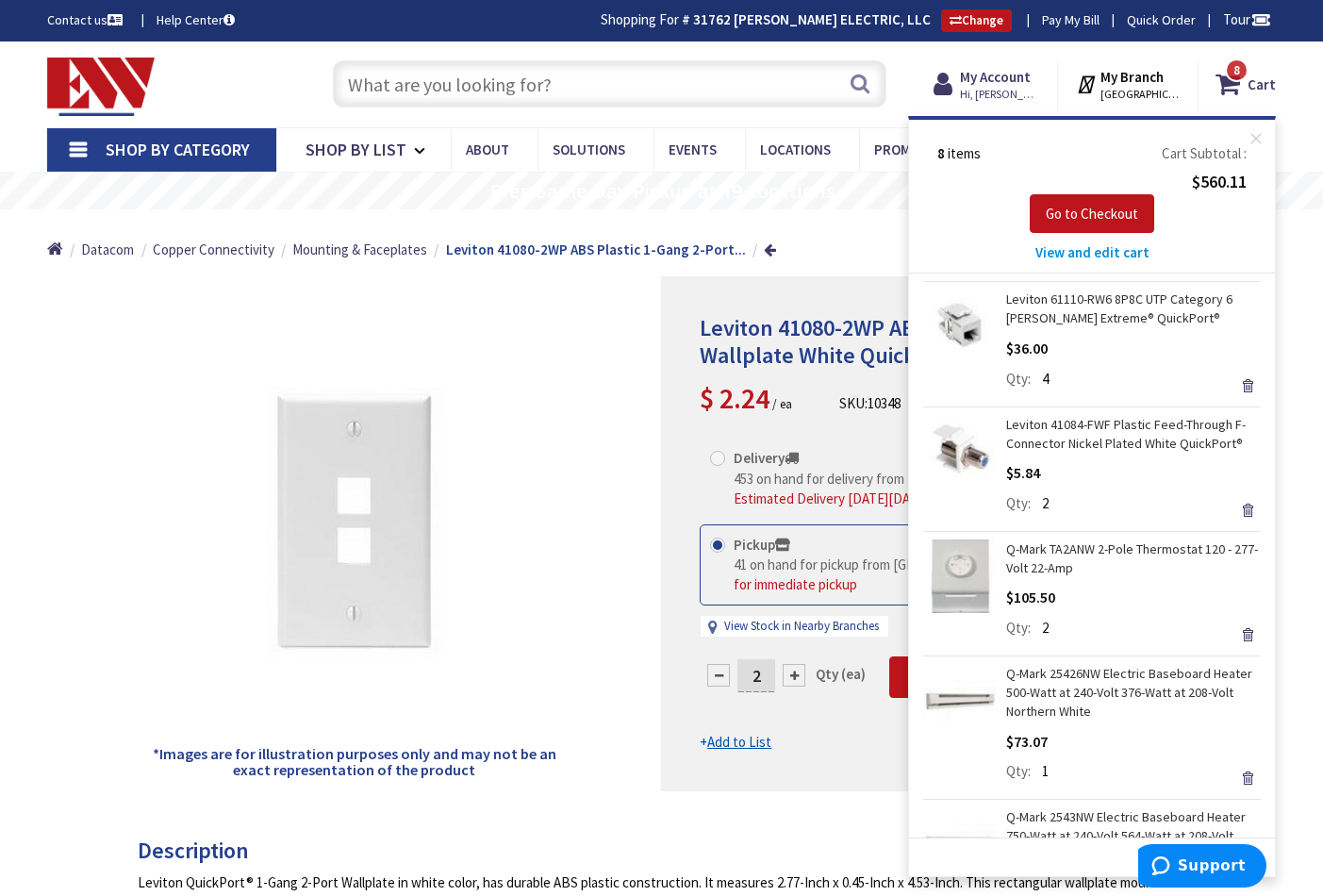
click at [527, 310] on div "*Images are for illustration purposes only and may not be an exact representati…" at bounding box center [354, 533] width 615 height 515
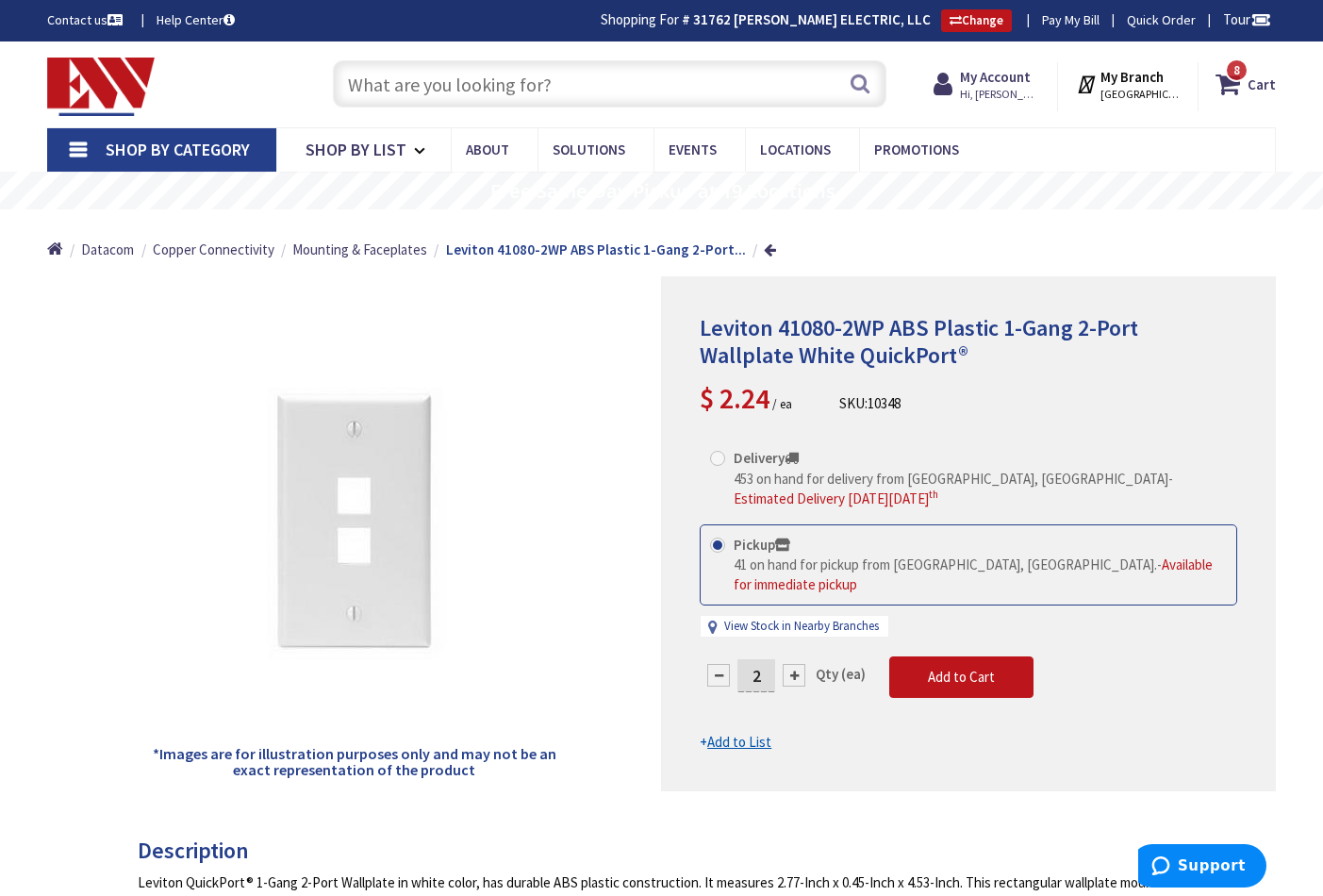
click at [570, 94] on input "text" at bounding box center [610, 84] width 554 height 47
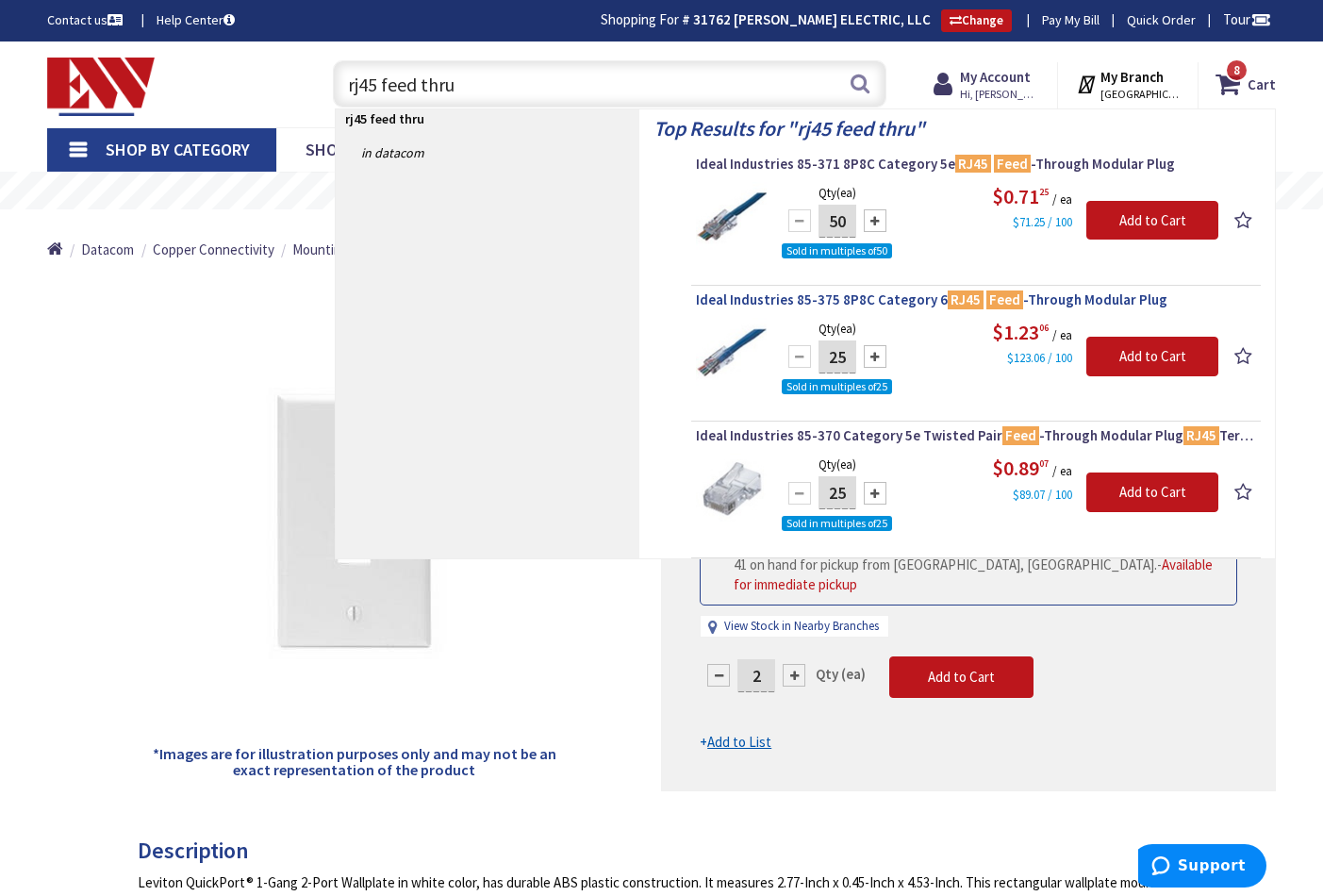
type input "rj45 feed thru"
click at [884, 292] on span "Ideal Industries 85-375 8P8C Category 6 RJ45 Feed -Through Modular Plug" at bounding box center [976, 299] width 561 height 19
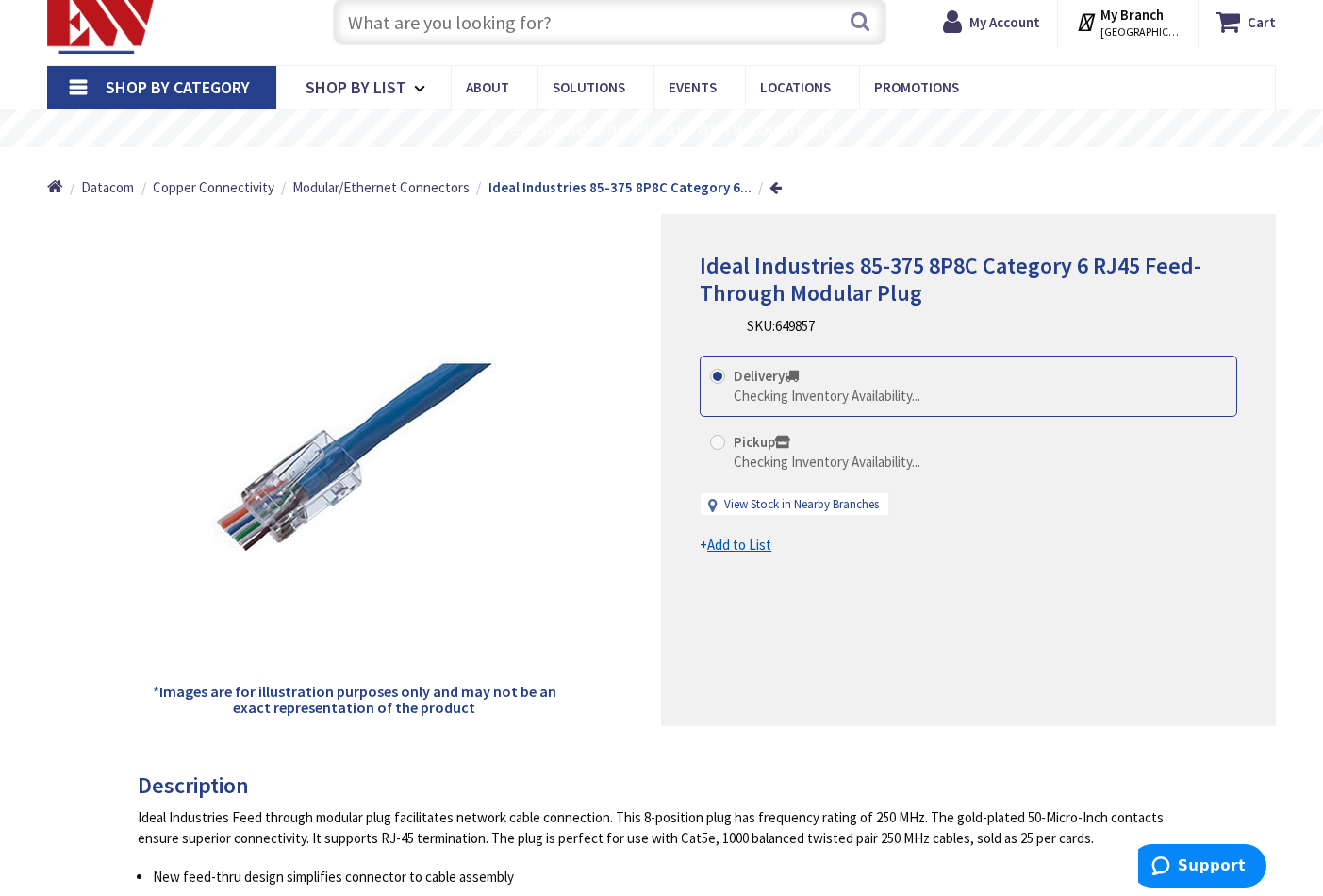
scroll to position [63, 0]
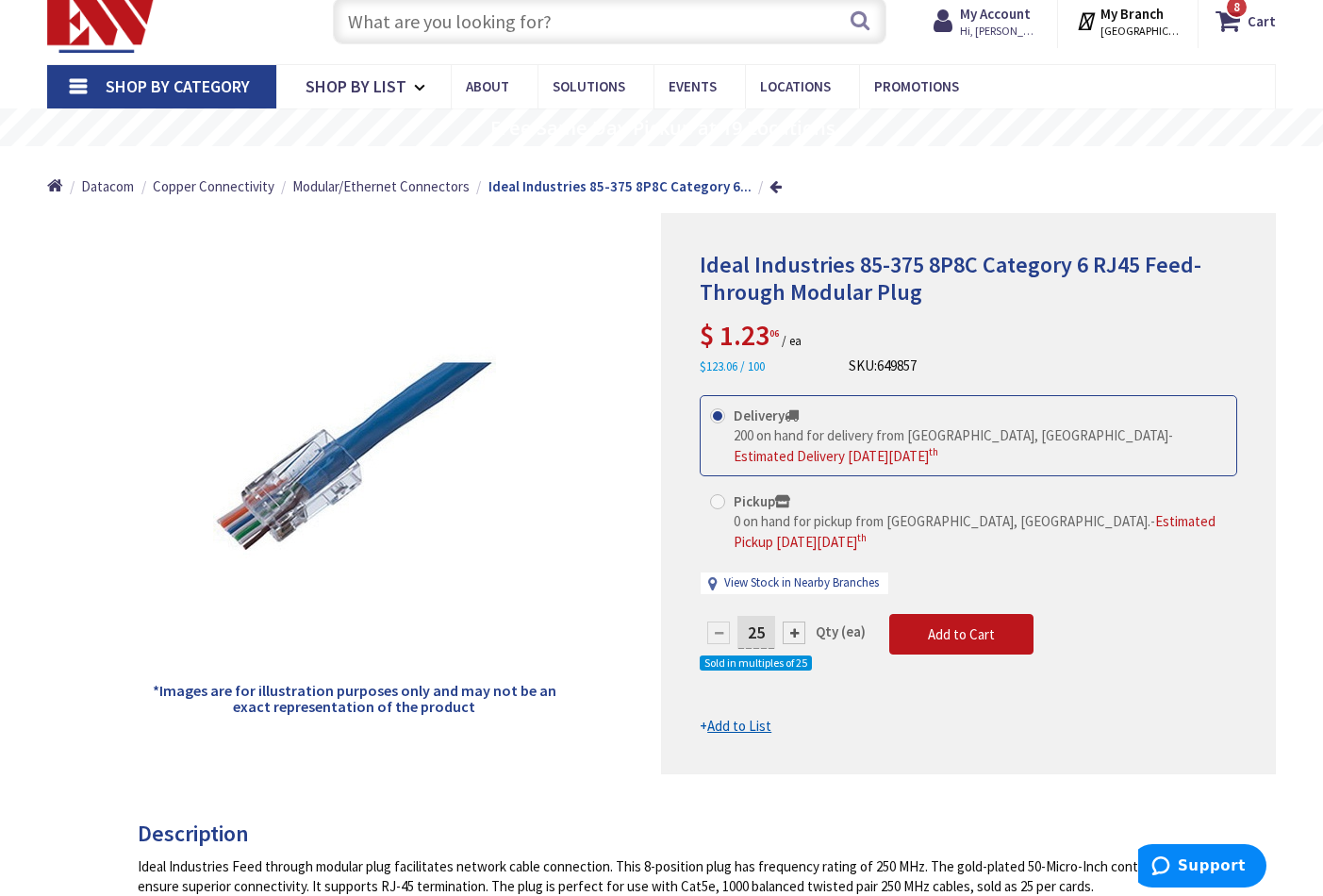
click at [718, 496] on span at bounding box center [718, 501] width 15 height 15
click at [718, 496] on input "Pickup 0 on hand for pickup from [GEOGRAPHIC_DATA], [GEOGRAPHIC_DATA]. - Estima…" at bounding box center [720, 501] width 13 height 13
radio input "true"
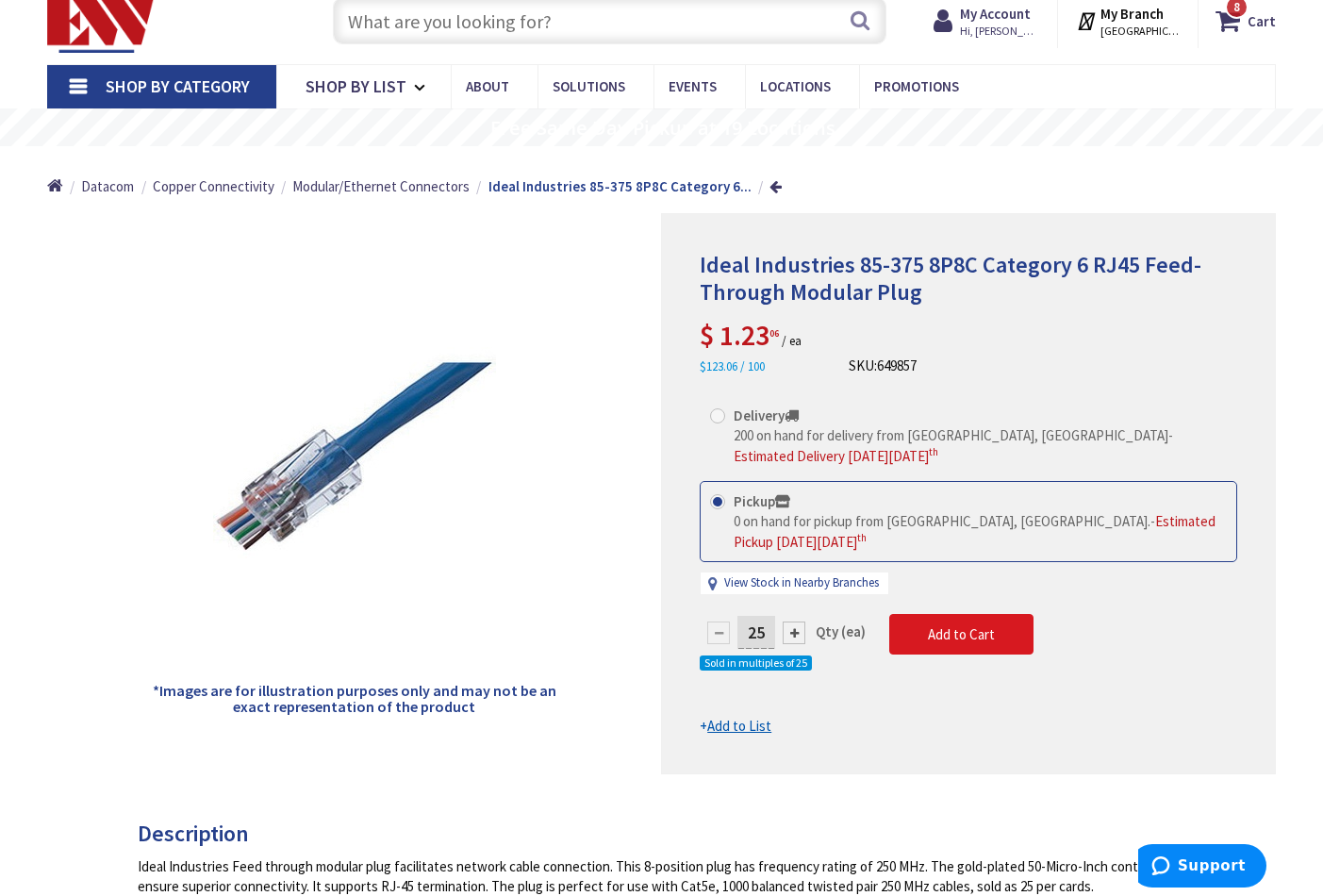
click at [930, 631] on span "Add to Cart" at bounding box center [961, 634] width 67 height 18
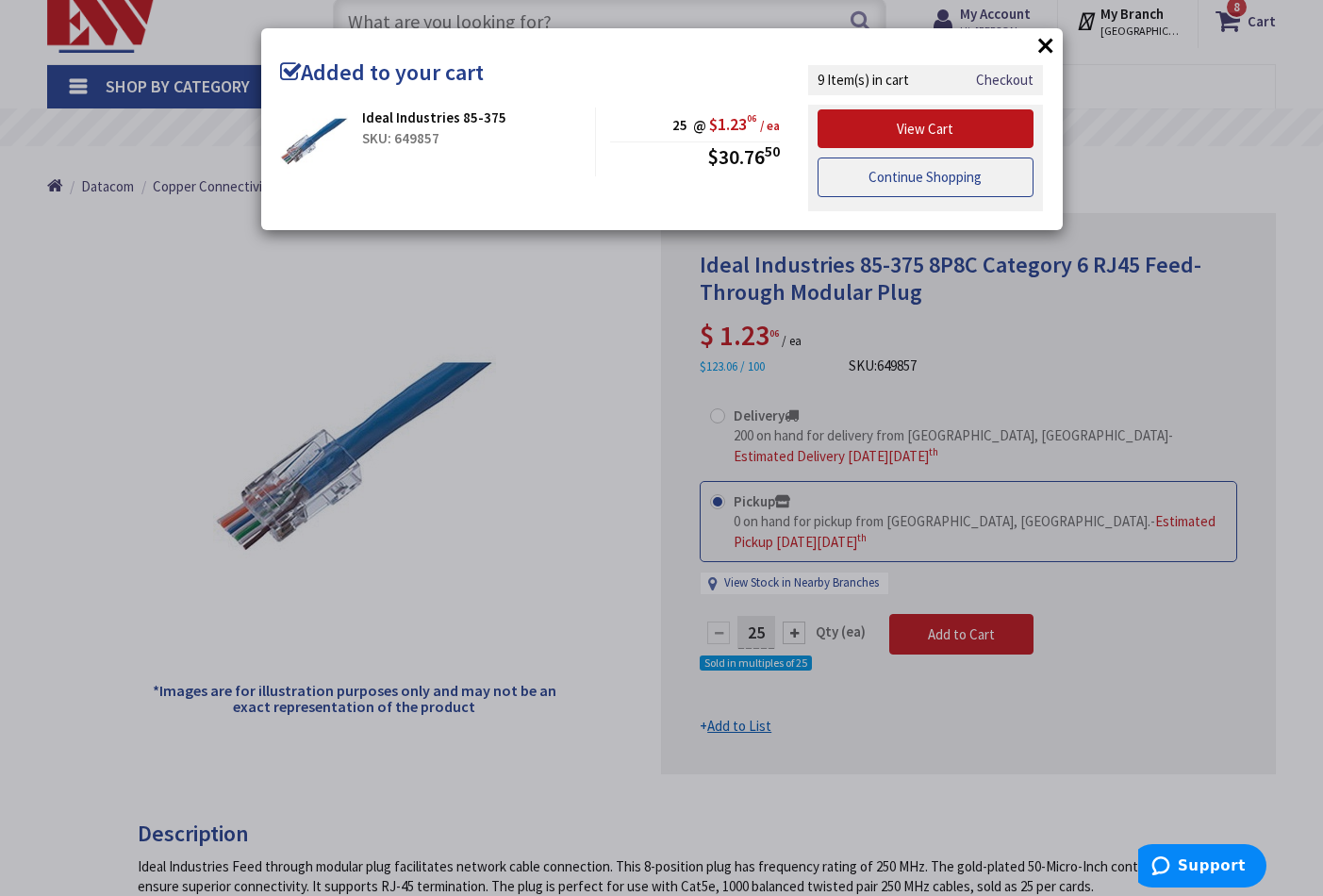
click at [915, 176] on link "Continue Shopping" at bounding box center [926, 177] width 217 height 40
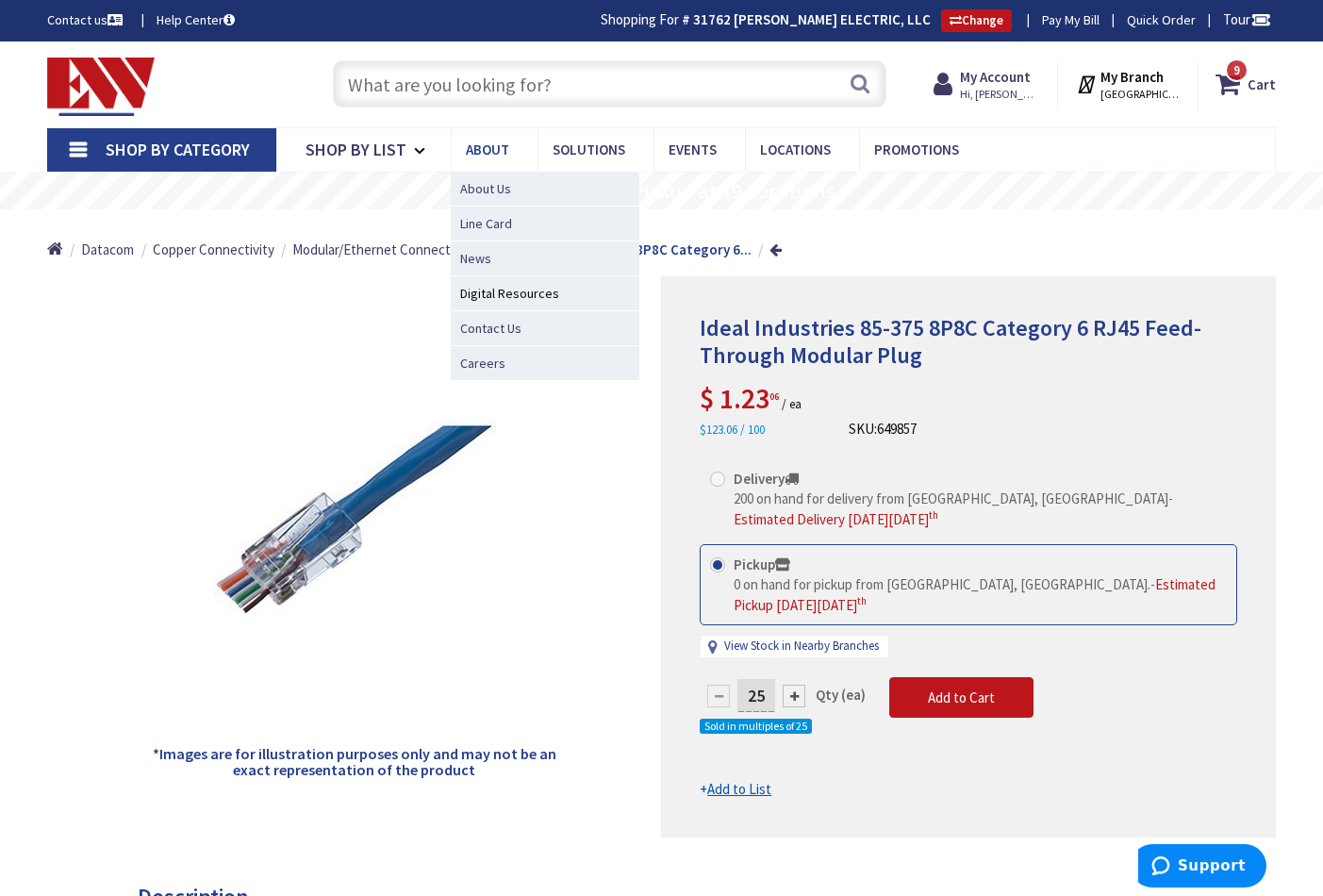
scroll to position [0, 0]
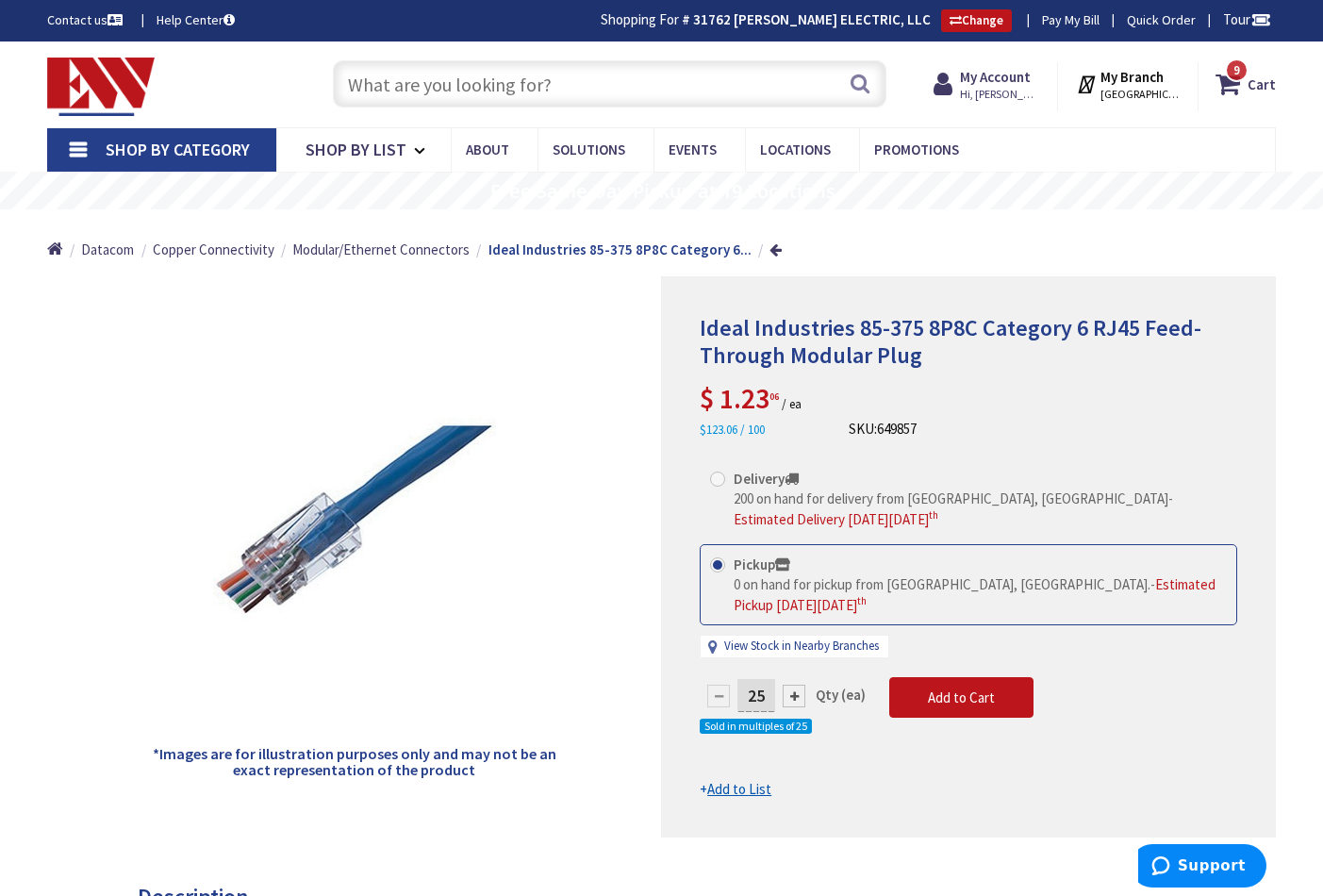
click at [529, 83] on input "text" at bounding box center [610, 84] width 554 height 47
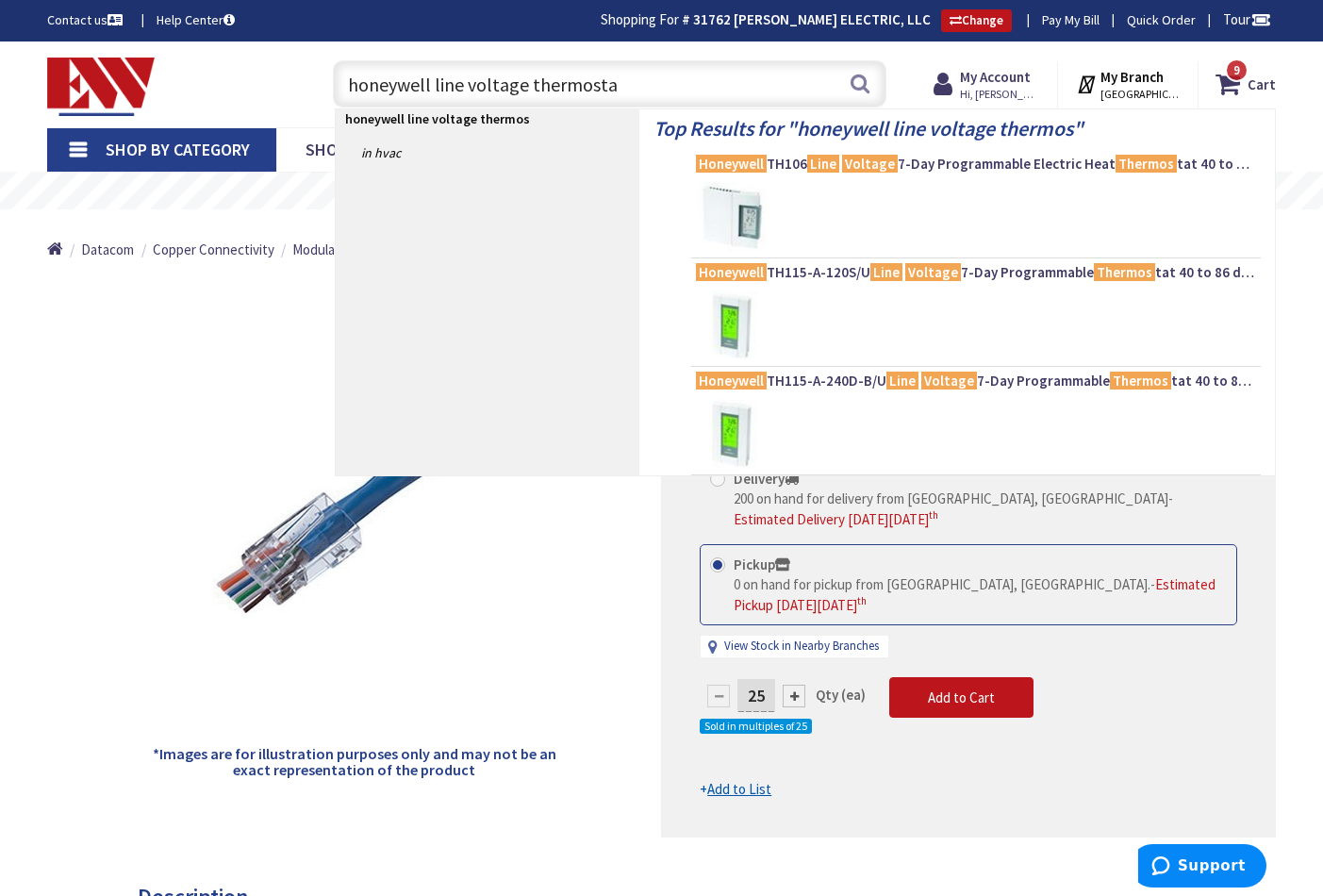
type input "honeywell line voltage thermostat"
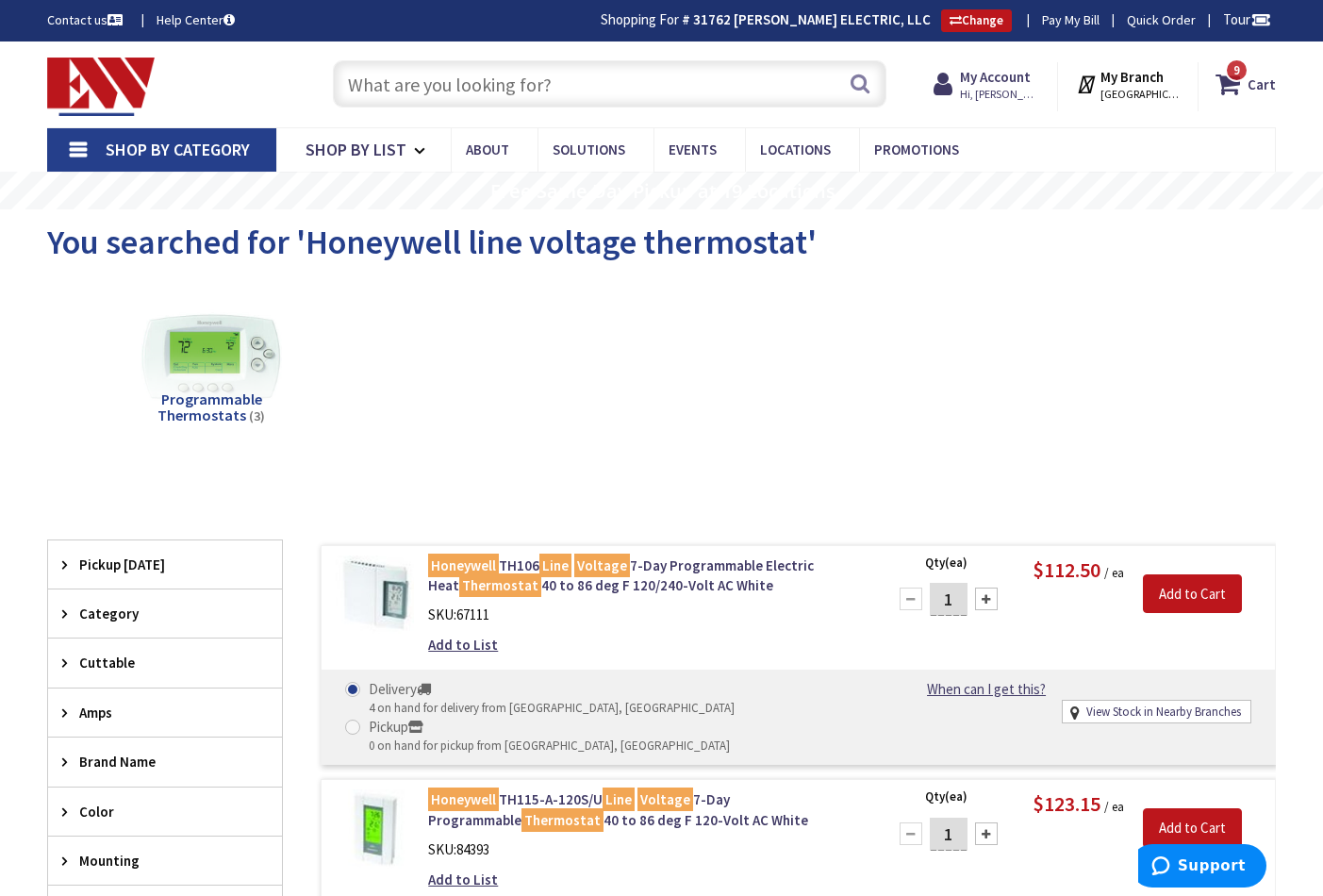
click at [432, 84] on input "text" at bounding box center [610, 84] width 554 height 47
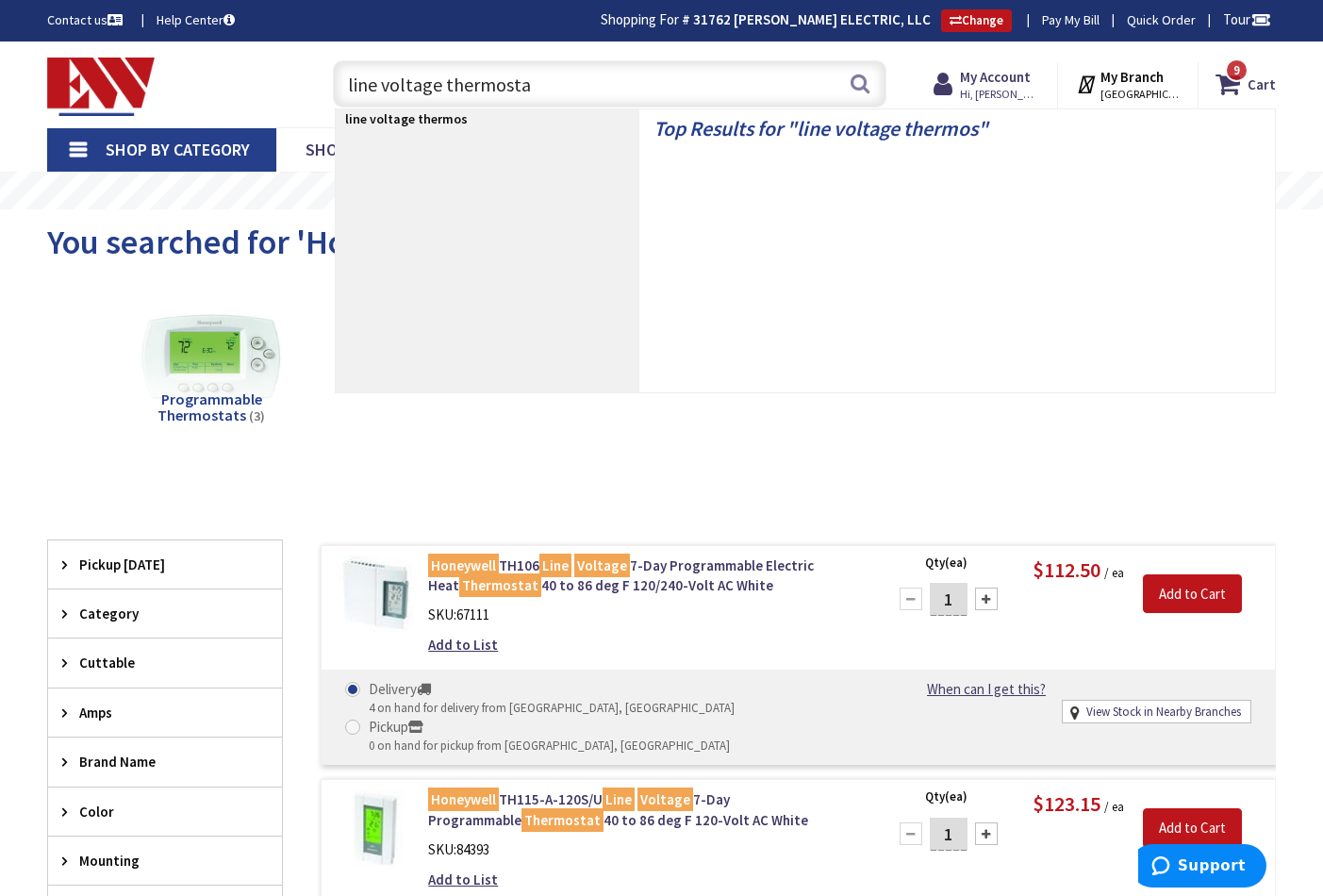
type input "line voltage thermostat"
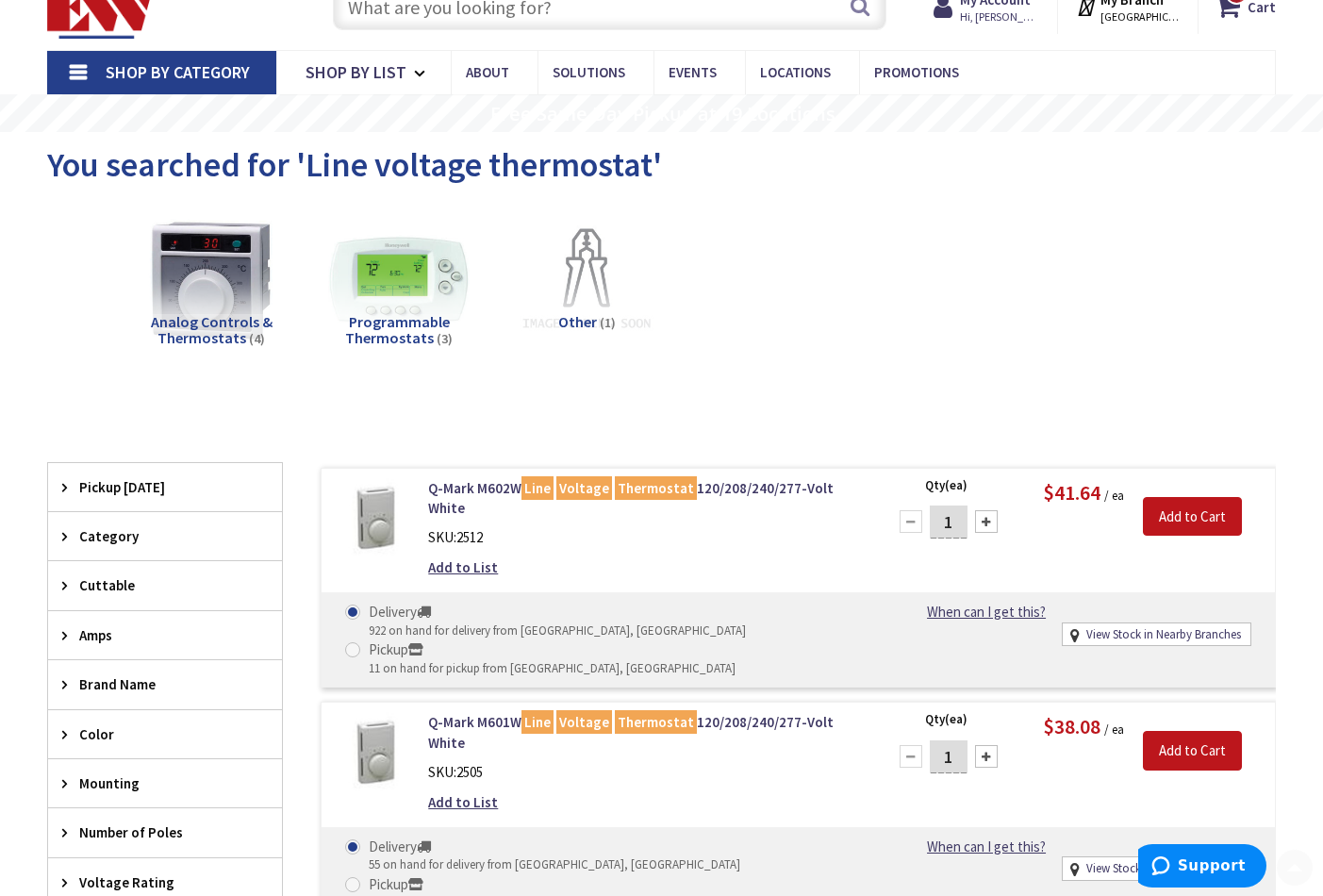
scroll to position [132, 0]
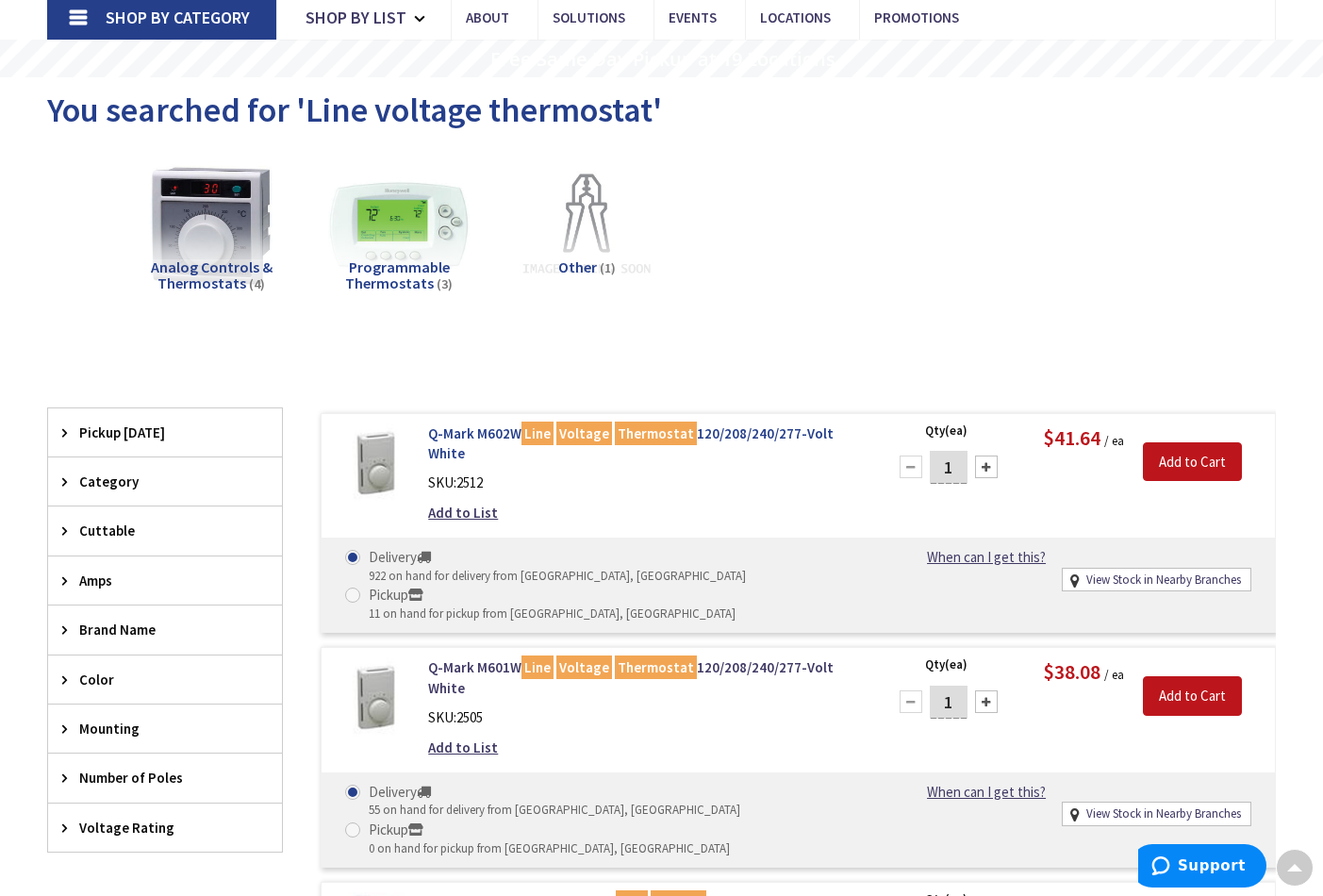
click at [454, 433] on link "Q-Mark M602W Line Voltage Thermostat 120/208/240/277-Volt White" at bounding box center [645, 444] width 435 height 41
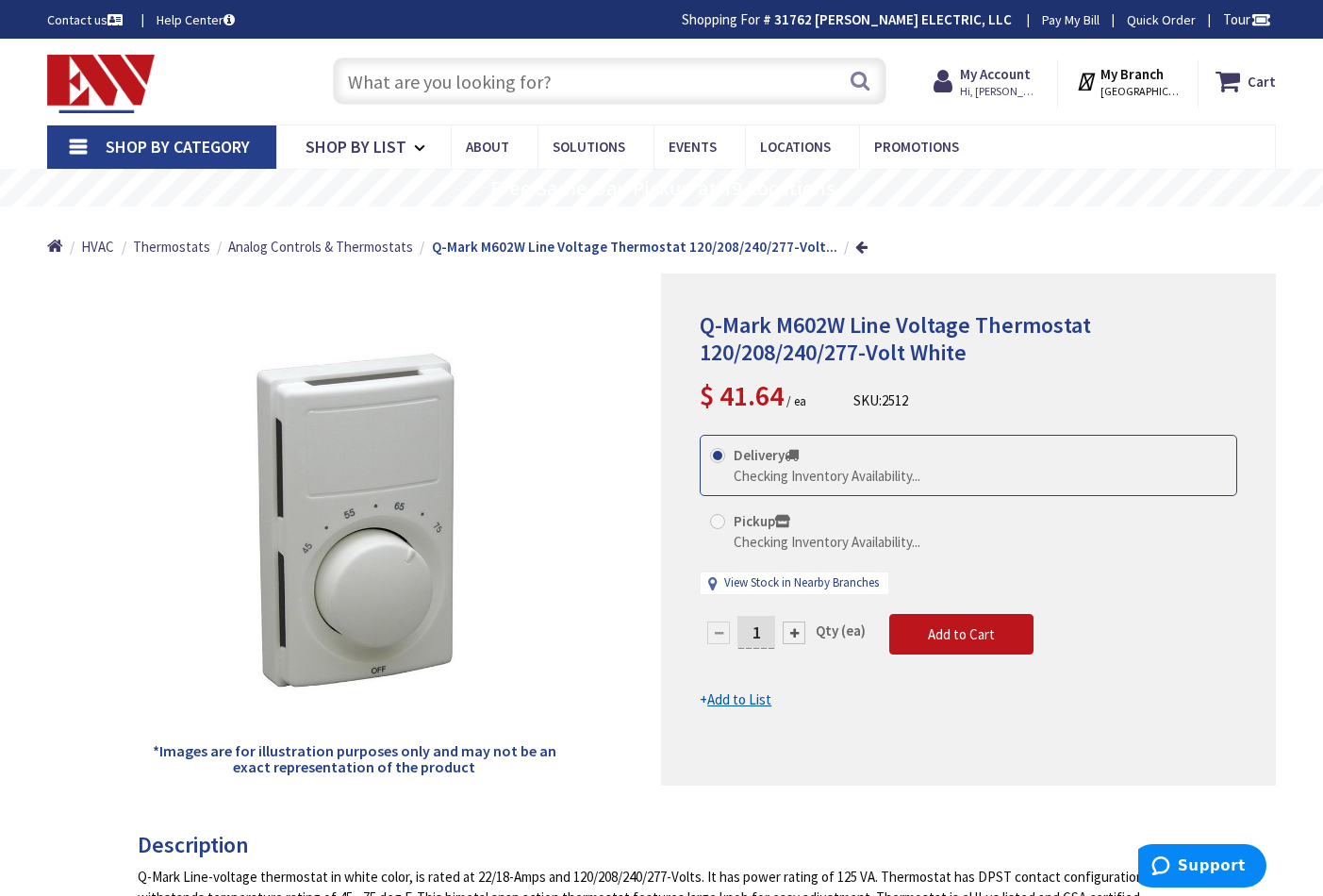
click at [717, 514] on span at bounding box center [718, 521] width 15 height 15
click at [717, 515] on input "Pickup Checking Inventory Availability..." at bounding box center [720, 521] width 13 height 13
radio input "true"
drag, startPoint x: 760, startPoint y: 625, endPoint x: 768, endPoint y: 661, distance: 36.9
click at [759, 626] on input "1" at bounding box center [757, 633] width 38 height 33
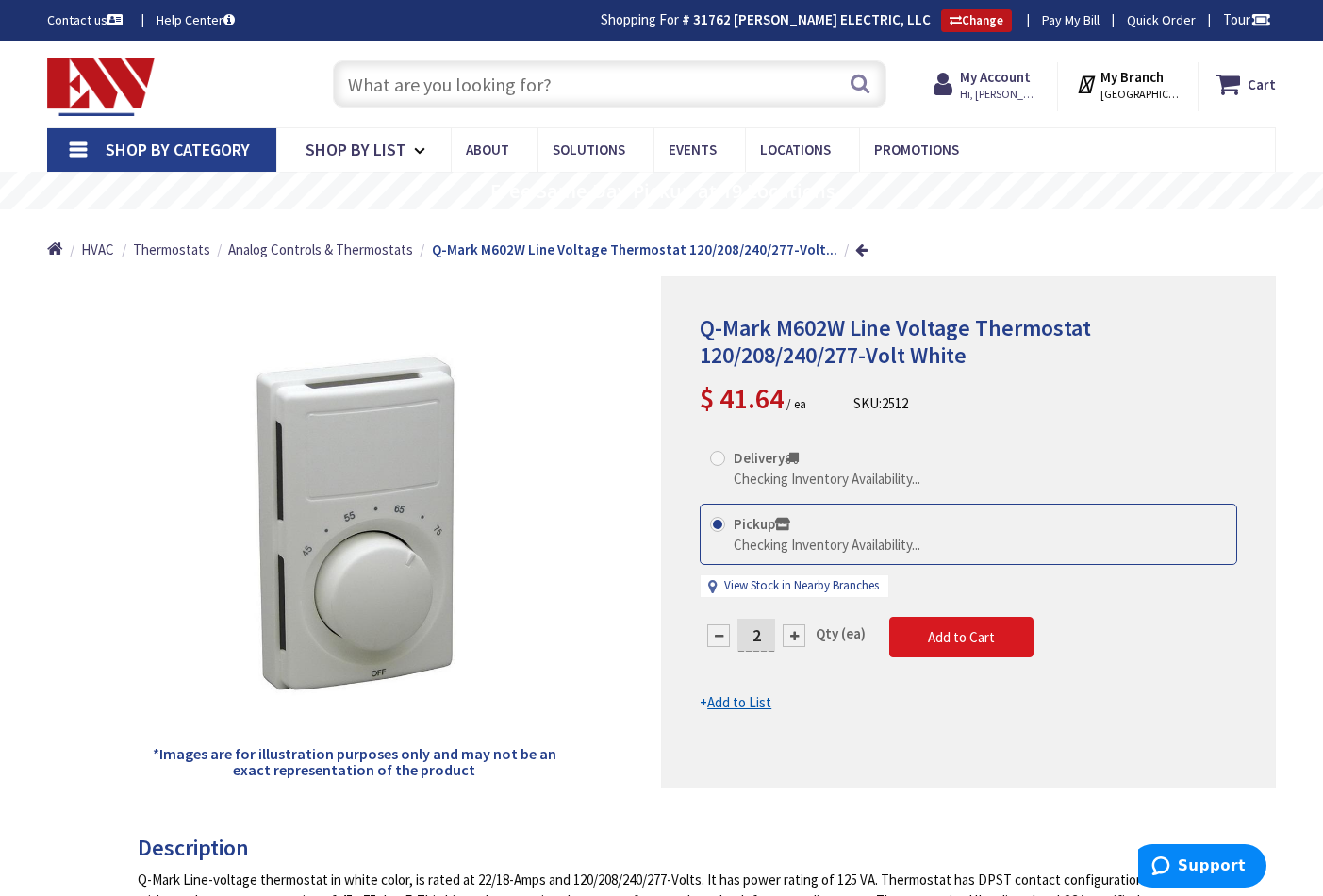
type input "2"
click at [956, 635] on form "This product is Discontinued Delivery Checking Inventory Availability... Pickup…" at bounding box center [968, 575] width 537 height 275
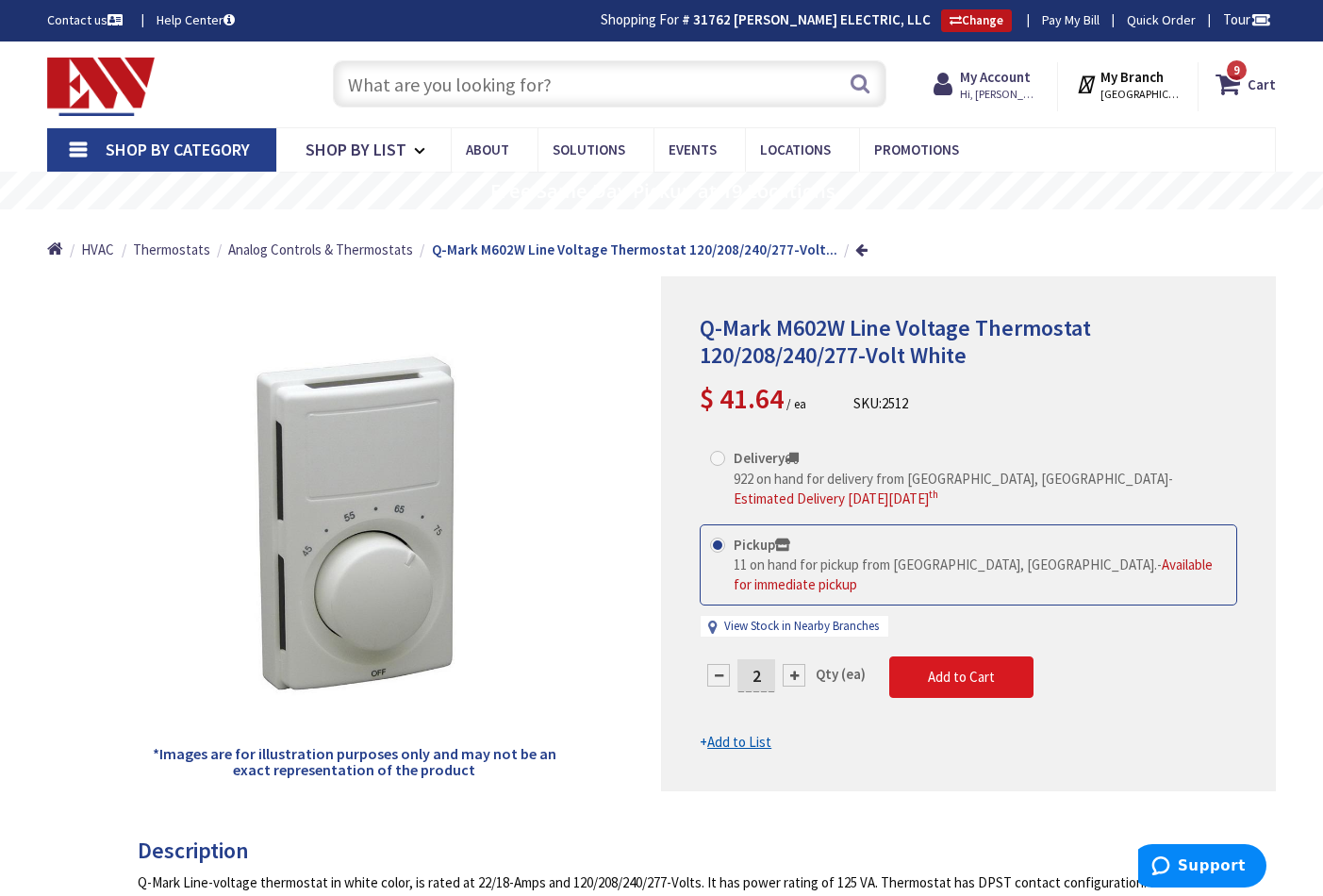
click at [926, 662] on button "Add to Cart" at bounding box center [961, 677] width 144 height 42
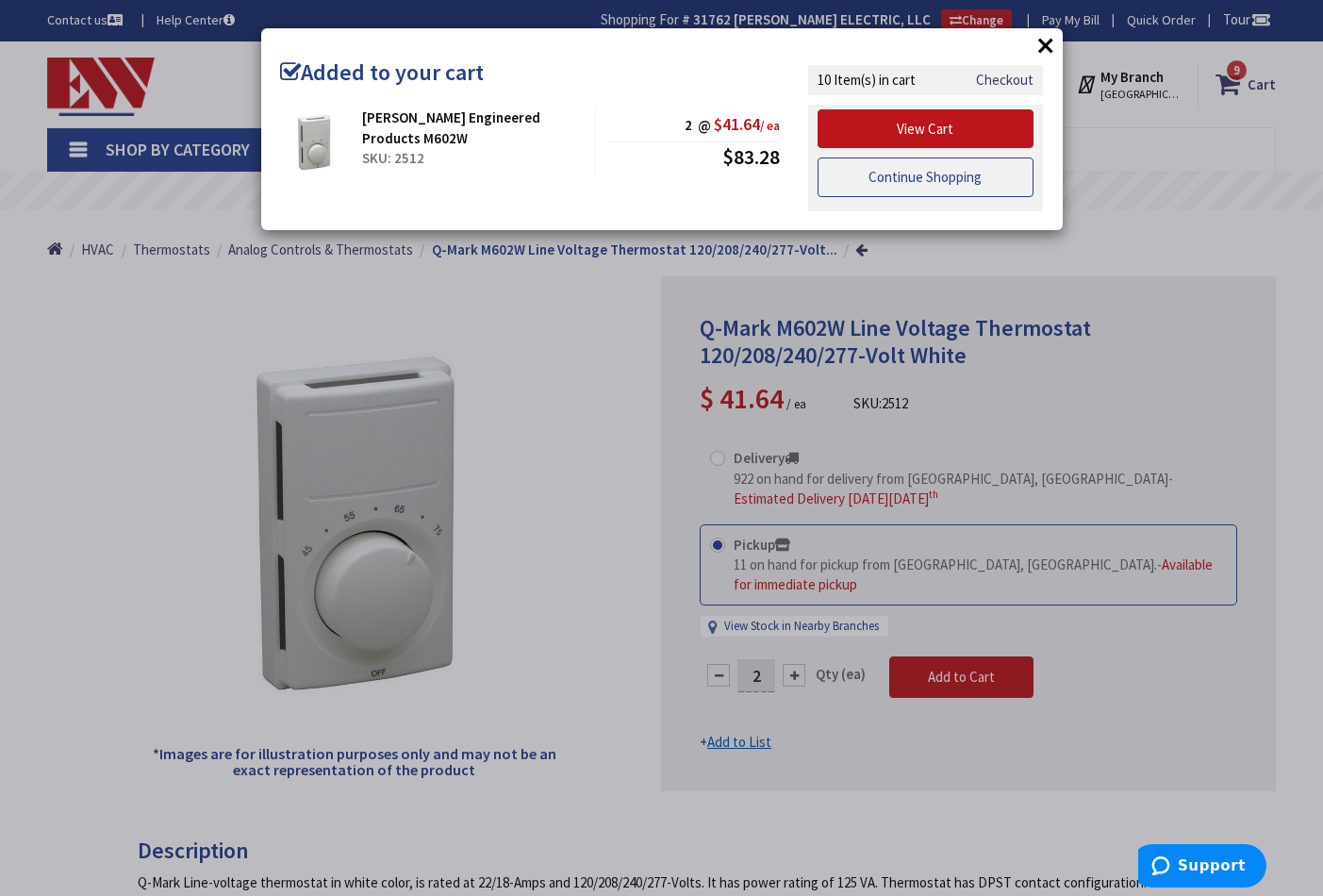
click at [928, 179] on link "Continue Shopping" at bounding box center [926, 177] width 217 height 40
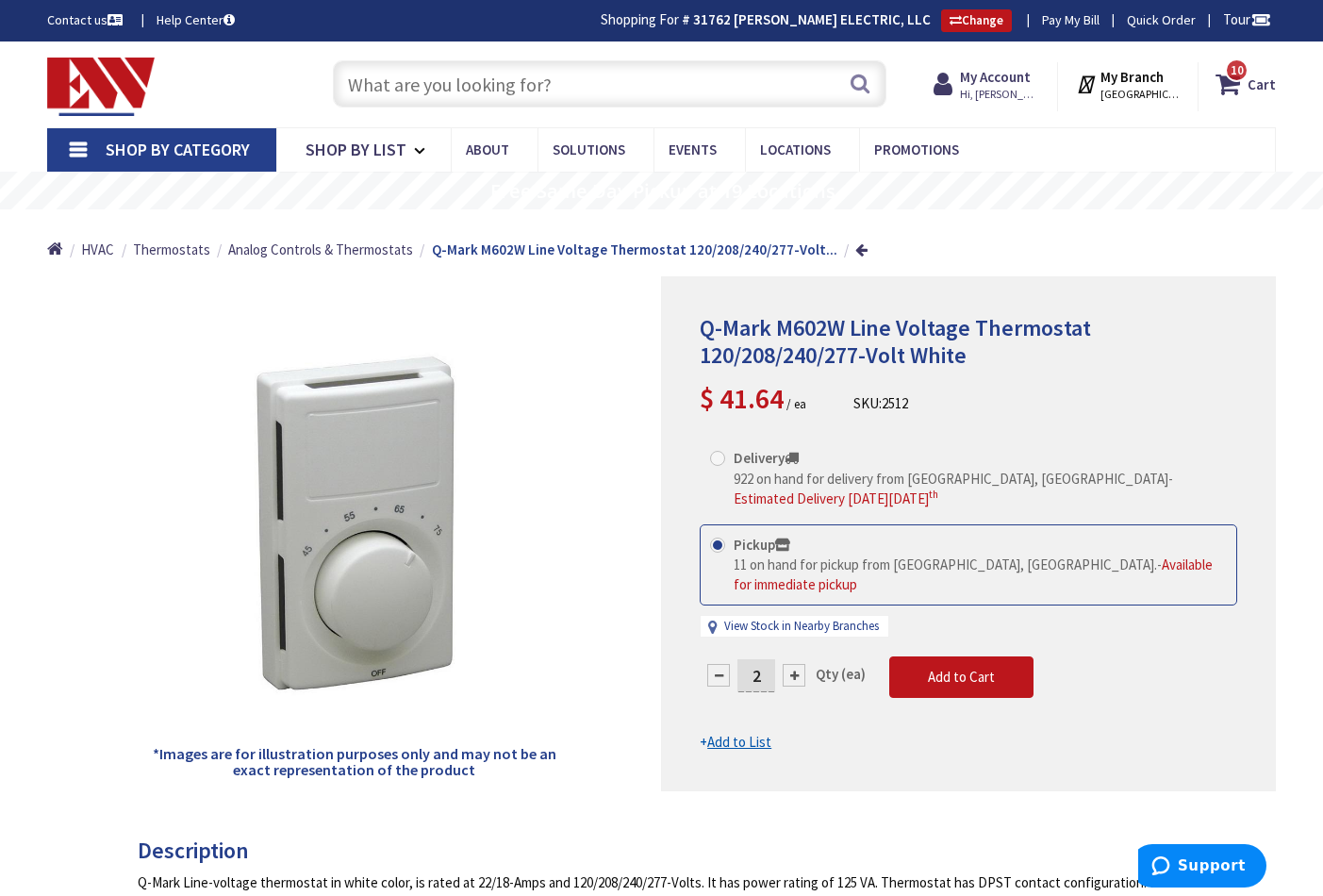
click at [728, 86] on input "text" at bounding box center [610, 84] width 554 height 47
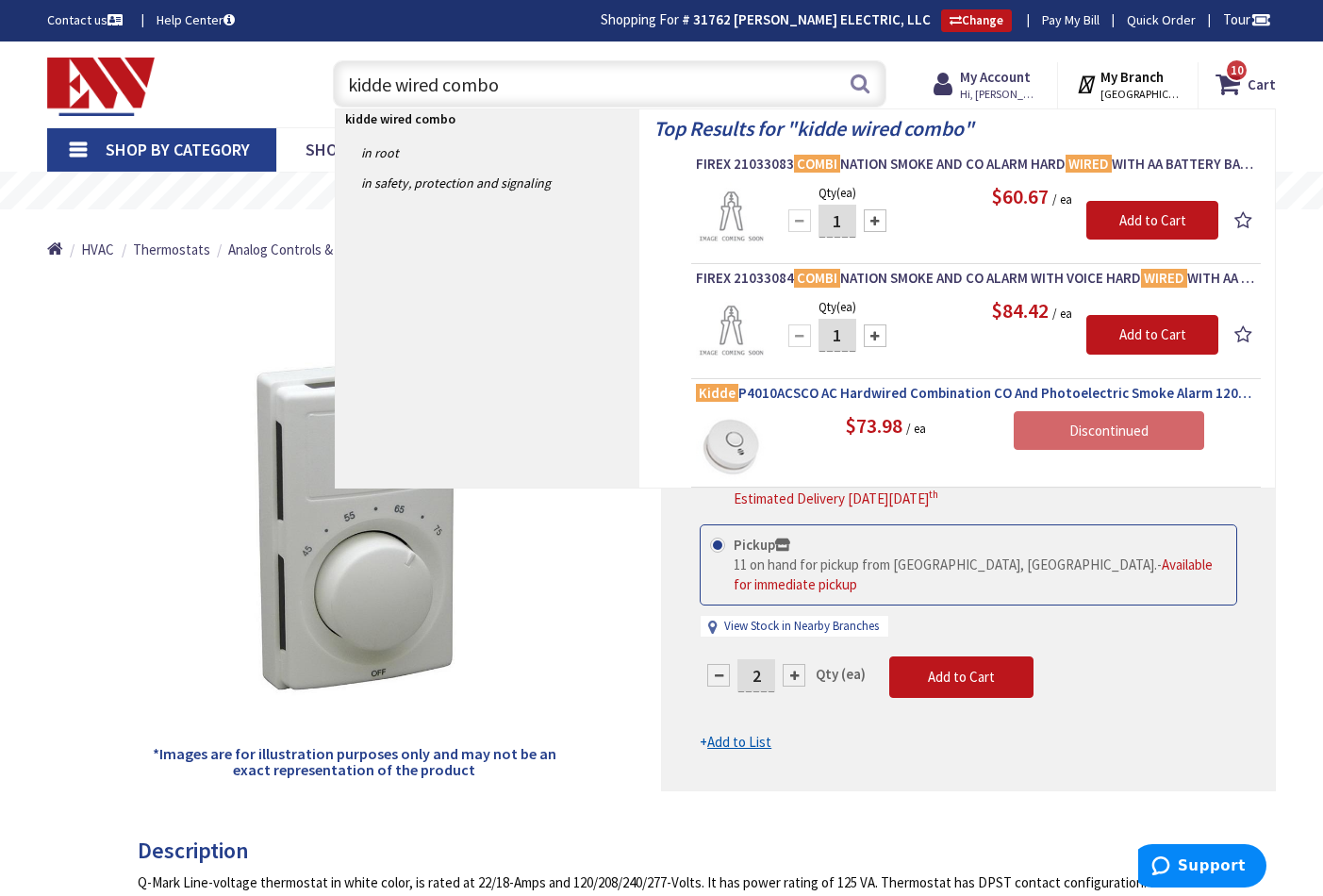
type input "kidde wired combo"
click at [798, 393] on span "Kidde P4010ACSCO AC Hardwired Combination CO And Photoelectric Smoke Alarm 120-…" at bounding box center [976, 393] width 561 height 19
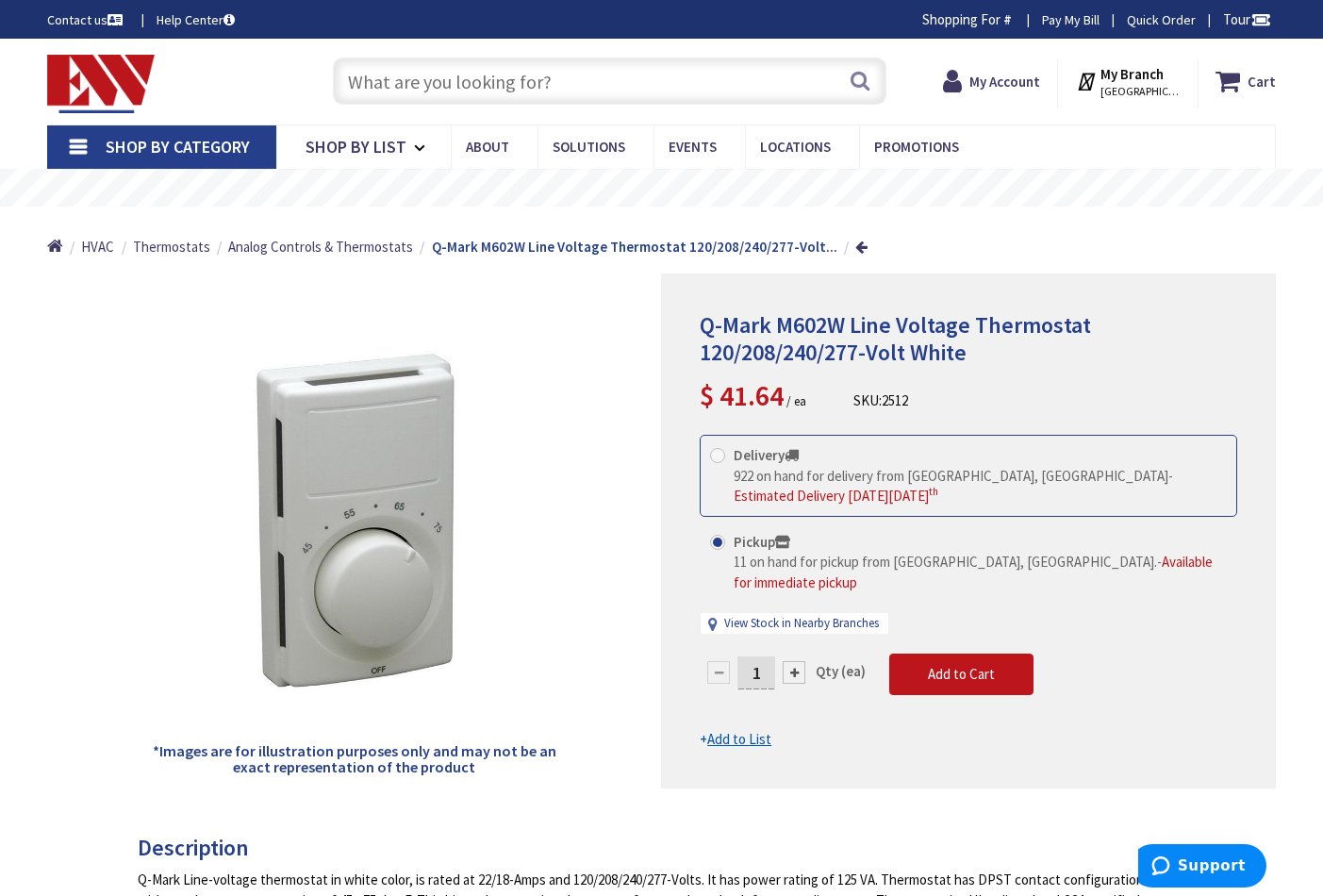
click at [526, 75] on input "text" at bounding box center [610, 81] width 554 height 47
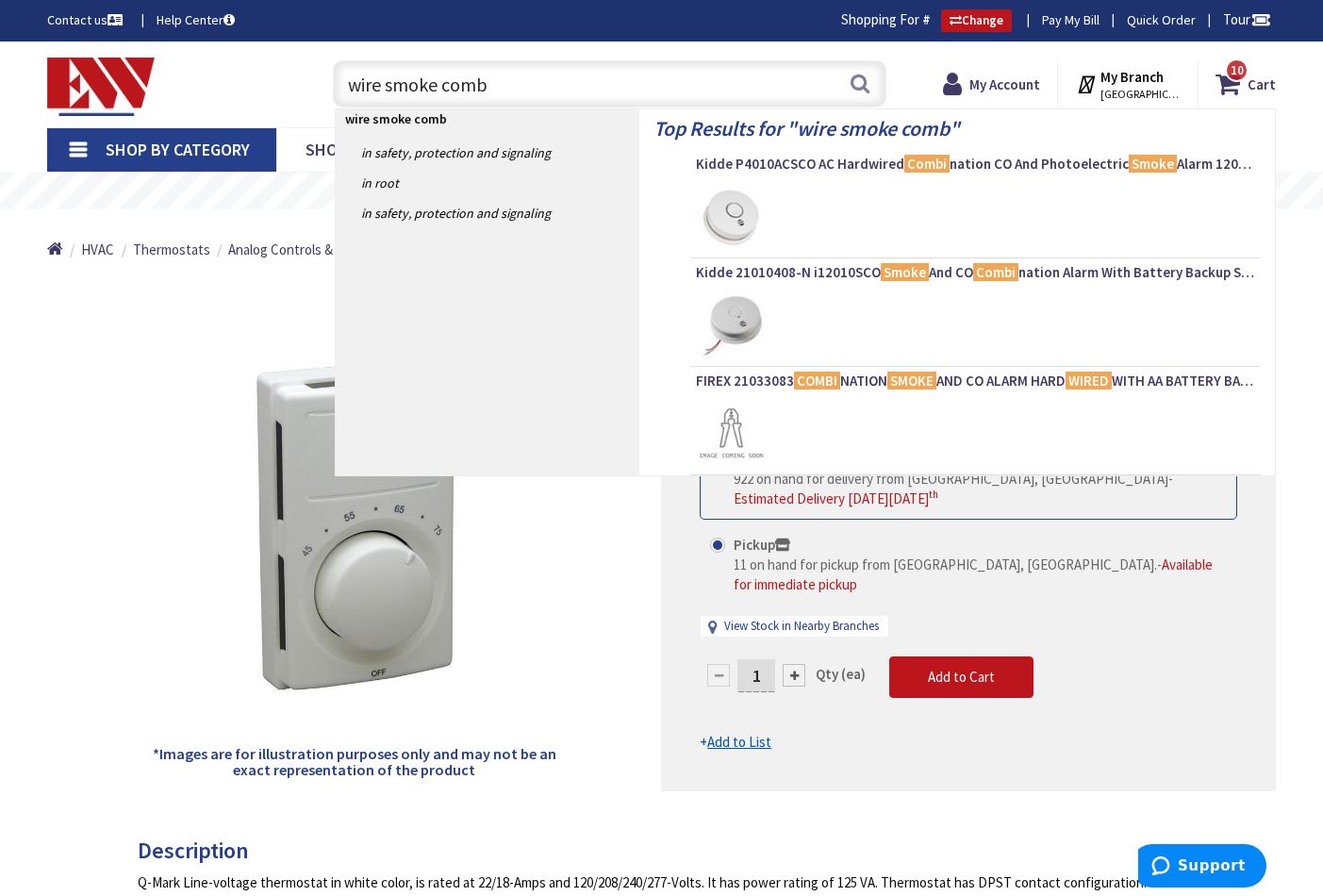
type input "wire smoke combo"
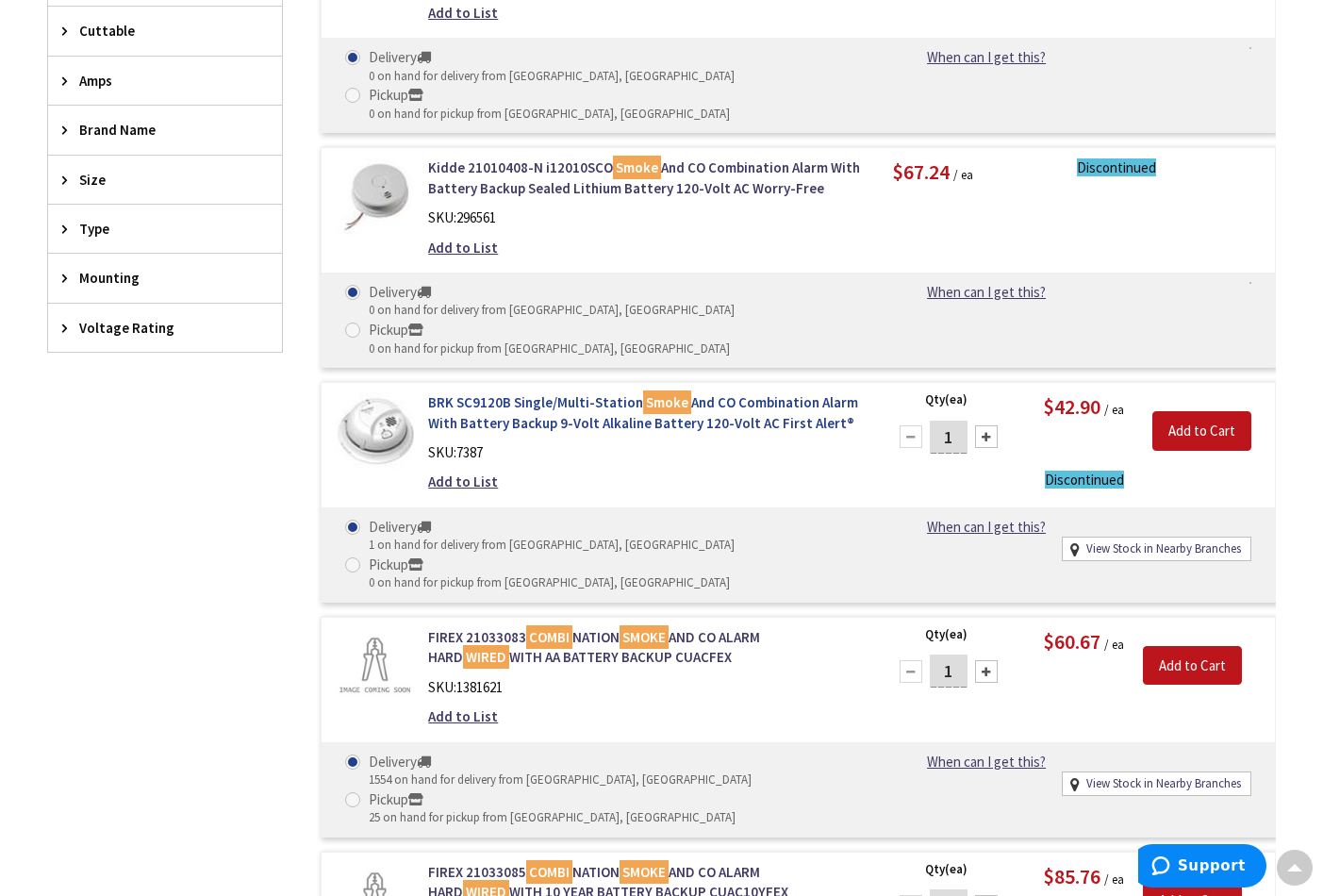
scroll to position [644, 0]
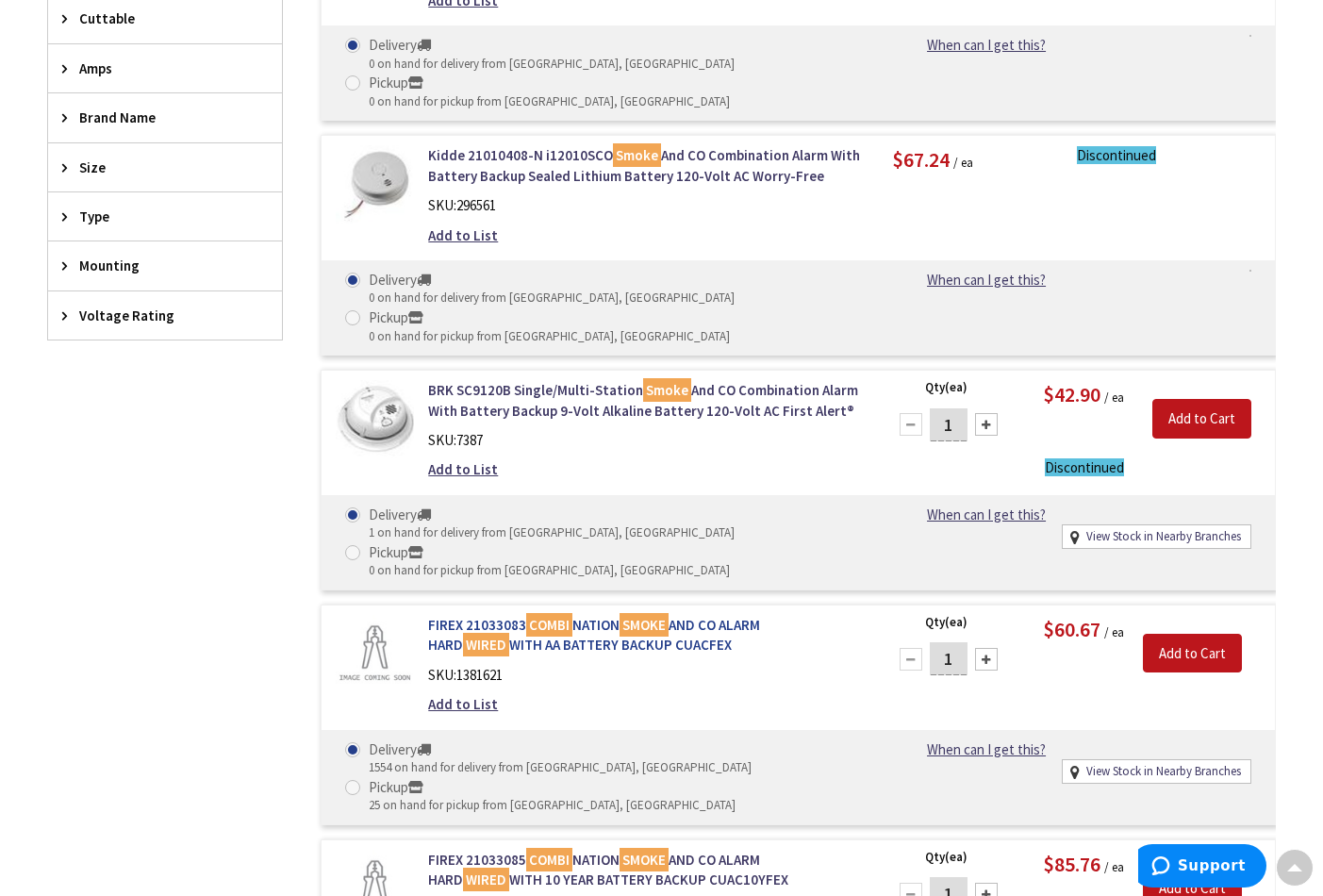
click at [594, 615] on link "FIREX 21033083 COMBI NATION SMOKE AND CO ALARM HARD WIRED WITH AA BATTERY BACKU…" at bounding box center [645, 636] width 435 height 41
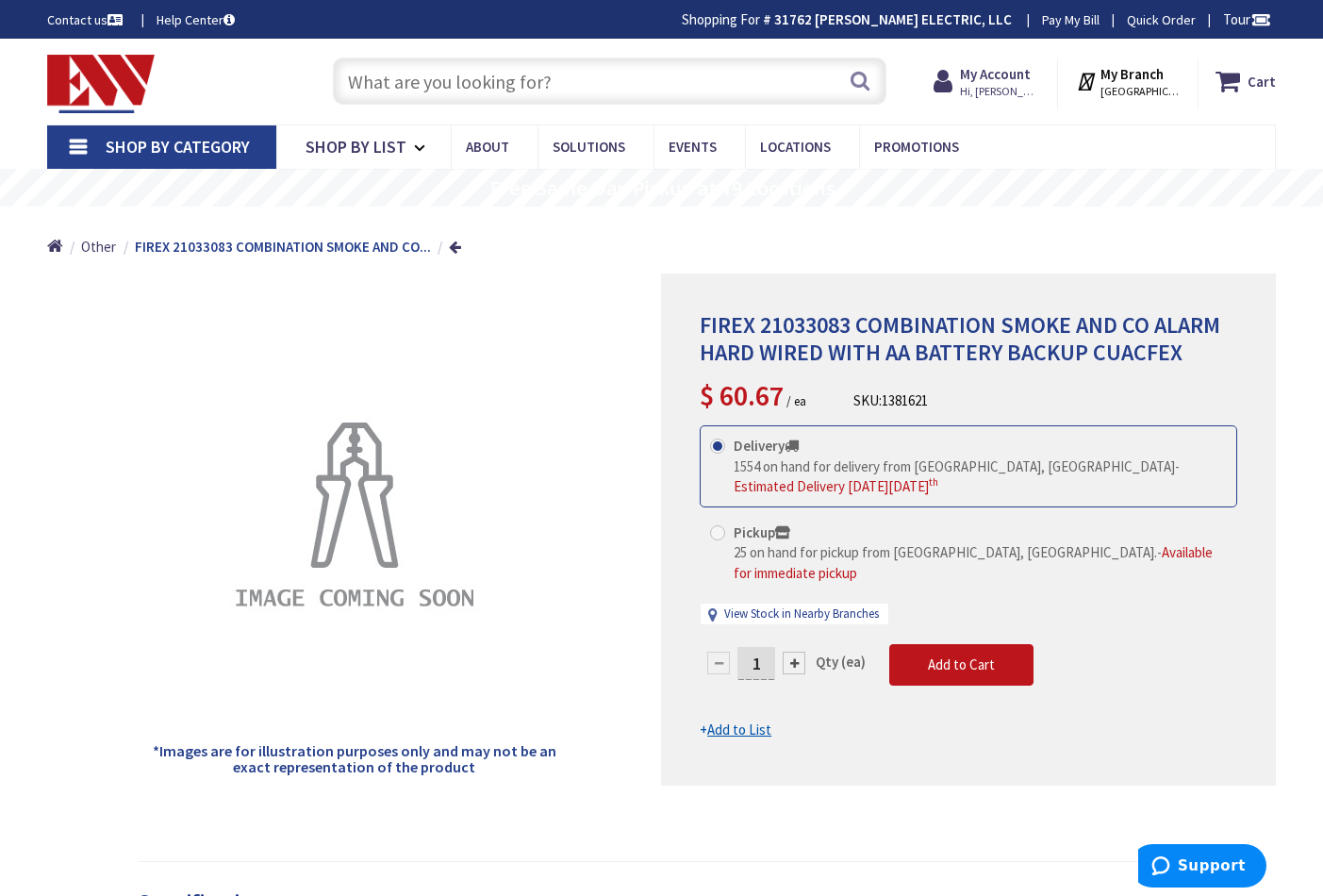
click at [715, 532] on span at bounding box center [718, 532] width 15 height 15
click at [715, 532] on input "Pickup 25 on hand for pickup from Norwalk, CT. - Available for immediate pickup" at bounding box center [720, 532] width 13 height 13
radio input "true"
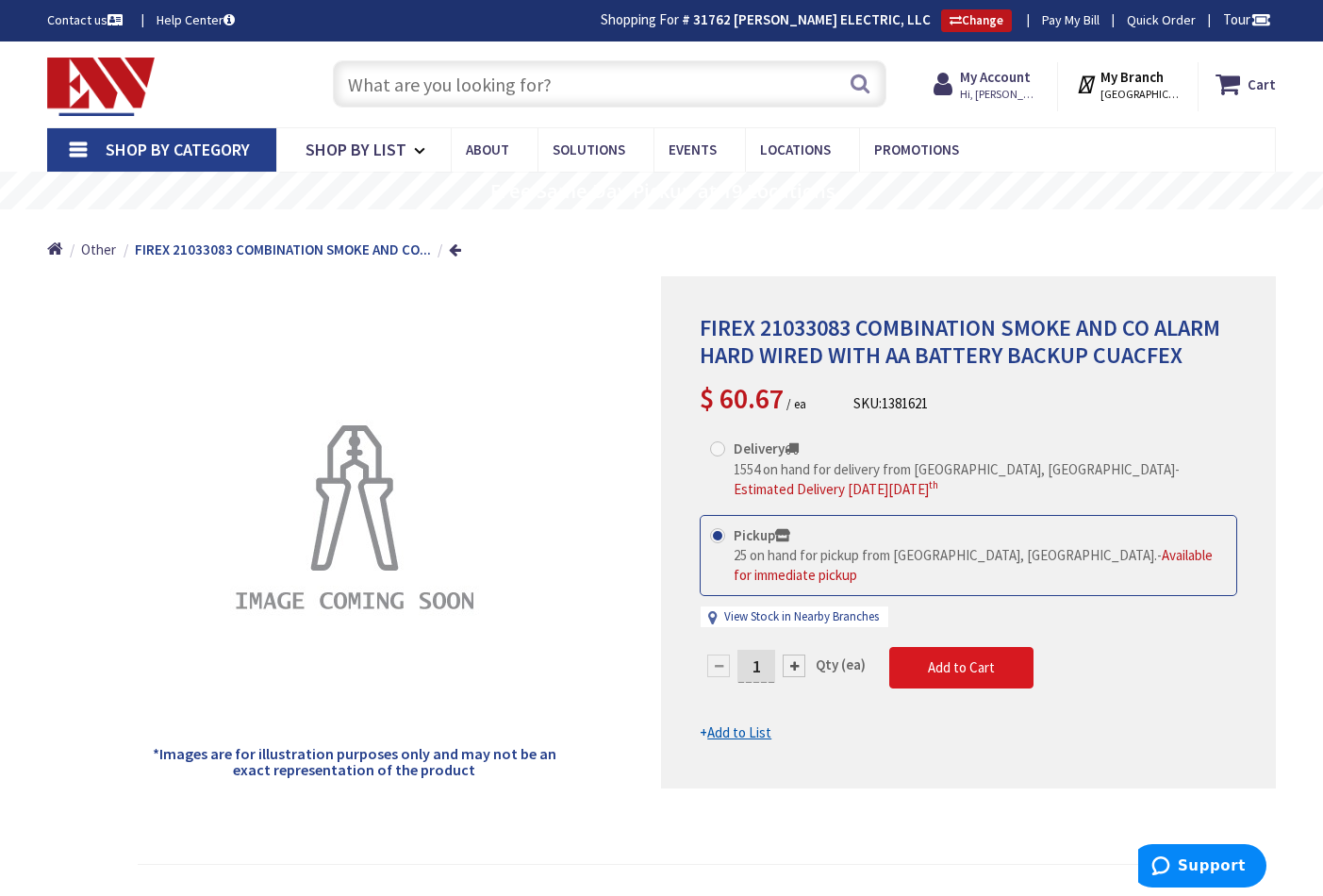
click at [914, 647] on button "Add to Cart" at bounding box center [961, 668] width 144 height 42
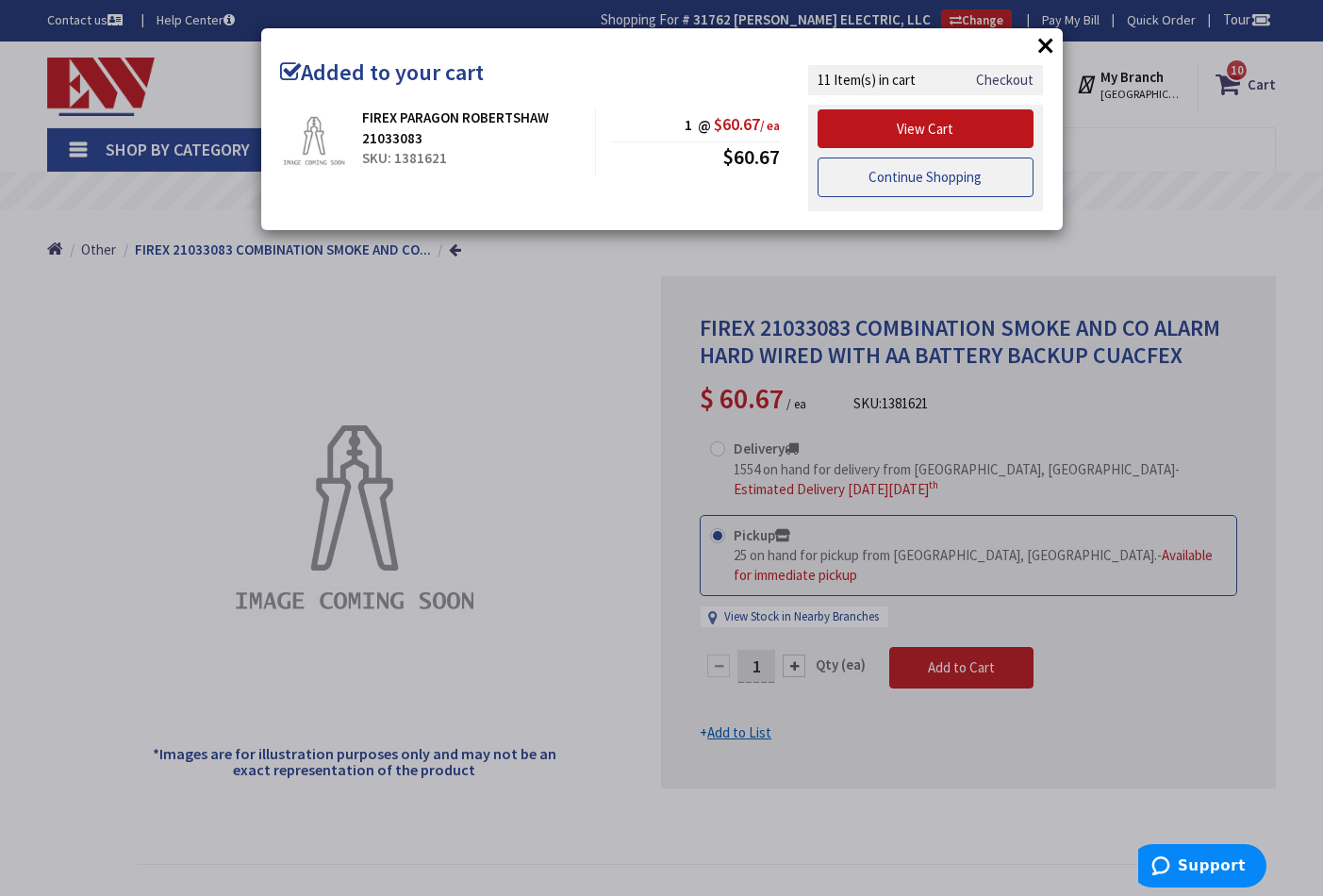
click at [912, 177] on link "Continue Shopping" at bounding box center [926, 177] width 217 height 40
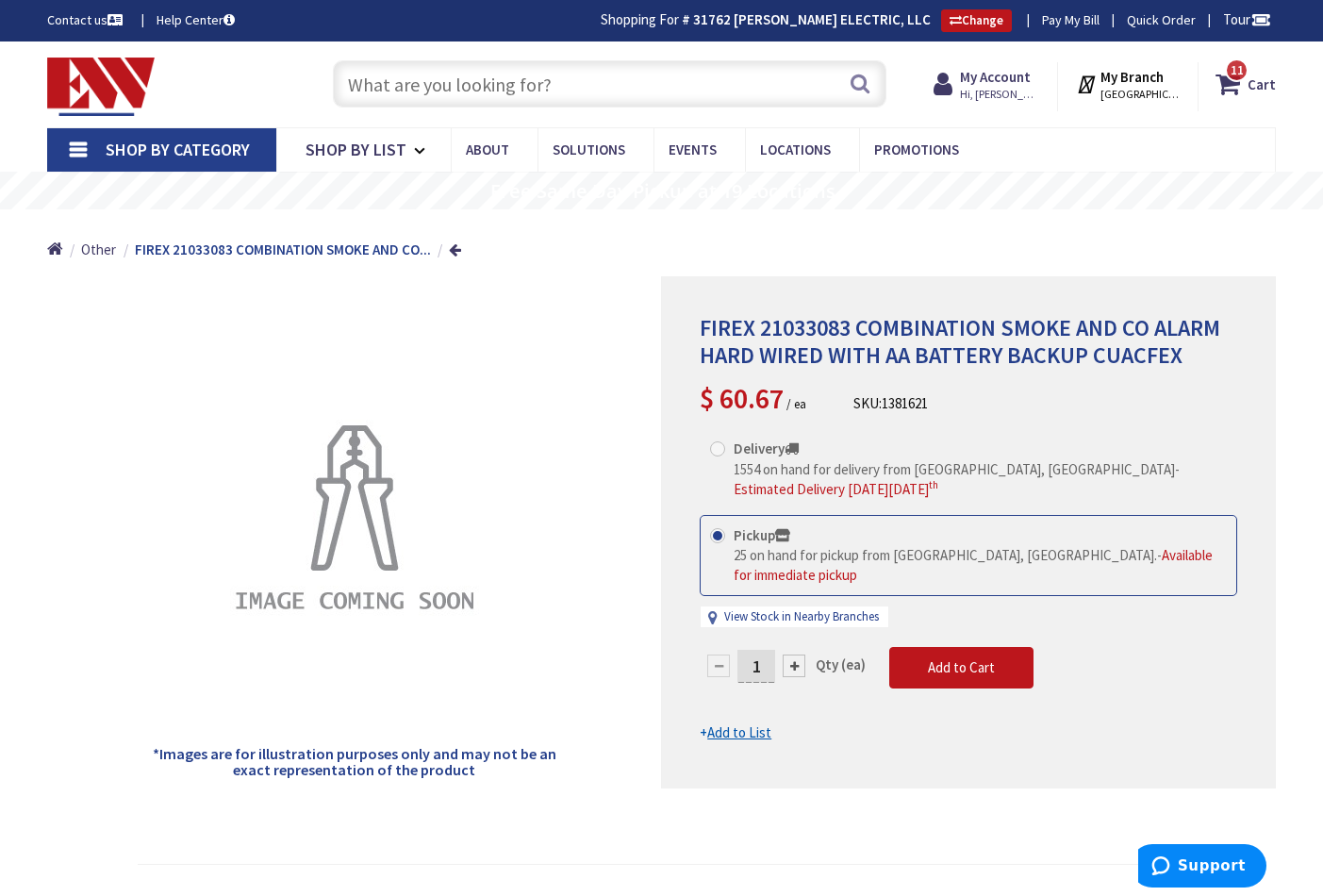
click at [514, 90] on input "text" at bounding box center [610, 84] width 554 height 47
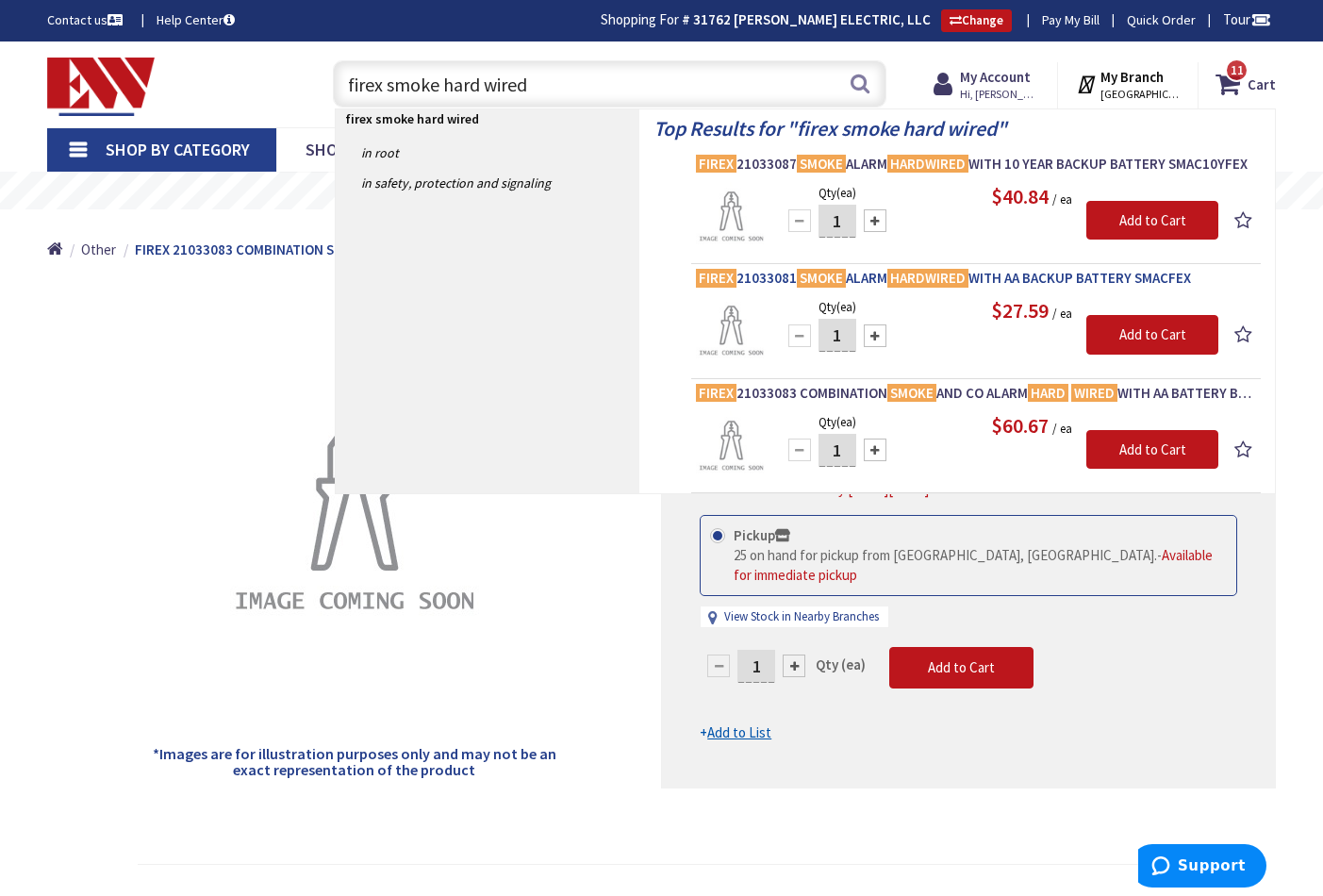
type input "firex smoke hard wired"
click at [1017, 278] on span "FIREX 21033081 SMOKE ALARM HARDWIRED WITH AA BACKUP BATTERY SMACFEX" at bounding box center [976, 278] width 561 height 19
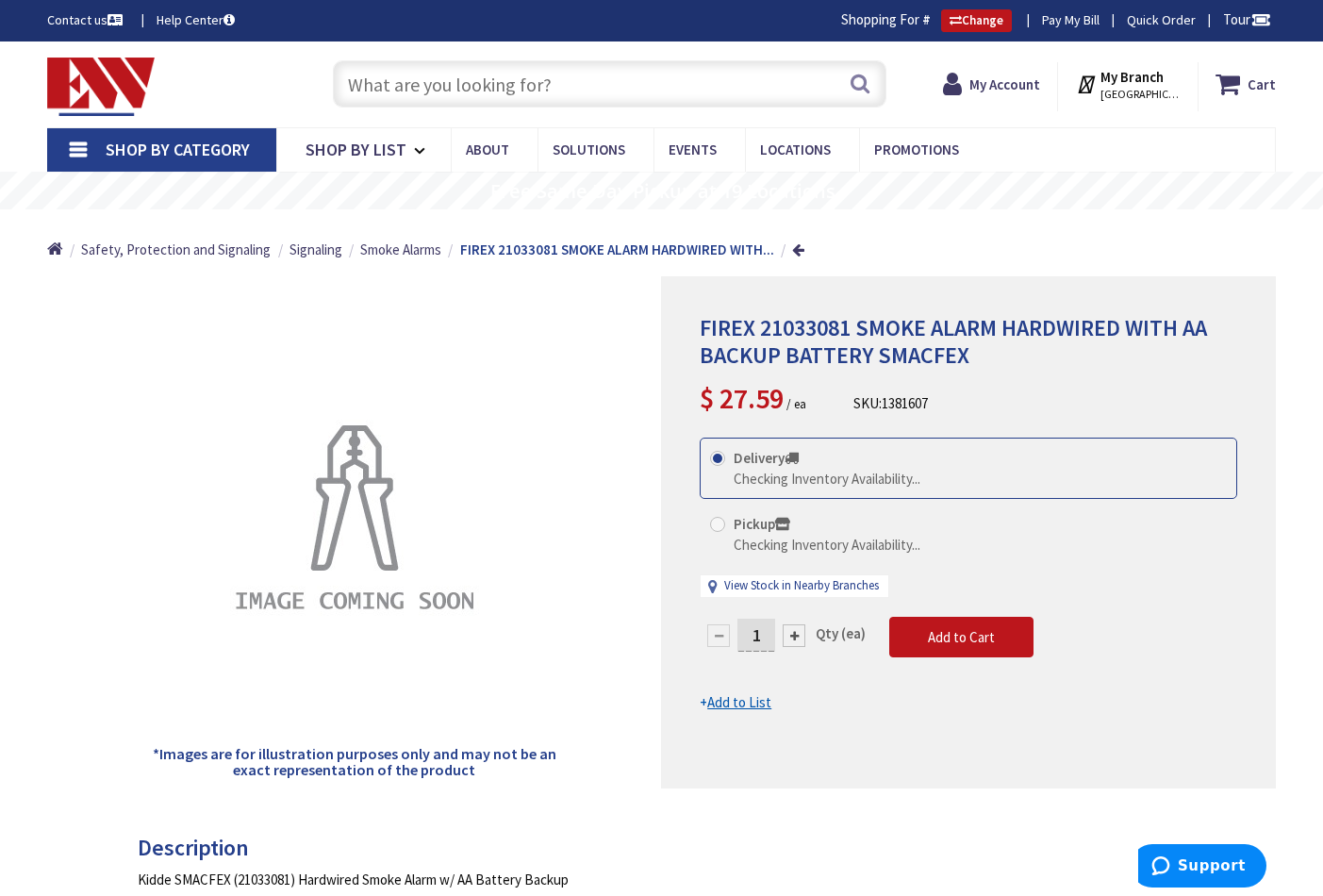
click at [729, 524] on label "Pickup Checking Inventory Availability..." at bounding box center [816, 534] width 211 height 41
click at [727, 524] on input "Pickup Checking Inventory Availability..." at bounding box center [720, 524] width 13 height 13
radio input "true"
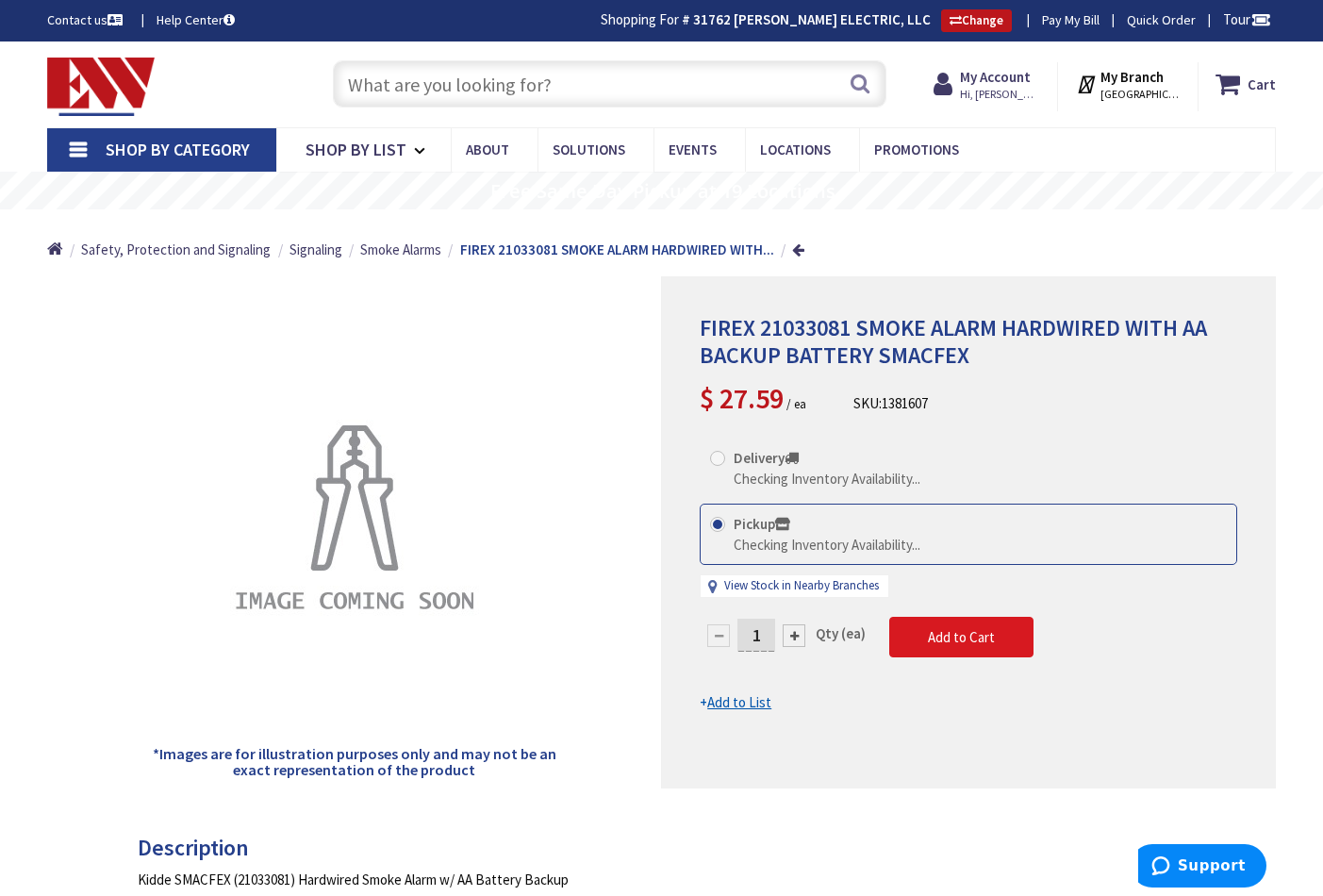
click at [995, 631] on button "Add to Cart" at bounding box center [961, 638] width 144 height 42
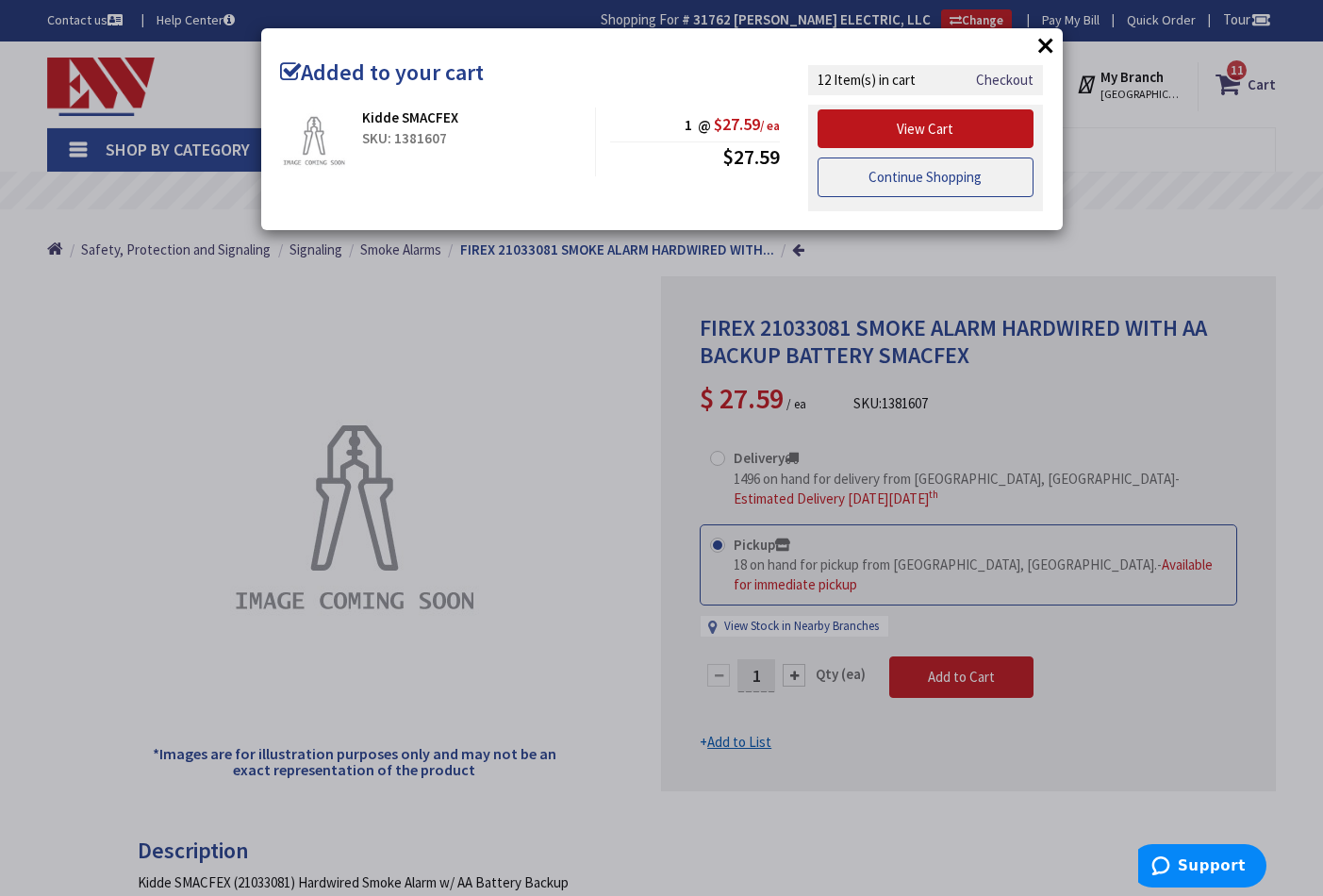
click at [885, 175] on link "Continue Shopping" at bounding box center [926, 177] width 217 height 40
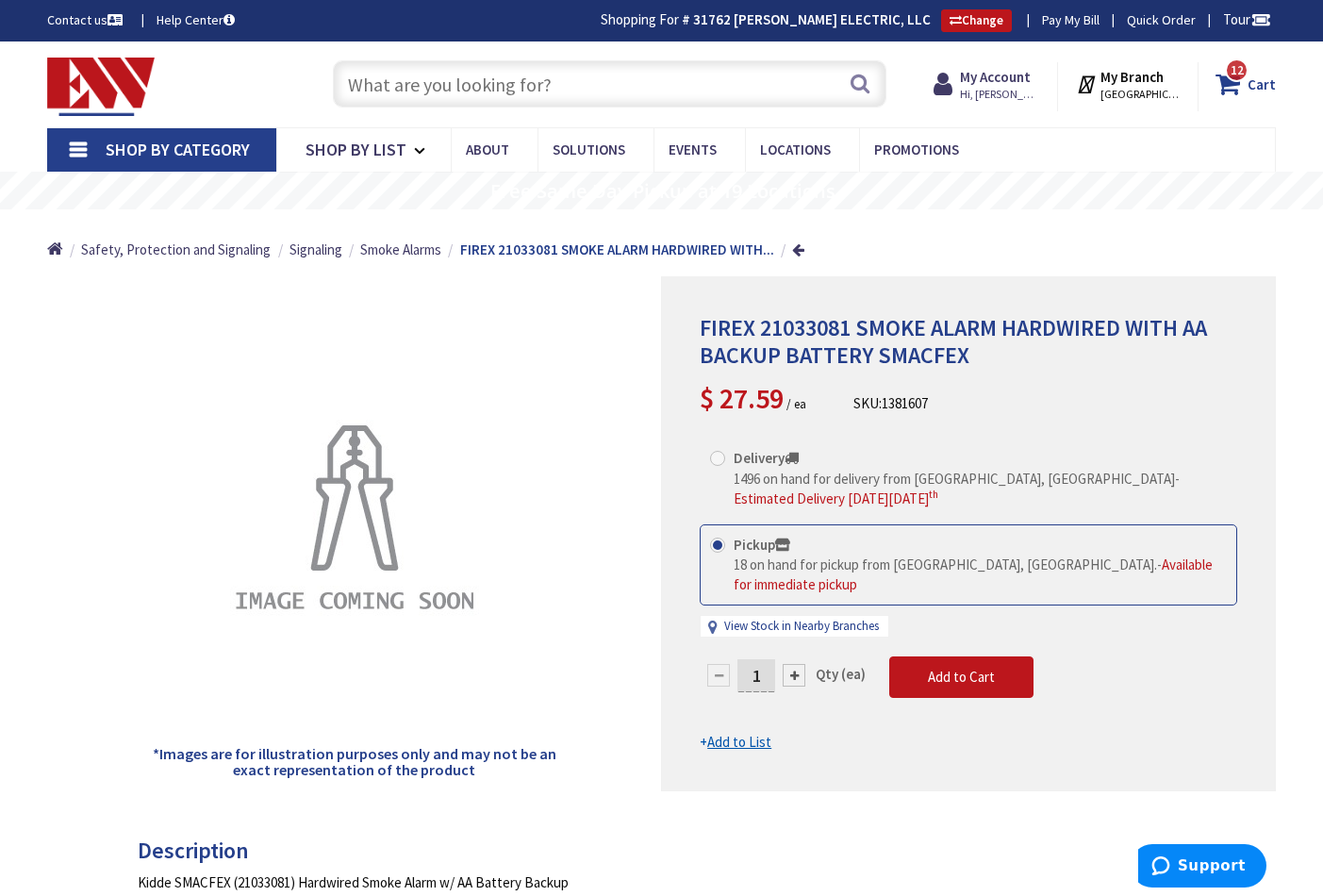
click at [1270, 76] on strong "Cart" at bounding box center [1262, 84] width 28 height 34
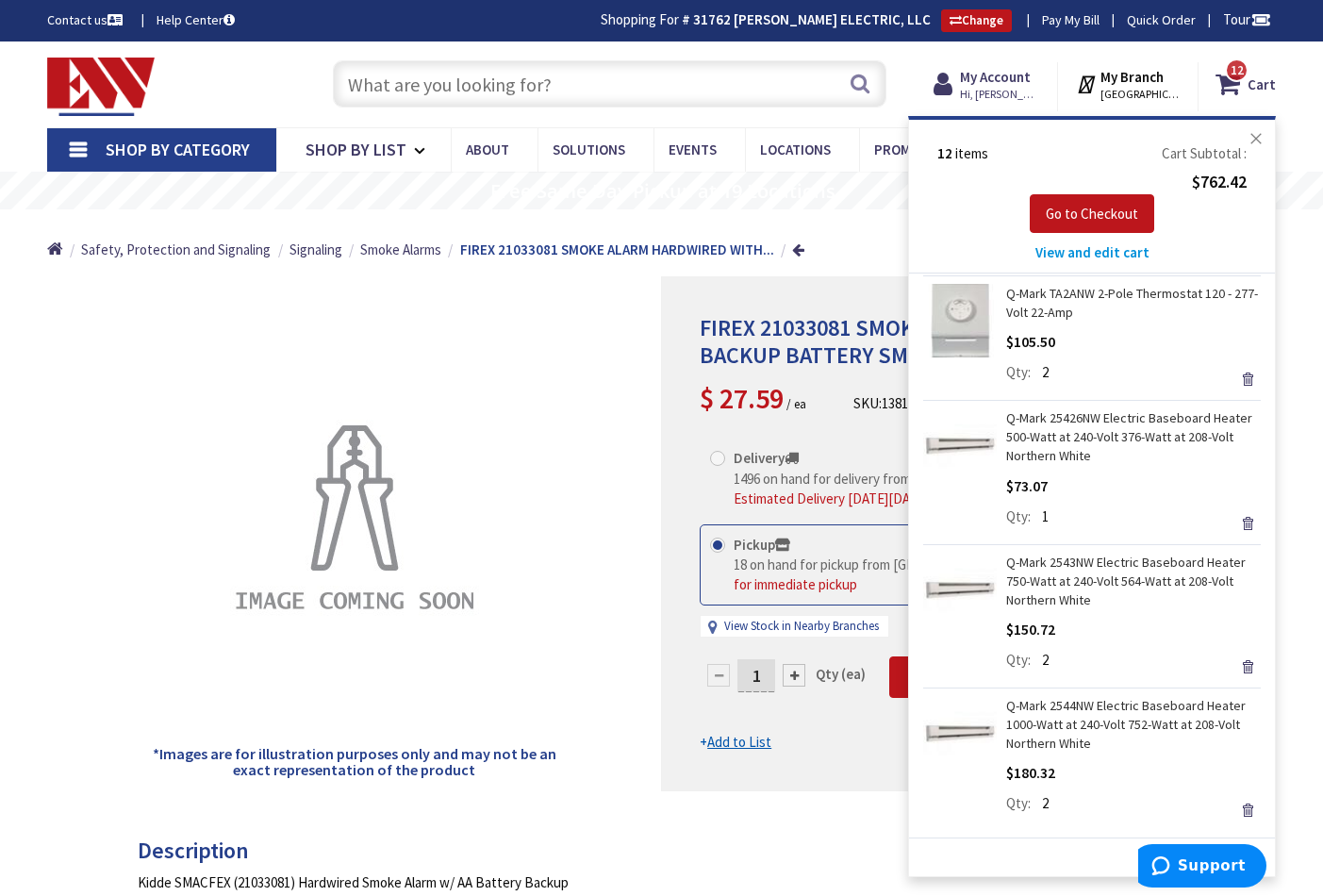
scroll to position [1014, 0]
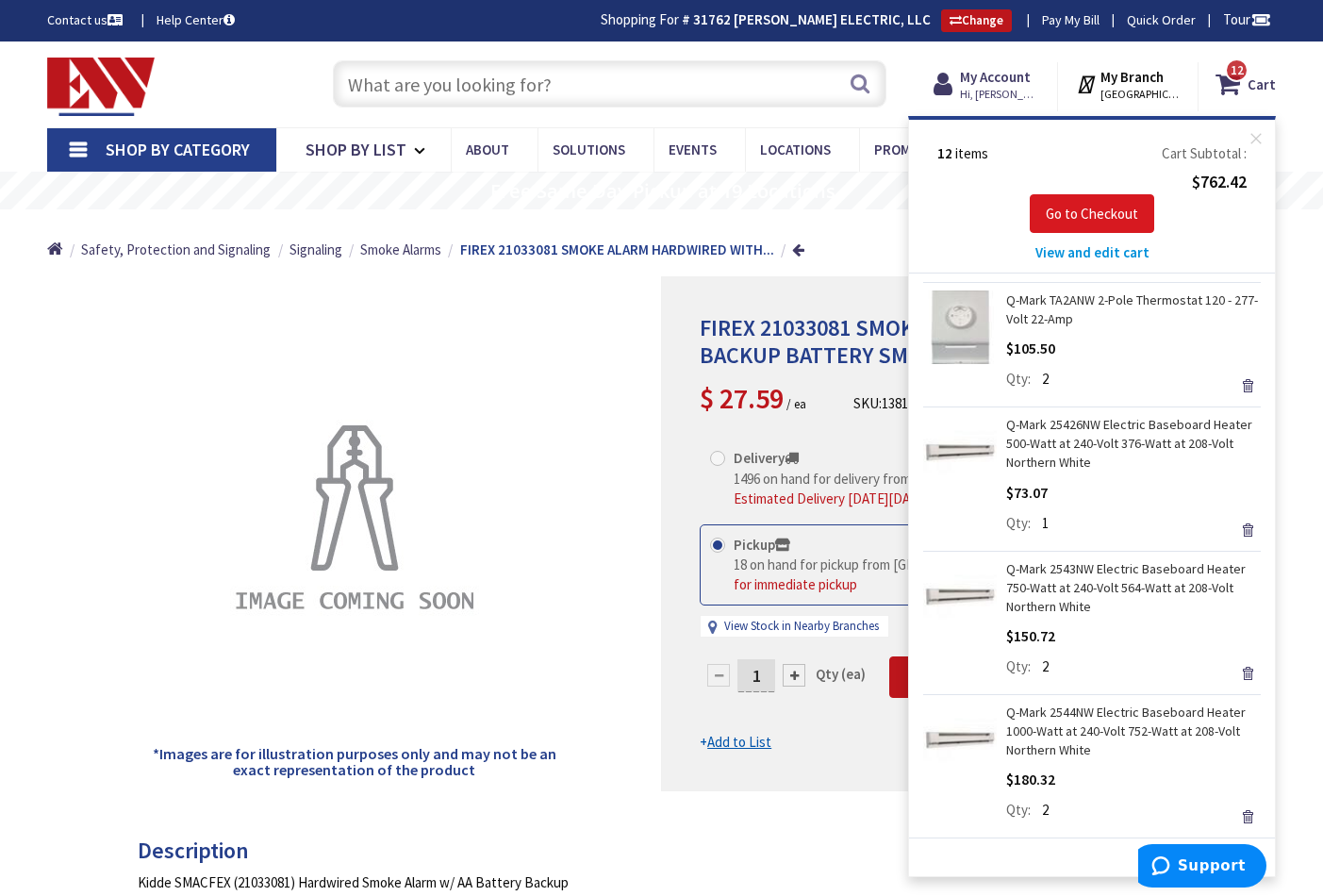
click at [1109, 216] on span "Go to Checkout" at bounding box center [1092, 214] width 93 height 18
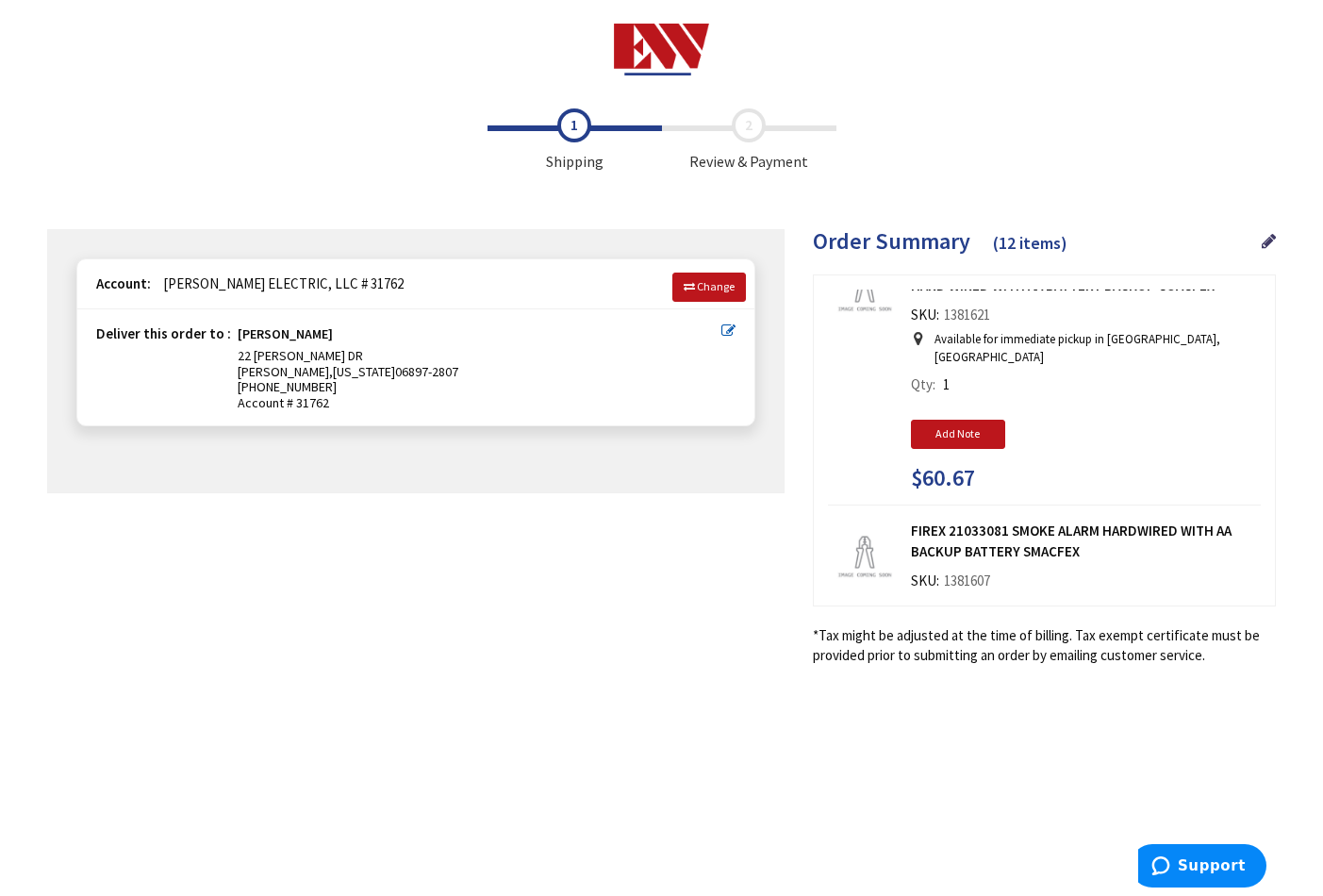
scroll to position [2706, 0]
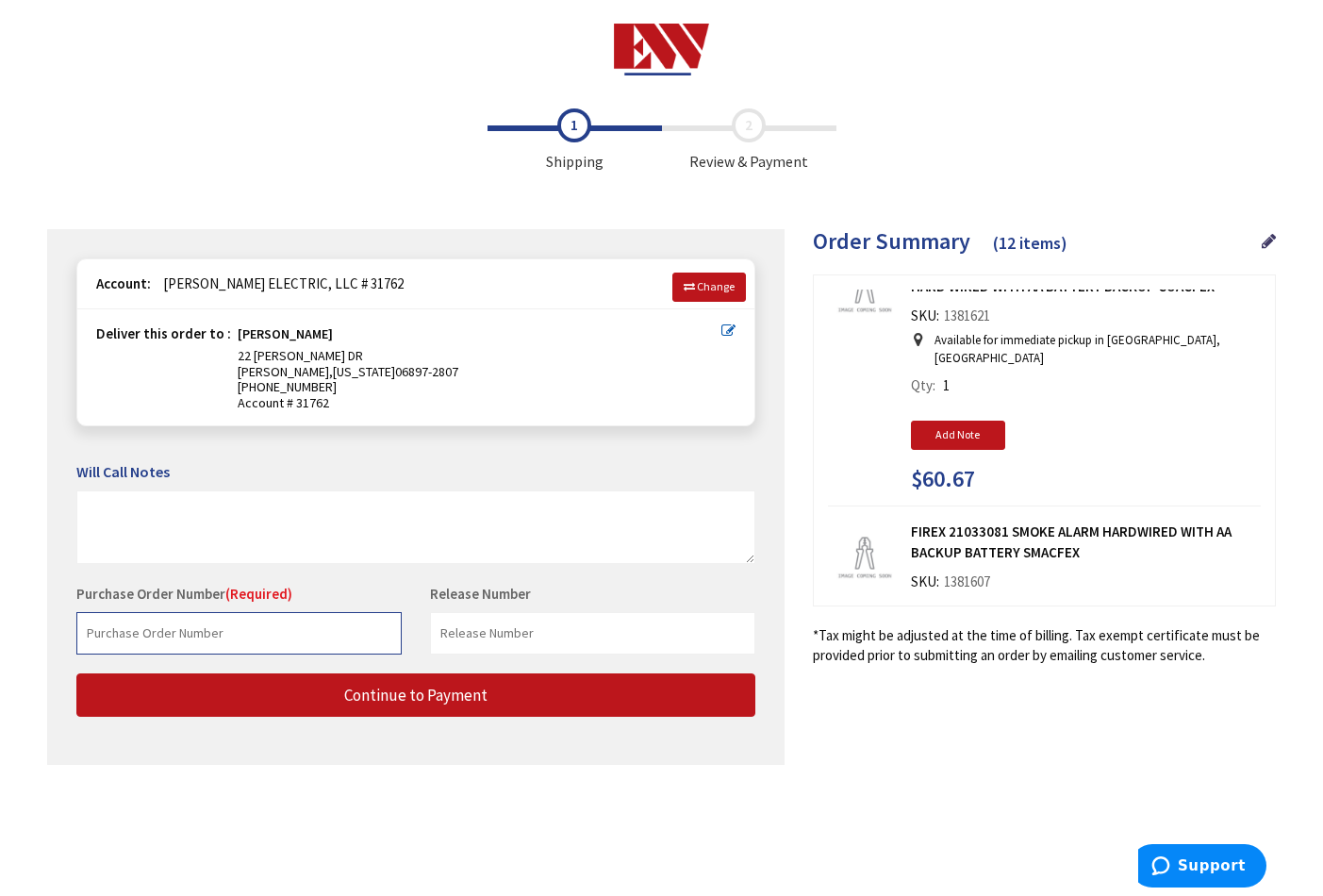
click at [192, 623] on input "text" at bounding box center [239, 634] width 326 height 43
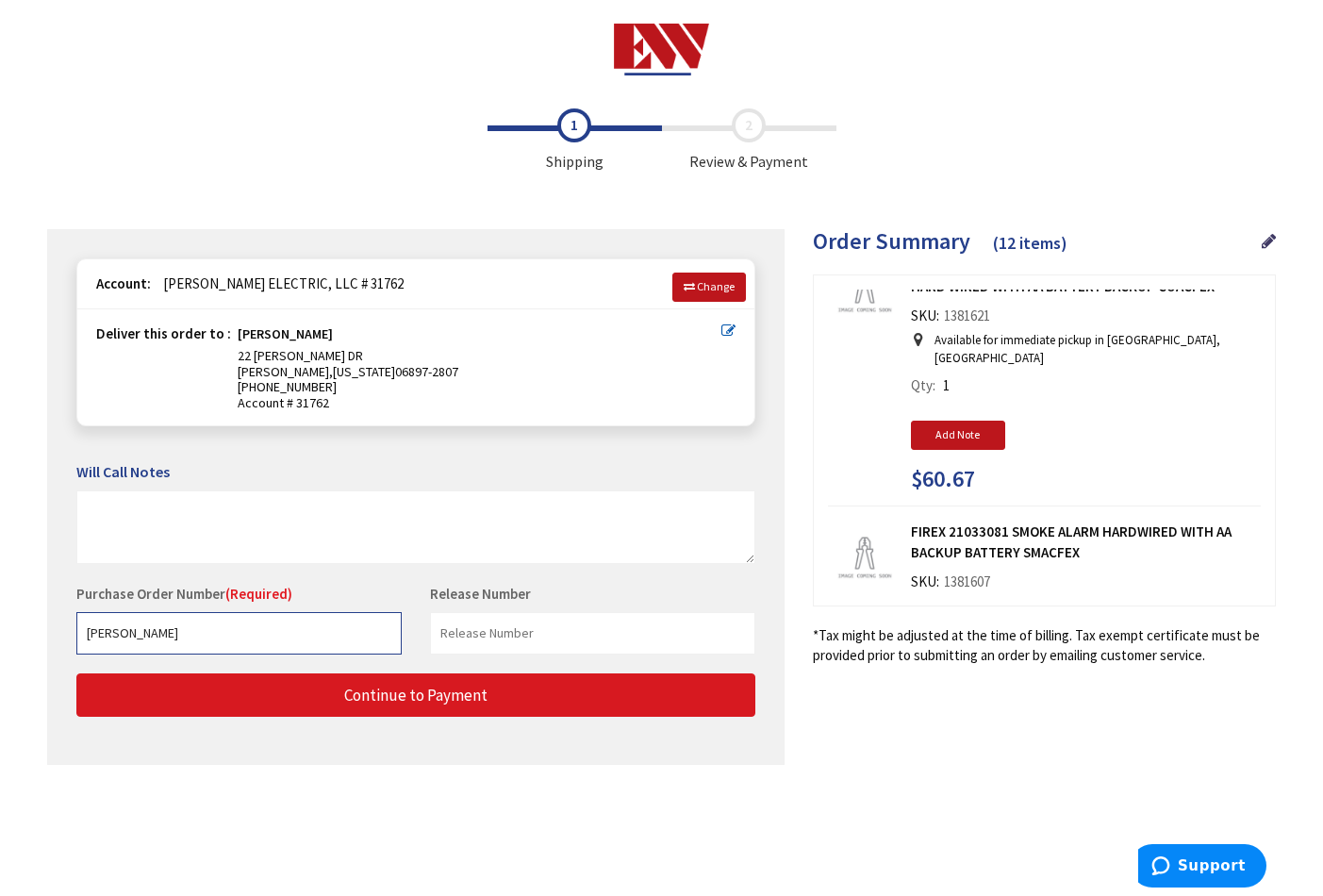
type input "[PERSON_NAME]"
click at [458, 684] on span "Continue to Payment" at bounding box center [415, 694] width 143 height 20
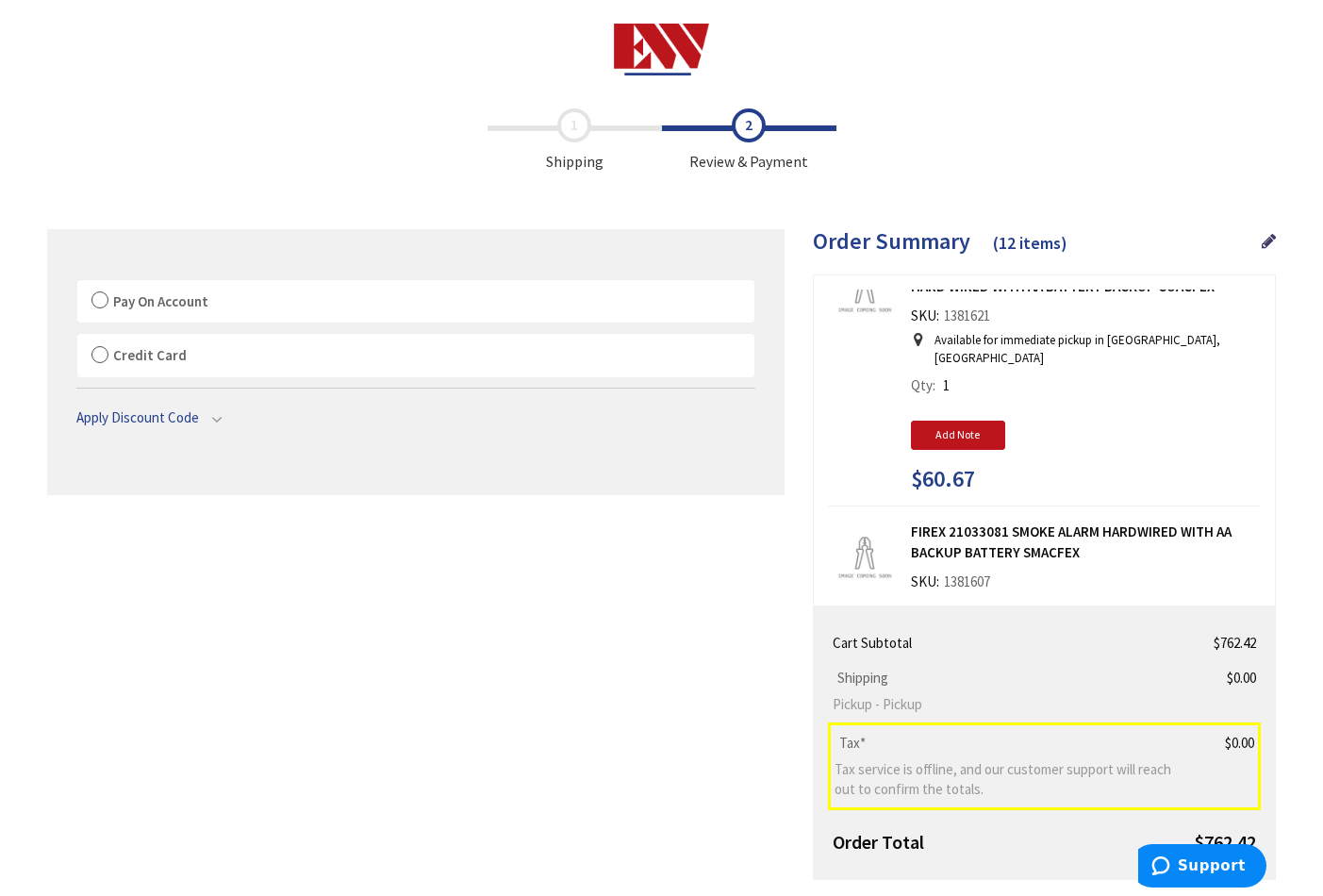
click at [98, 299] on label "Pay On Account" at bounding box center [415, 301] width 678 height 44
click at [77, 284] on input "Pay On Account" at bounding box center [77, 284] width 0 height 0
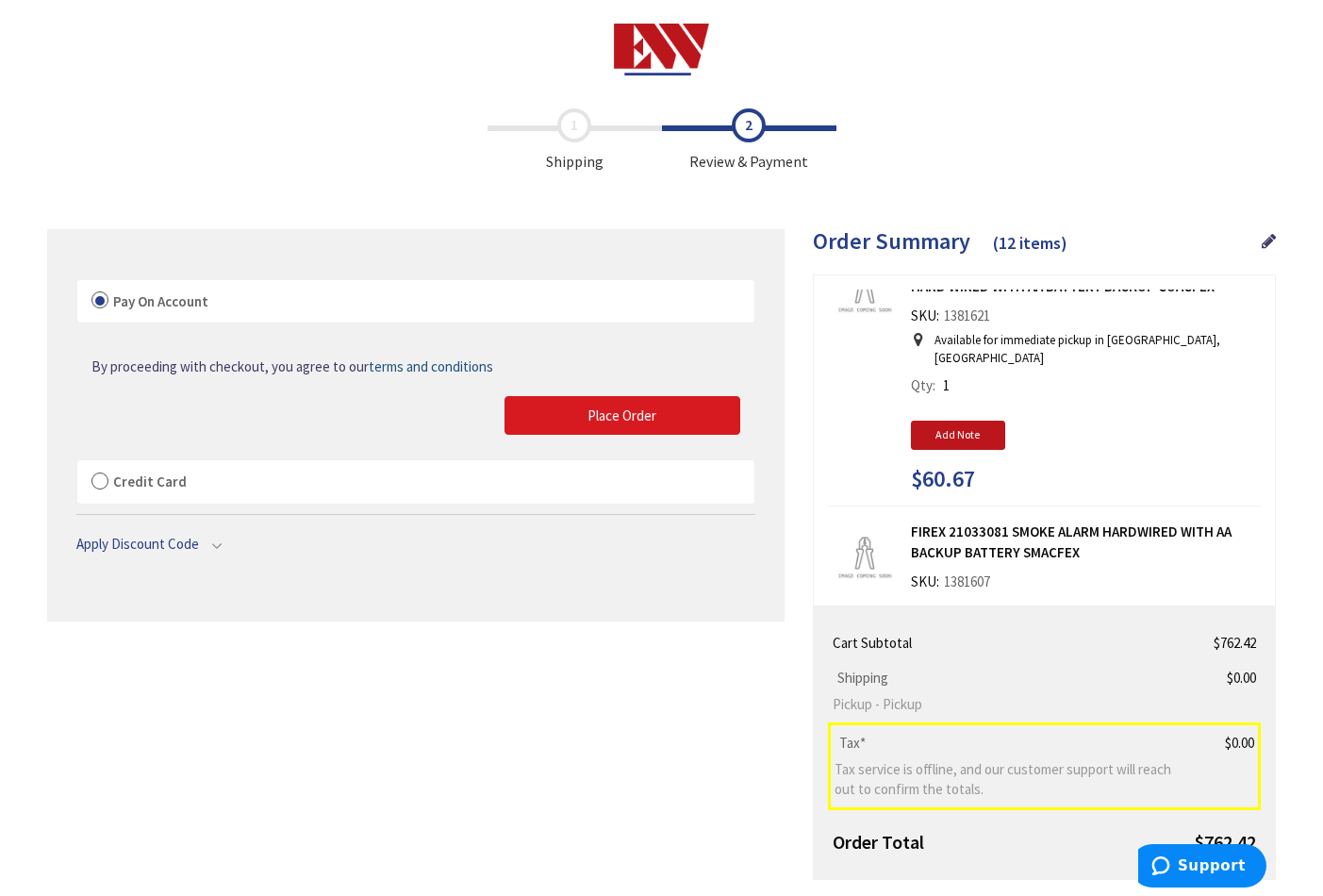
click at [686, 416] on button "Place Order" at bounding box center [623, 415] width 236 height 40
